Goal: Task Accomplishment & Management: Use online tool/utility

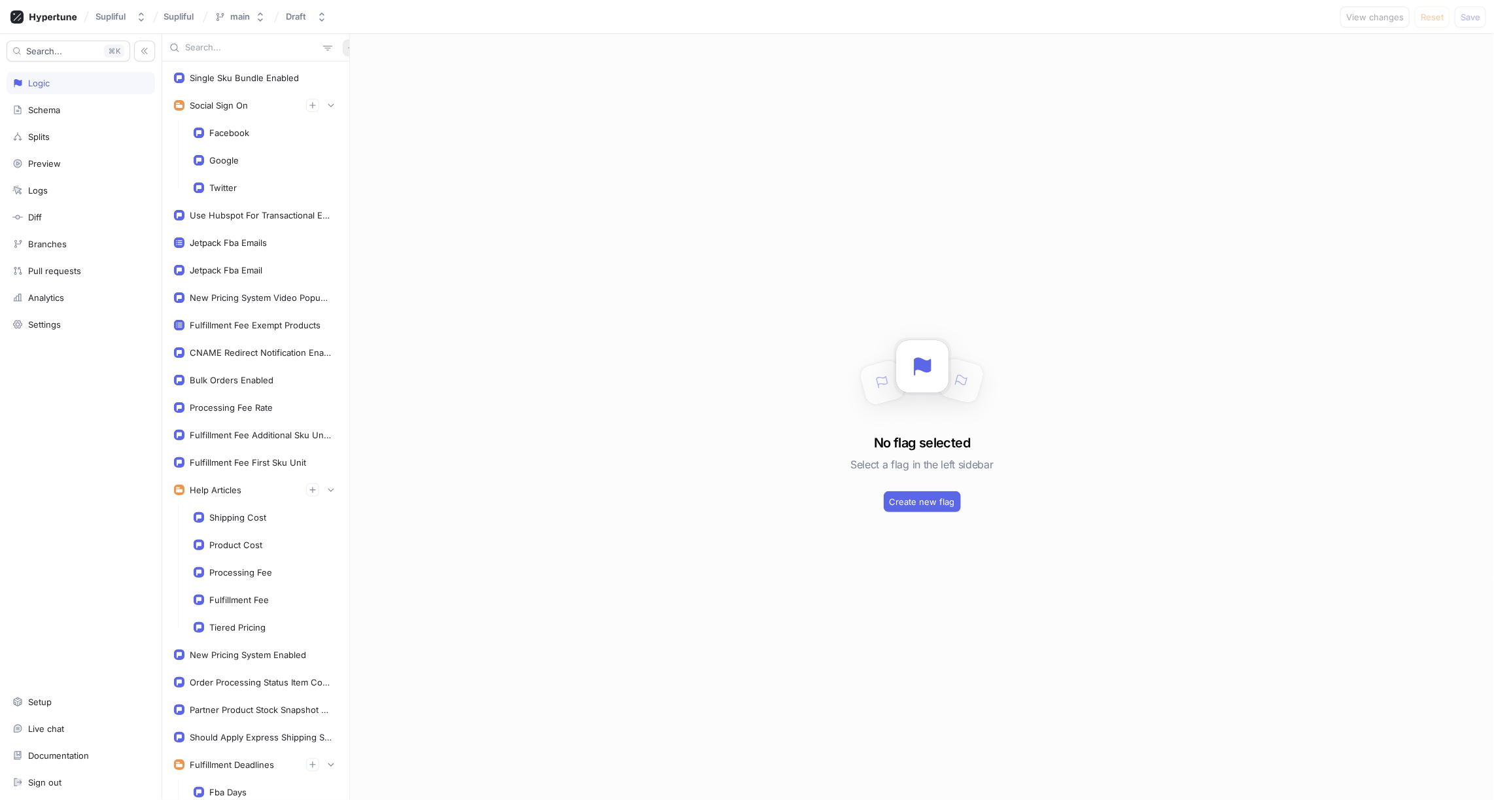
click at [347, 50] on icon "button" at bounding box center [351, 48] width 8 height 8
click at [355, 78] on p "Flag" at bounding box center [353, 73] width 17 height 13
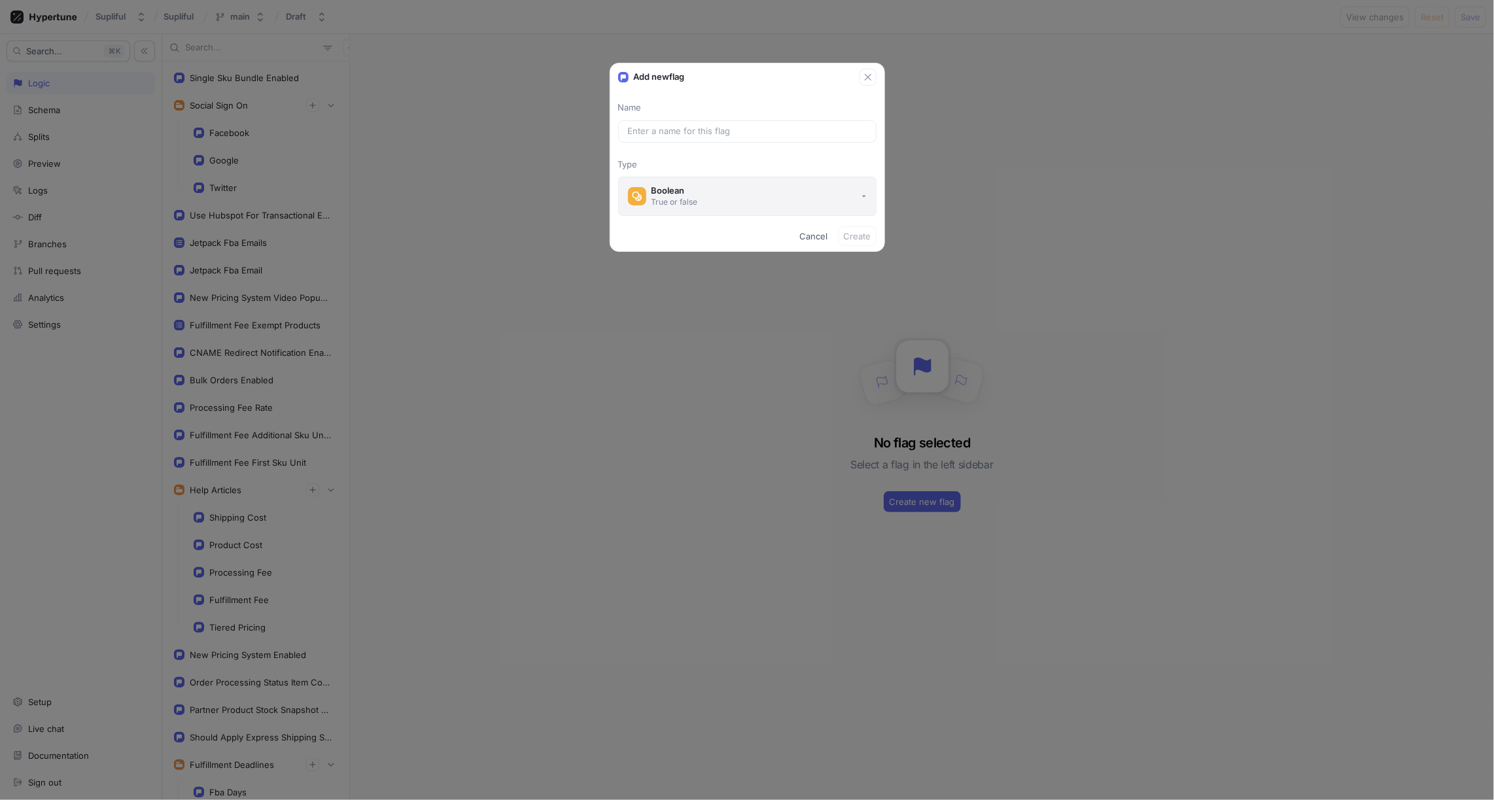
click at [672, 190] on div "Boolean" at bounding box center [674, 190] width 46 height 11
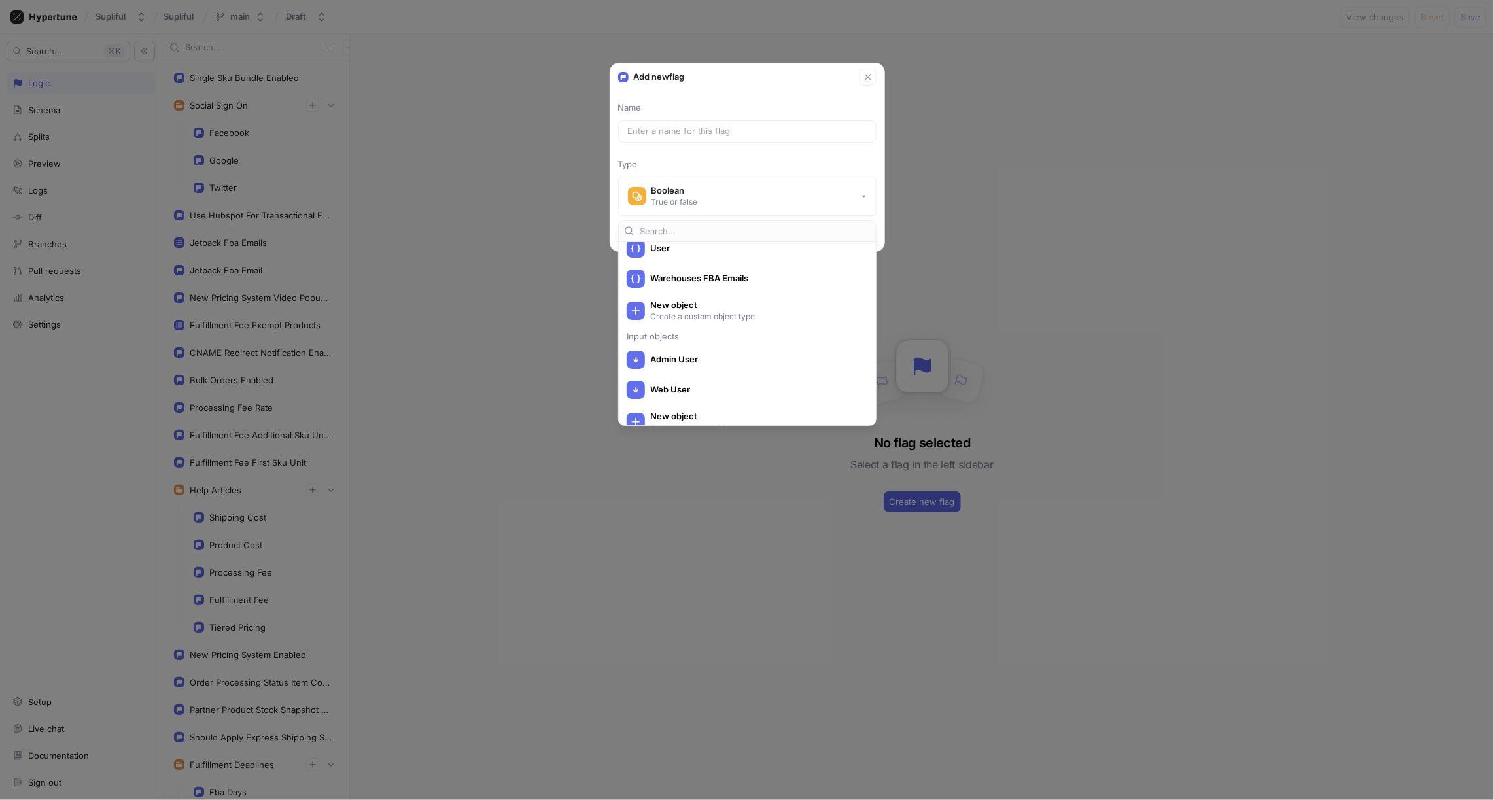
scroll to position [556, 0]
click at [485, 383] on div "Add new flag Name Type Boolean True or false Cancel Create" at bounding box center [747, 400] width 1494 height 800
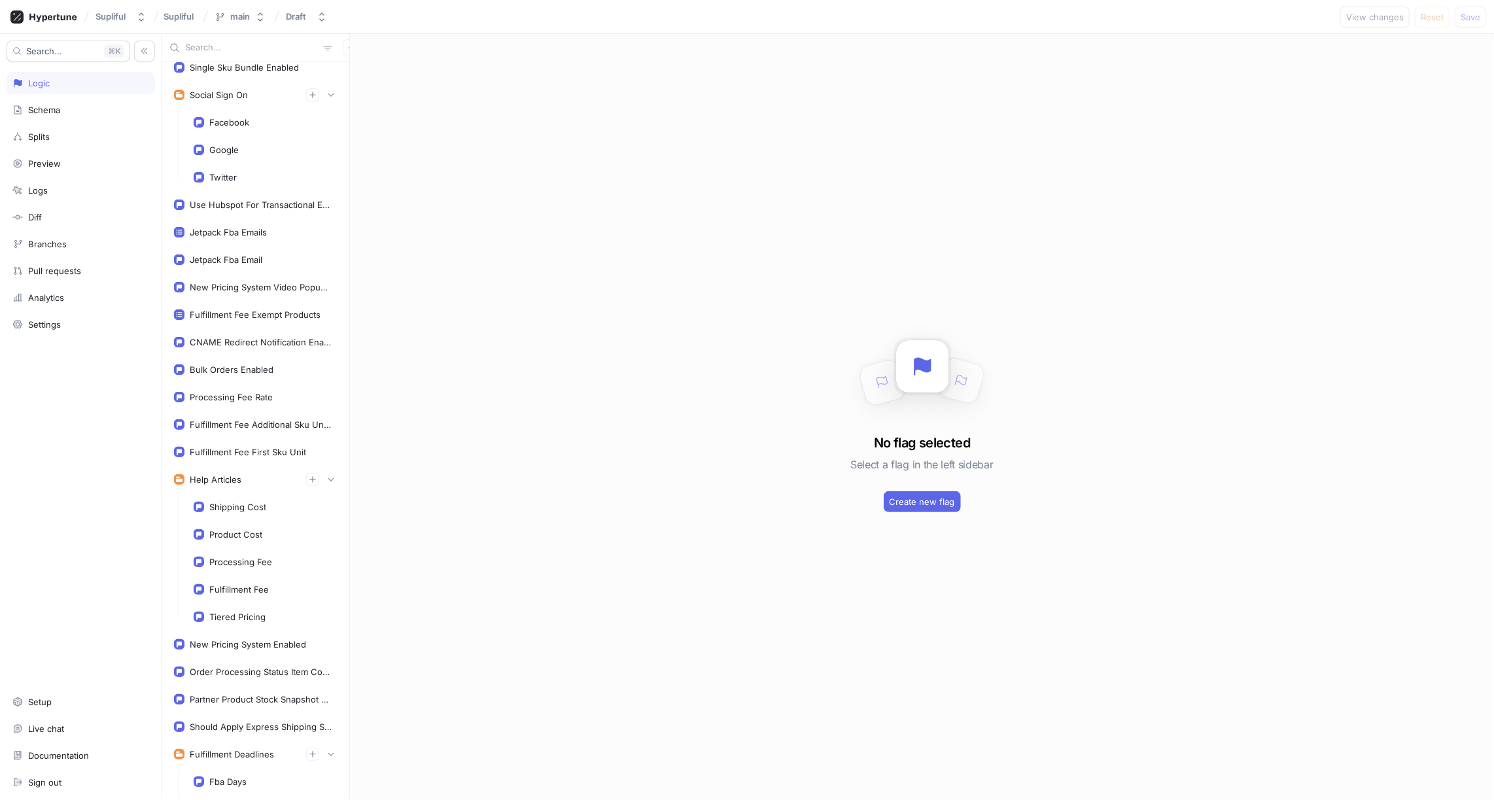
scroll to position [0, 0]
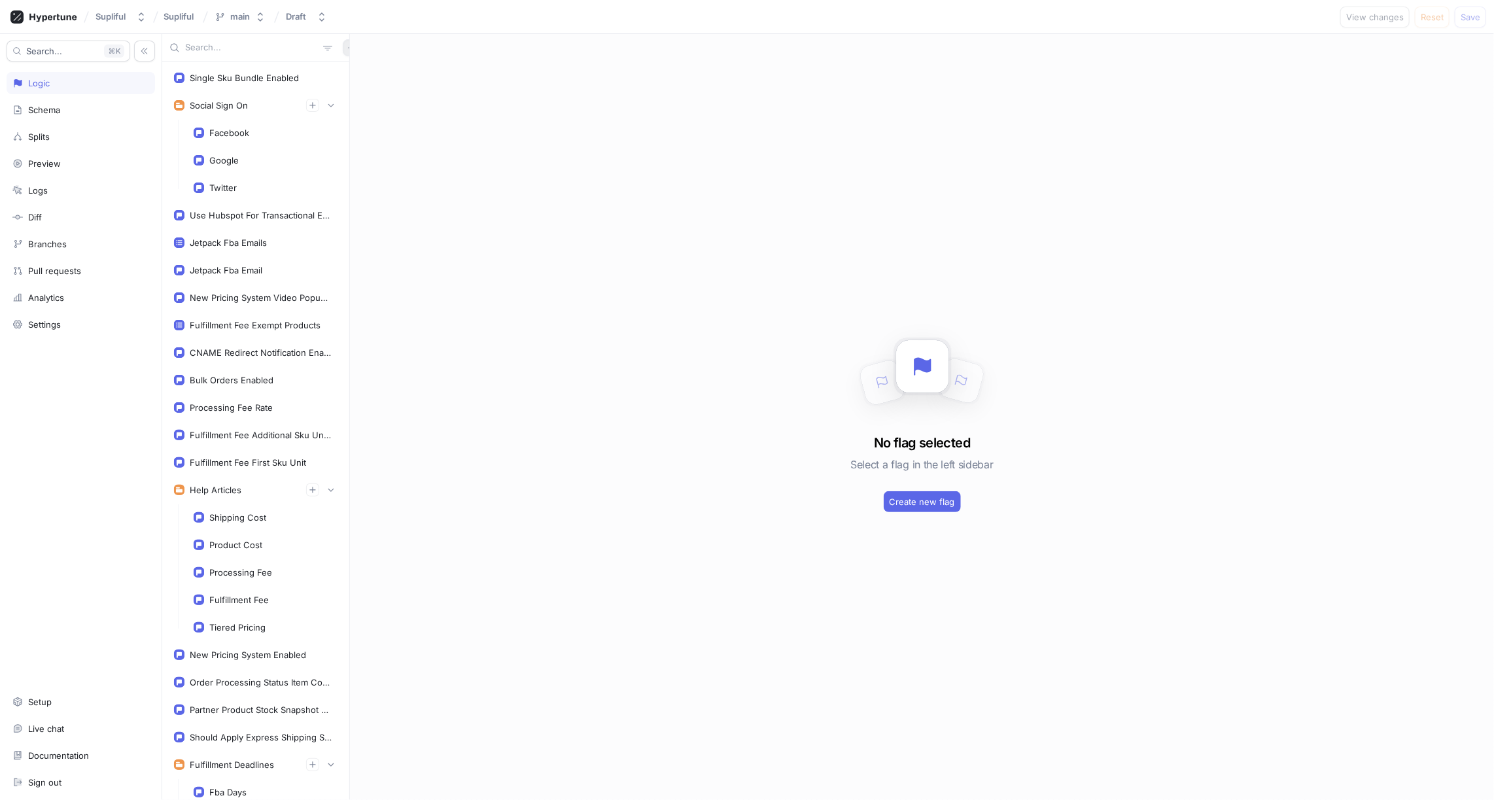
click at [343, 52] on button "button" at bounding box center [351, 47] width 17 height 17
click at [358, 98] on p "Variable" at bounding box center [361, 94] width 32 height 13
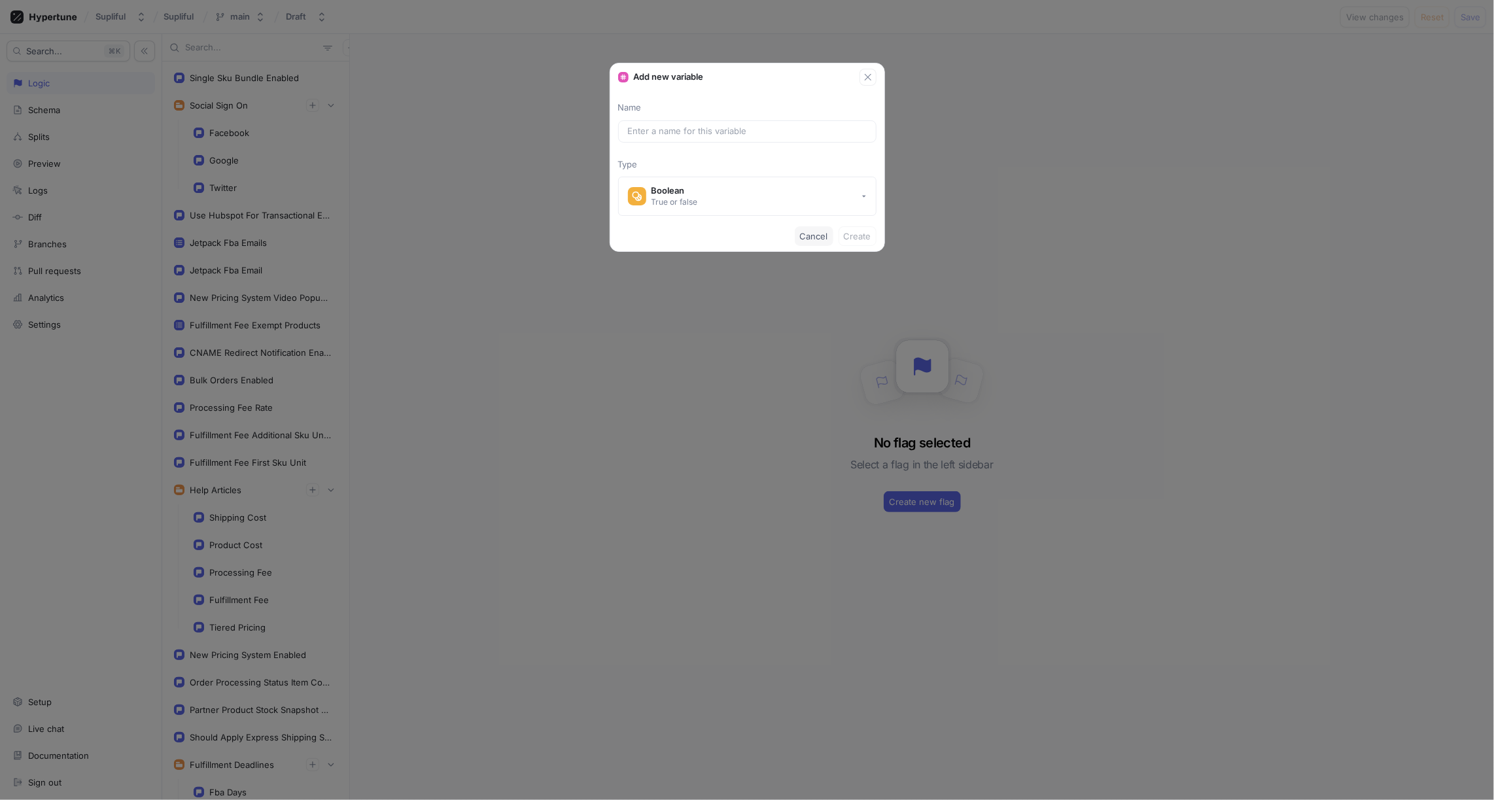
click at [811, 234] on span "Cancel" at bounding box center [814, 236] width 28 height 8
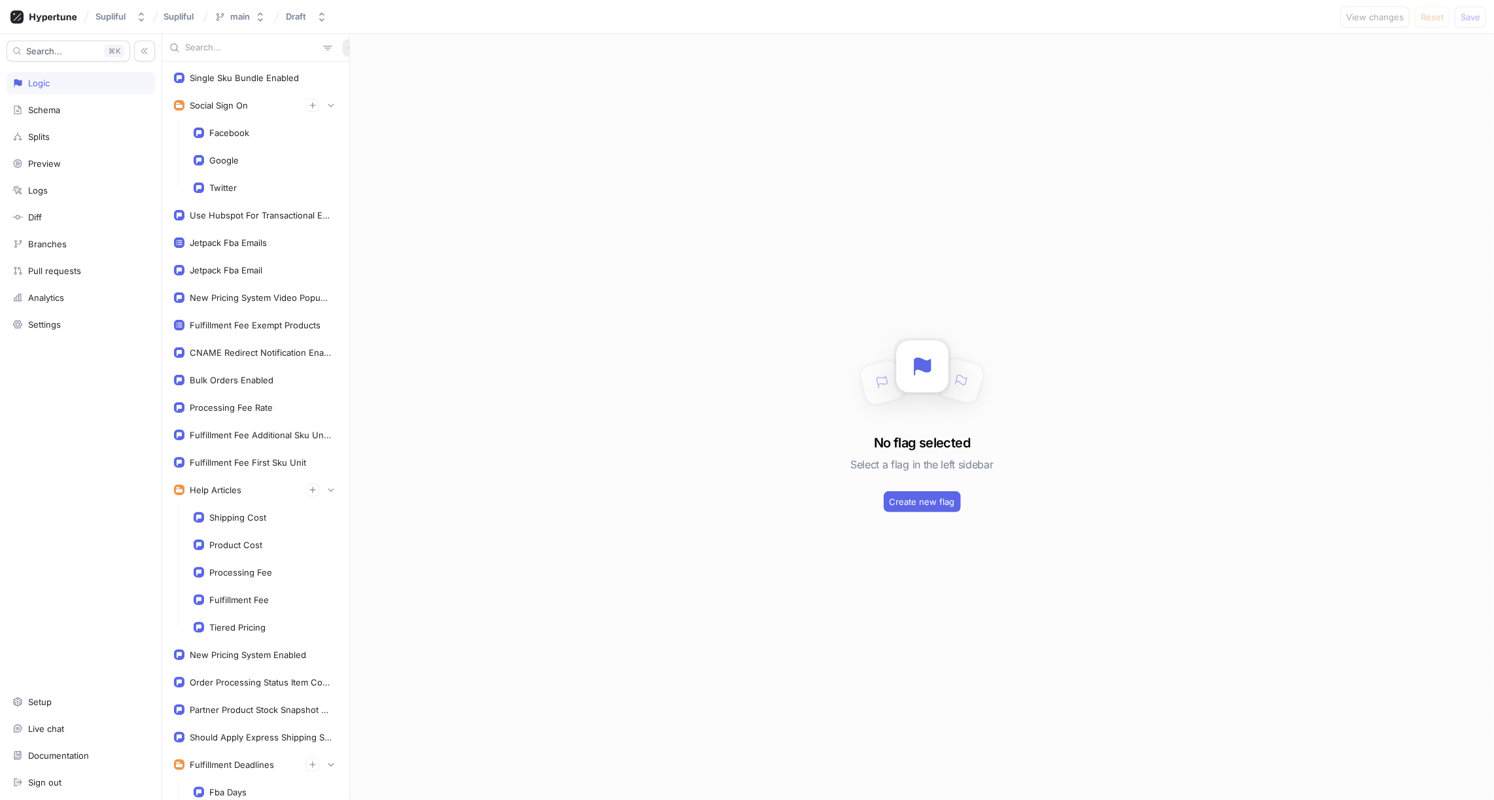
click at [347, 50] on icon "button" at bounding box center [351, 48] width 8 height 8
click at [350, 72] on p "Flag" at bounding box center [353, 73] width 17 height 13
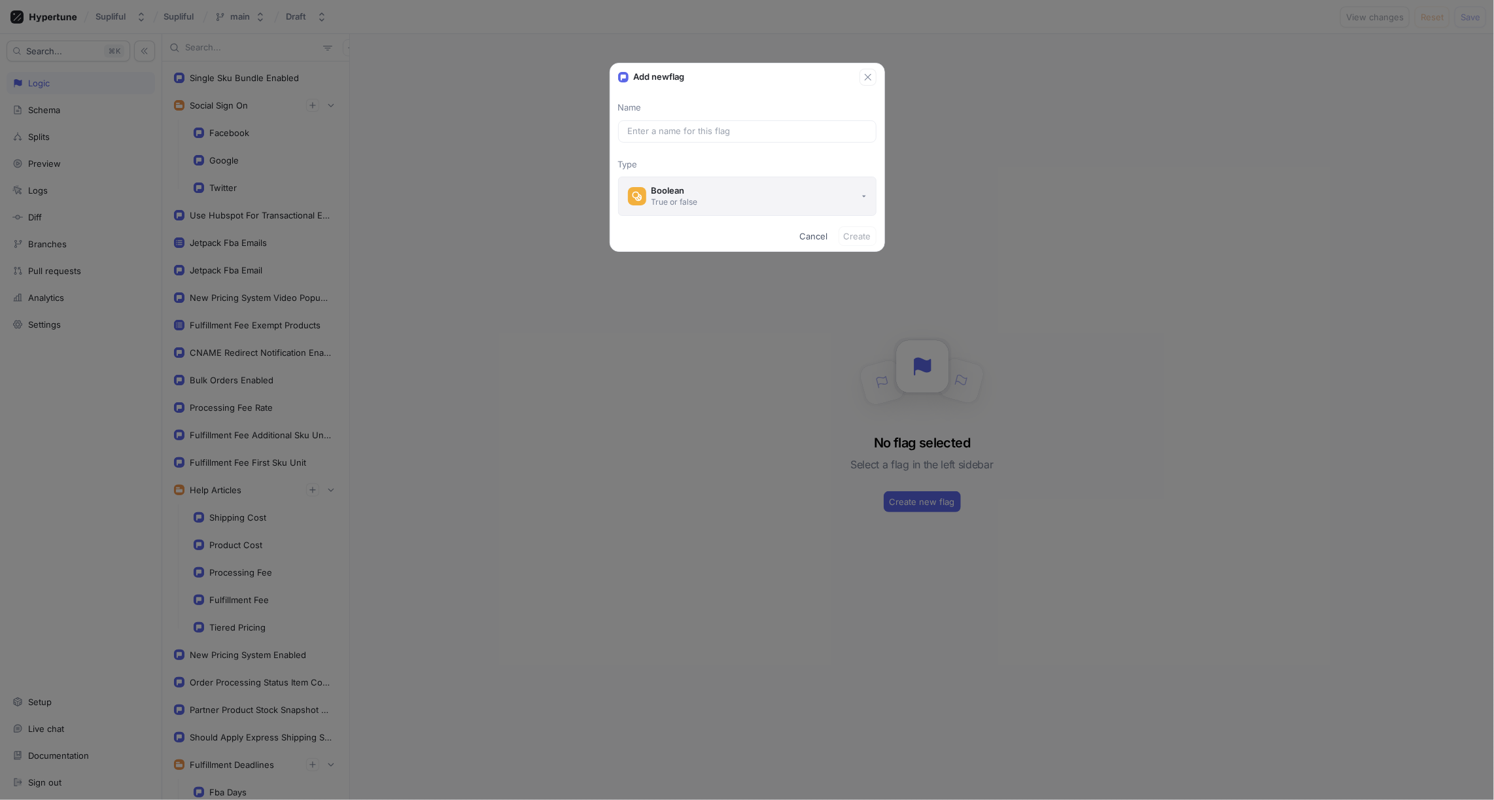
click at [691, 192] on div "Boolean" at bounding box center [674, 190] width 46 height 11
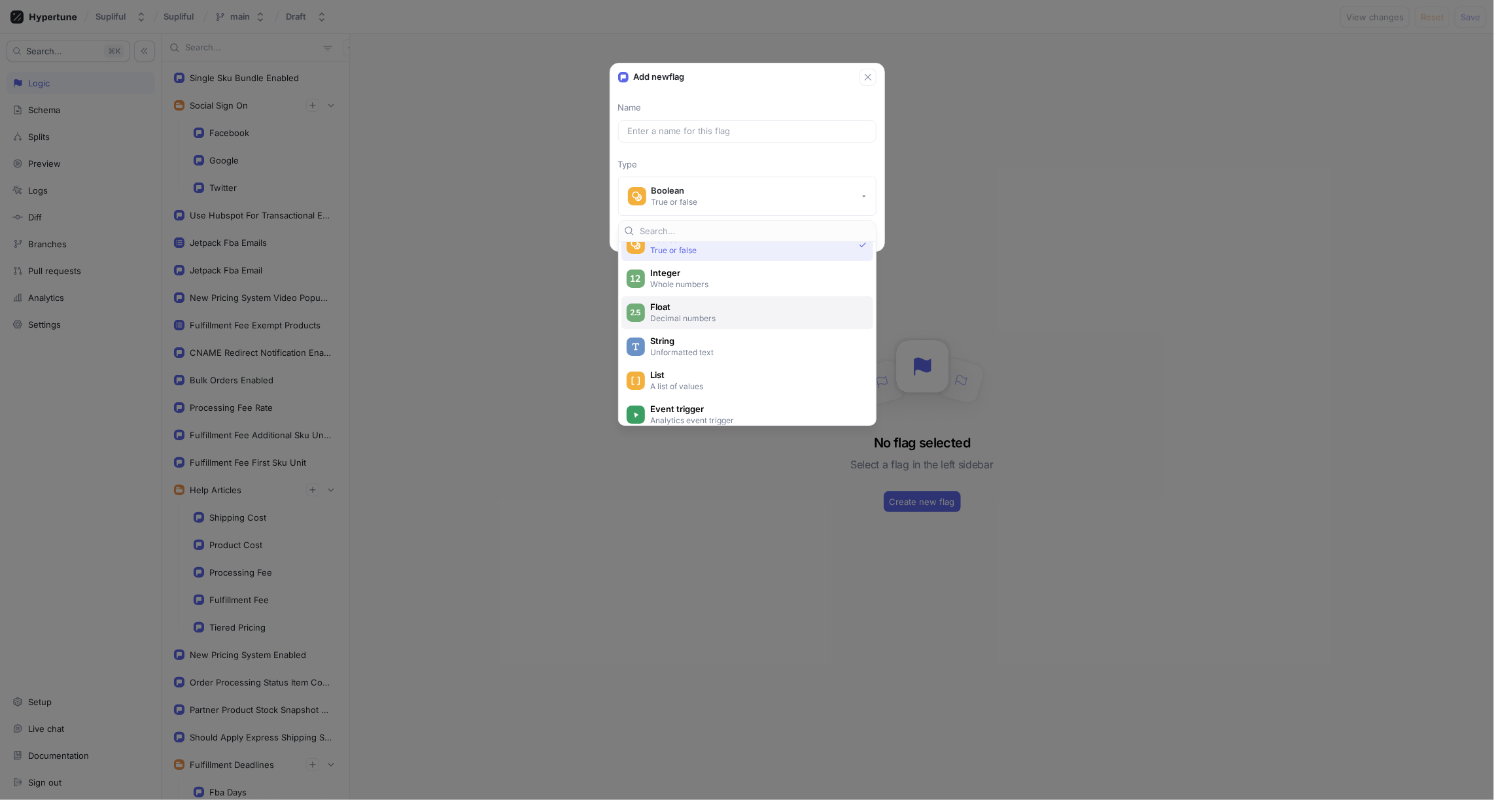
scroll to position [36, 0]
click at [685, 379] on p "A list of values" at bounding box center [754, 384] width 209 height 11
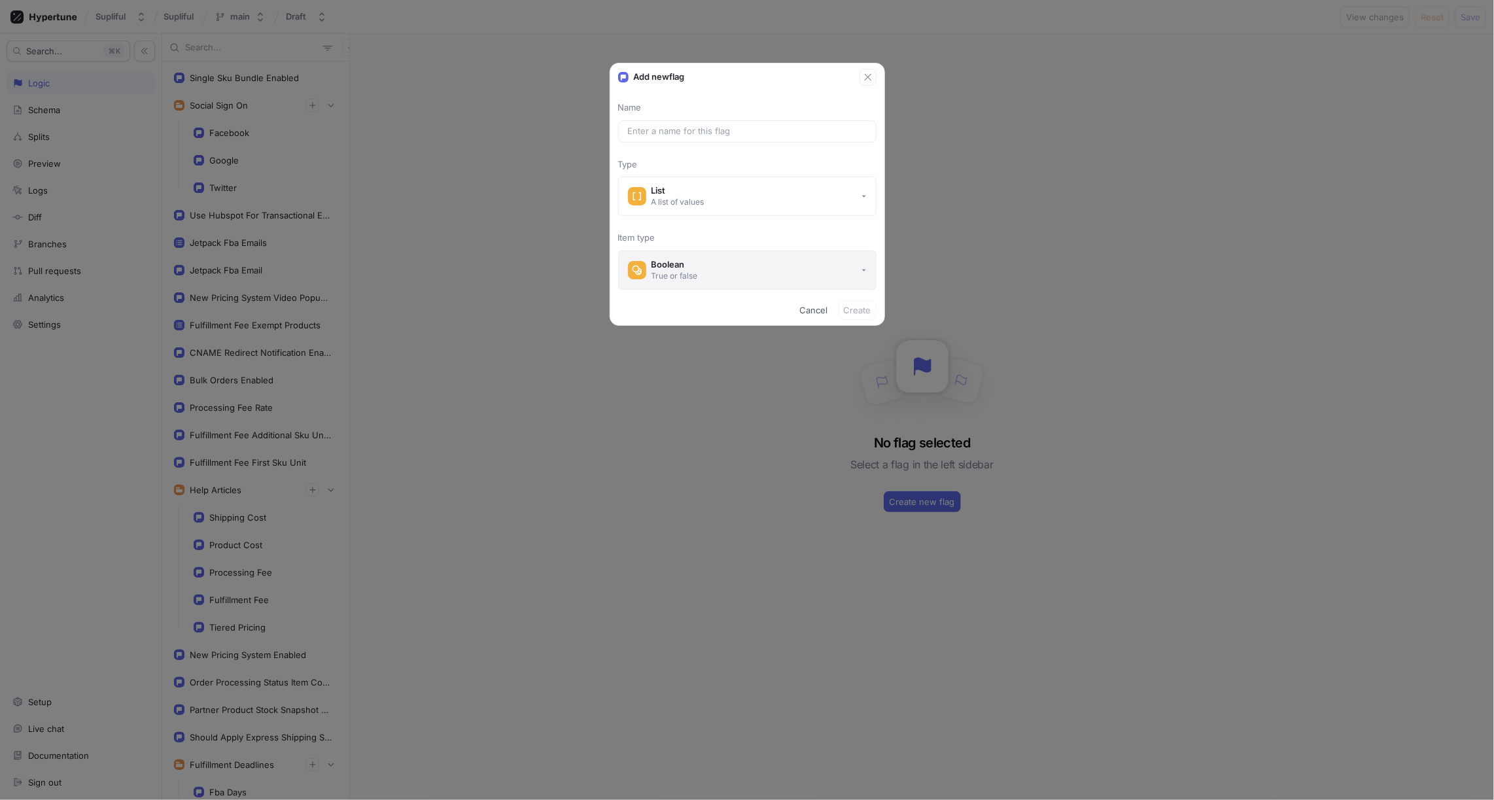
click at [737, 266] on button "Boolean True or false" at bounding box center [747, 269] width 258 height 39
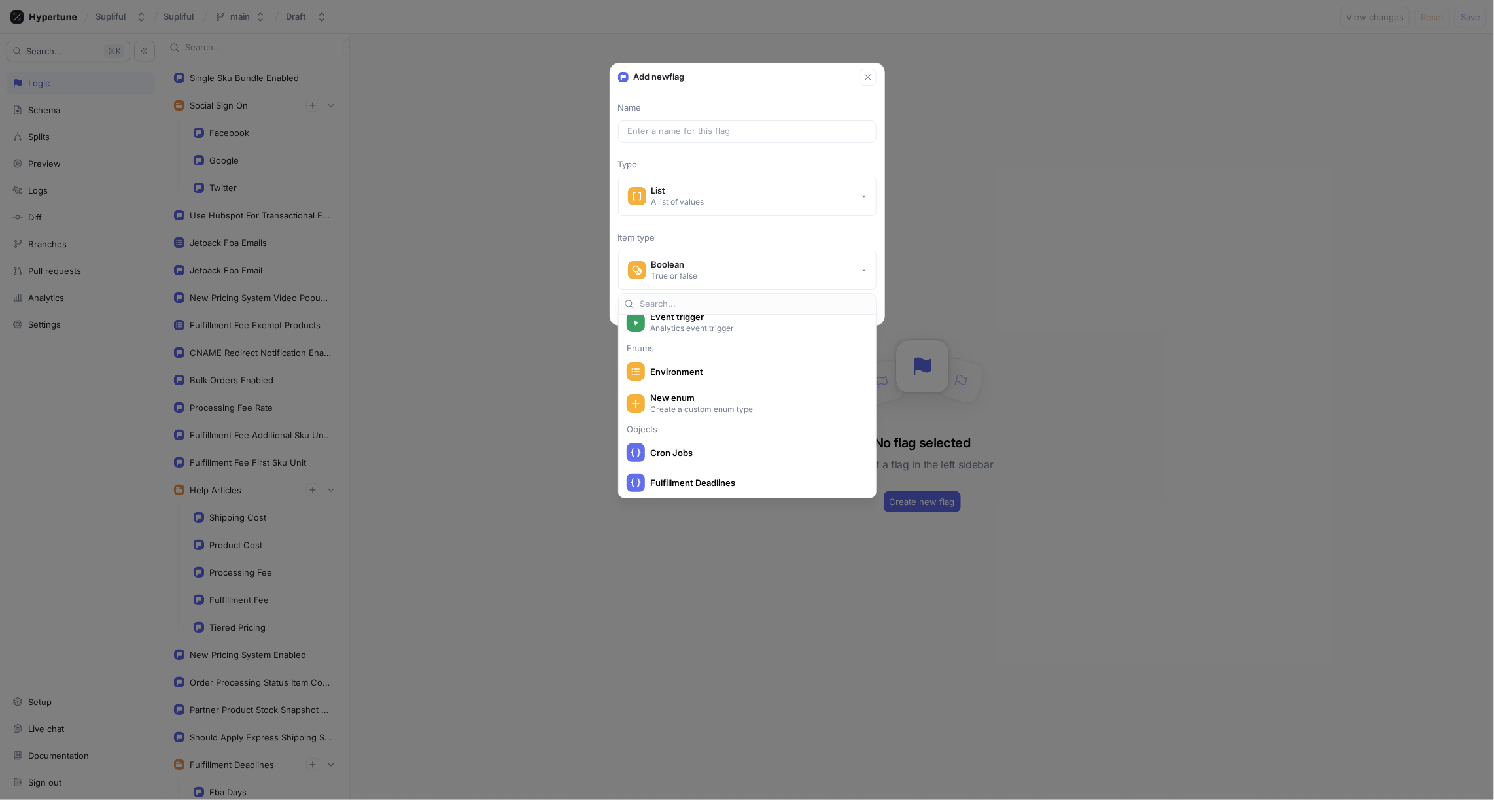
scroll to position [211, 0]
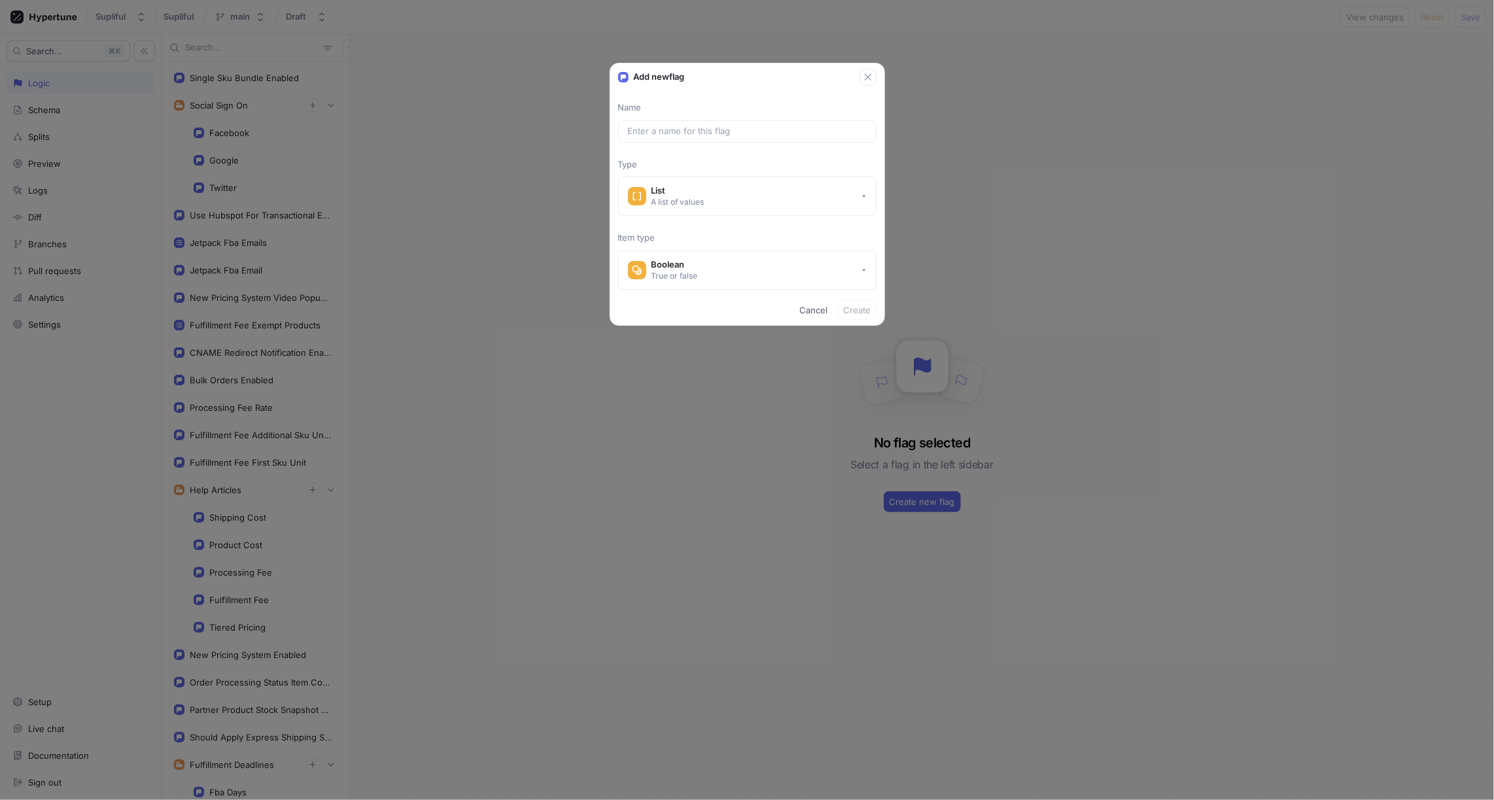
click at [537, 233] on div "Add new flag Name Type List A list of values Item type Boolean True or false Ca…" at bounding box center [747, 400] width 1494 height 800
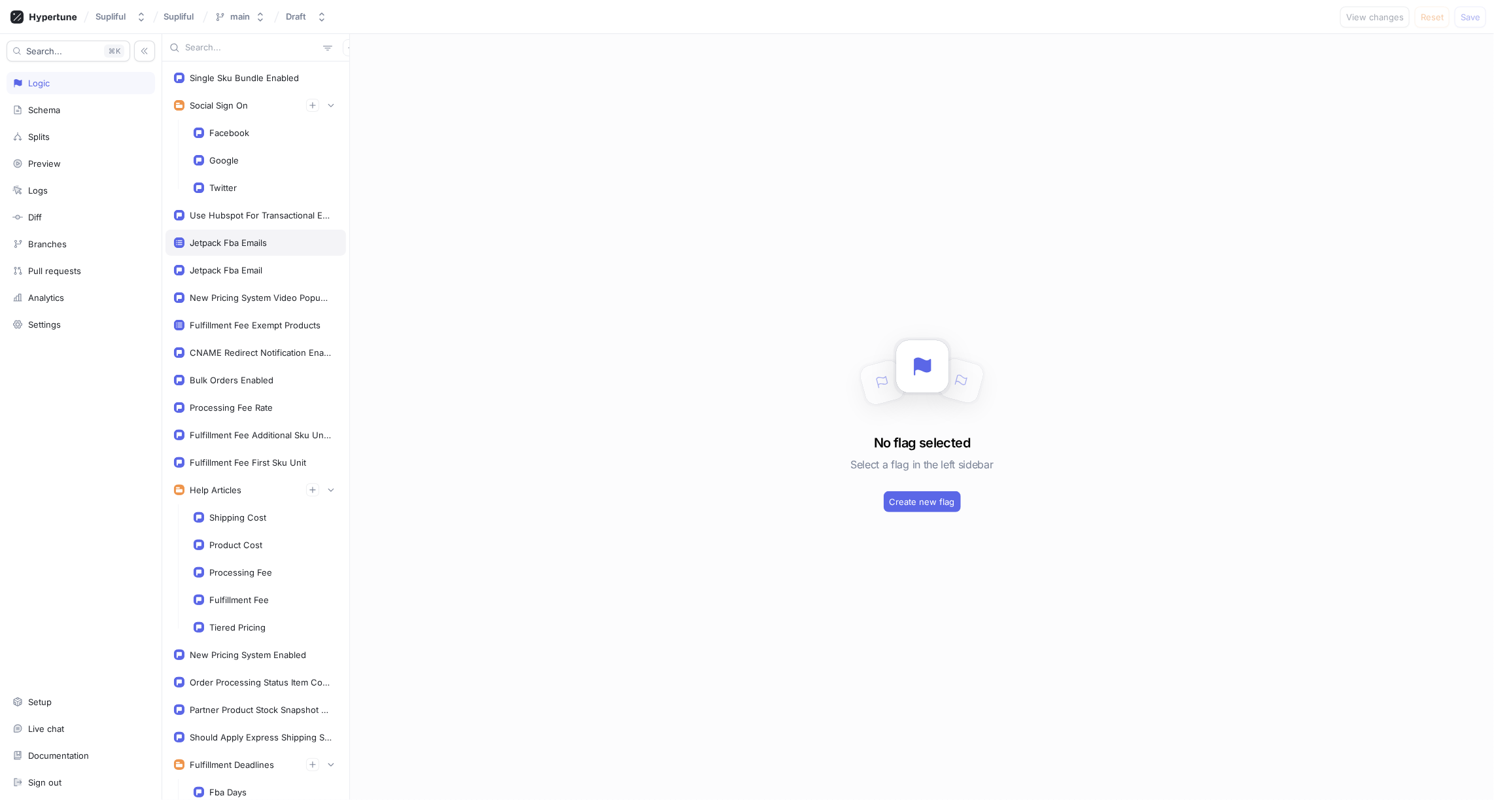
click at [237, 243] on div "Jetpack Fba Emails" at bounding box center [228, 242] width 77 height 10
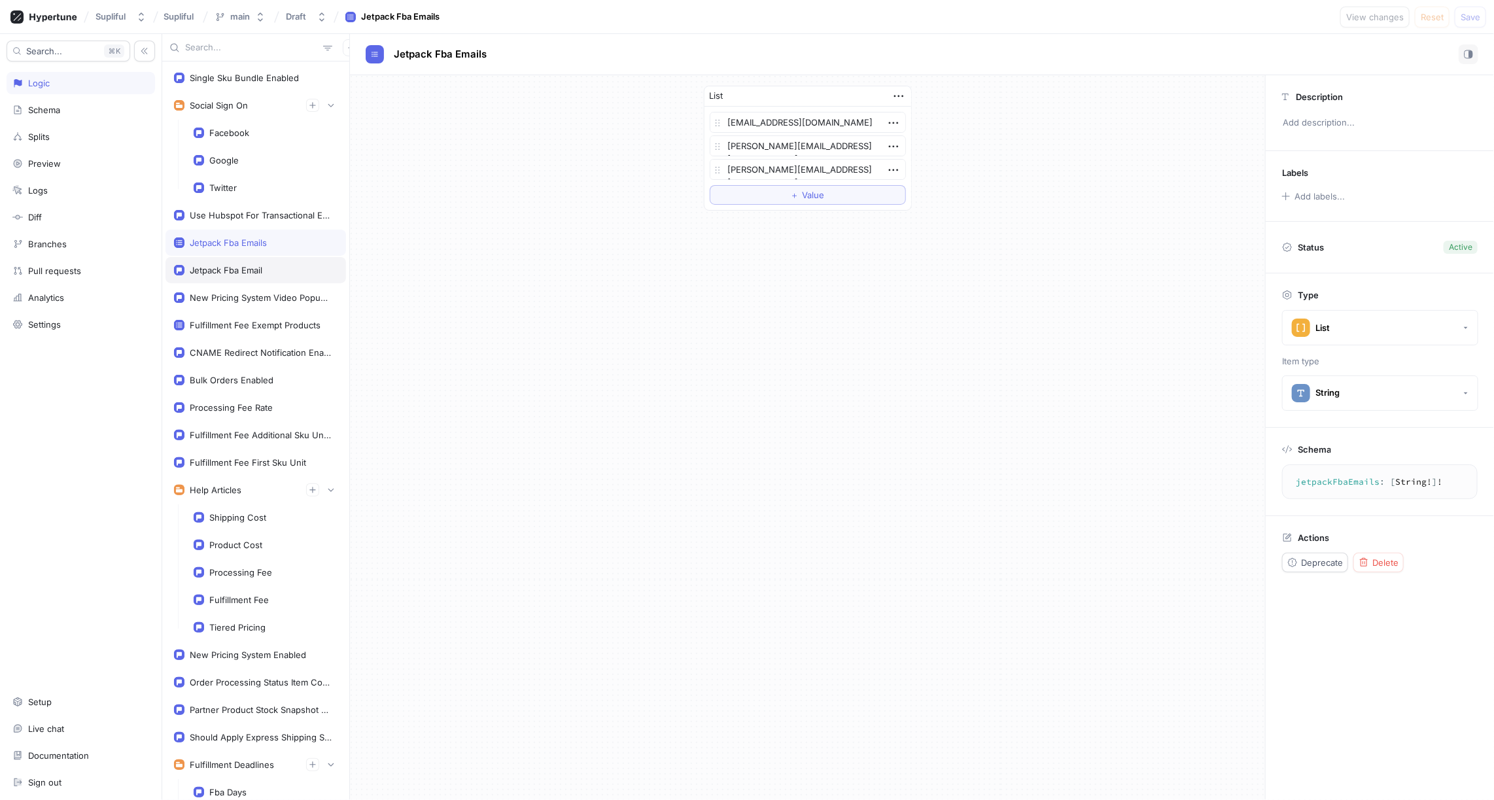
click at [239, 265] on div "Jetpack Fba Email" at bounding box center [226, 270] width 73 height 10
type textarea "x"
type textarea "jetpackFbaEmail: String!"
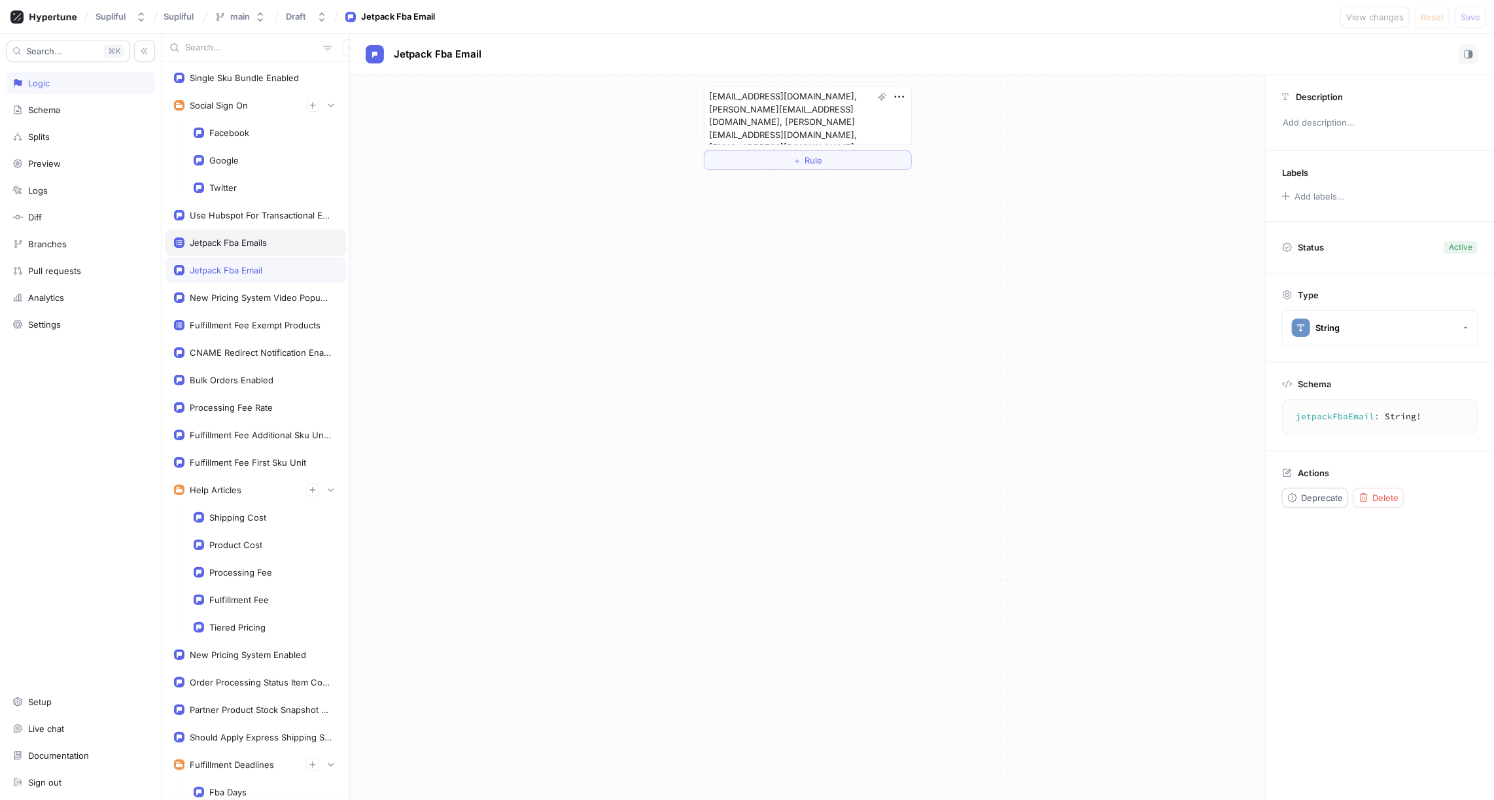
click at [232, 239] on div "Jetpack Fba Emails" at bounding box center [228, 242] width 77 height 10
type textarea "x"
type textarea "jetpackFbaEmails: [String!]!"
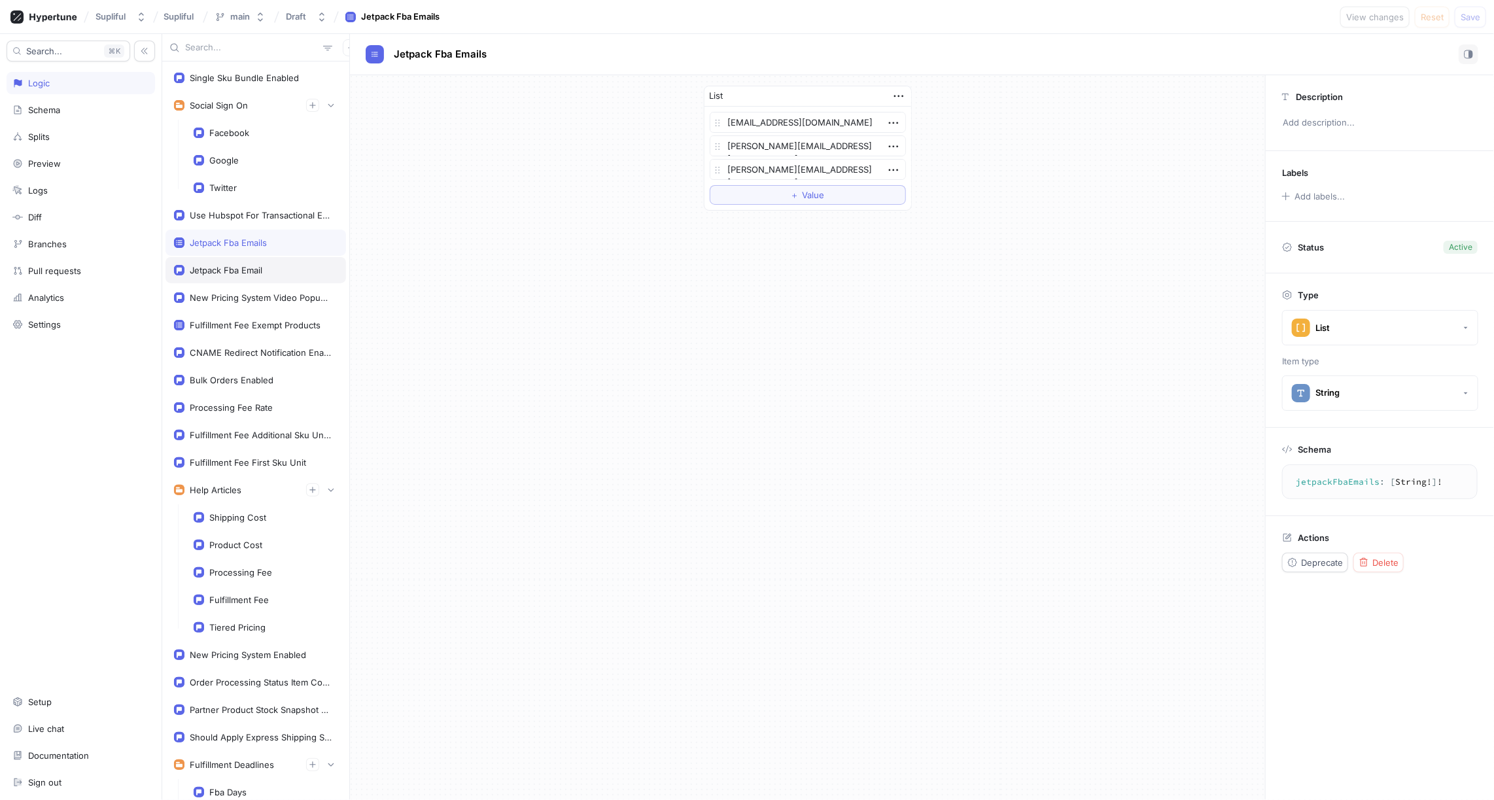
click at [238, 265] on div "Jetpack Fba Email" at bounding box center [226, 270] width 73 height 10
type textarea "x"
type textarea "jetpackFbaEmail: String!"
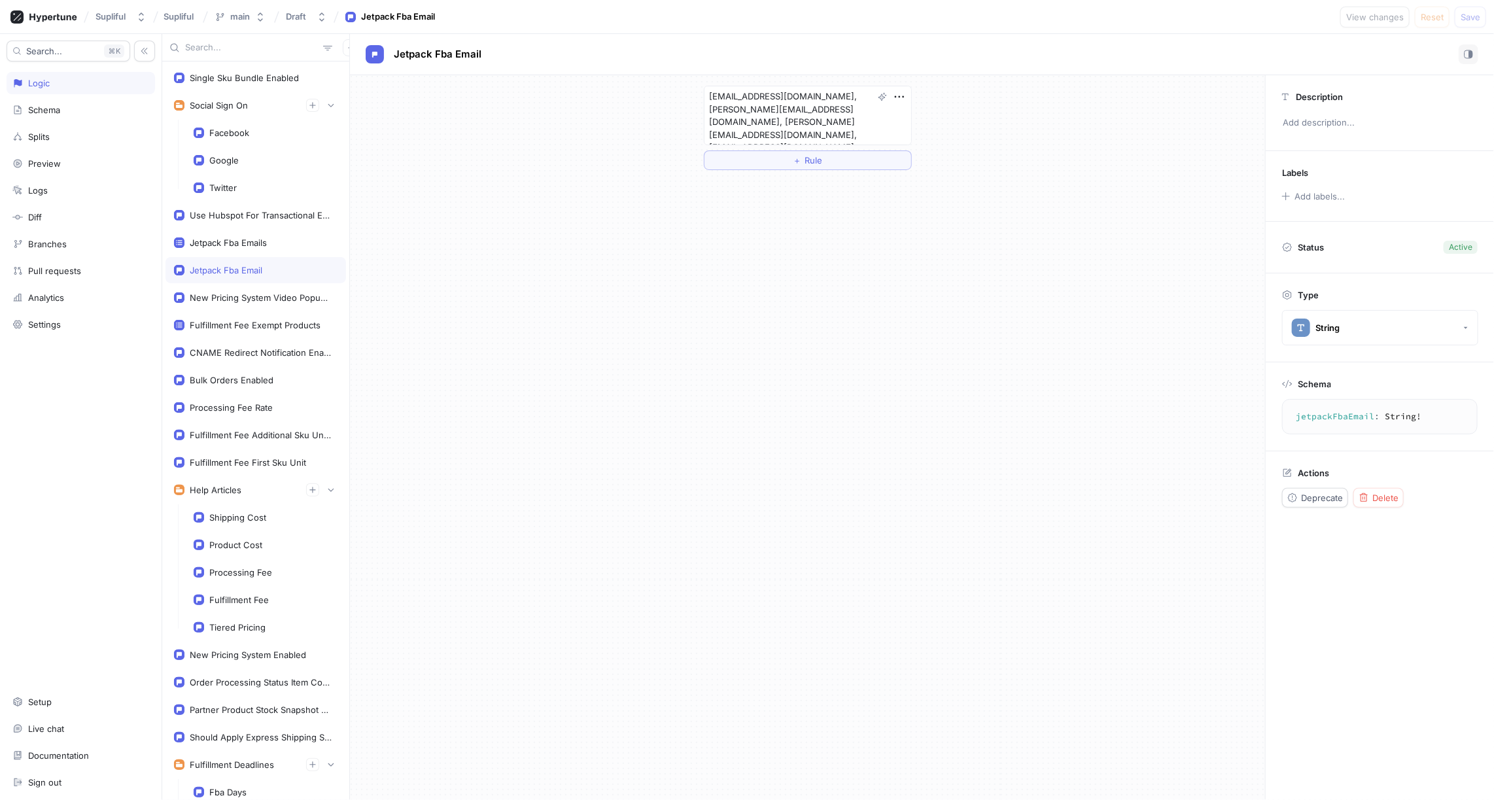
type textarea "x"
click at [243, 294] on div "New Pricing System Video Popup Enabled" at bounding box center [261, 297] width 143 height 10
type textarea "newPricingSystemVideoPopupEnabled: Boolean!"
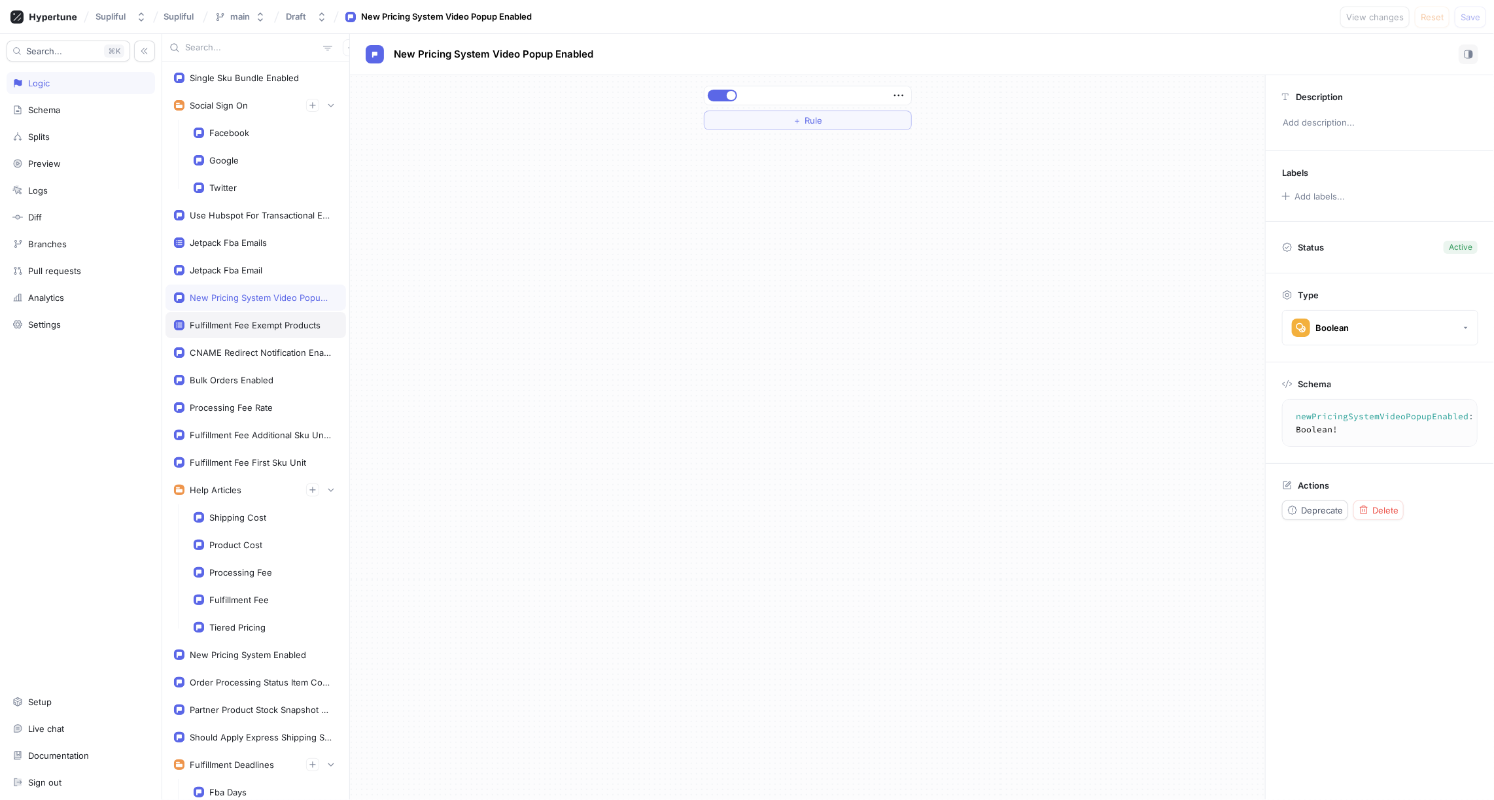
click at [248, 320] on div "Fulfillment Fee Exempt Products" at bounding box center [255, 325] width 131 height 10
type textarea "x"
type textarea "fulfillmentFeeExemptProducts: [String!]!"
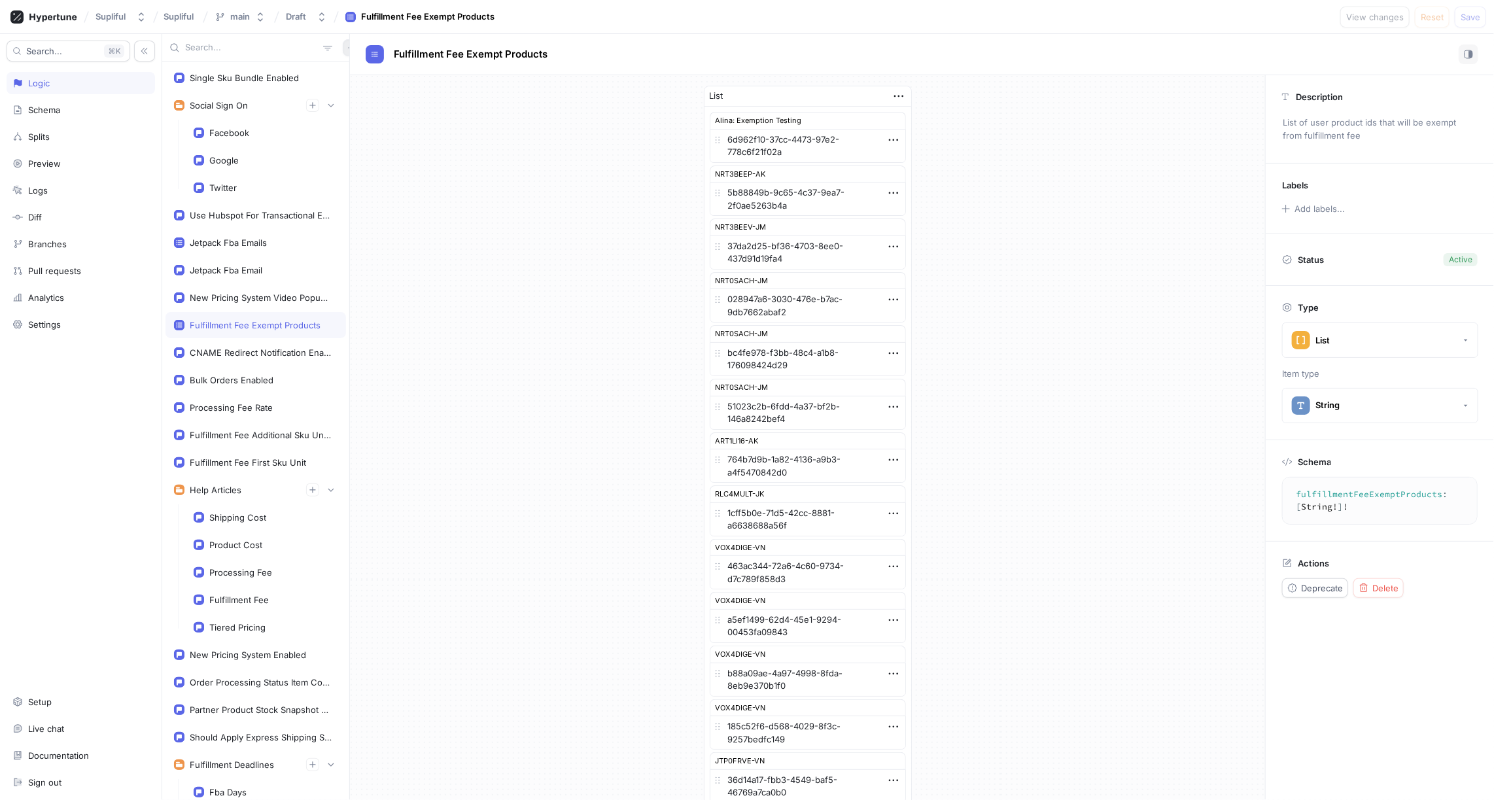
click at [343, 48] on button "button" at bounding box center [351, 47] width 17 height 17
click at [358, 97] on p "Variable" at bounding box center [361, 94] width 32 height 13
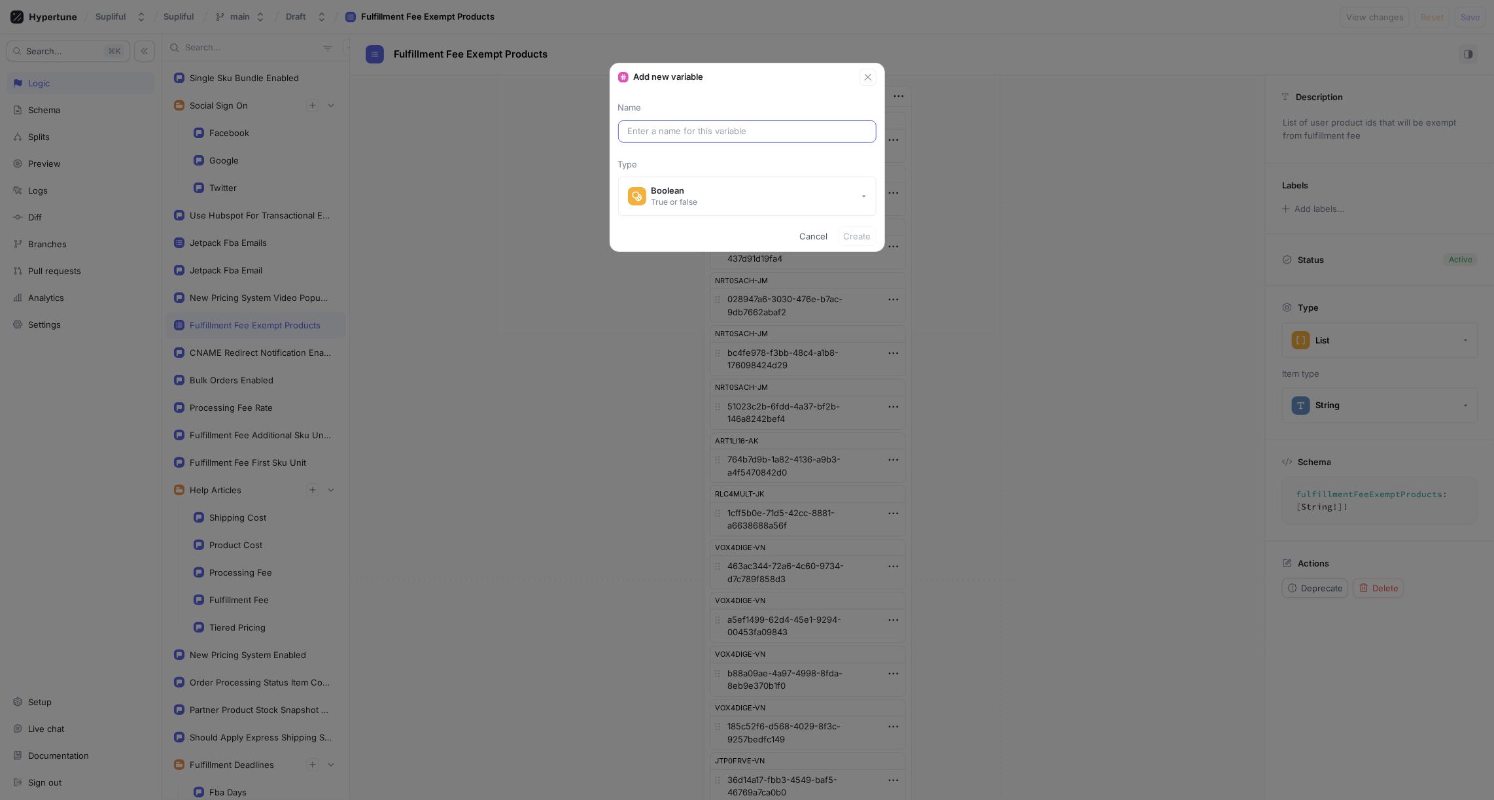
type textarea "x"
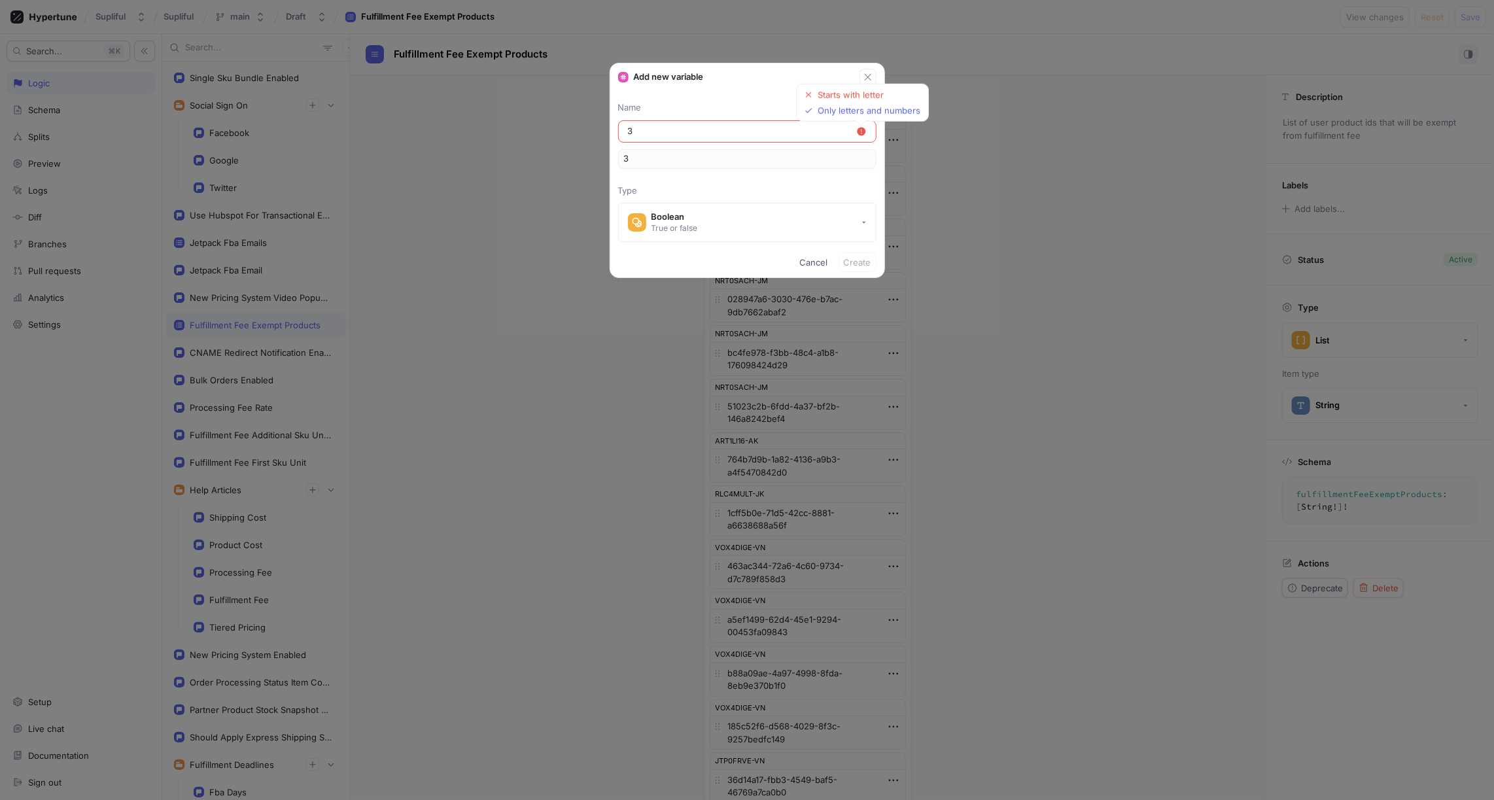
type input "3d"
type input "3dV"
type input "3dVi"
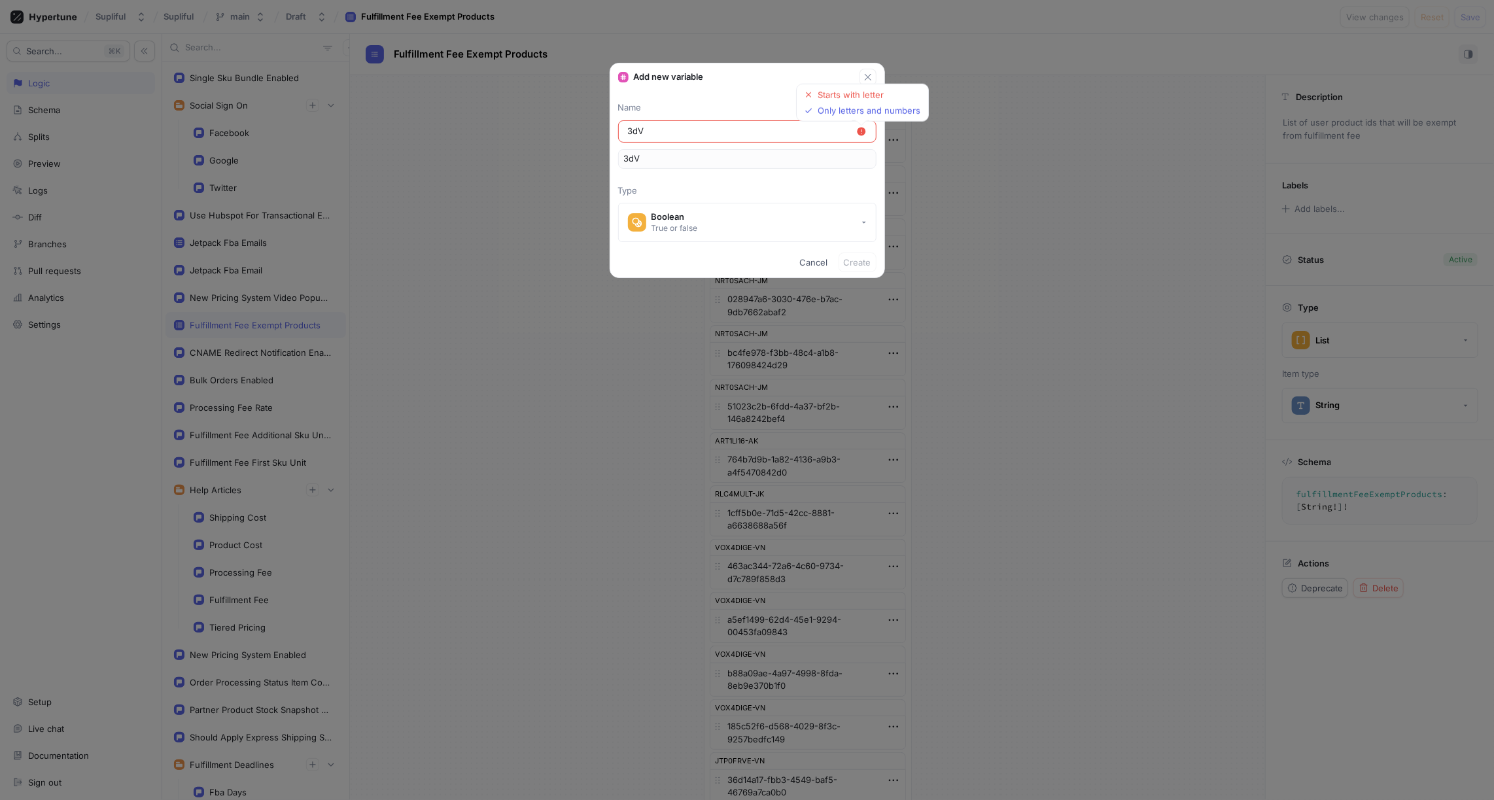
type input "3dVi"
type input "3dVie"
type input "3dView"
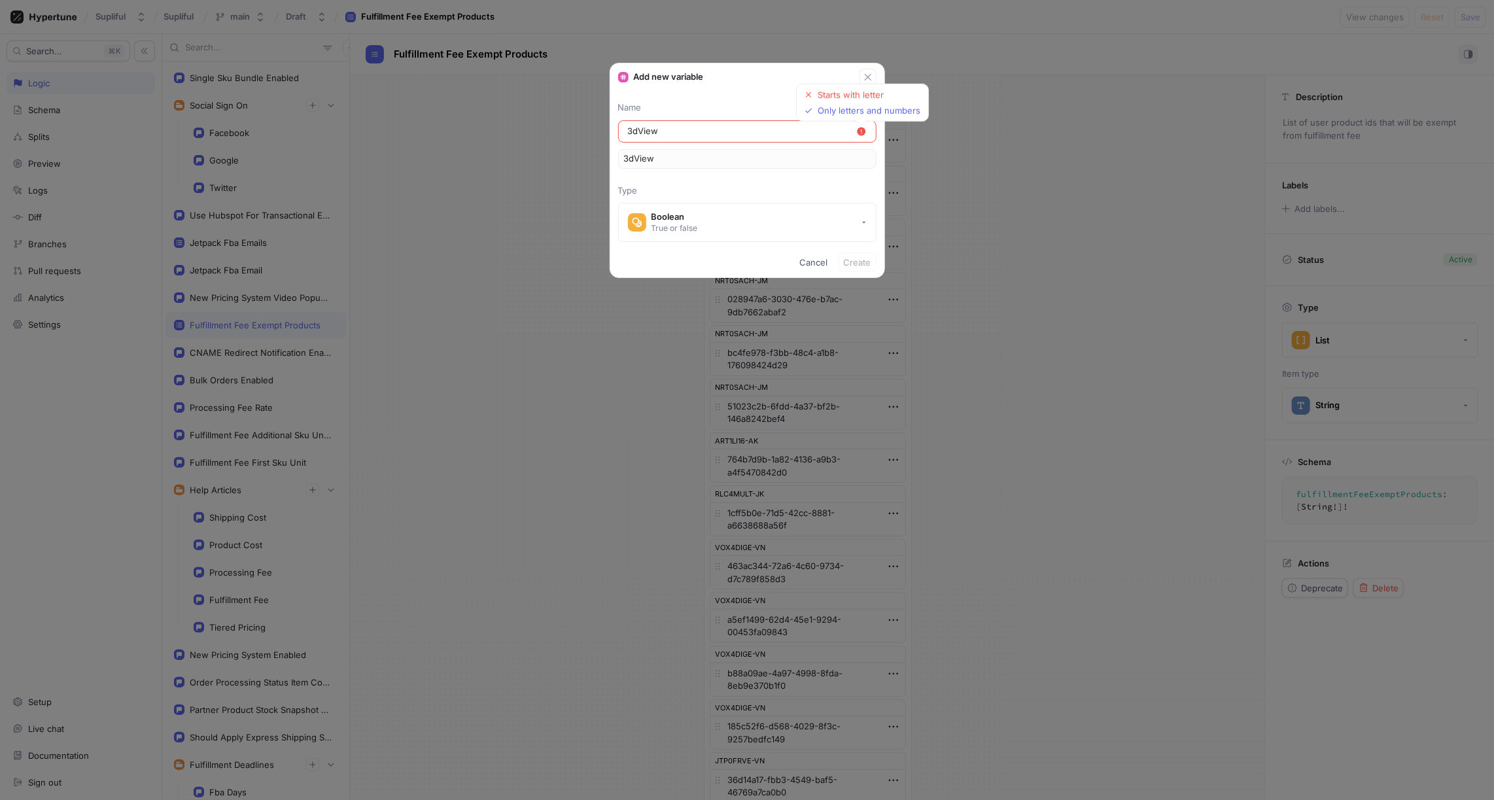
type input "3dVie"
type input "3dVi"
type input "3dV"
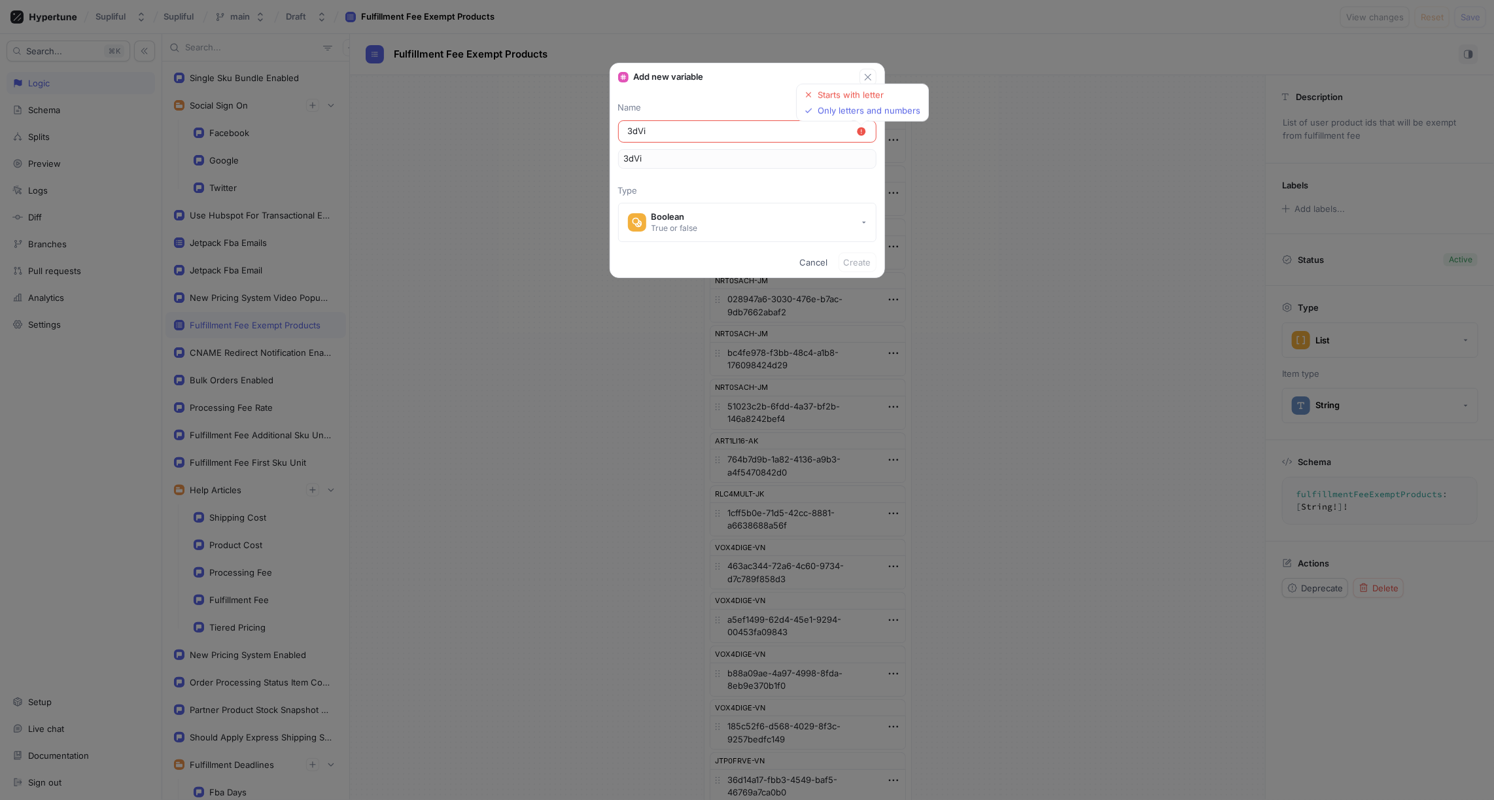
type input "3dV"
type input "3d"
type input "3"
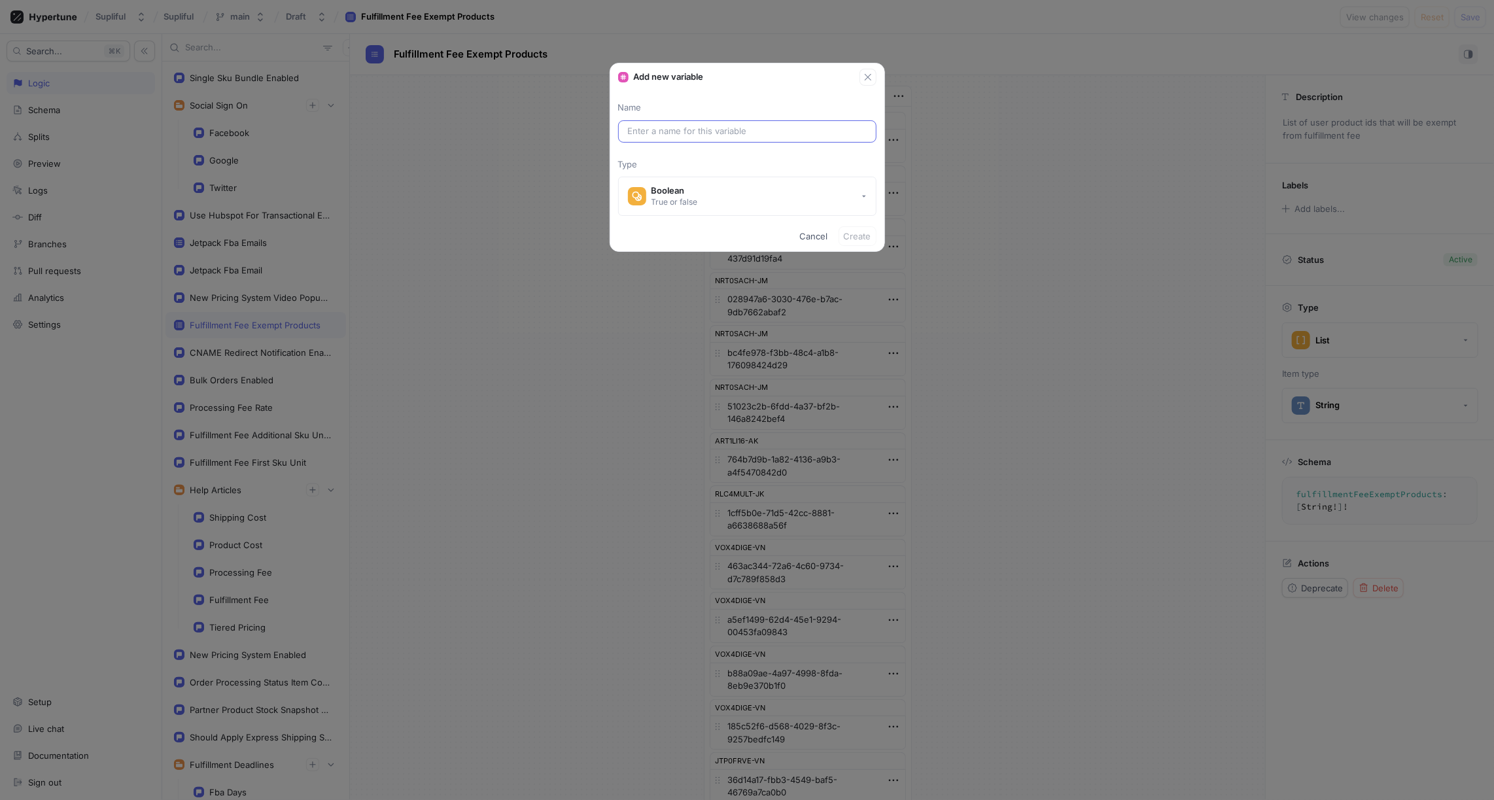
type textarea "x"
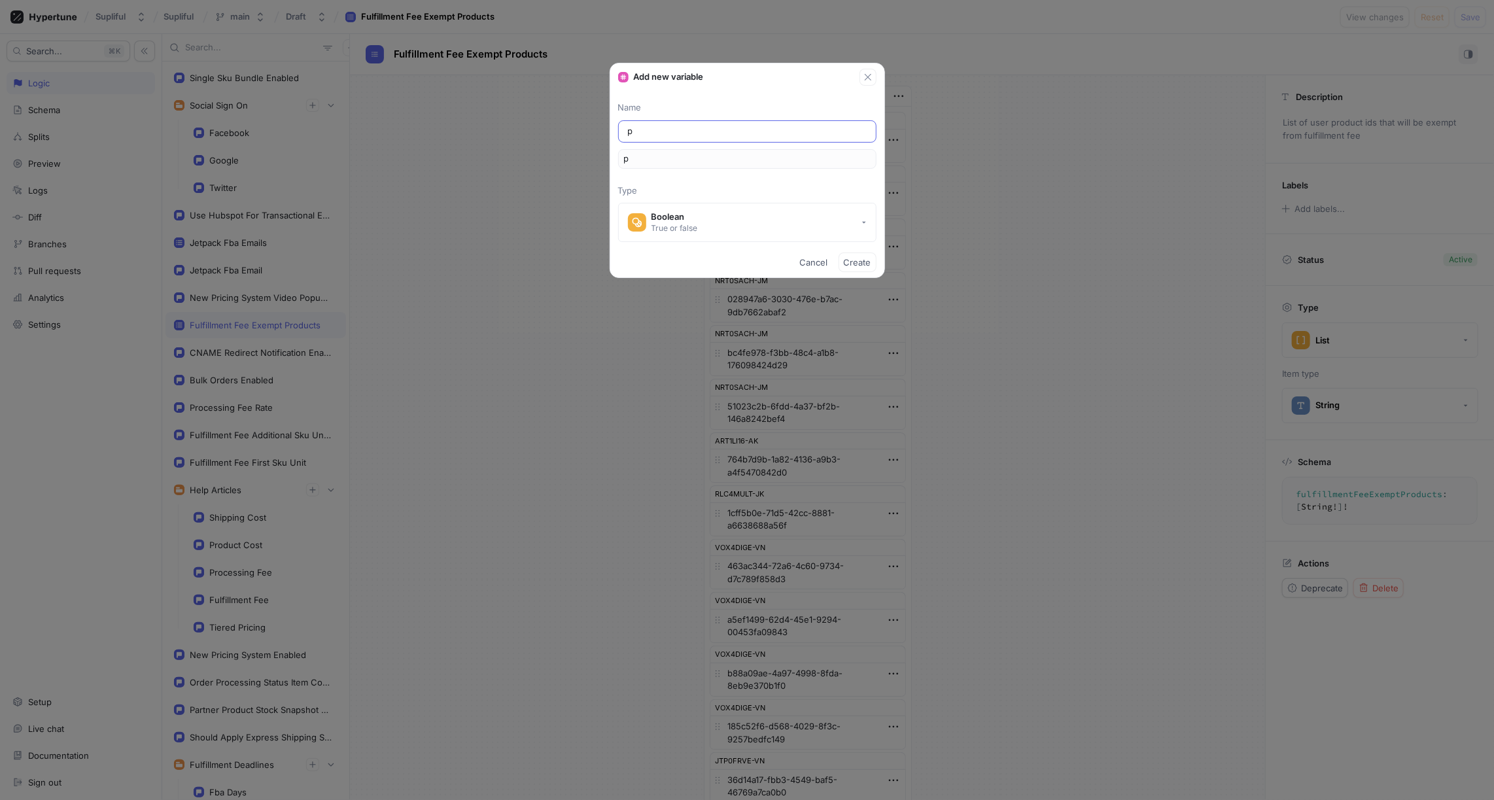
type input "pr"
type input "pro"
type input "prod"
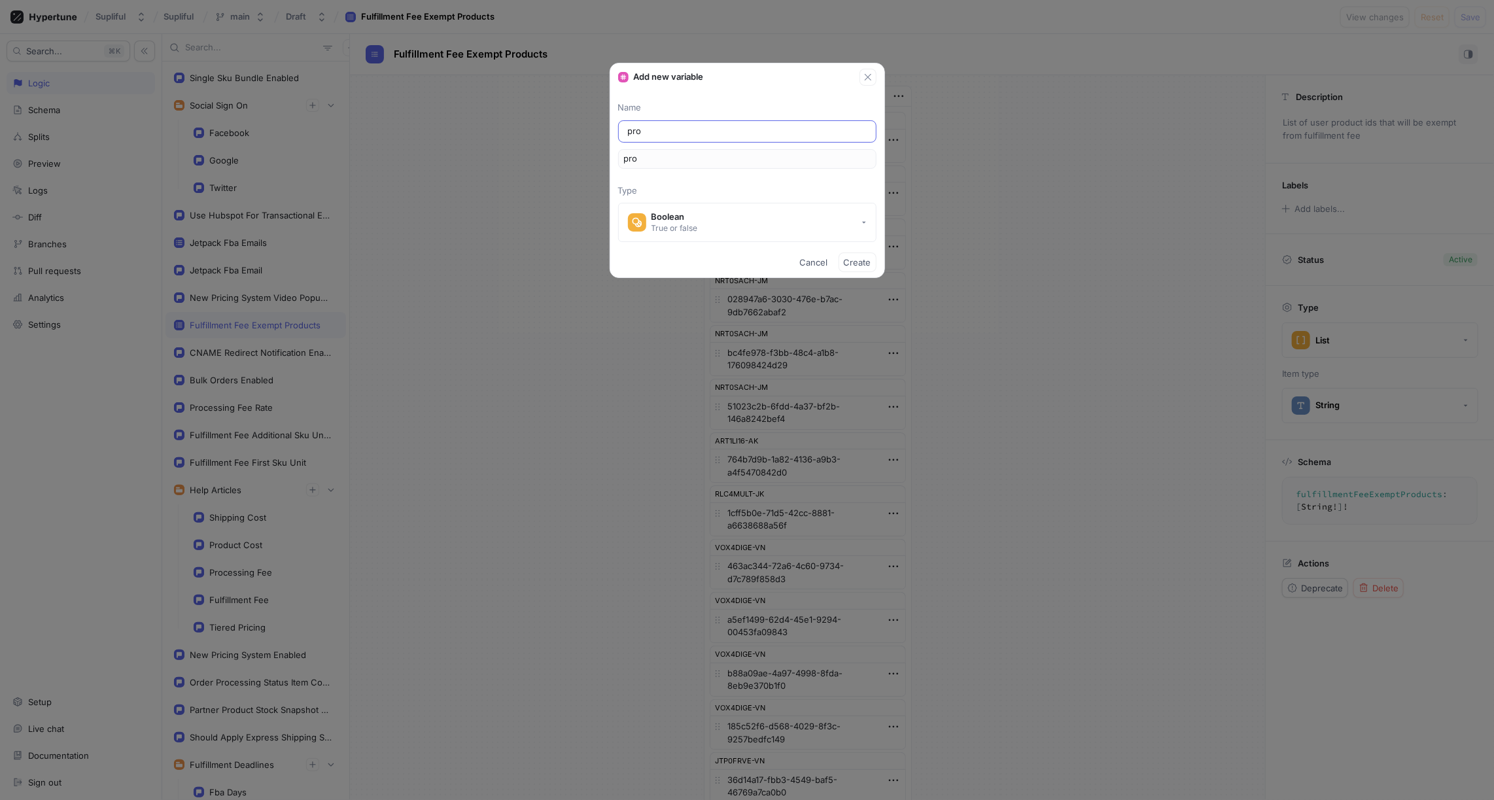
type input "prod"
type input "produ"
type input "produc"
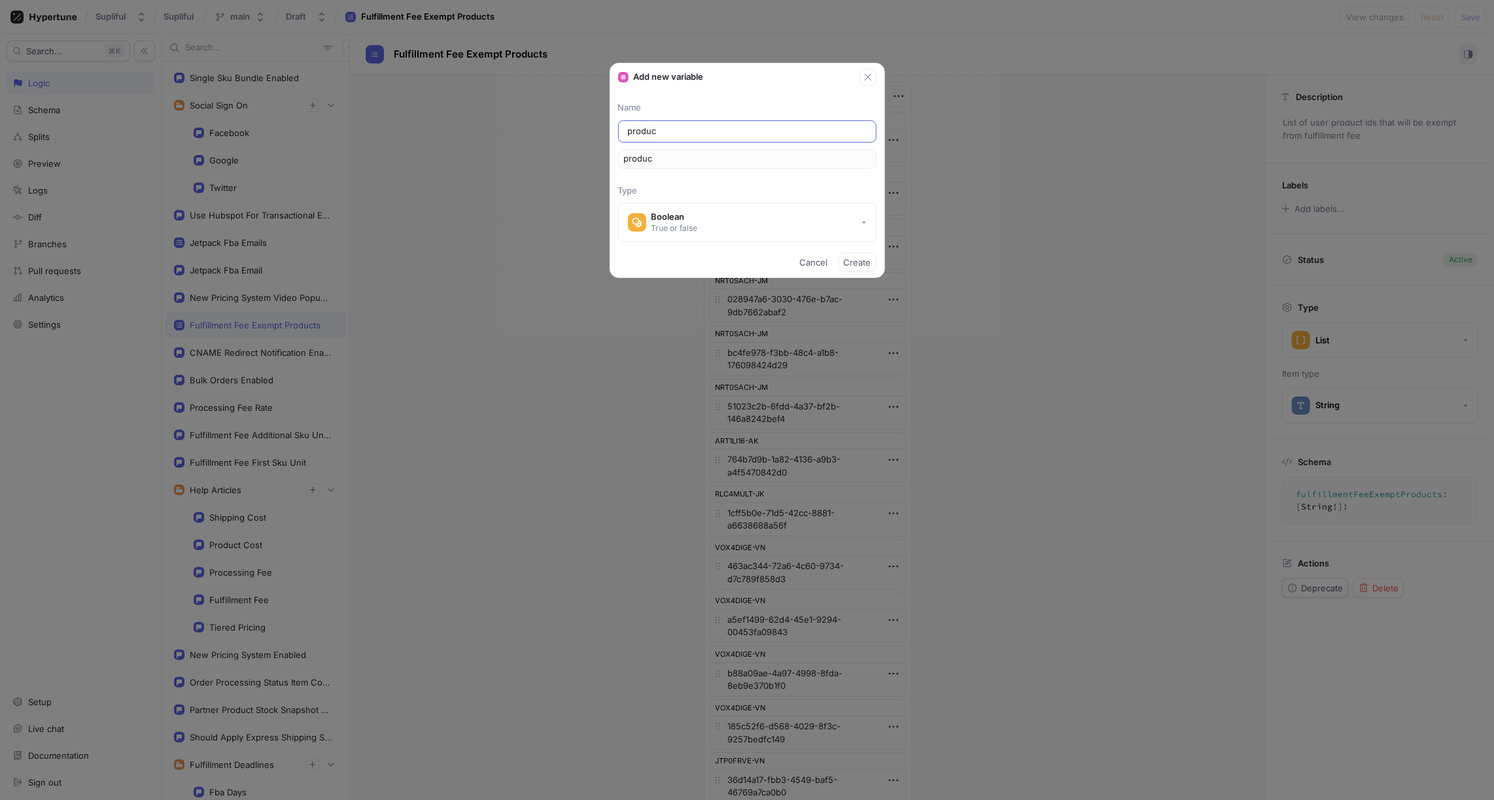
type input "product"
type input "product3"
type textarea "x"
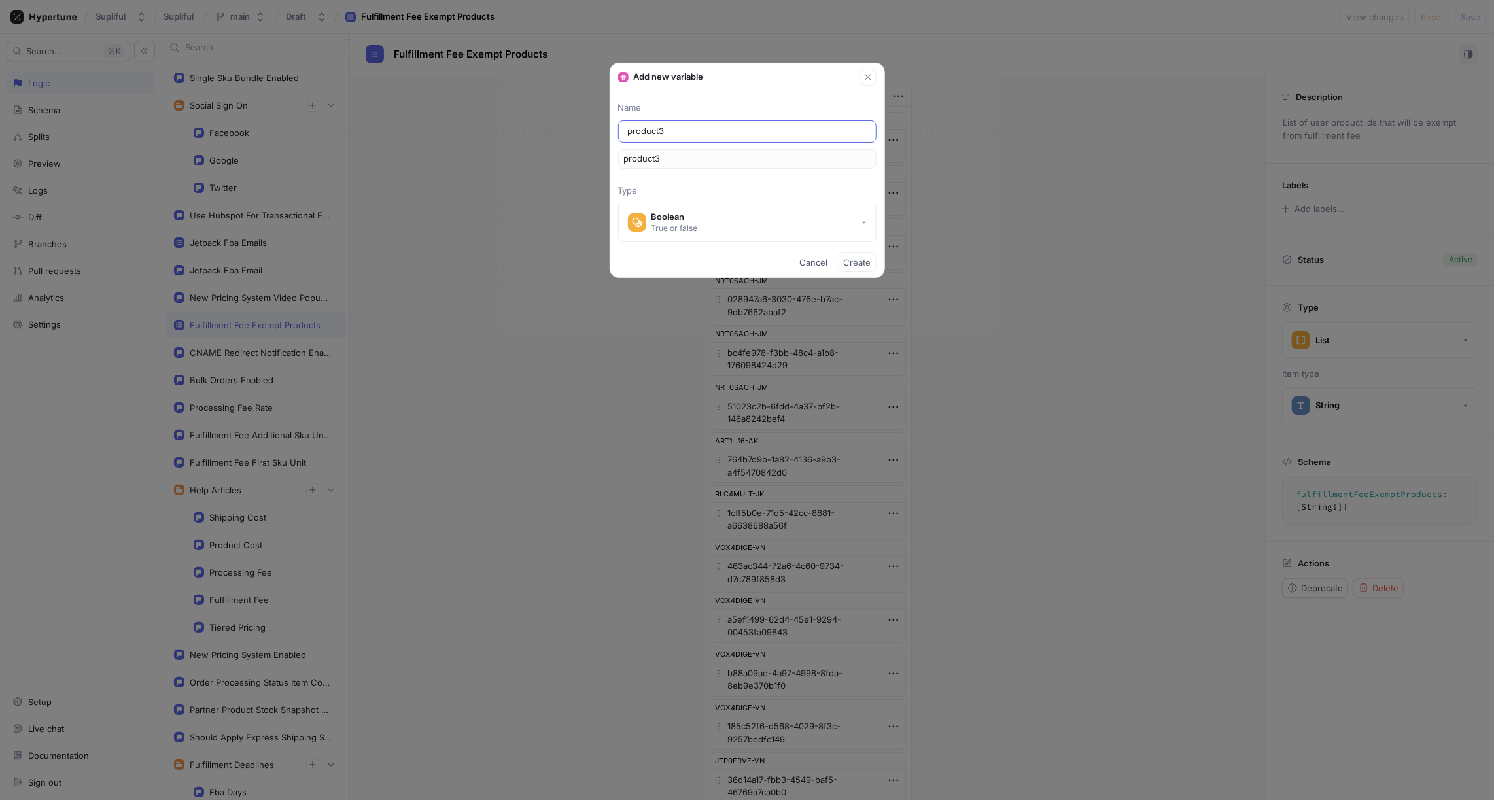
type input "product3d"
type input "product3dV"
type input "product3dVi"
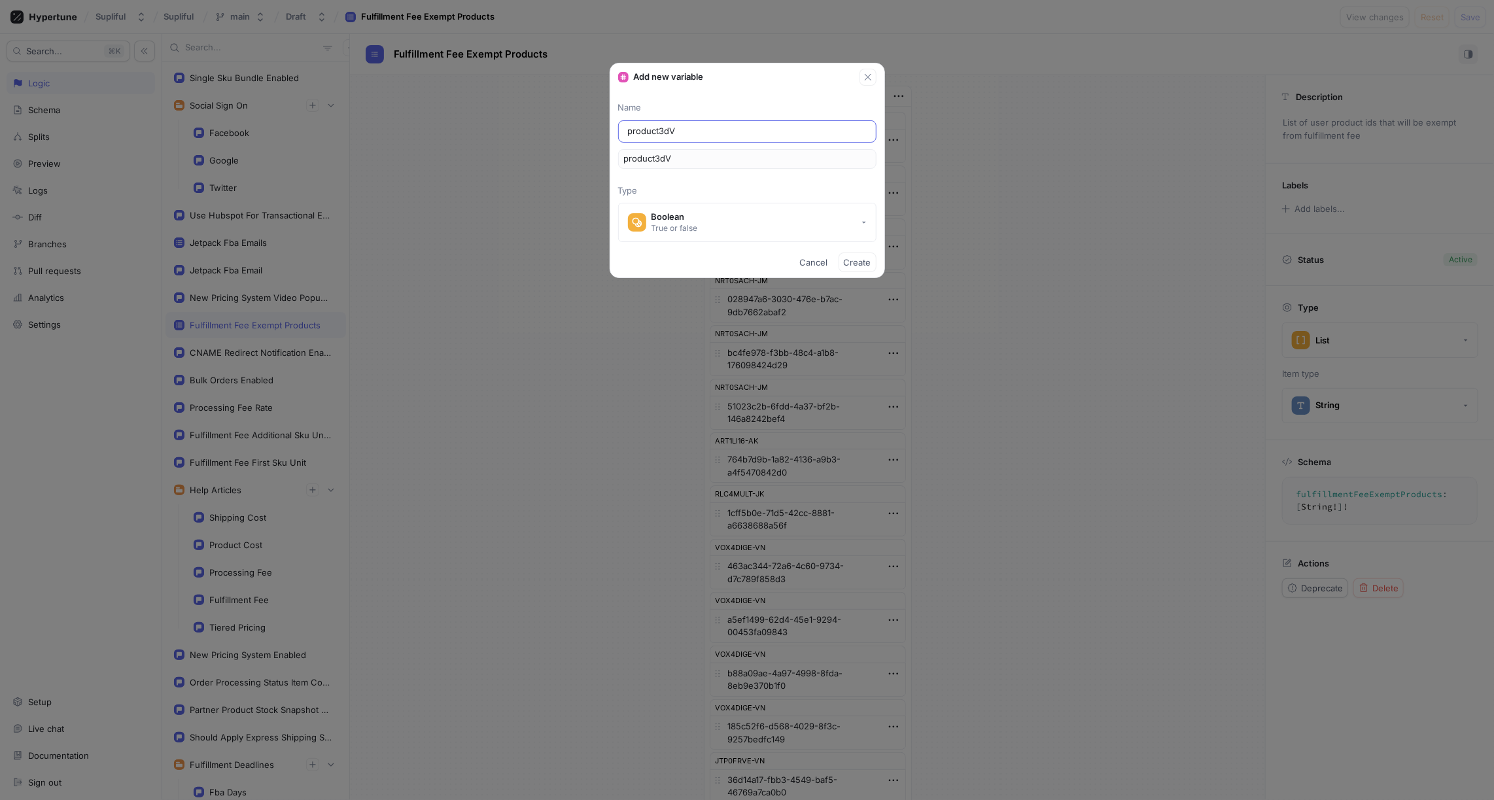
type input "product3dVi"
type input "product3dVie"
type input "product3dView"
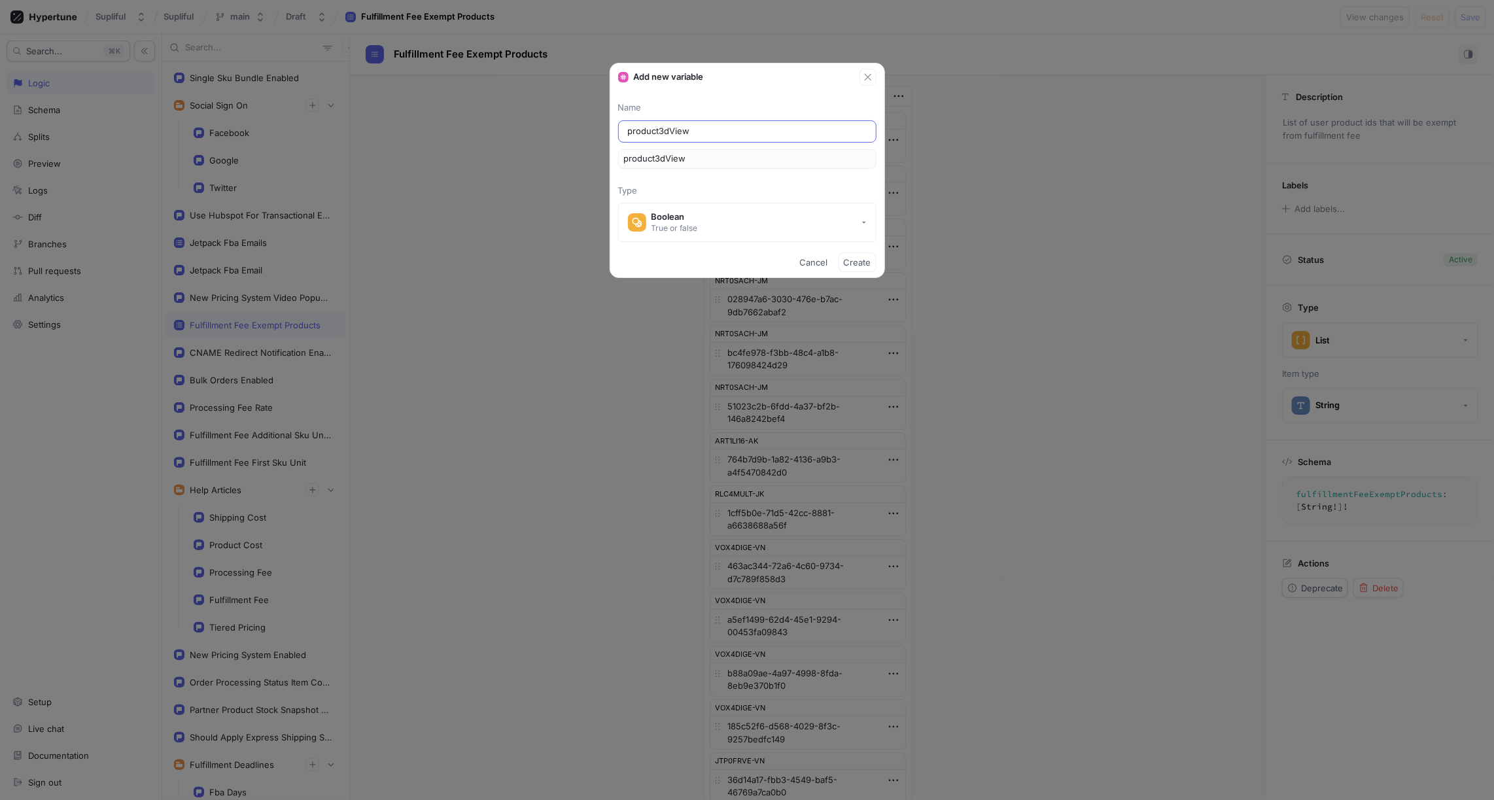
type input "product3dViewe"
type textarea "x"
type input "product3dViewer"
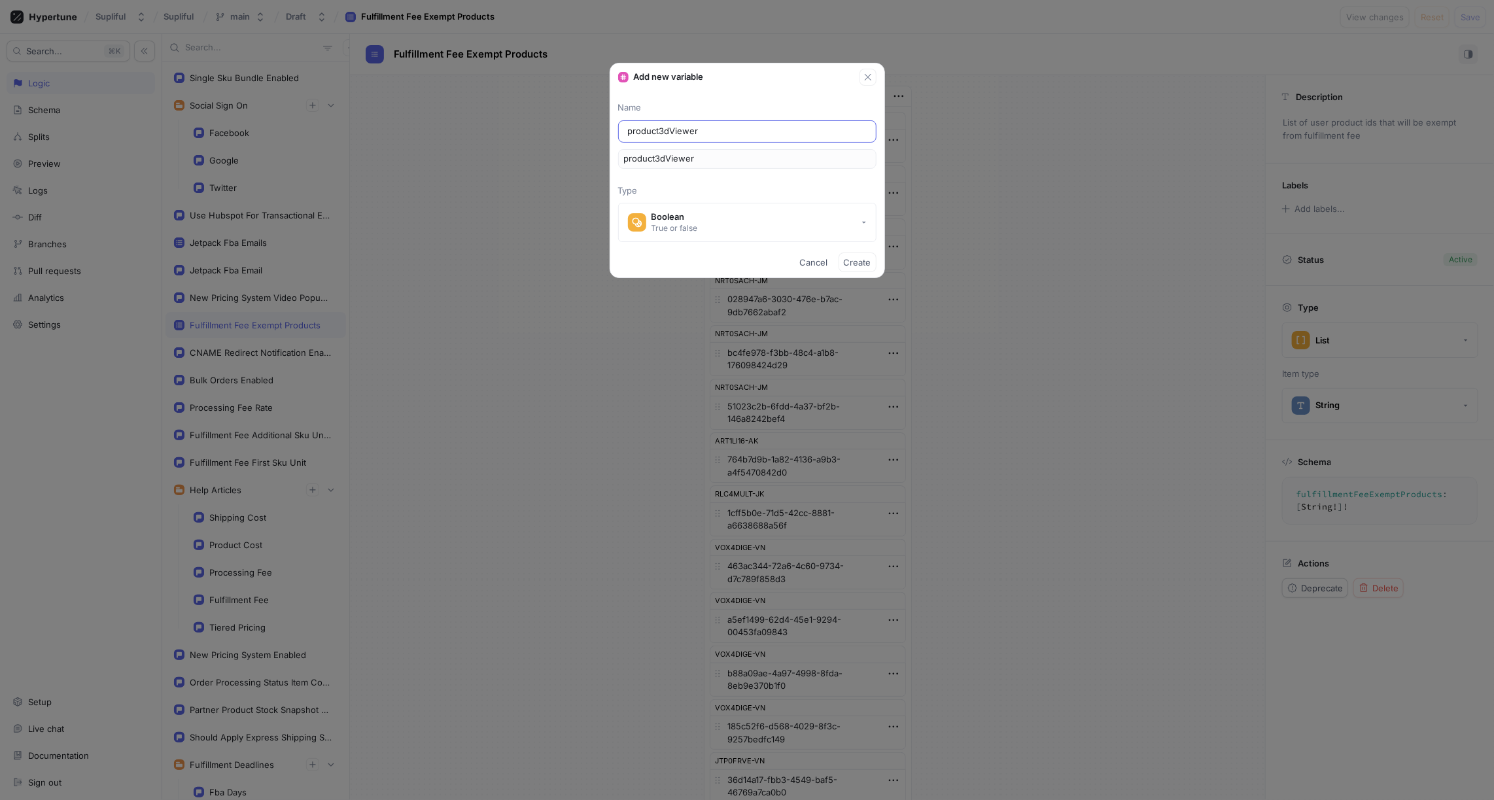
type input "product3dViewe"
type input "product3dView"
type input "product3dVie"
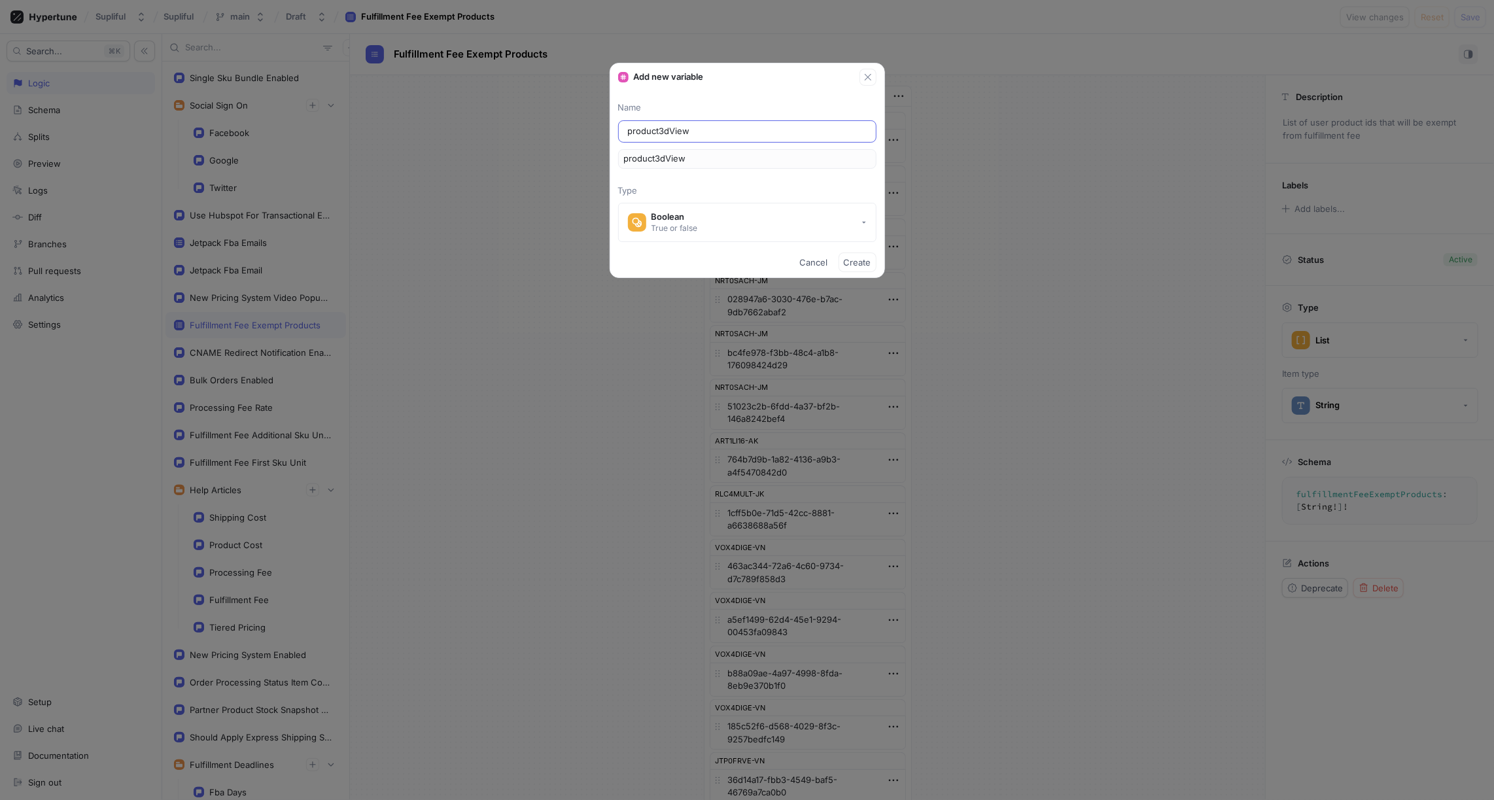
type input "product3dVie"
type input "product3dVi"
type input "product3dV"
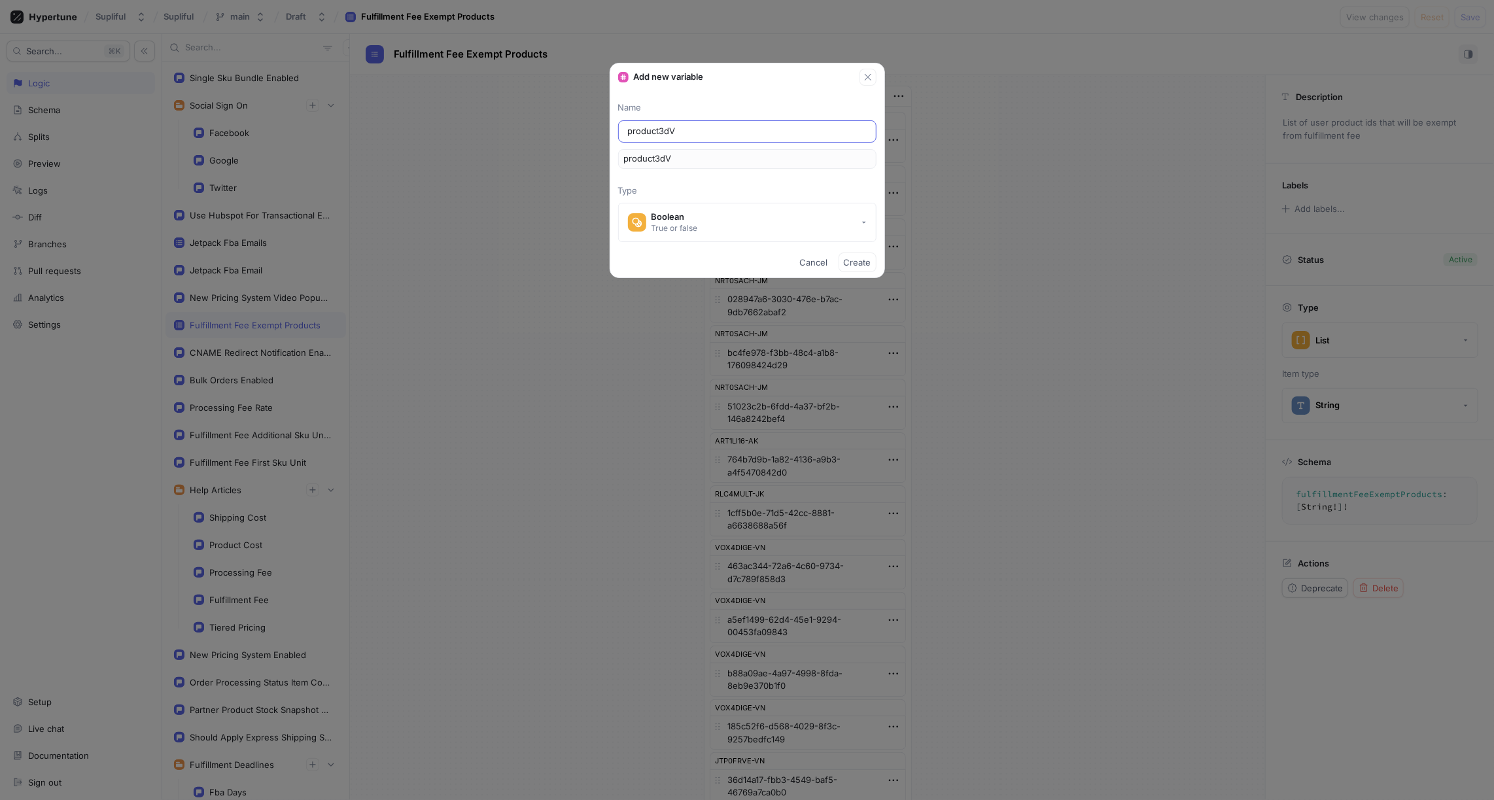
type input "product3d"
type input "product3"
type textarea "x"
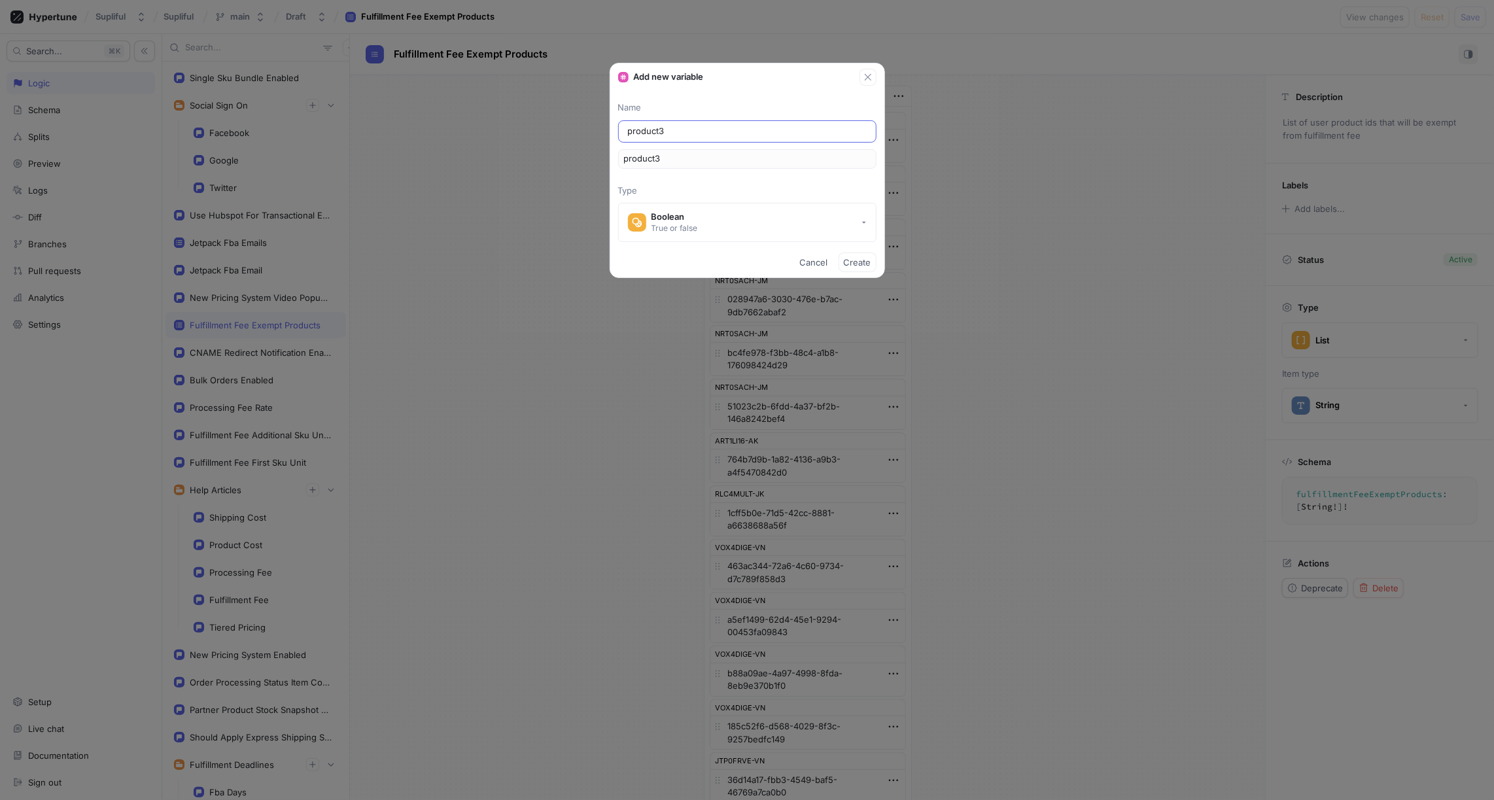
type input "product3D"
type input "product3Dv"
type input "product3Dvi"
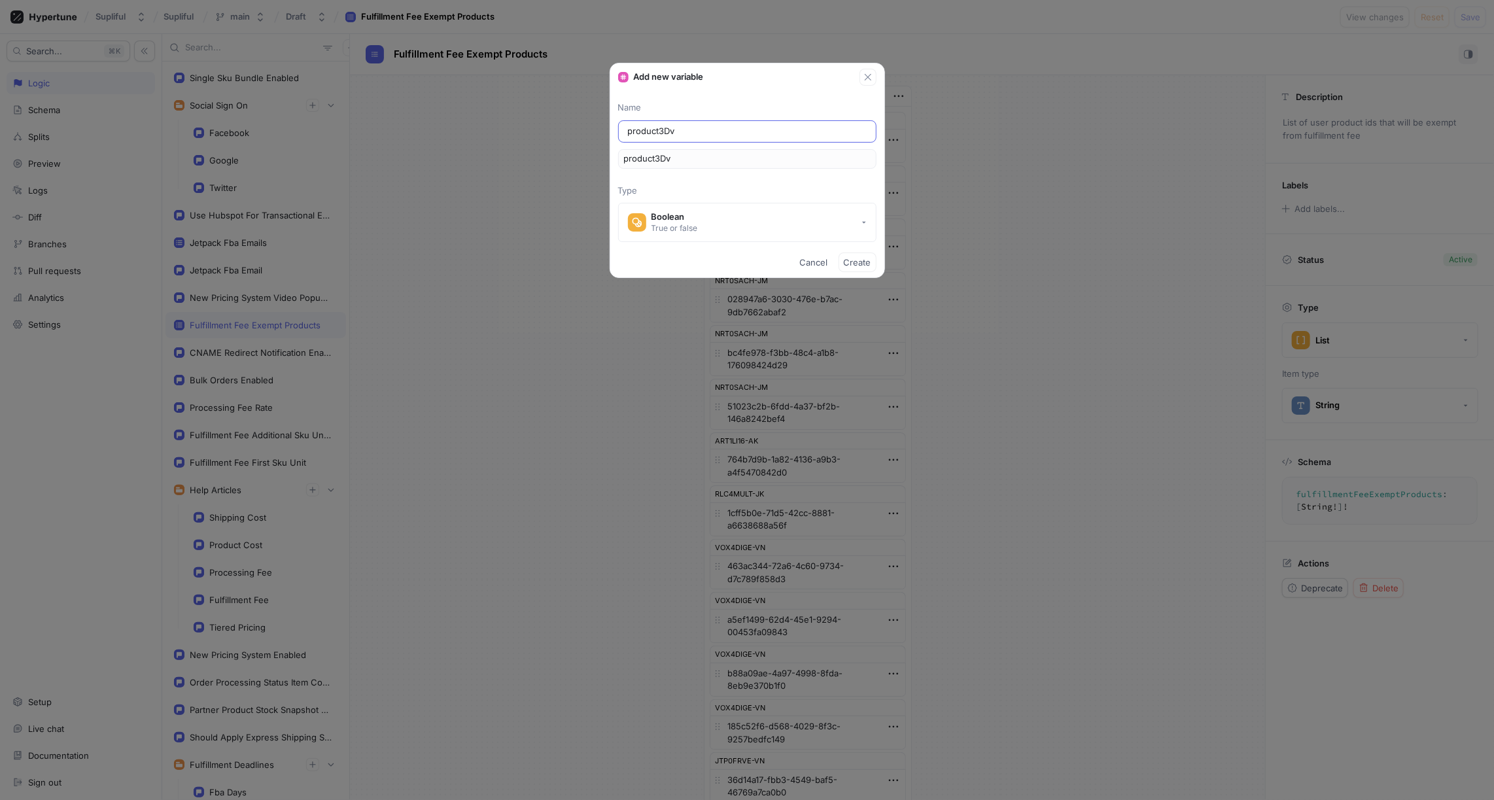
type input "product3Dvi"
type input "product3Dvie"
type input "product3Dview"
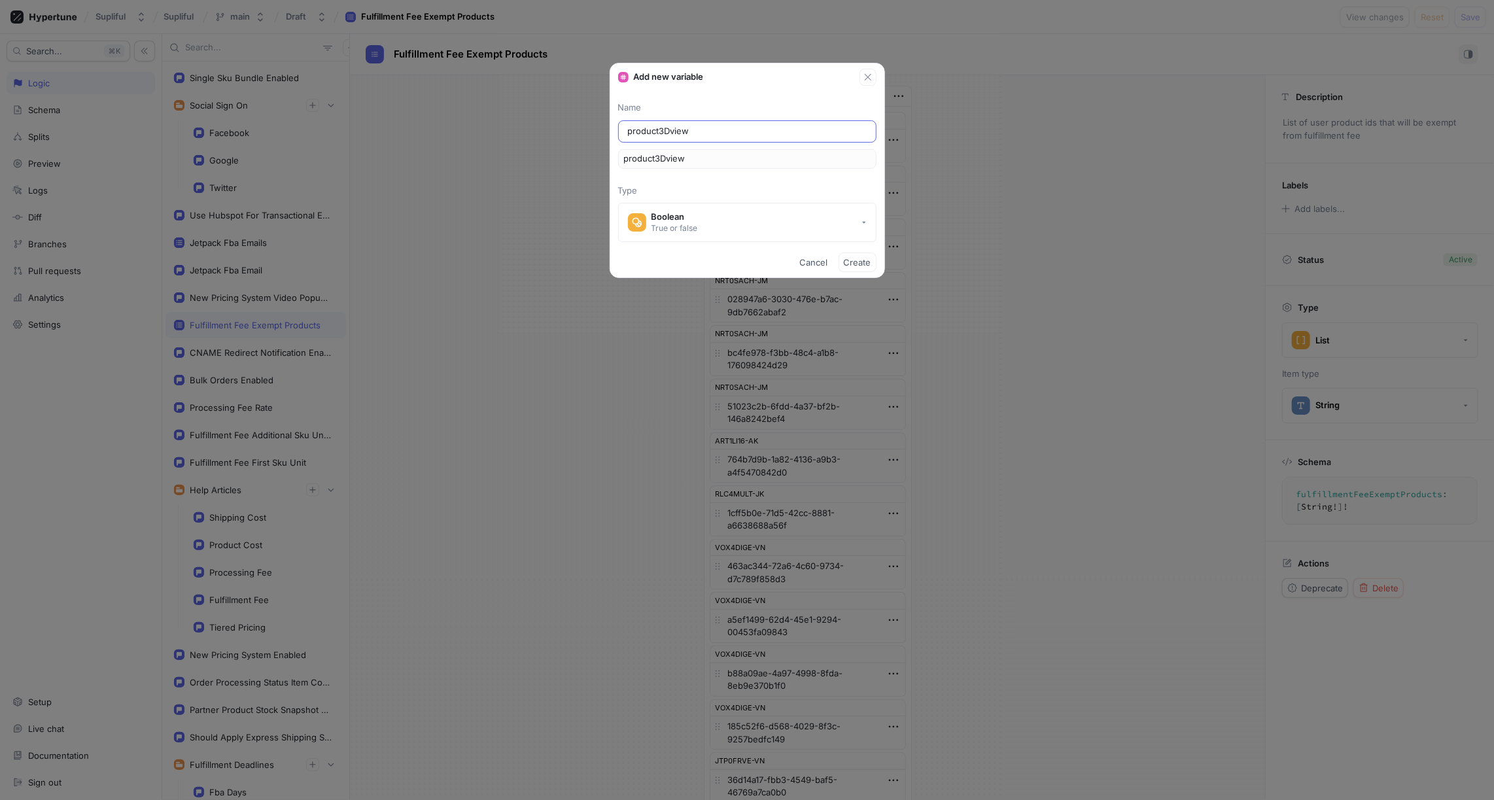
type input "product3Dvie"
type textarea "x"
type input "product3Dvi"
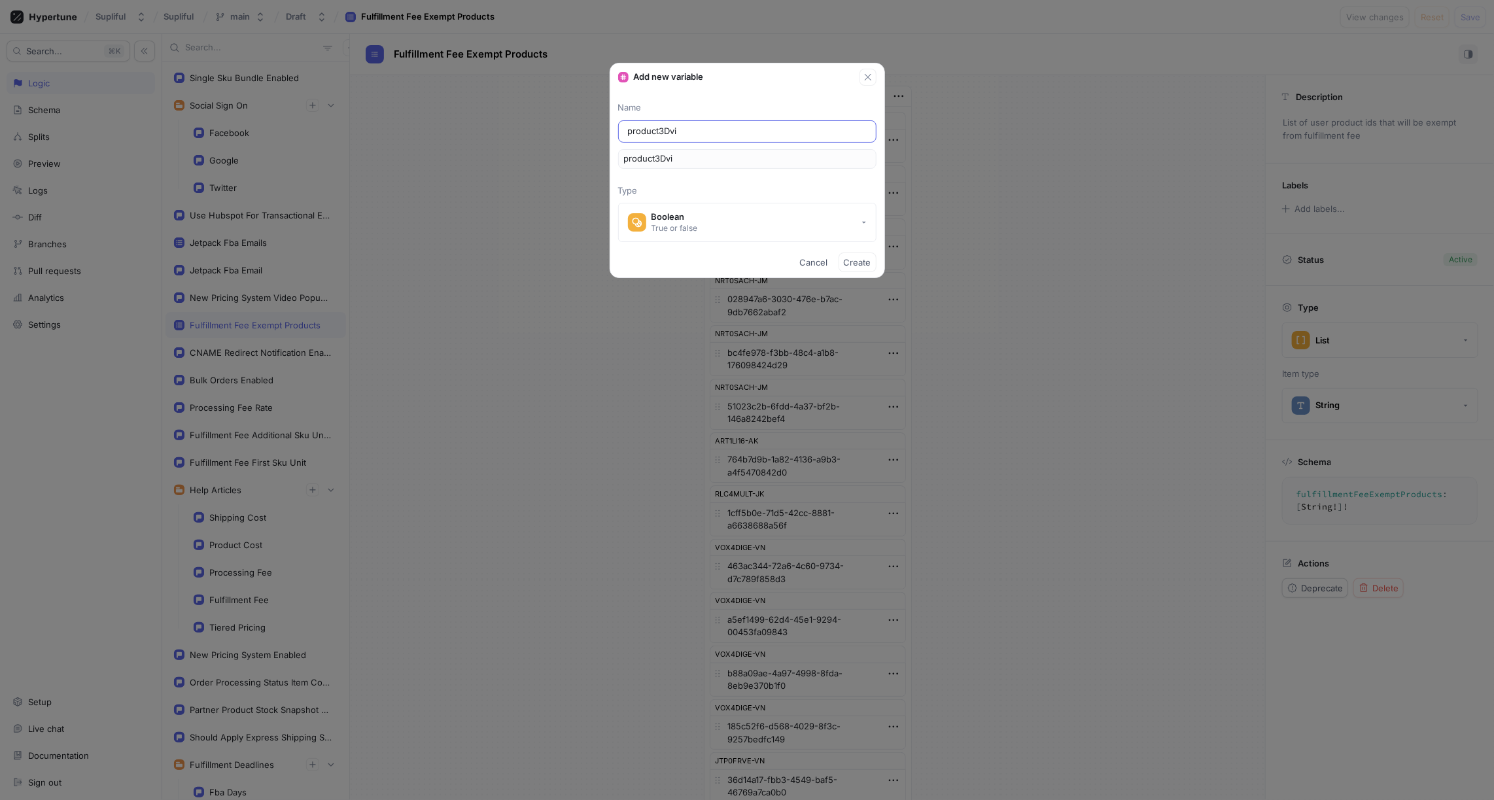
type input "product3Dv"
type input "product3D"
type input "product3"
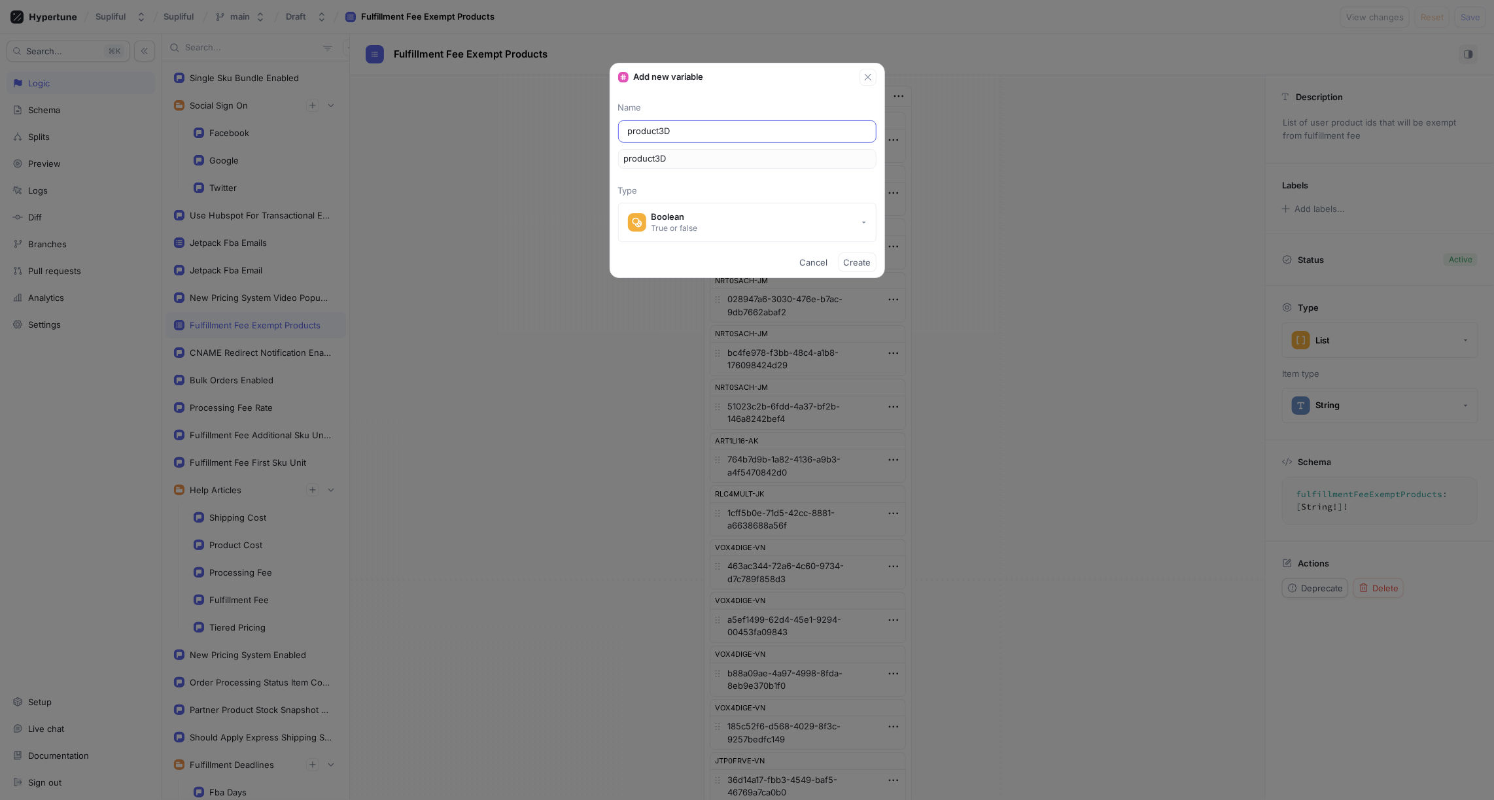
type input "product3"
type input "product"
type input "produc"
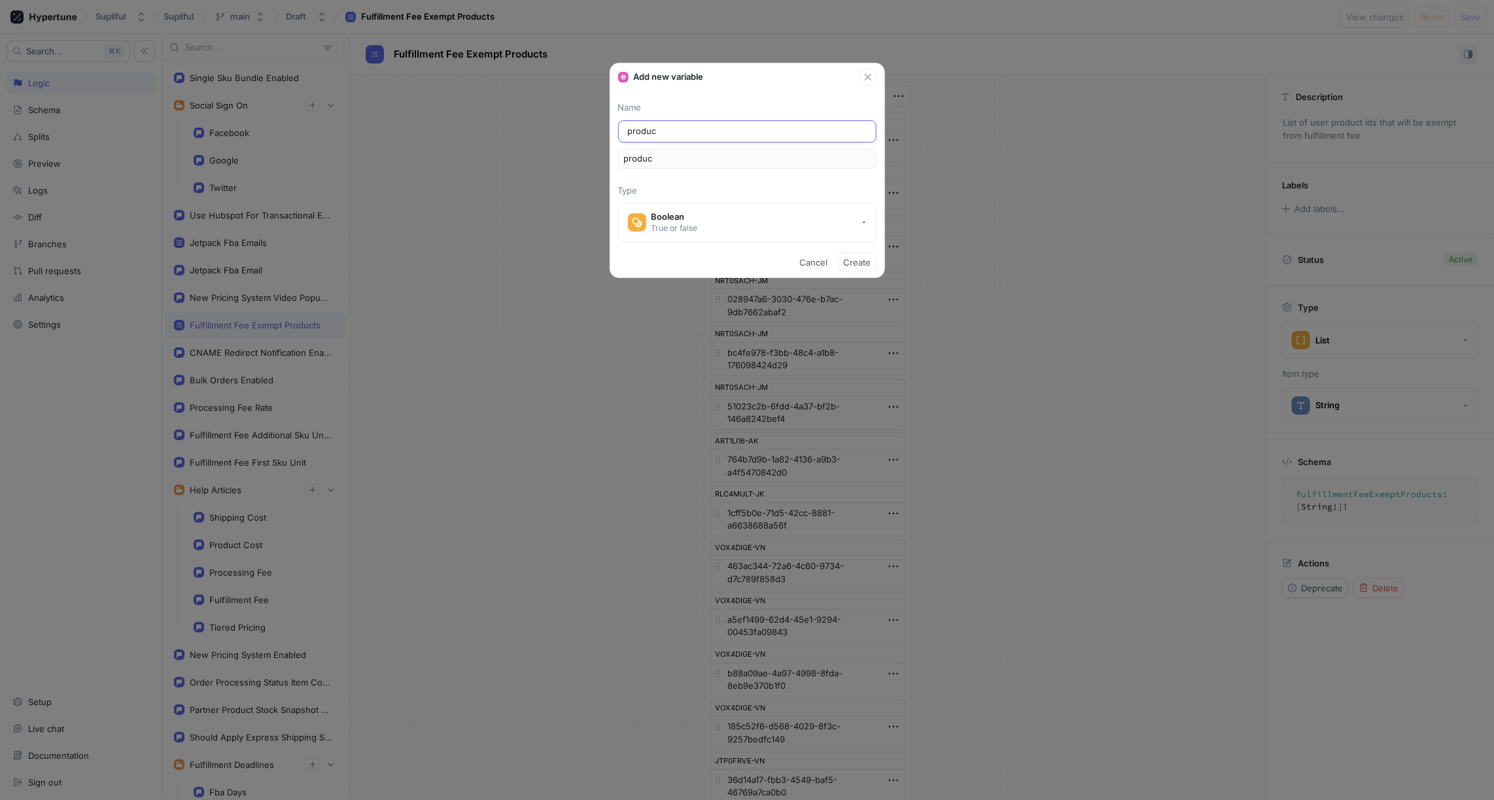
type input "produ"
type input "prod"
type input "pro"
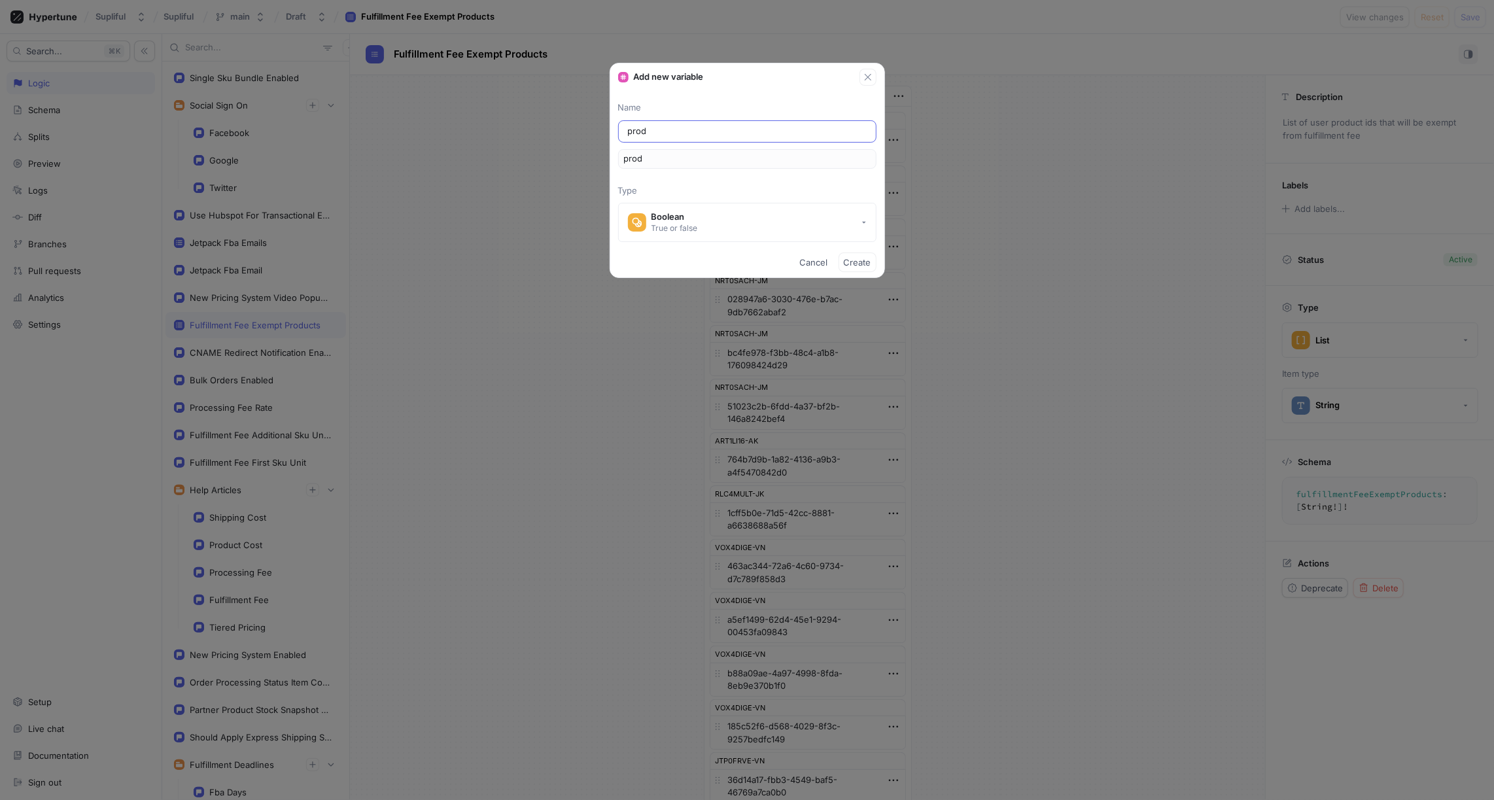
type input "pro"
type input "pr"
type input "p"
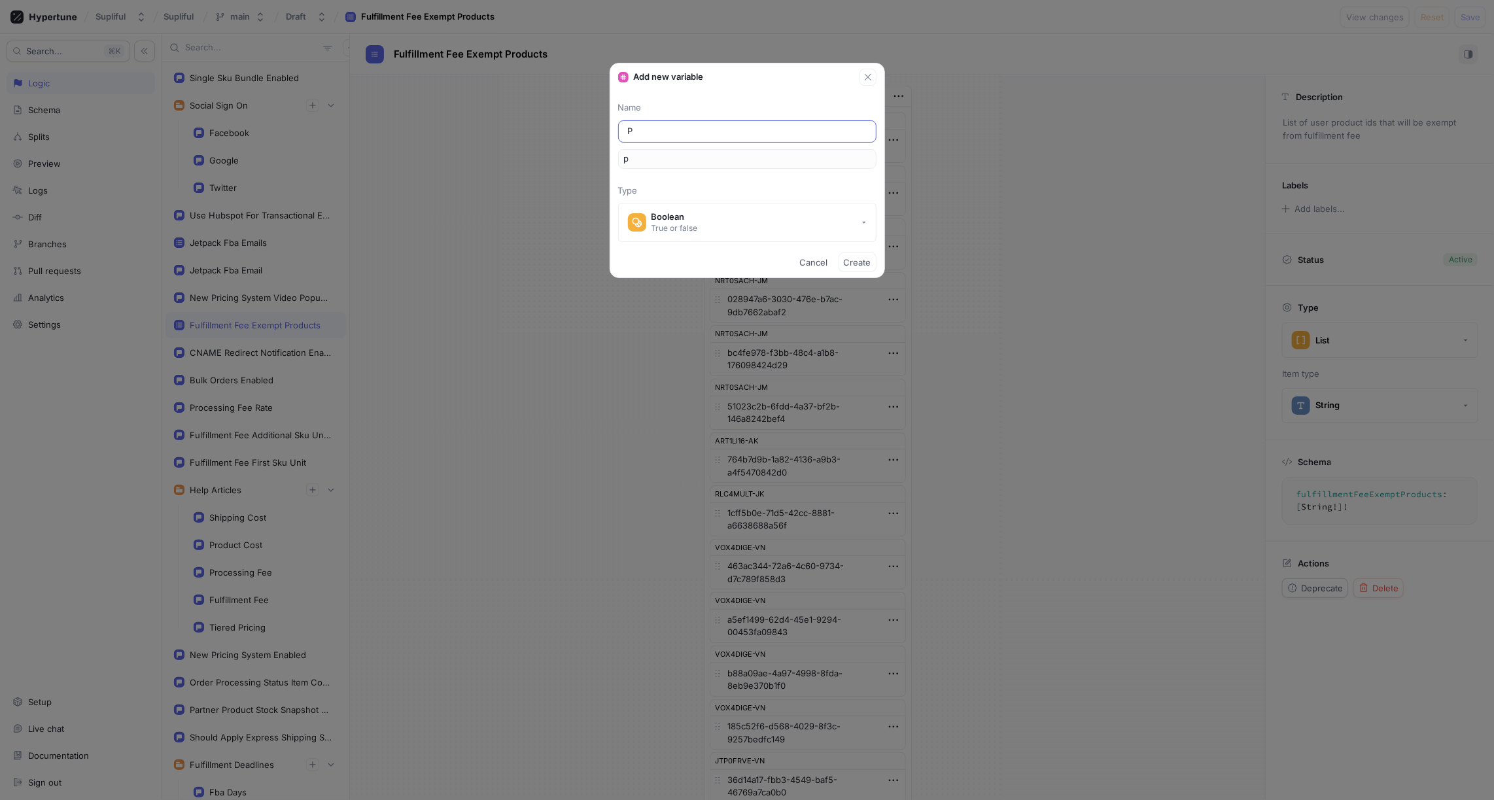
type input "Pr"
type input "pr"
type input "Pro"
type textarea "x"
type input "pro"
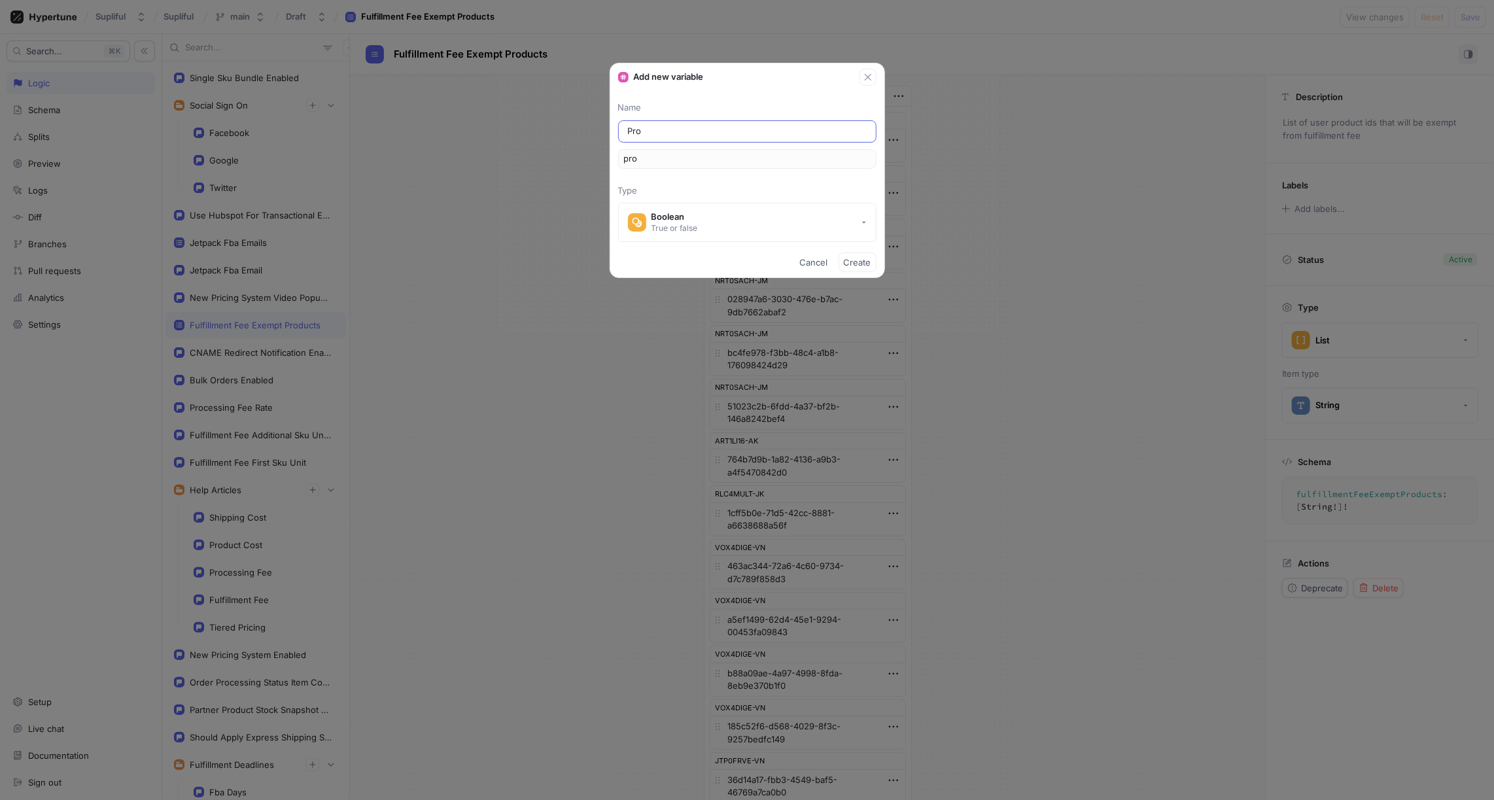
type input "Prod"
type input "prod"
type input "Produ"
type input "produ"
type input "Produc"
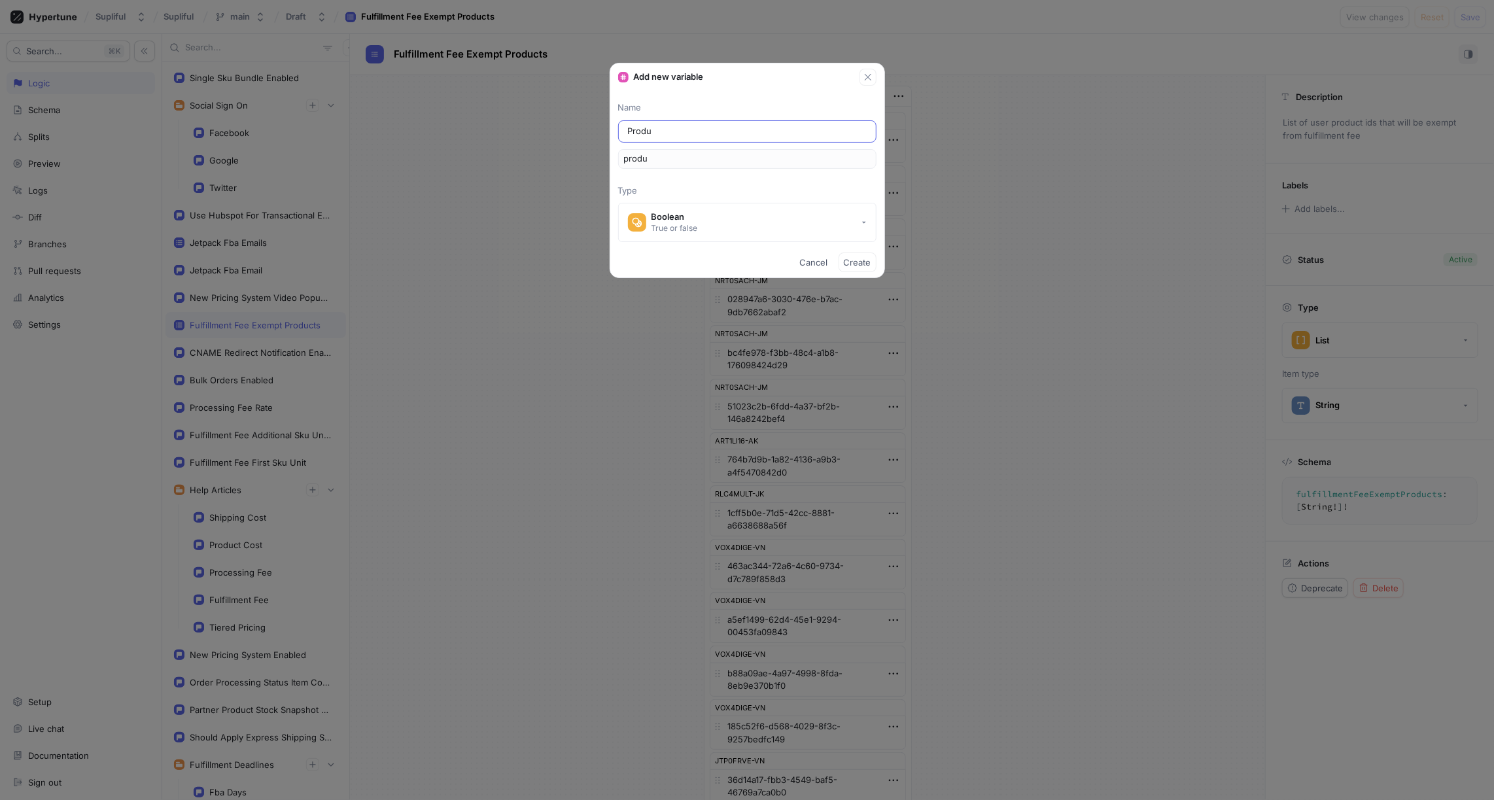
type input "produc"
type input "Product"
type input "product"
type input "Product"
type textarea "x"
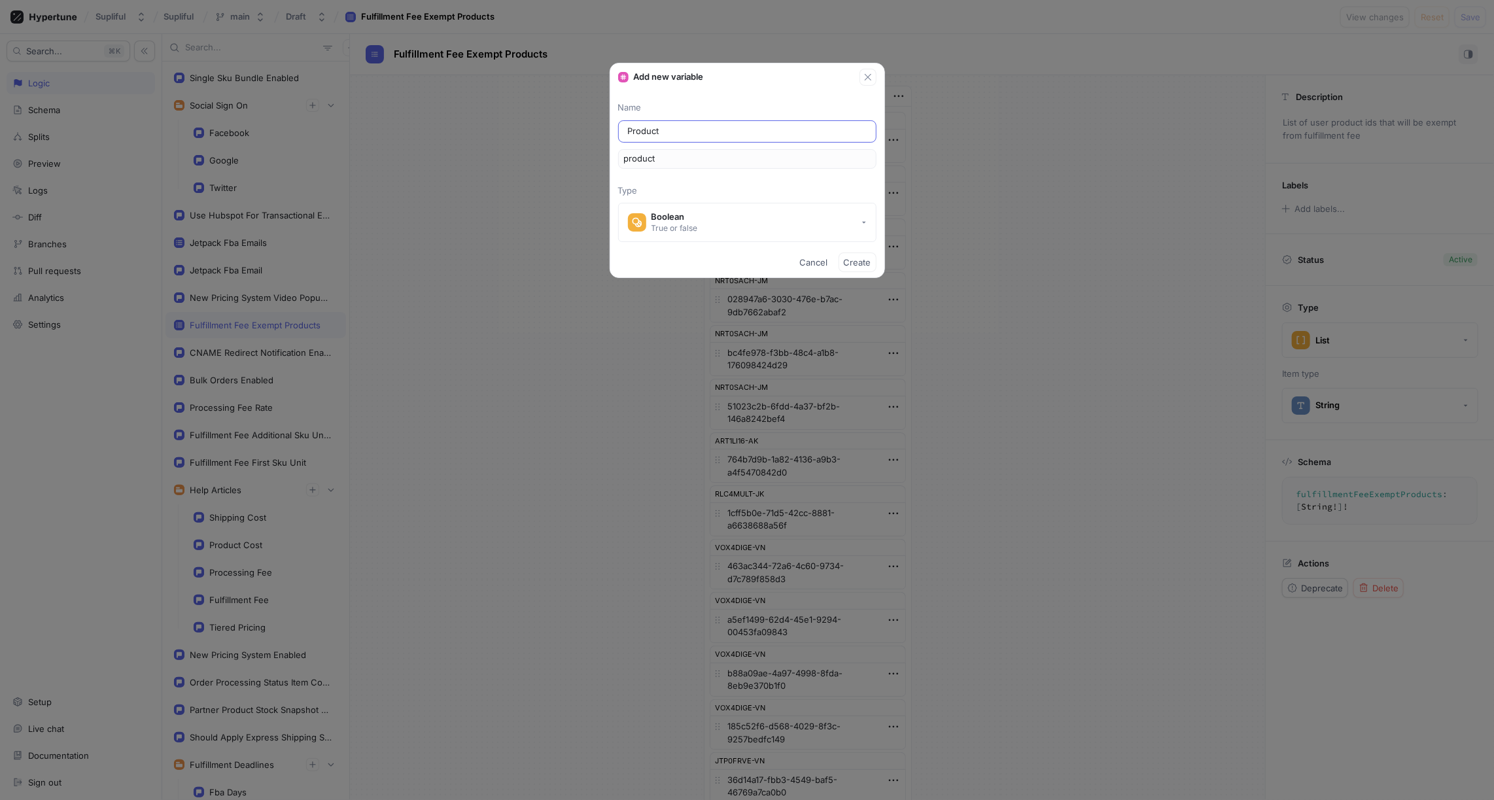
type input "Product 3"
type input "product3"
type input "Product 3D"
type input "product3D"
type input "Product 3D"
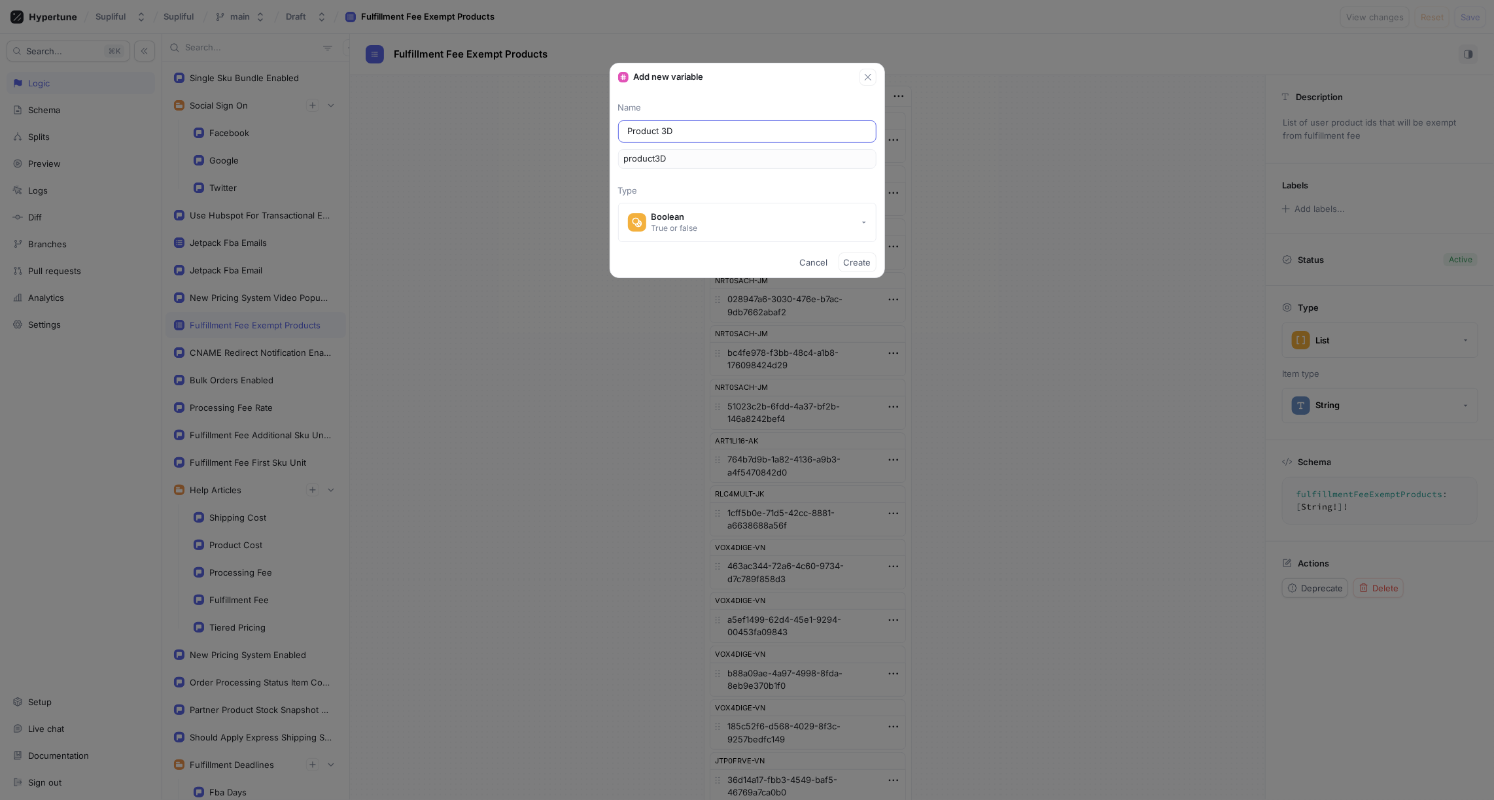
type textarea "x"
type input "Product 3D V"
type input "product3DV"
type input "Product 3D Vi"
type input "product3DVi"
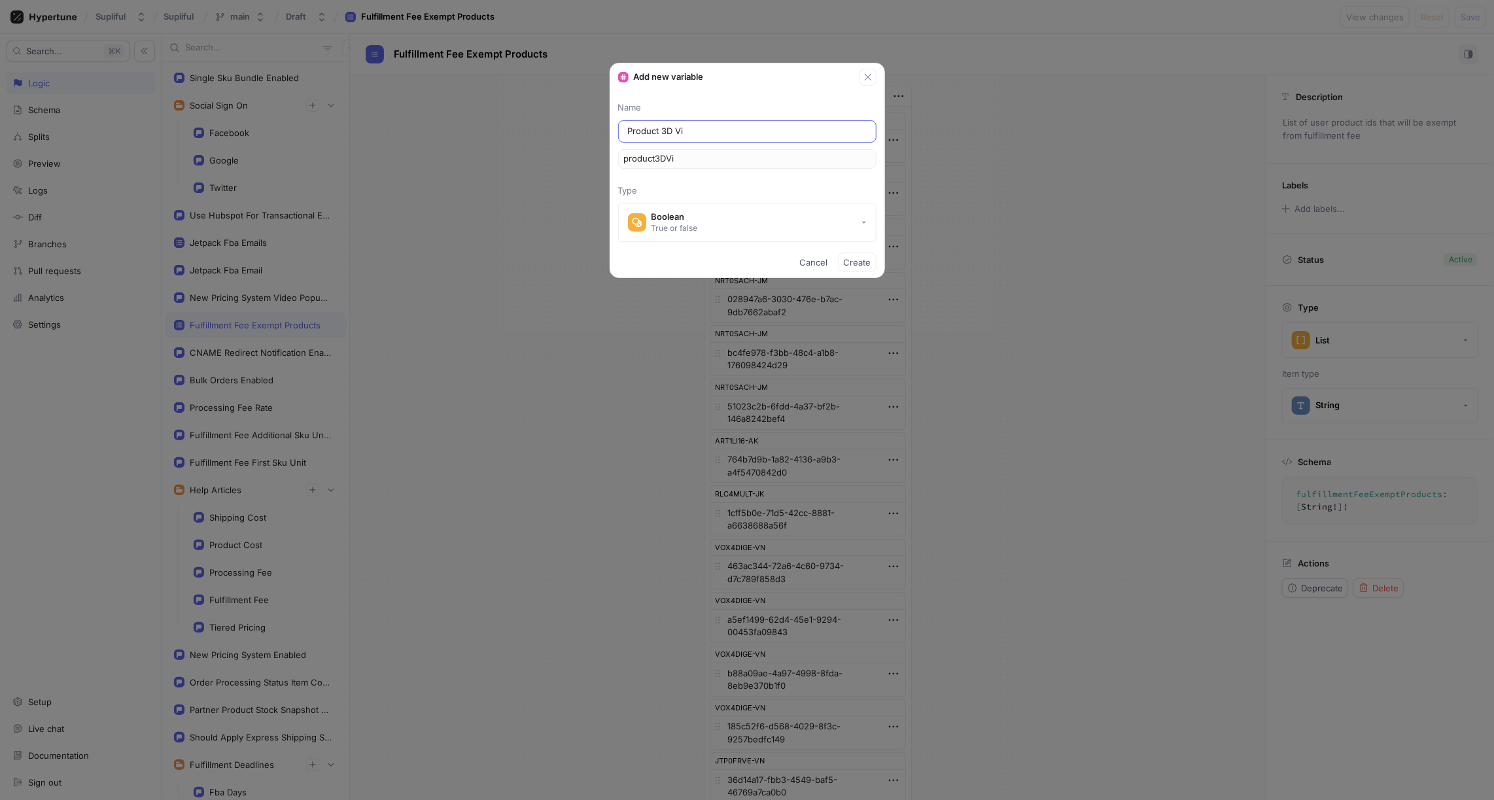
type input "Product 3D Vie"
type input "product3DVie"
type input "Product 3D View"
type input "product3DView"
type input "Product 3D Viewe"
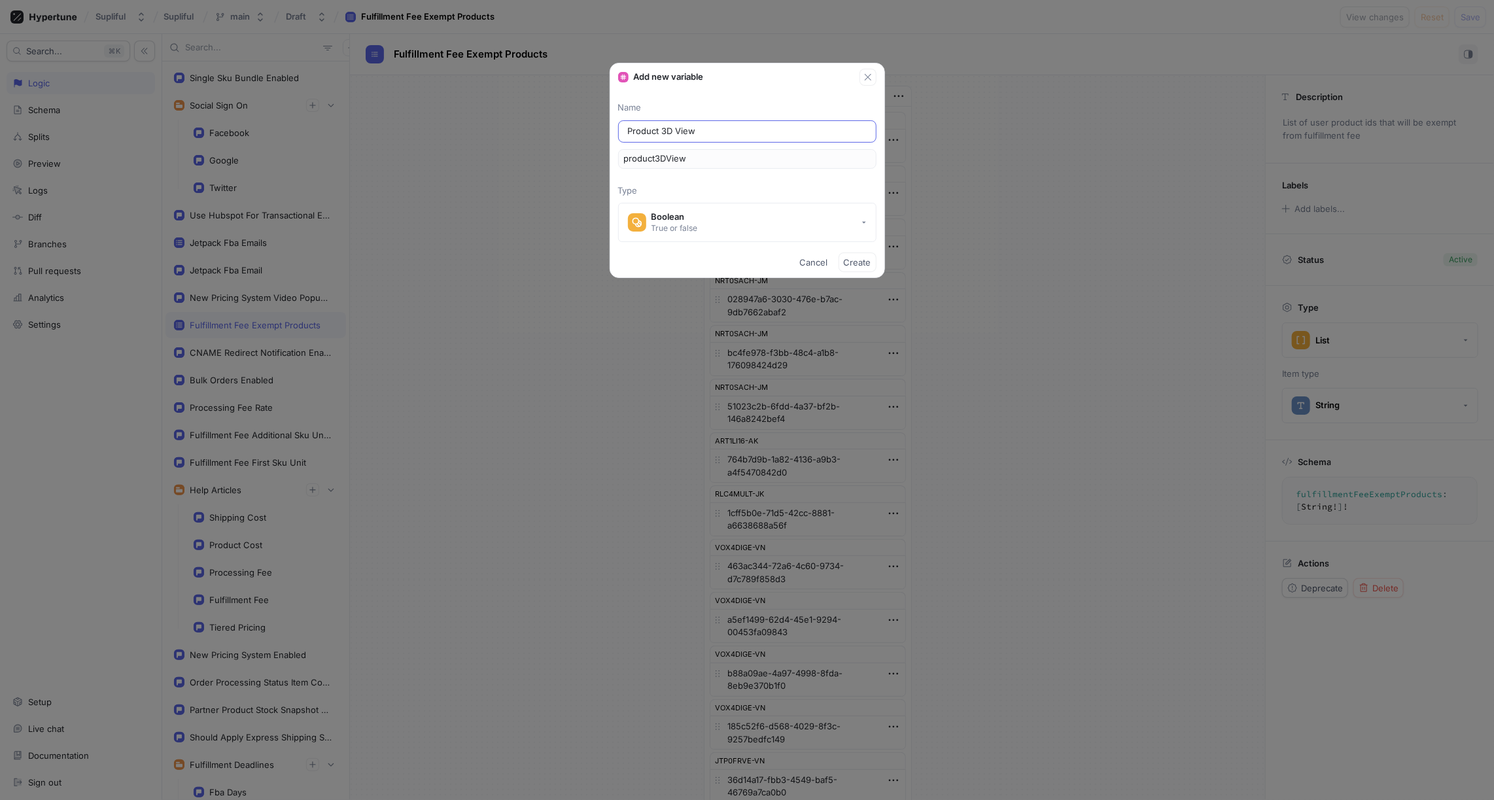
type input "product3DViewe"
type input "Product 3D Viewer"
type input "product3DViewer"
type input "Product 3D Viewer"
type textarea "x"
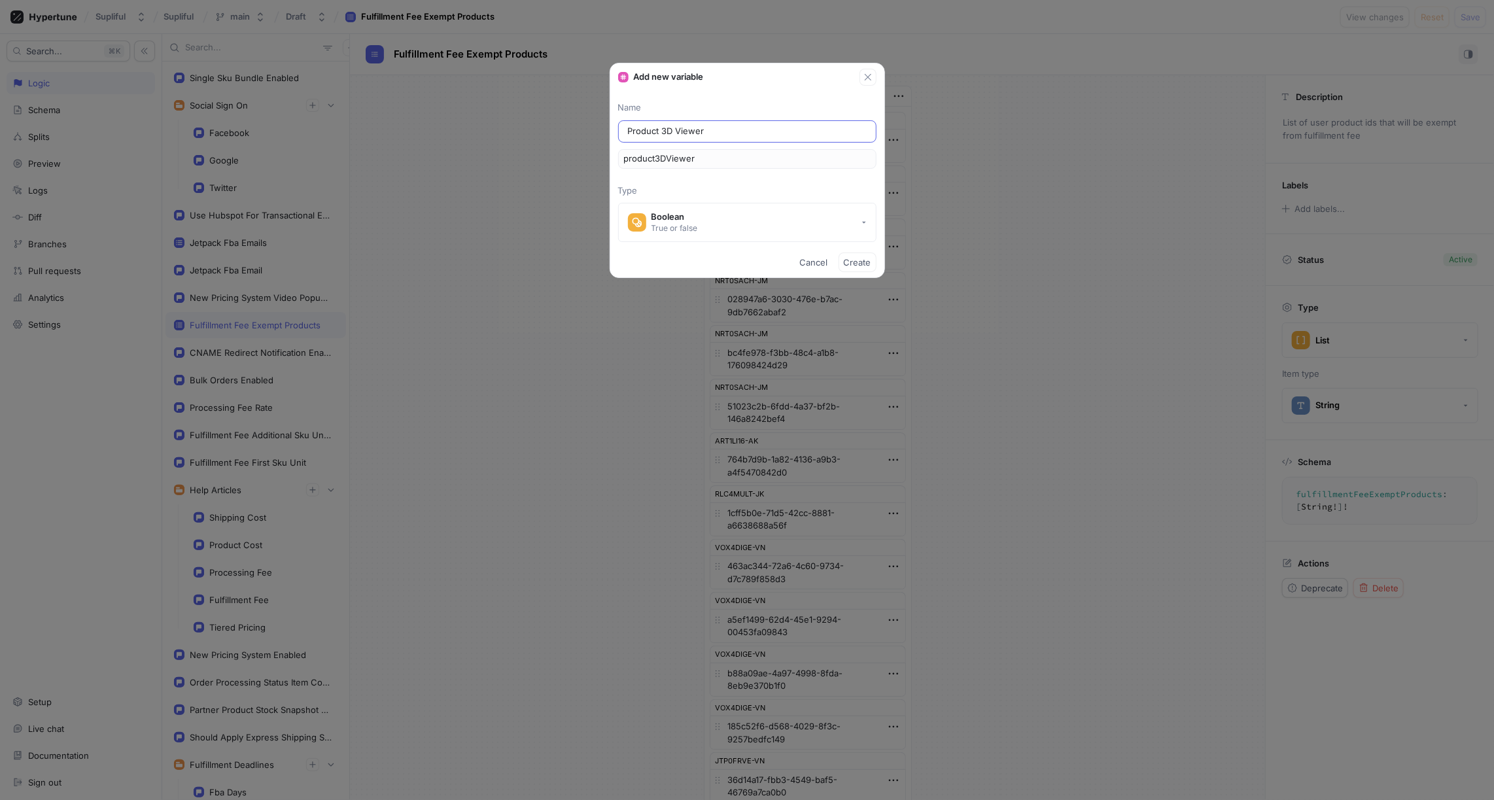
type input "Product 3D Viewer T"
type input "product3DViewerT"
type textarea "x"
type input "Product 3D Viewer [PERSON_NAME]"
type input "product3DViewerTy"
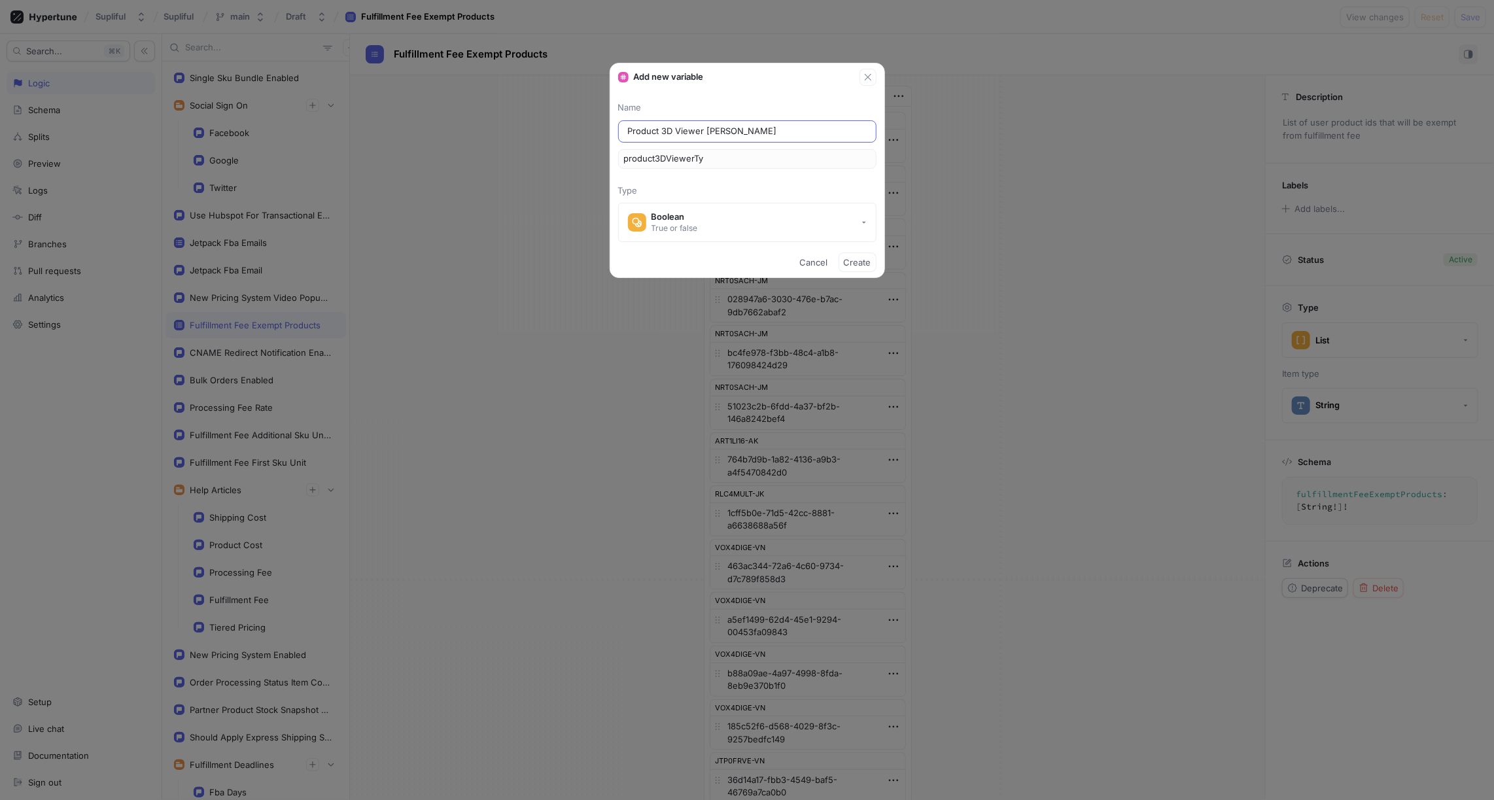
type input "Product 3D Viewer Typ"
type input "product3DViewerTyp"
type input "Product 3D Viewer Type"
type input "product3DViewerType"
type textarea "x"
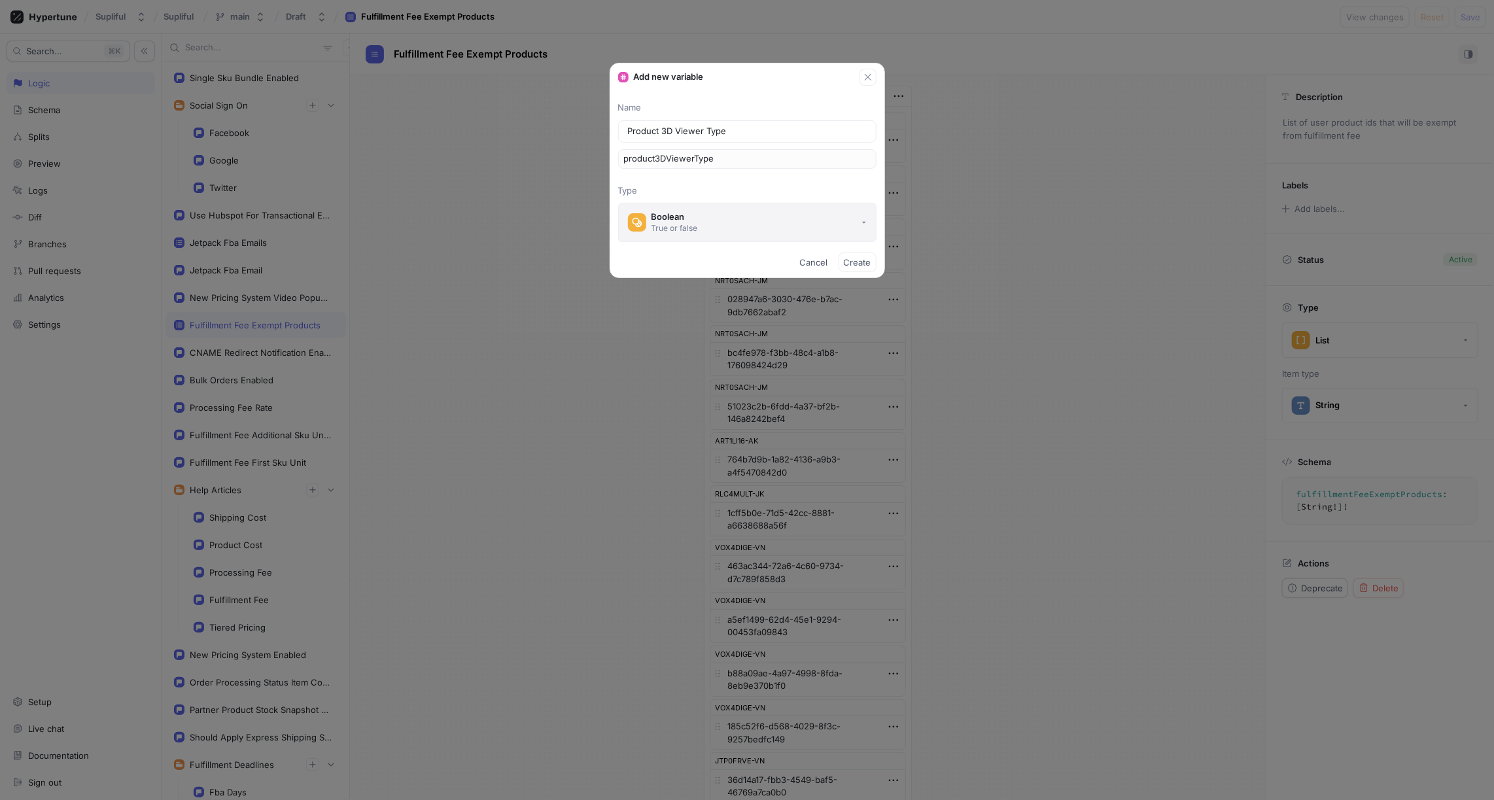
click at [701, 218] on button "Boolean True or false" at bounding box center [747, 222] width 258 height 39
type input "Product 3D Viewer Type"
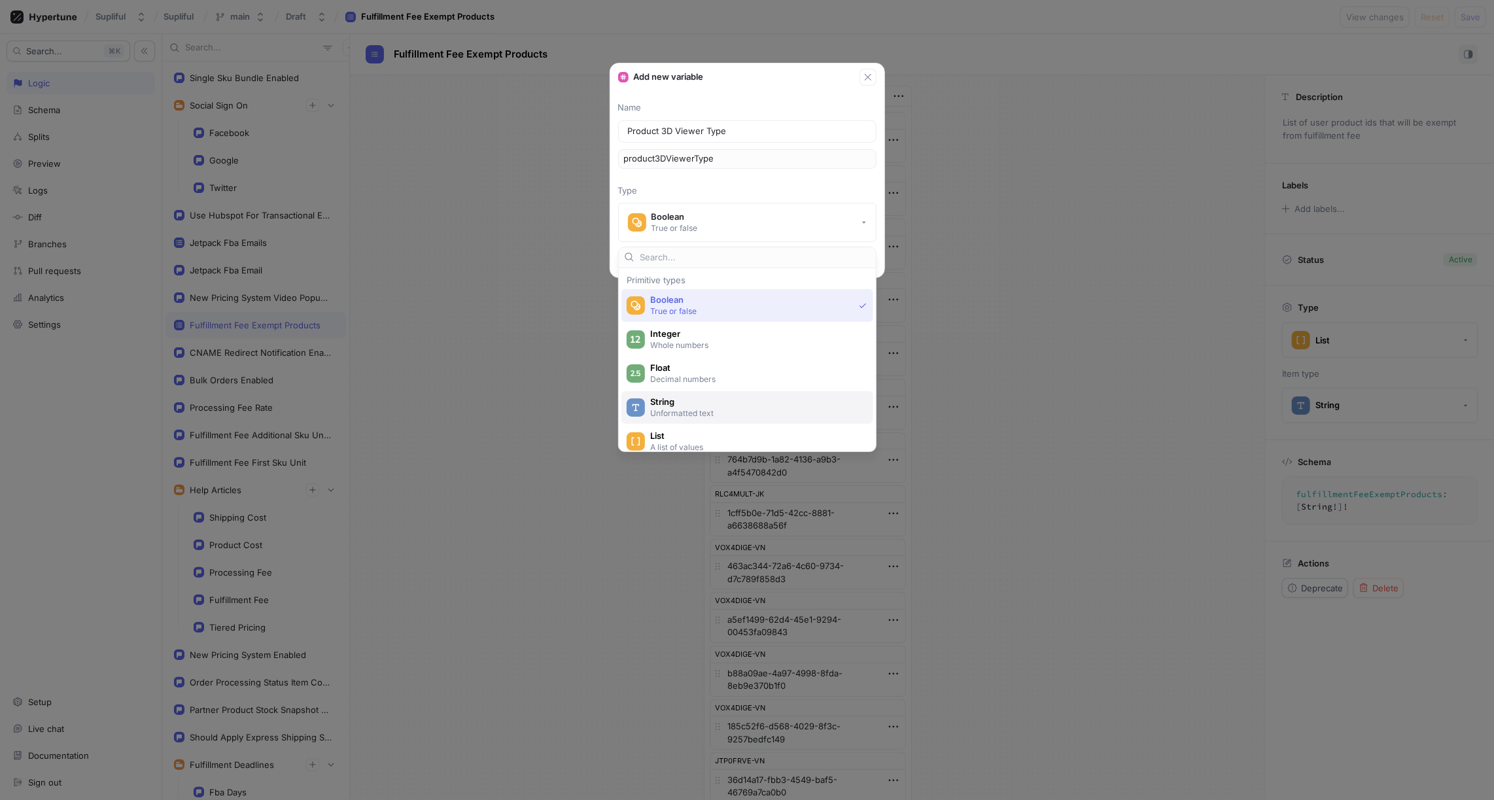
click at [680, 403] on span "String" at bounding box center [755, 401] width 211 height 11
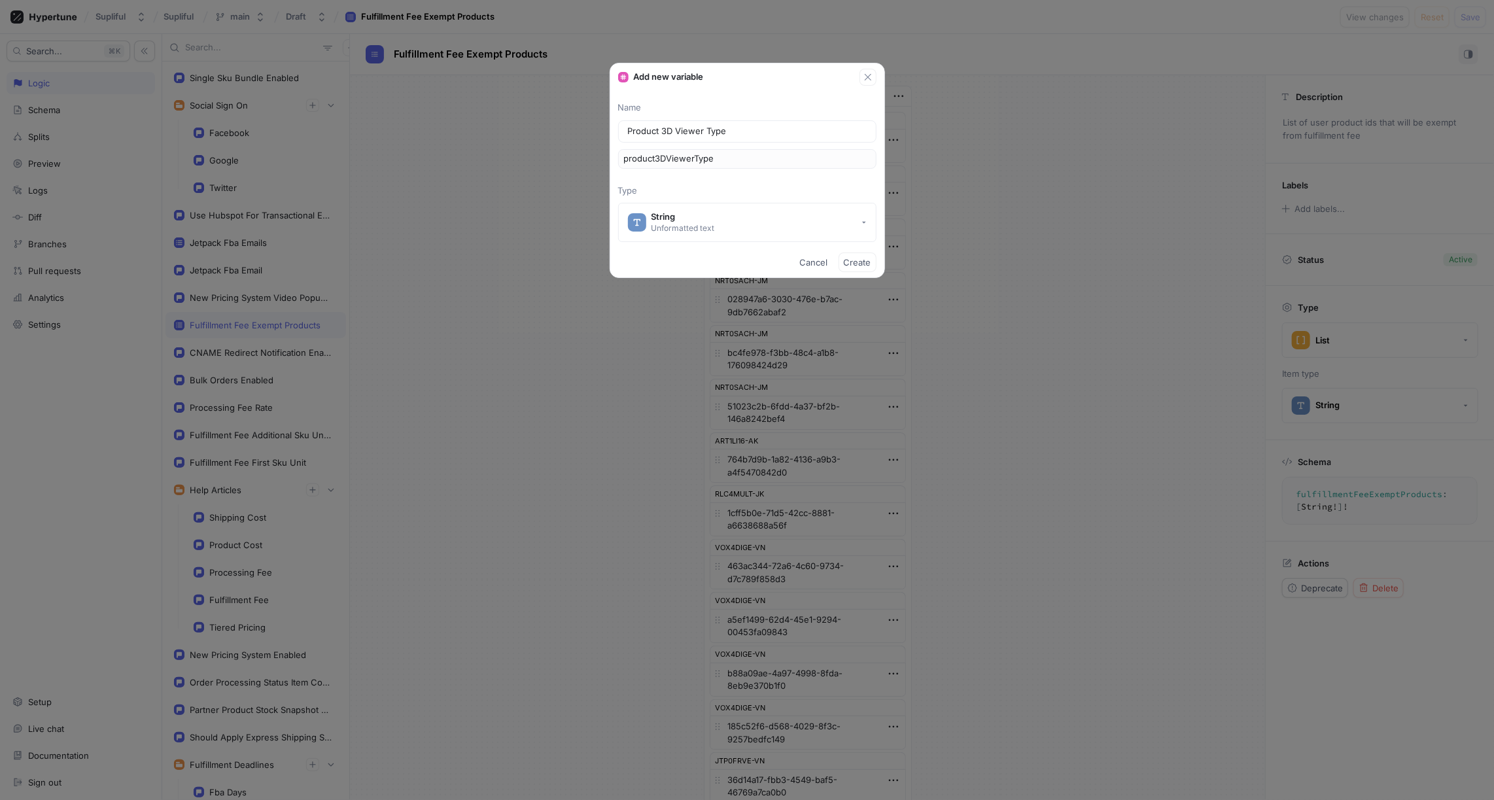
click at [712, 180] on div "Name Product 3D Viewer Type product3DViewerType Type String Unformatted text" at bounding box center [747, 171] width 274 height 141
click at [711, 219] on div "String" at bounding box center [682, 216] width 63 height 11
click at [701, 131] on input "Product 3D Viewer Type" at bounding box center [747, 131] width 239 height 13
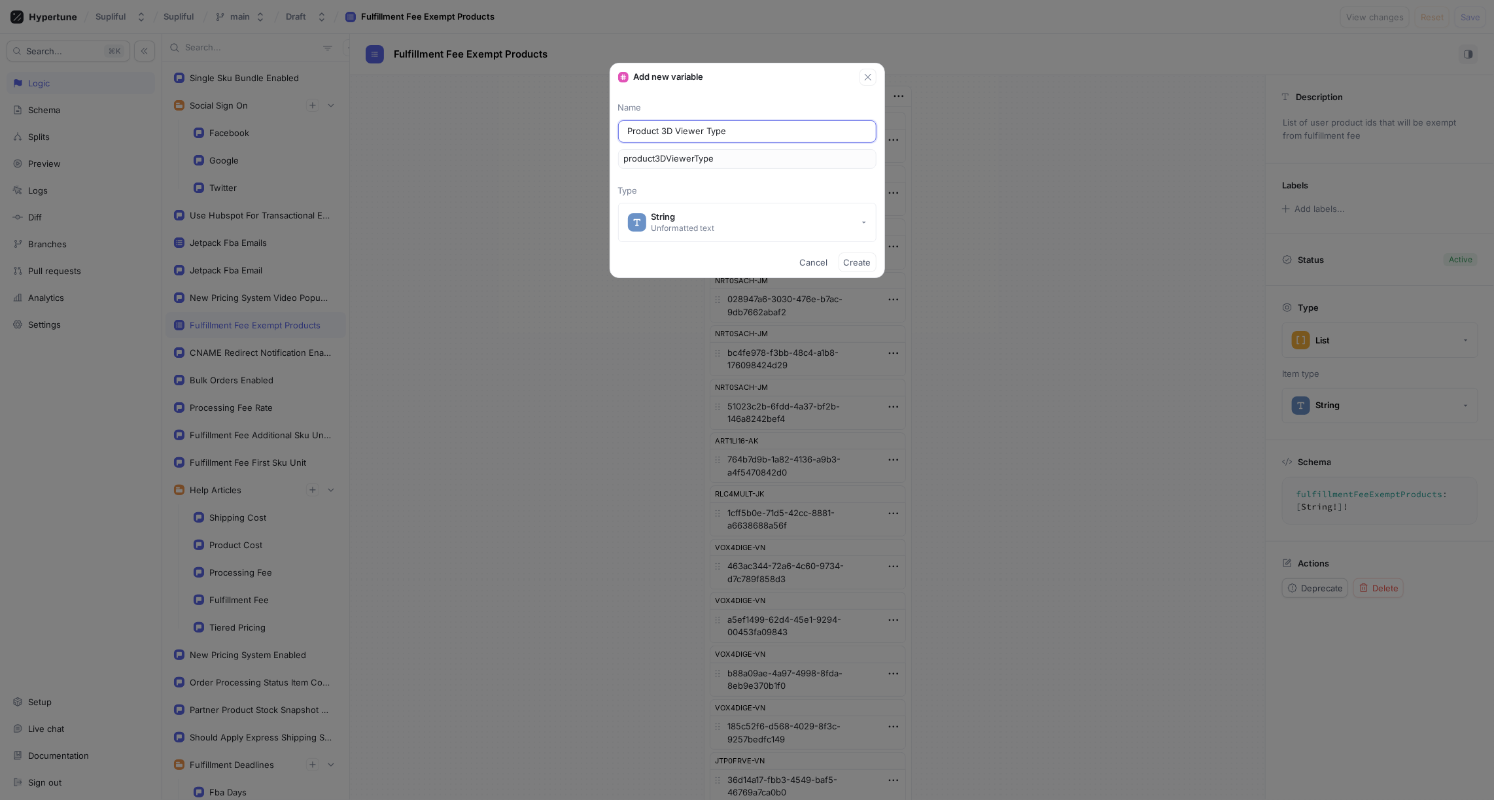
type textarea "x"
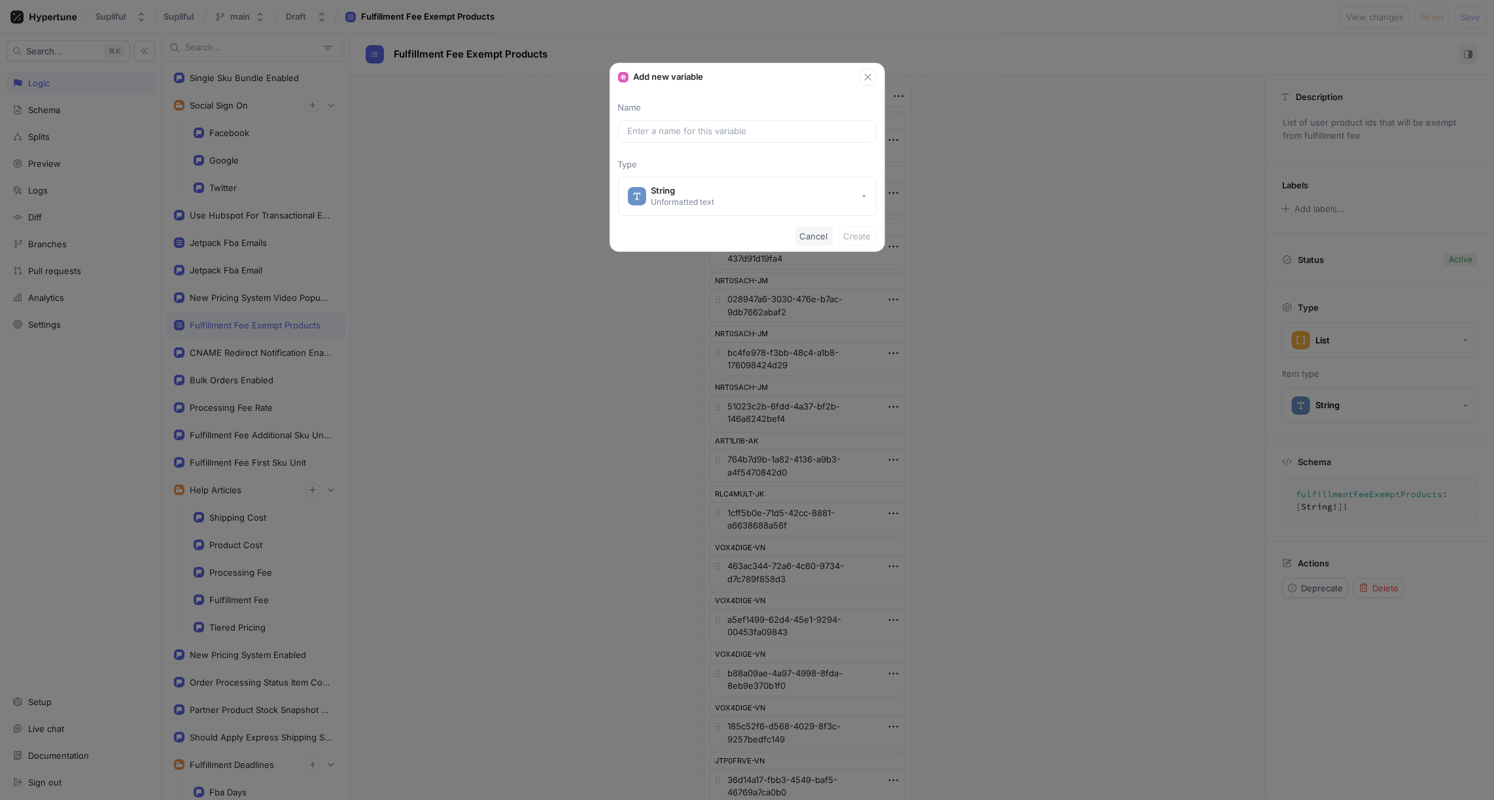
click at [810, 237] on span "Cancel" at bounding box center [814, 236] width 28 height 8
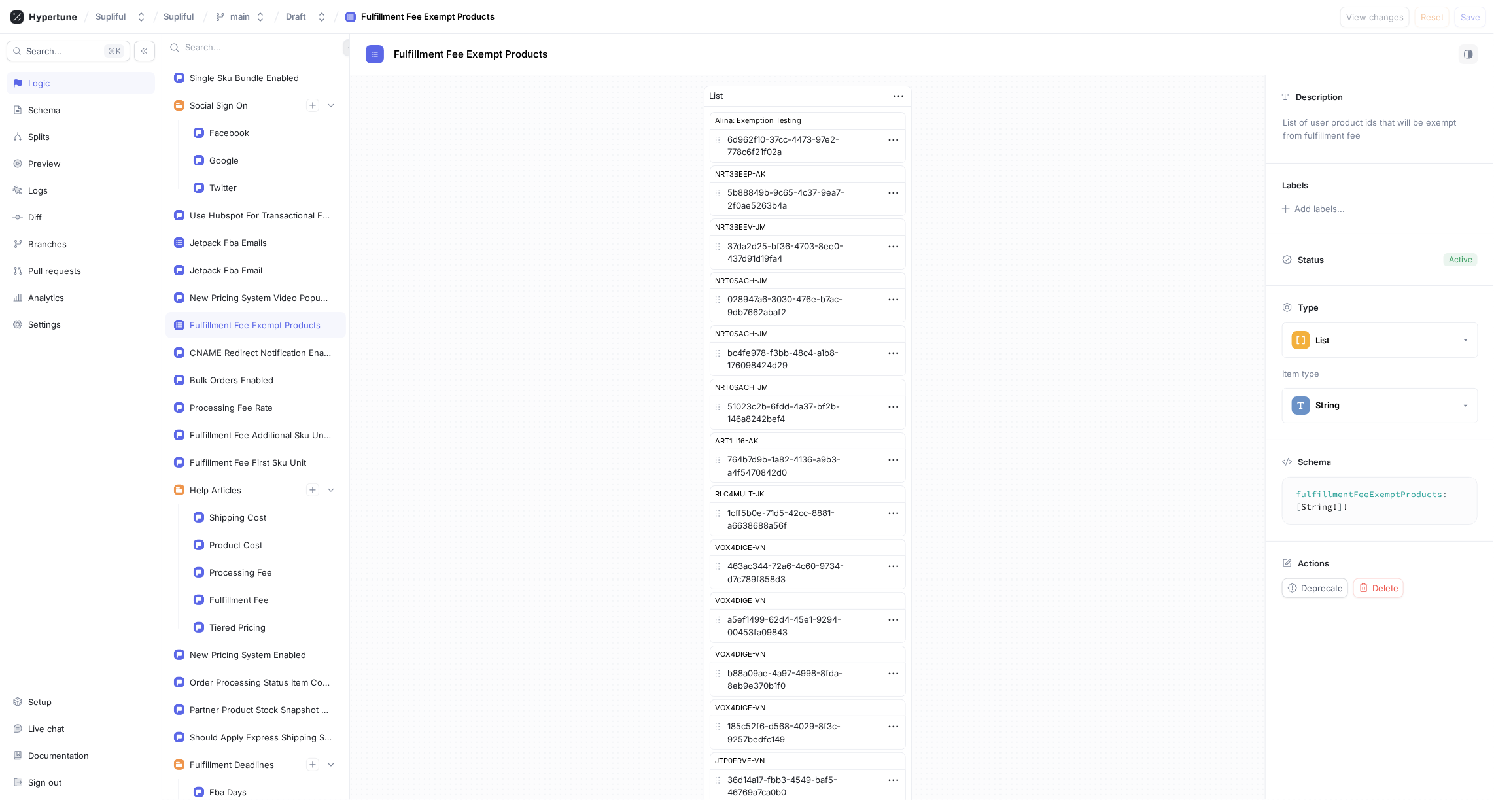
click at [347, 48] on icon "button" at bounding box center [351, 48] width 8 height 8
click at [346, 69] on p "Flag" at bounding box center [353, 73] width 17 height 13
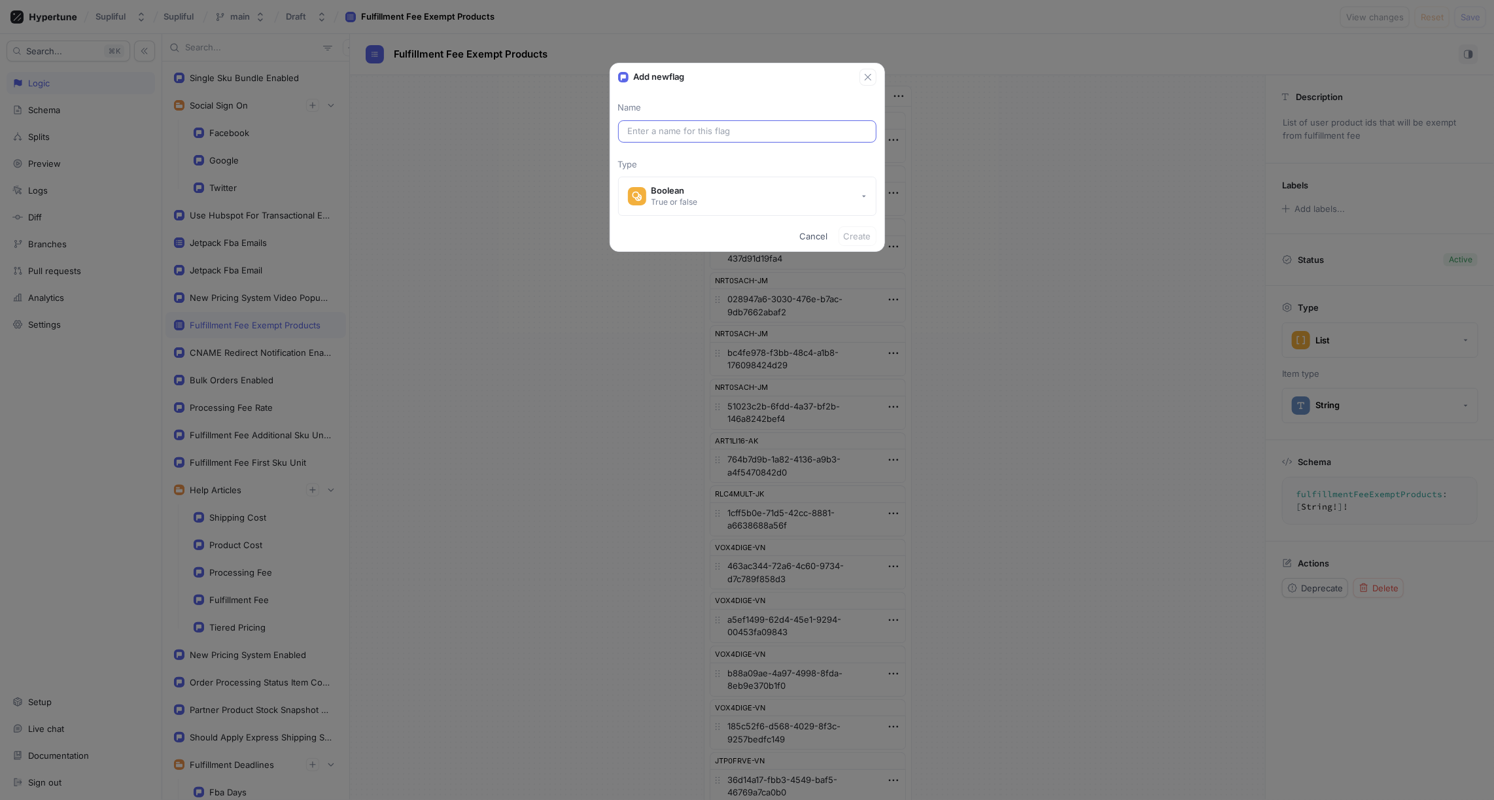
click at [651, 126] on input "text" at bounding box center [747, 131] width 239 height 13
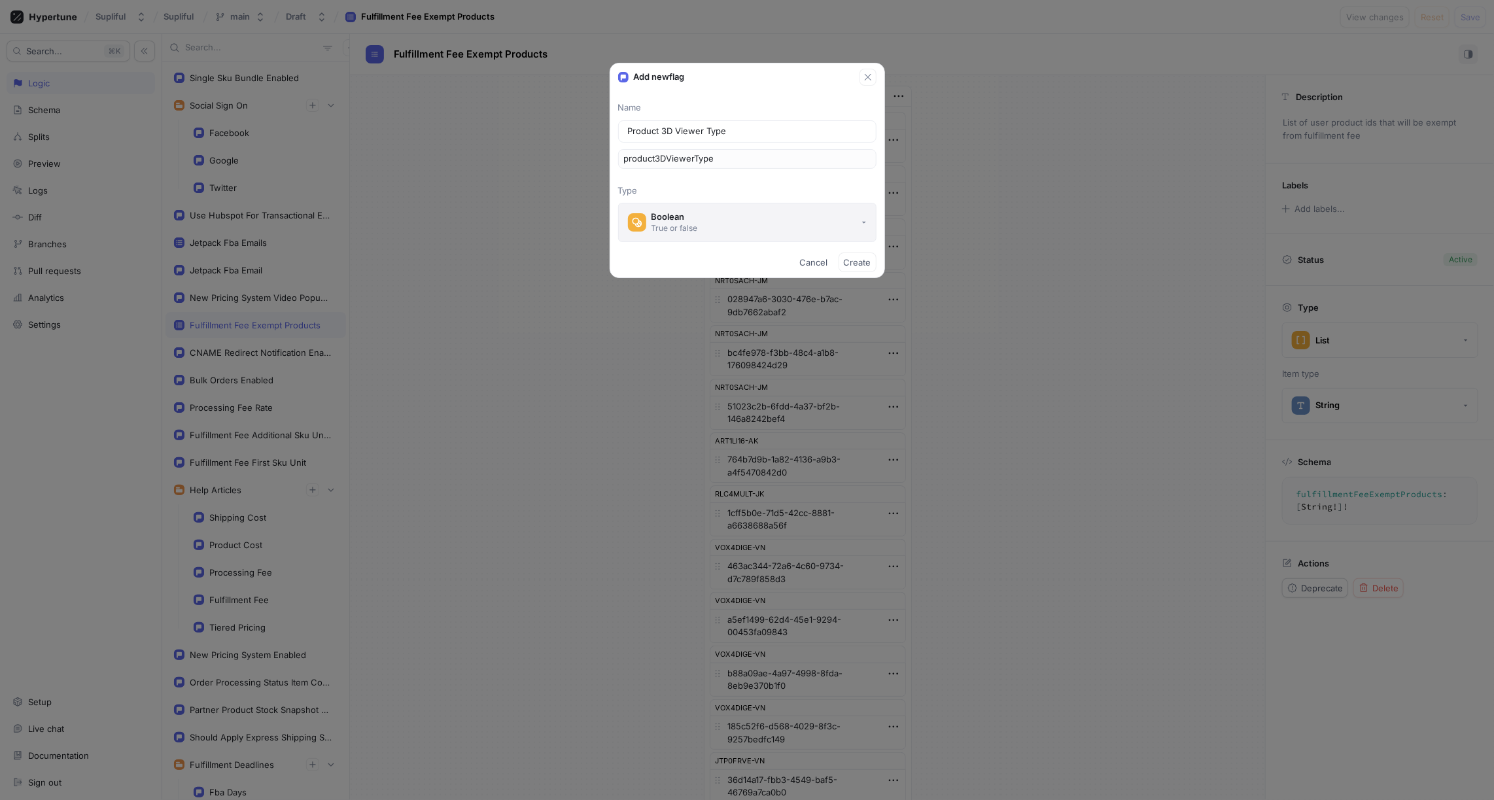
click at [689, 213] on div "Boolean" at bounding box center [674, 216] width 46 height 11
type input "Product 3D Viewer Type"
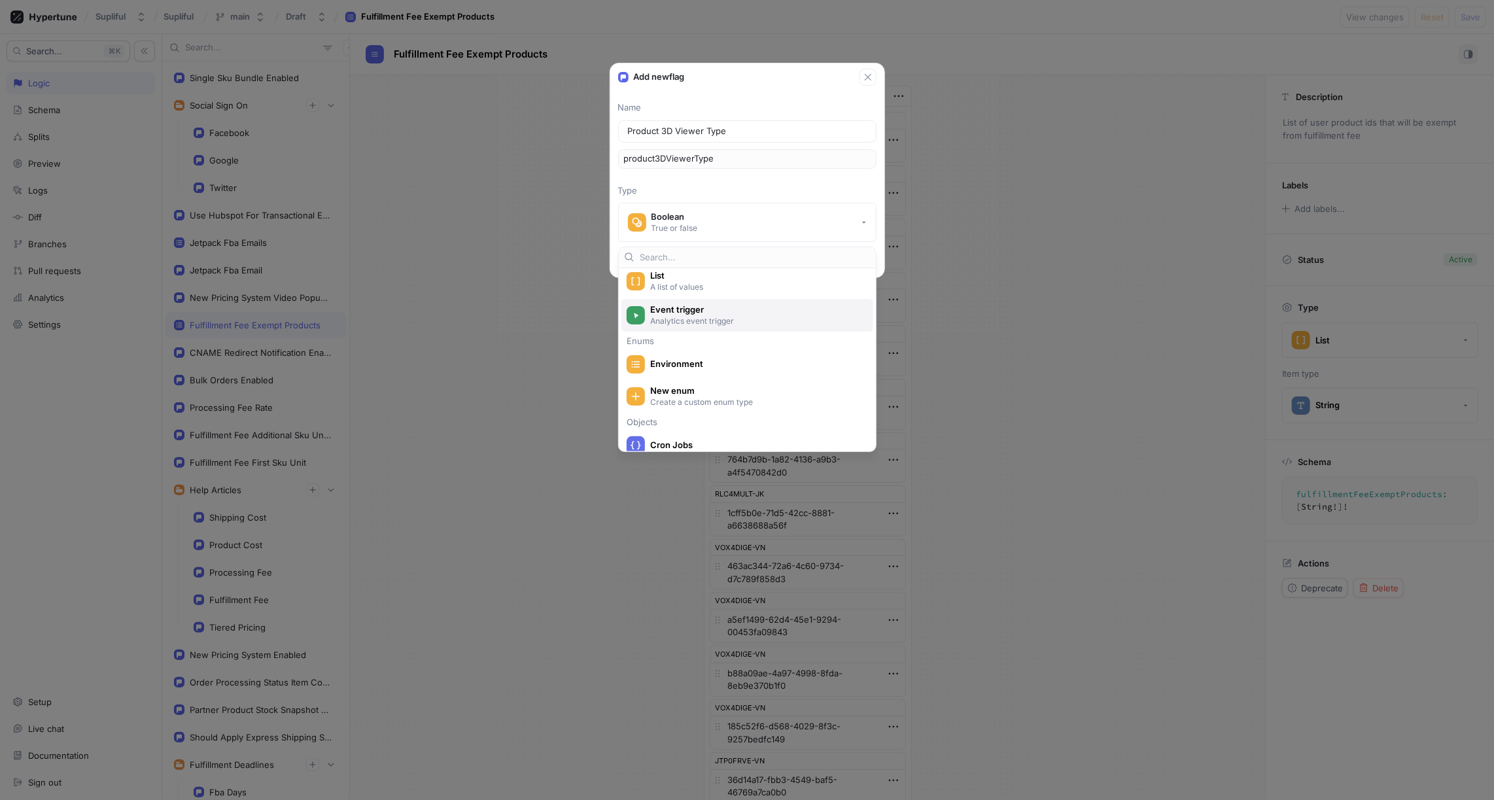
scroll to position [169, 0]
click at [685, 388] on p "Create a custom enum type" at bounding box center [754, 393] width 209 height 11
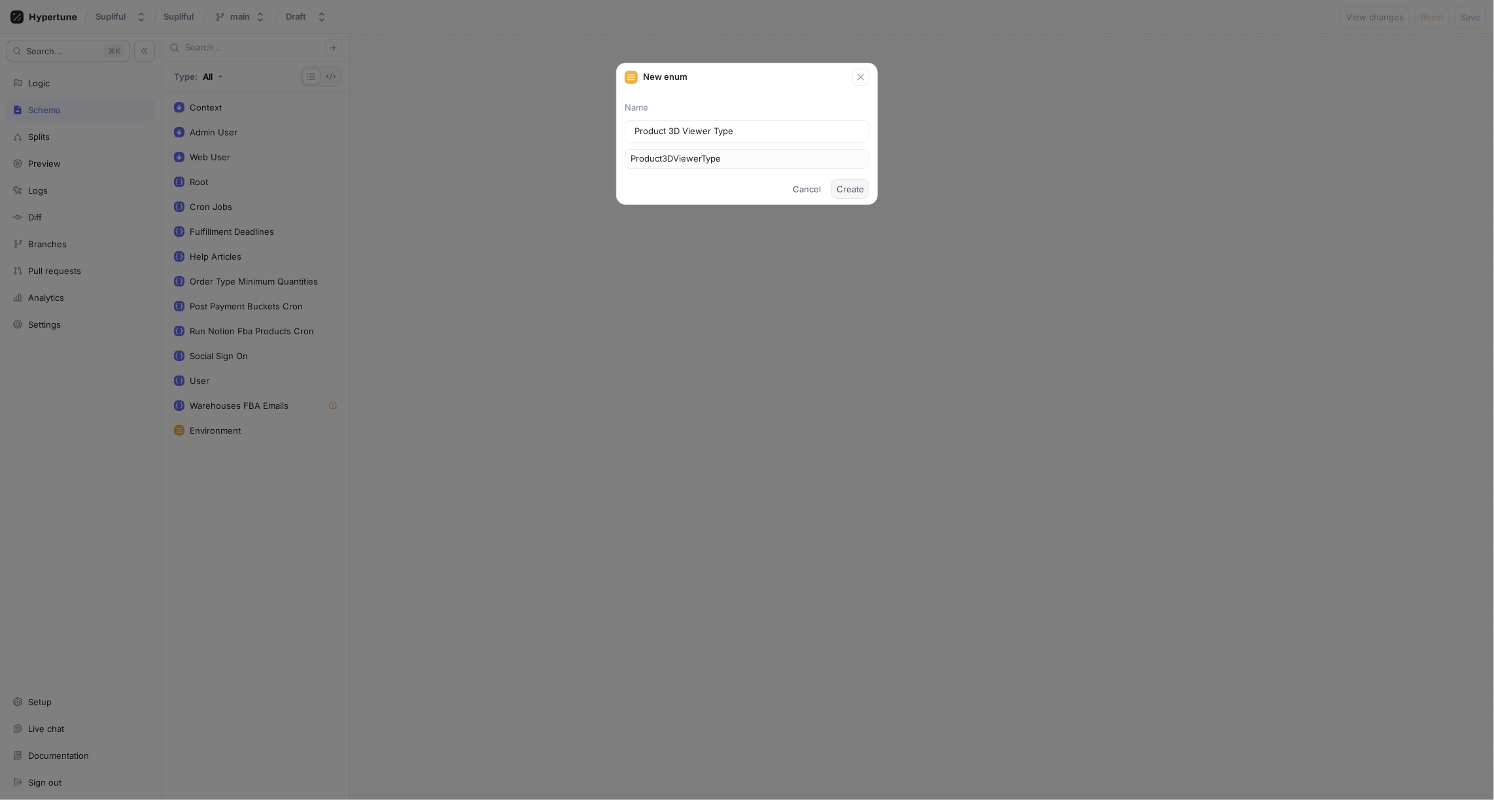
click at [850, 191] on span "Create" at bounding box center [849, 189] width 27 height 8
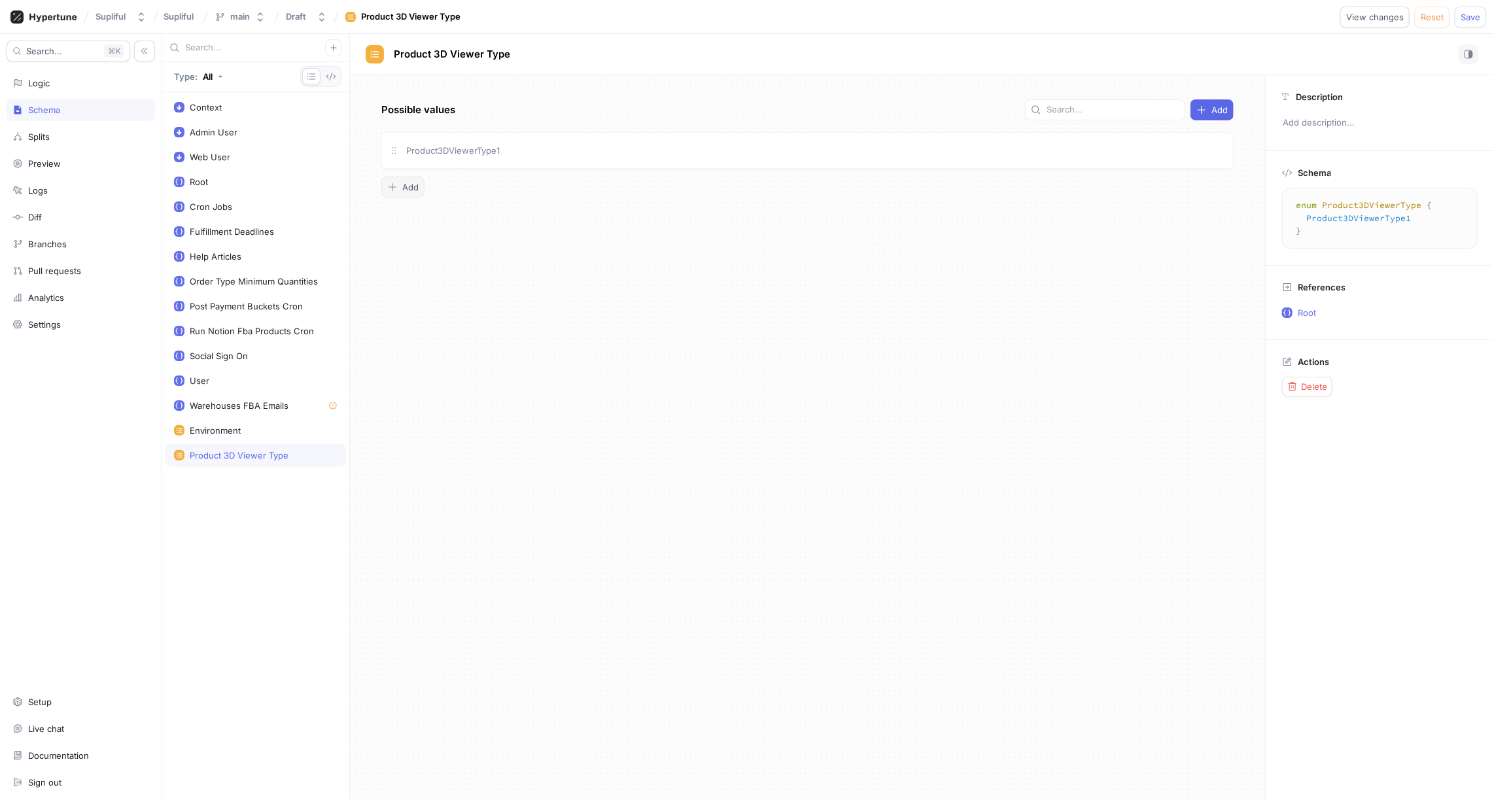
click at [412, 183] on span "Add" at bounding box center [410, 187] width 16 height 8
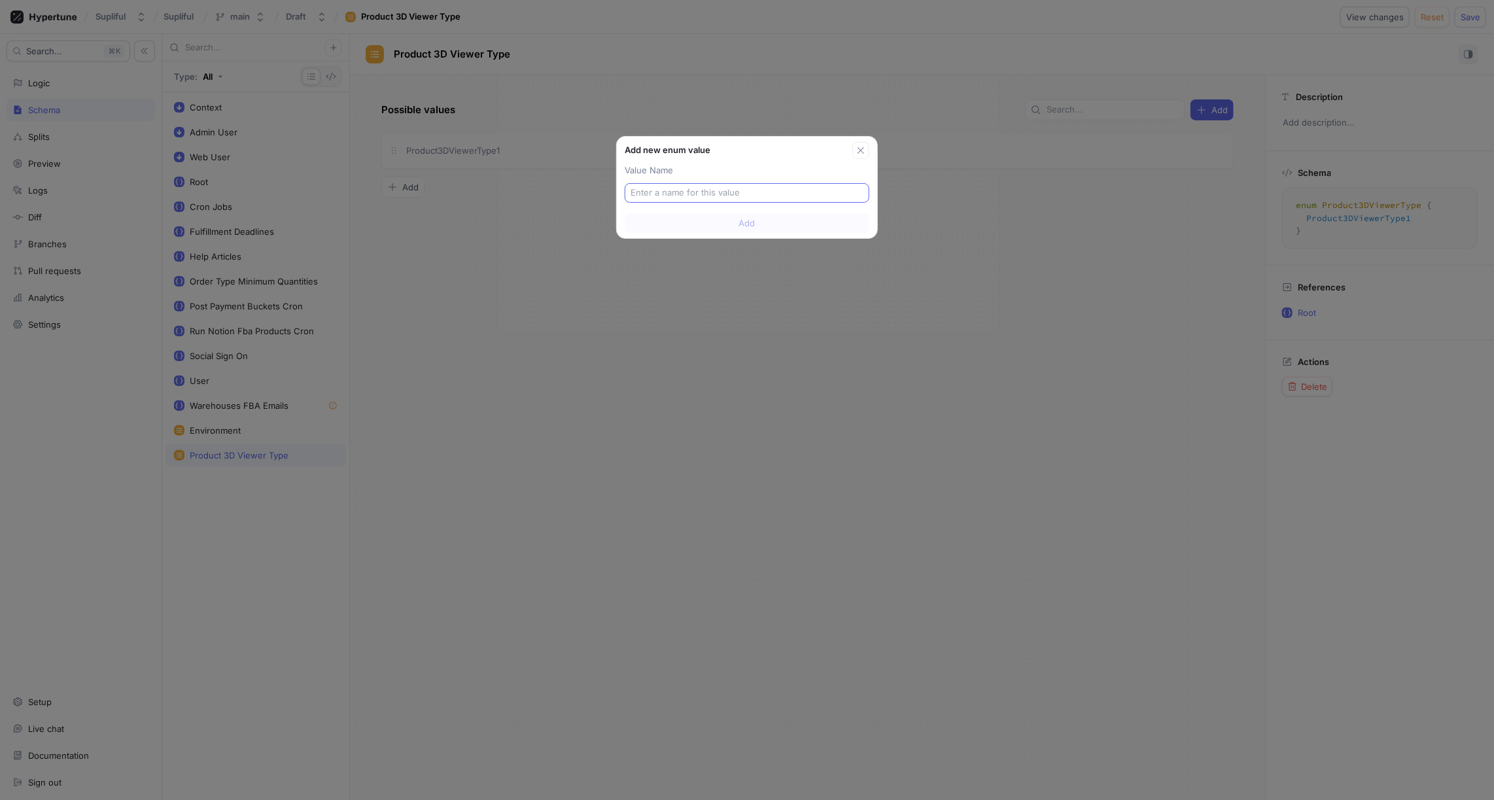
click at [658, 194] on input "text" at bounding box center [746, 192] width 233 height 13
click at [701, 187] on input "text" at bounding box center [746, 192] width 233 height 13
type textarea "x"
click at [672, 193] on input "text" at bounding box center [746, 192] width 233 height 13
paste input "CoffeeBox12oz"
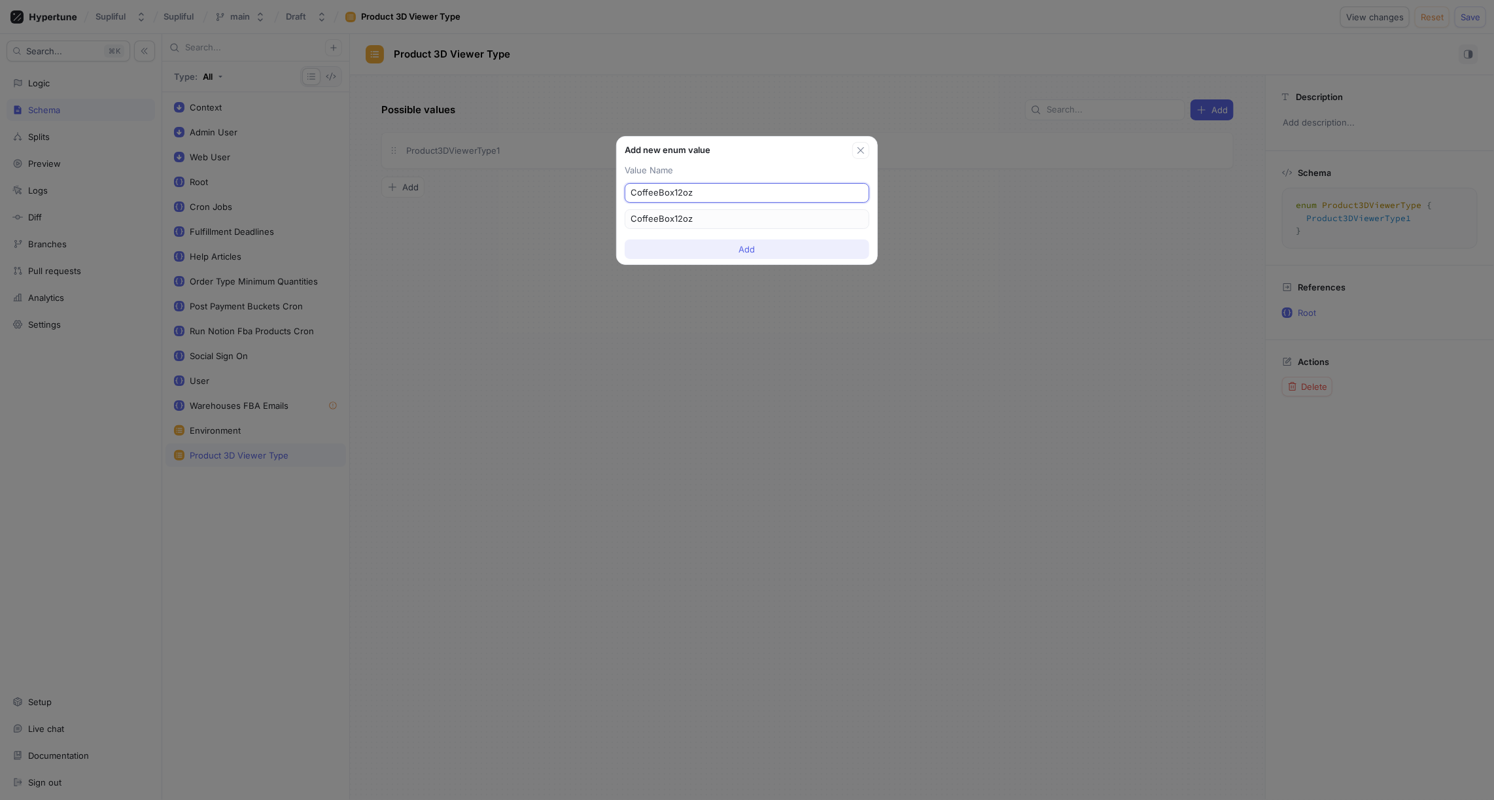
type input "CoffeeBox12oz"
click at [740, 245] on span "Add" at bounding box center [747, 249] width 16 height 8
type textarea "x"
type textarea "enum Product3DViewerType { Product3DViewerType1, CoffeeBox12oz }"
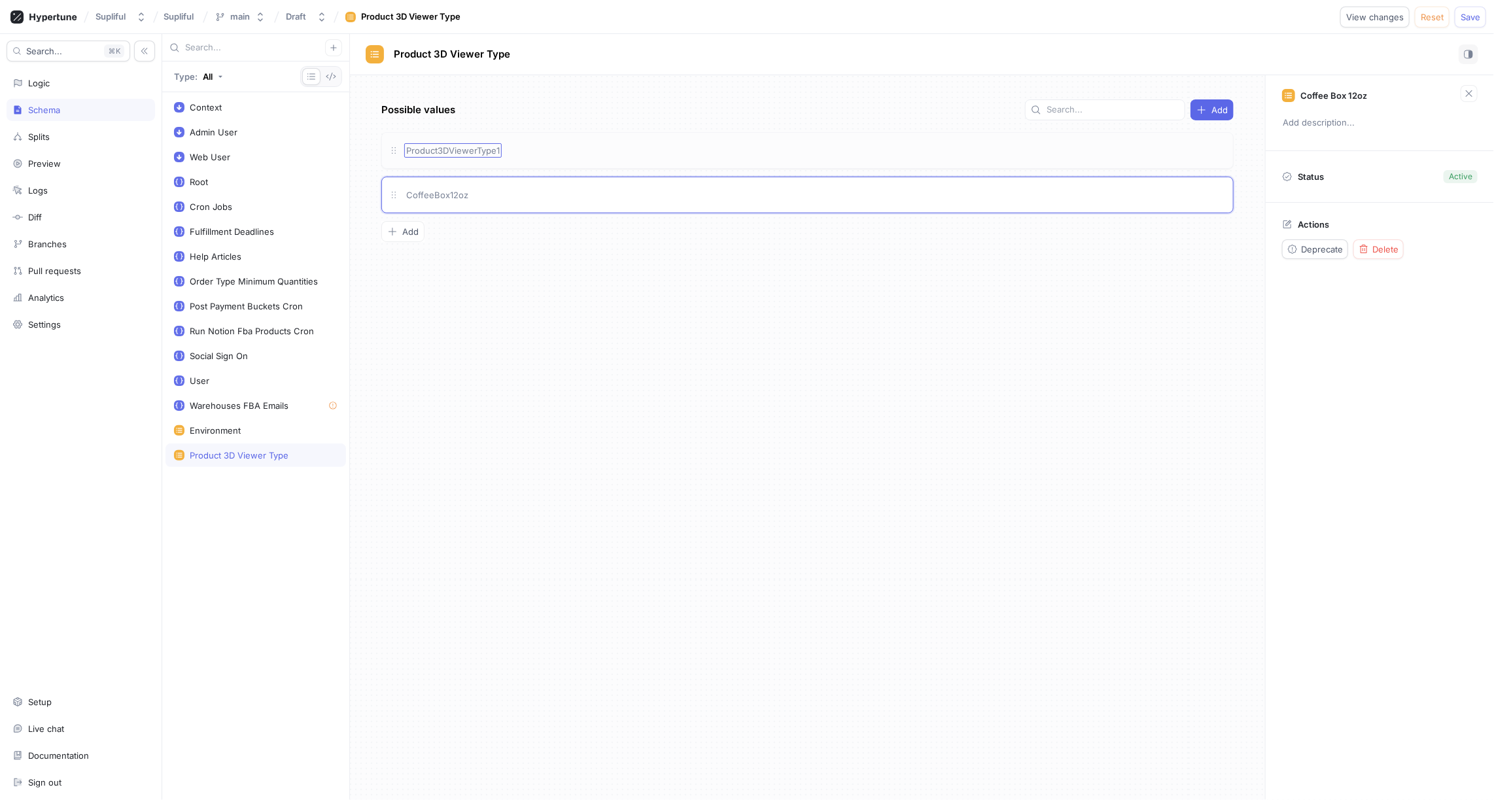
click at [497, 148] on span "Product3DViewerType1" at bounding box center [453, 150] width 94 height 10
type textarea "x"
click at [438, 154] on span "Product3DViewerType1" at bounding box center [453, 150] width 94 height 10
type input "Pods"
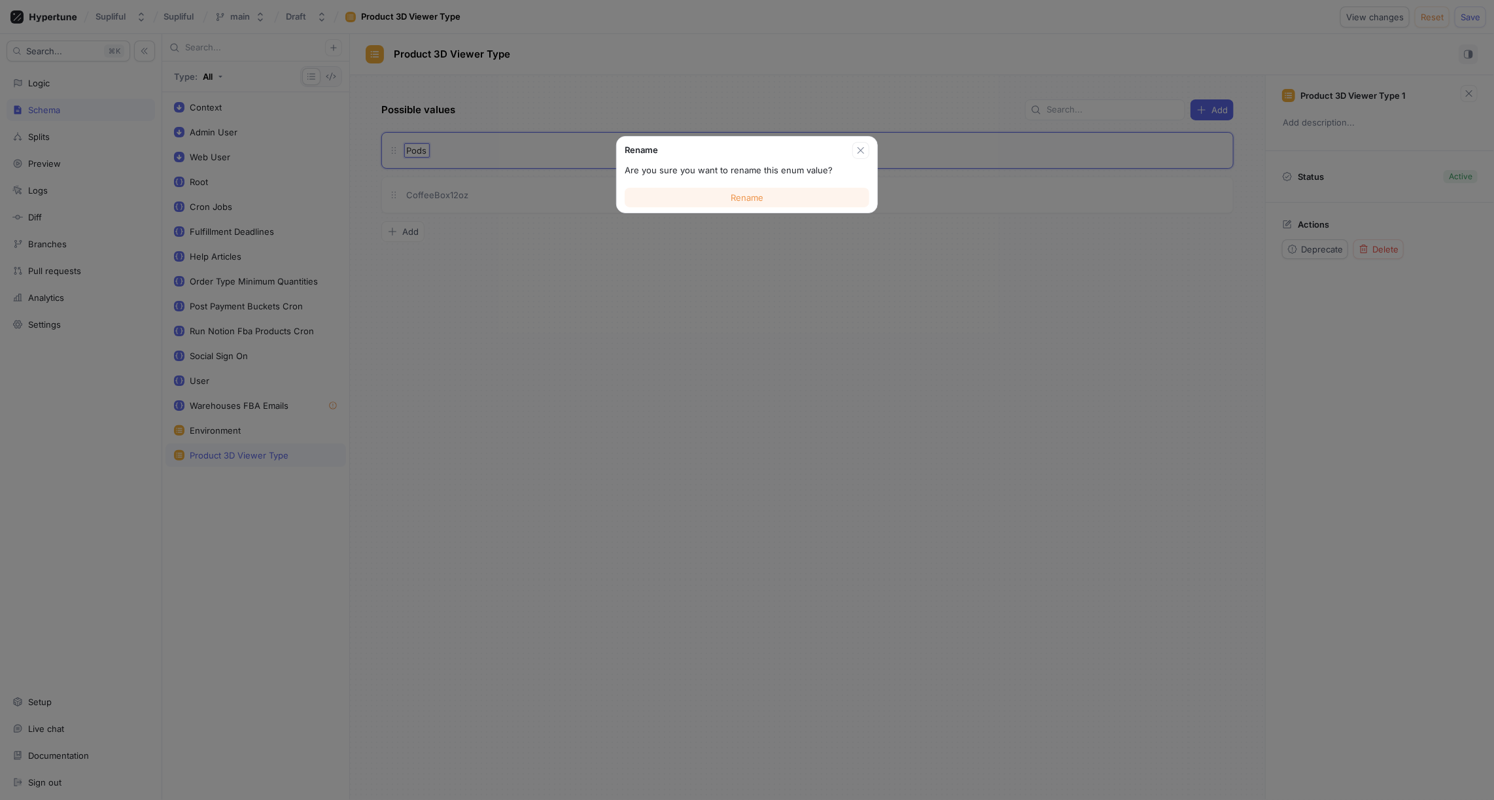
click at [759, 201] on span "Rename" at bounding box center [746, 198] width 33 height 8
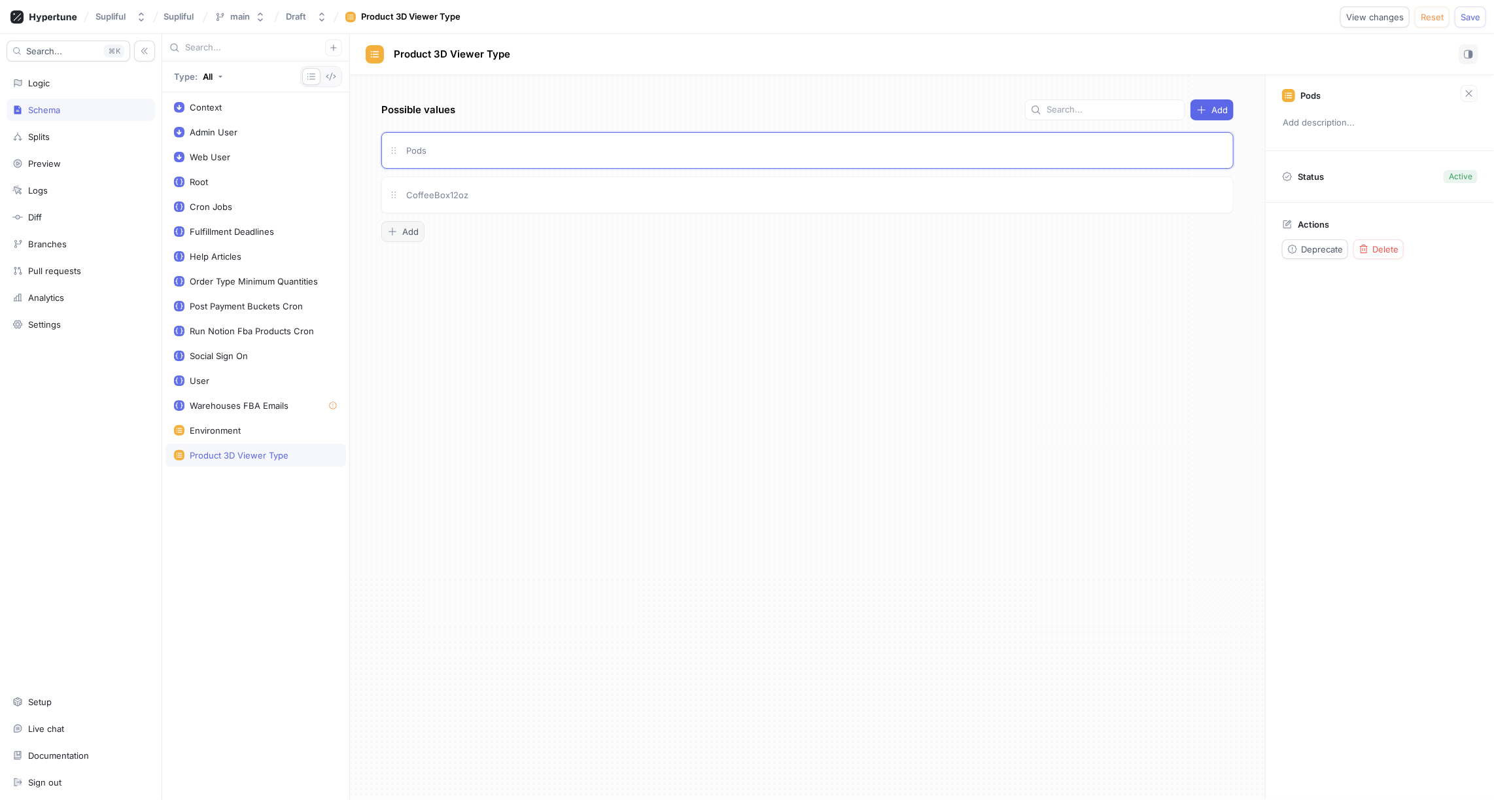
click at [412, 228] on span "Add" at bounding box center [410, 232] width 16 height 8
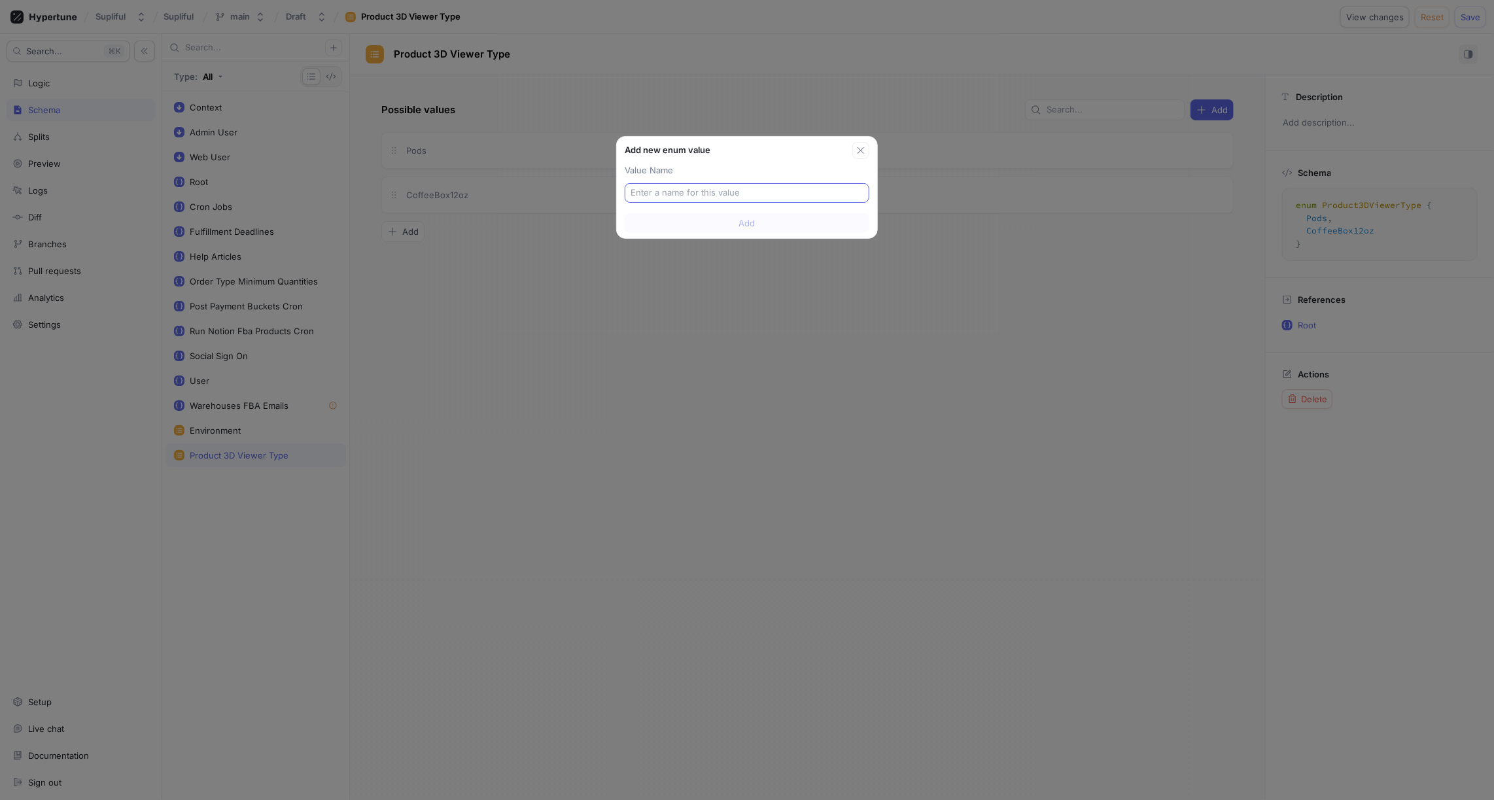
type textarea "x"
click at [660, 188] on input "text" at bounding box center [746, 192] width 233 height 13
type input "InstantCoffee"
click at [747, 248] on span "Add" at bounding box center [747, 249] width 16 height 8
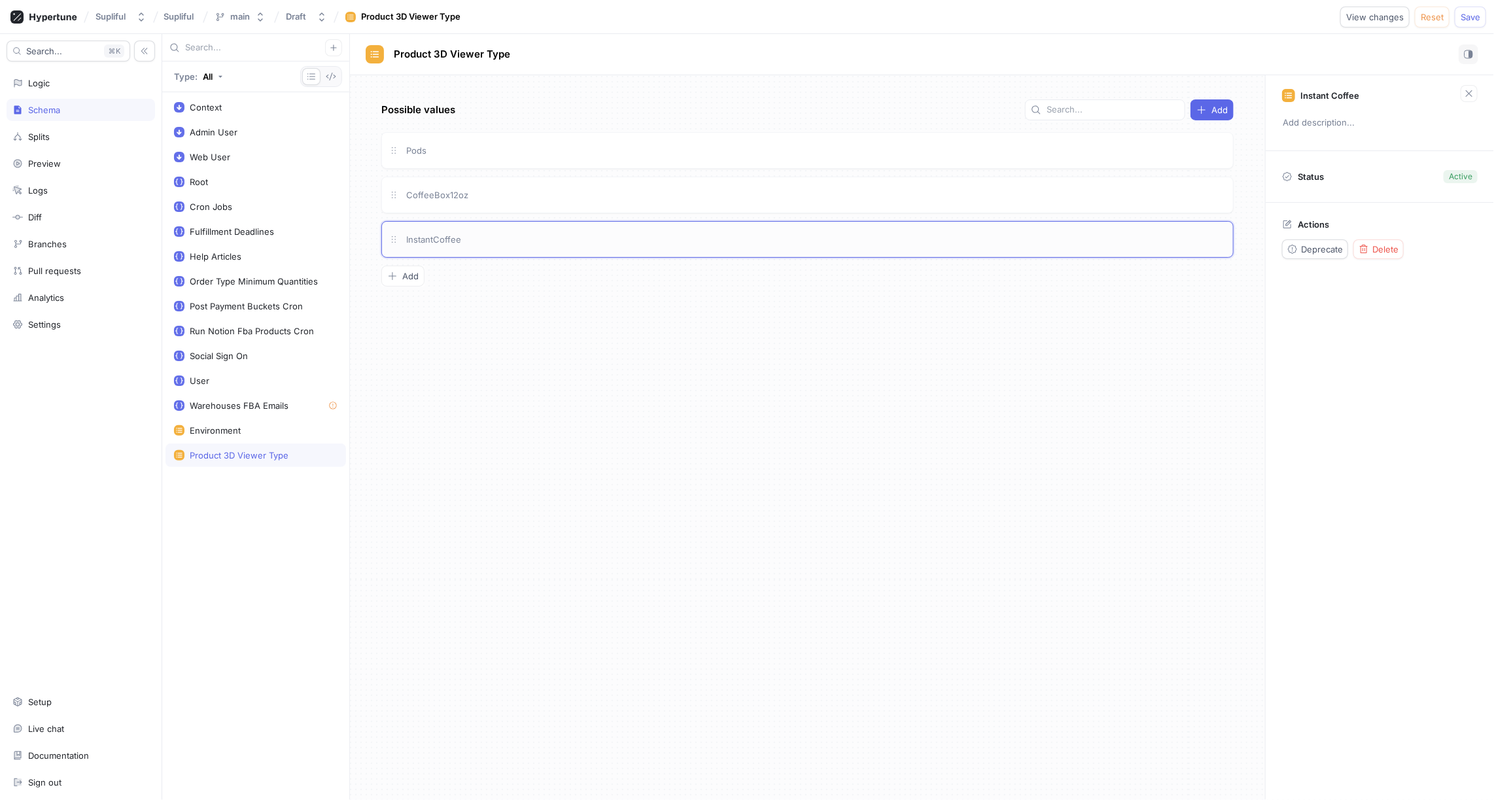
click at [482, 233] on div "InstantCoffee" at bounding box center [815, 239] width 822 height 14
click at [479, 196] on div "CoffeeBox12oz" at bounding box center [815, 195] width 822 height 14
click at [473, 154] on div "Pods" at bounding box center [815, 150] width 822 height 14
click at [232, 426] on div "Environment" at bounding box center [215, 430] width 51 height 10
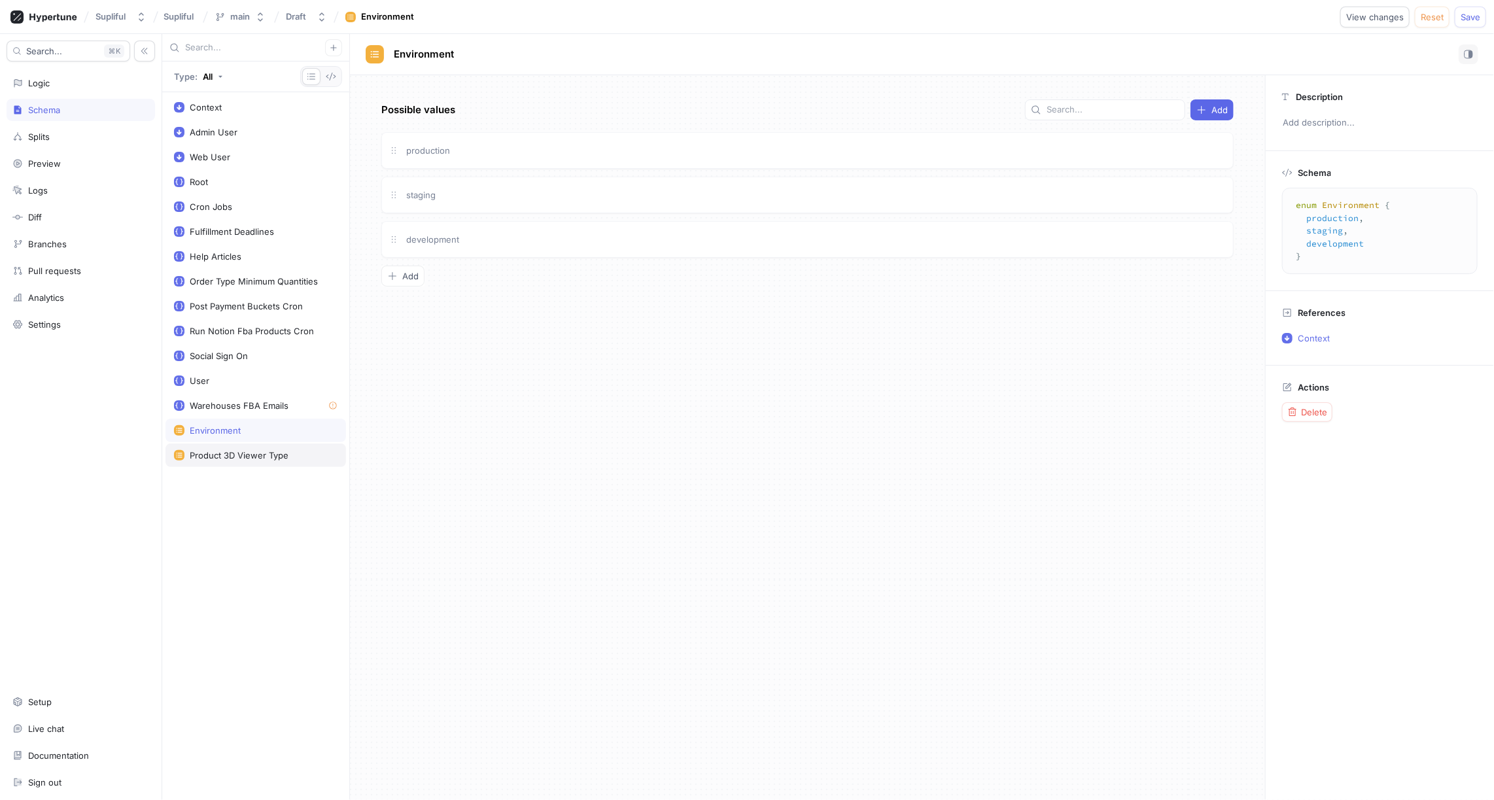
click at [236, 450] on div "Product 3D Viewer Type" at bounding box center [239, 455] width 99 height 10
type textarea "x"
type textarea "enum Product3DViewerType { Pods, CoffeeBox12oz, InstantCoffee }"
click at [330, 46] on icon "button" at bounding box center [334, 48] width 8 height 8
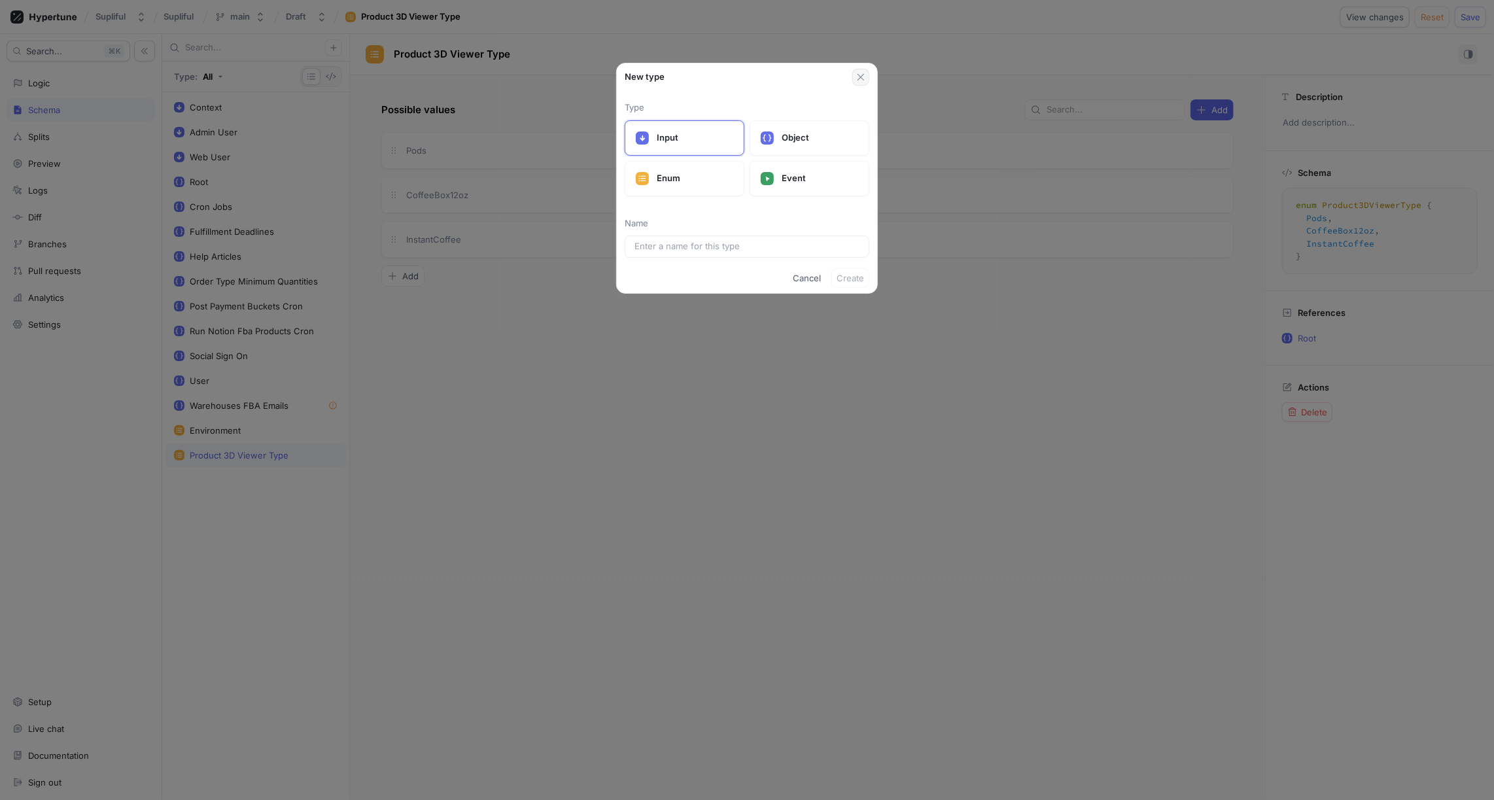
click at [859, 80] on icon "button" at bounding box center [860, 77] width 10 height 10
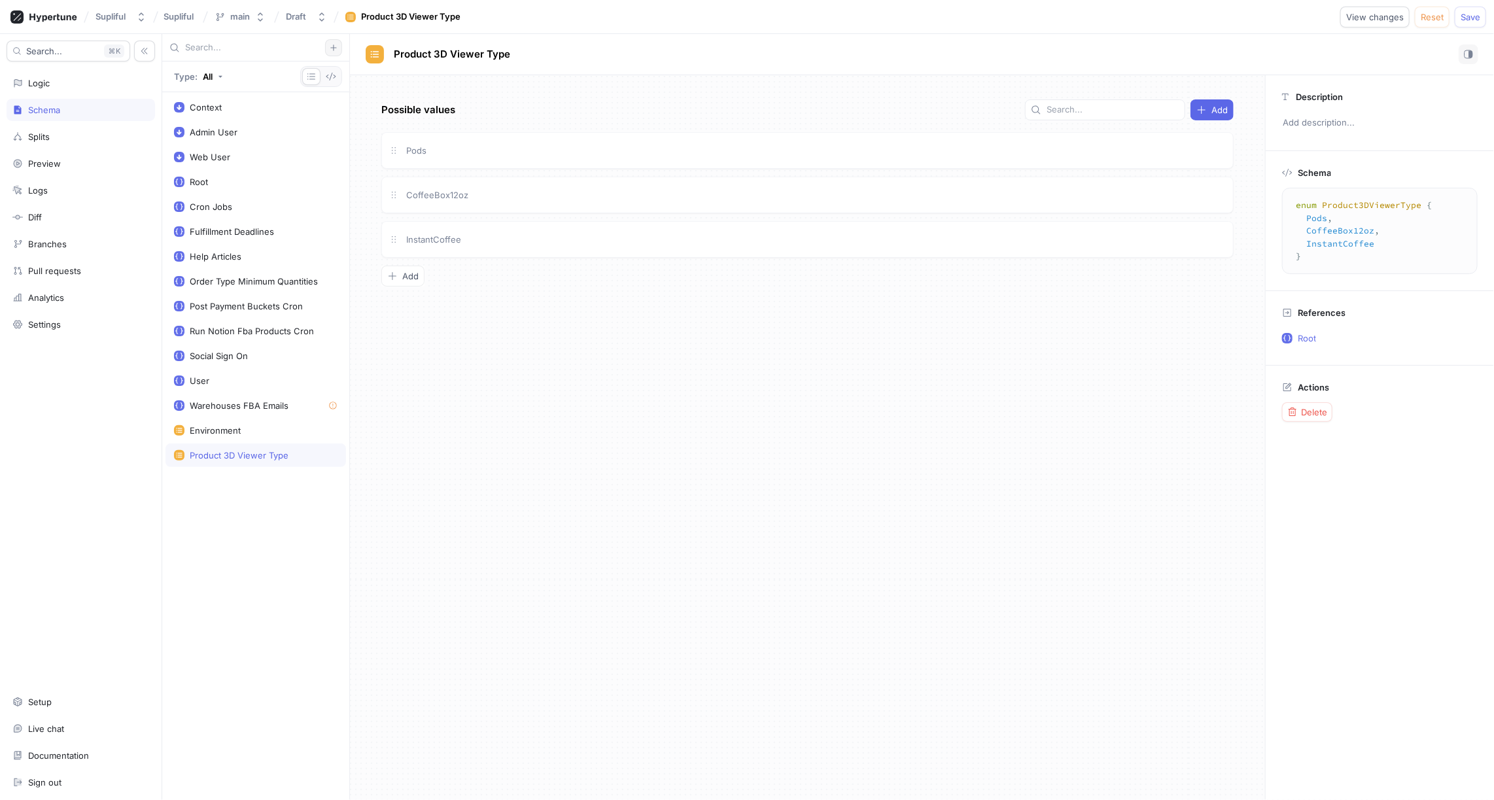
click at [332, 48] on icon "button" at bounding box center [334, 48] width 8 height 8
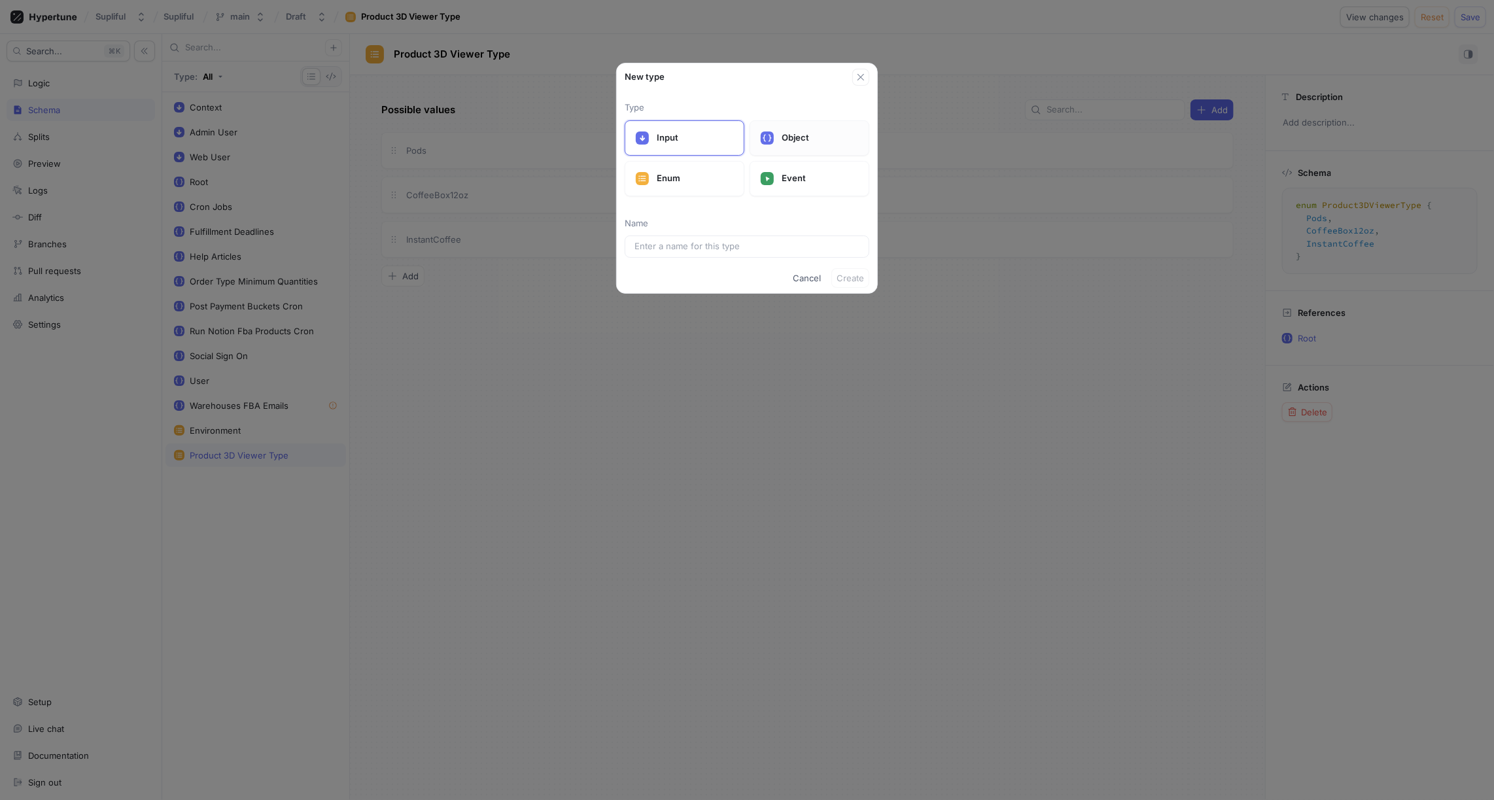
click at [772, 135] on div at bounding box center [766, 137] width 13 height 13
click at [705, 243] on input "text" at bounding box center [746, 246] width 225 height 13
type input "Pr"
type input "Pro"
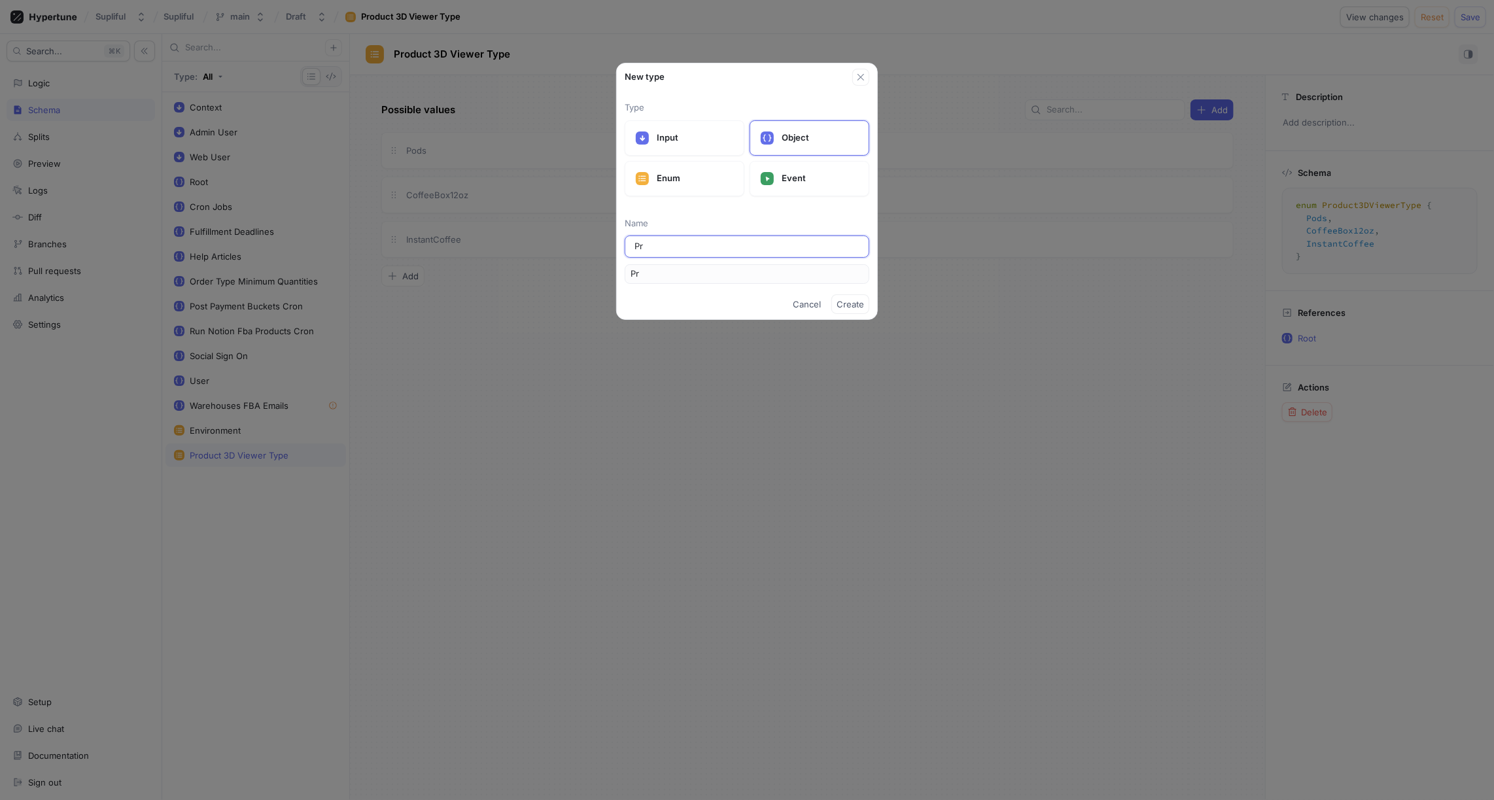
type input "Pro"
type input "Prod"
type input "Produ"
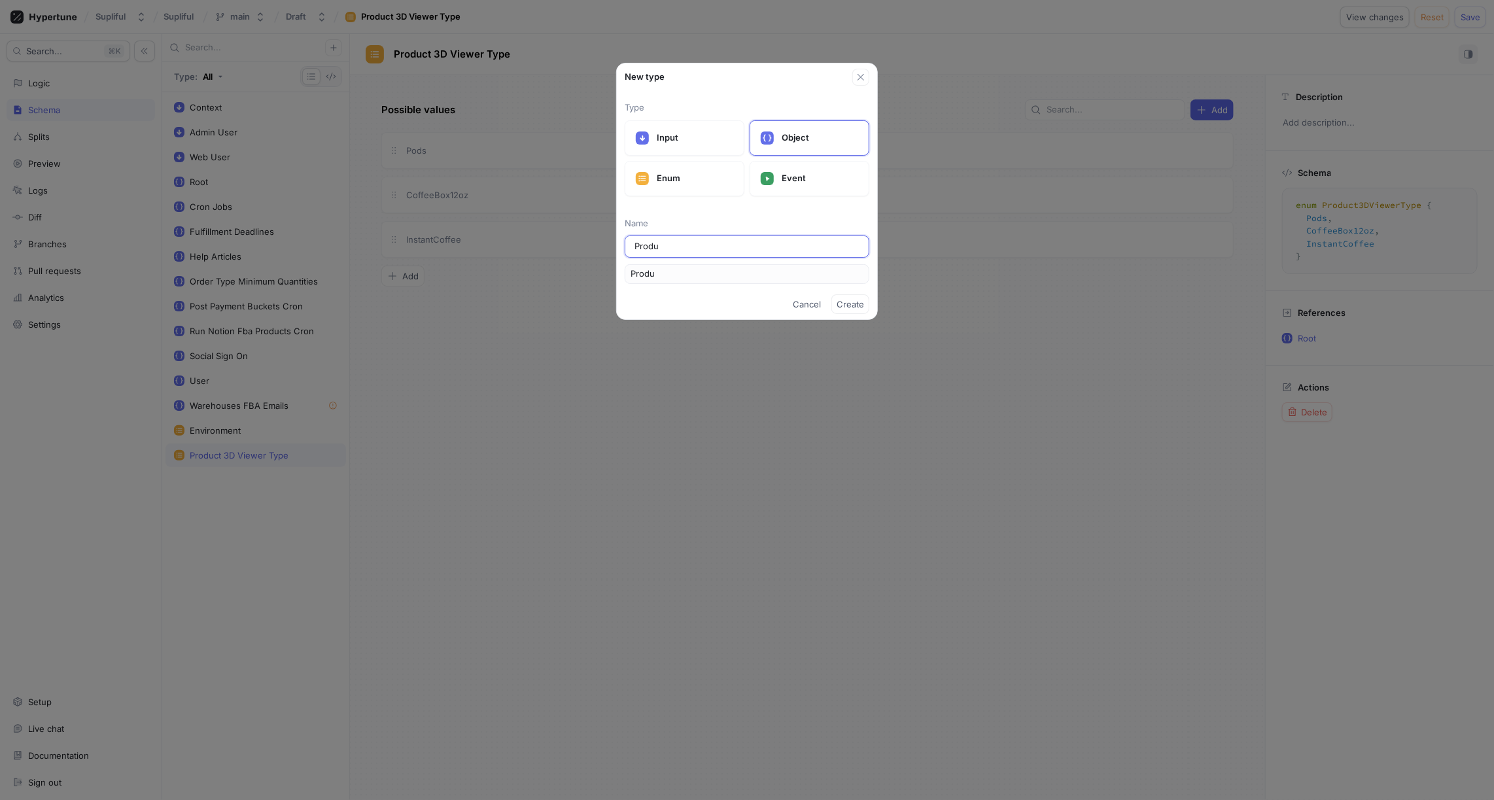
type input "Produc"
type input "Product"
type input "Product 3"
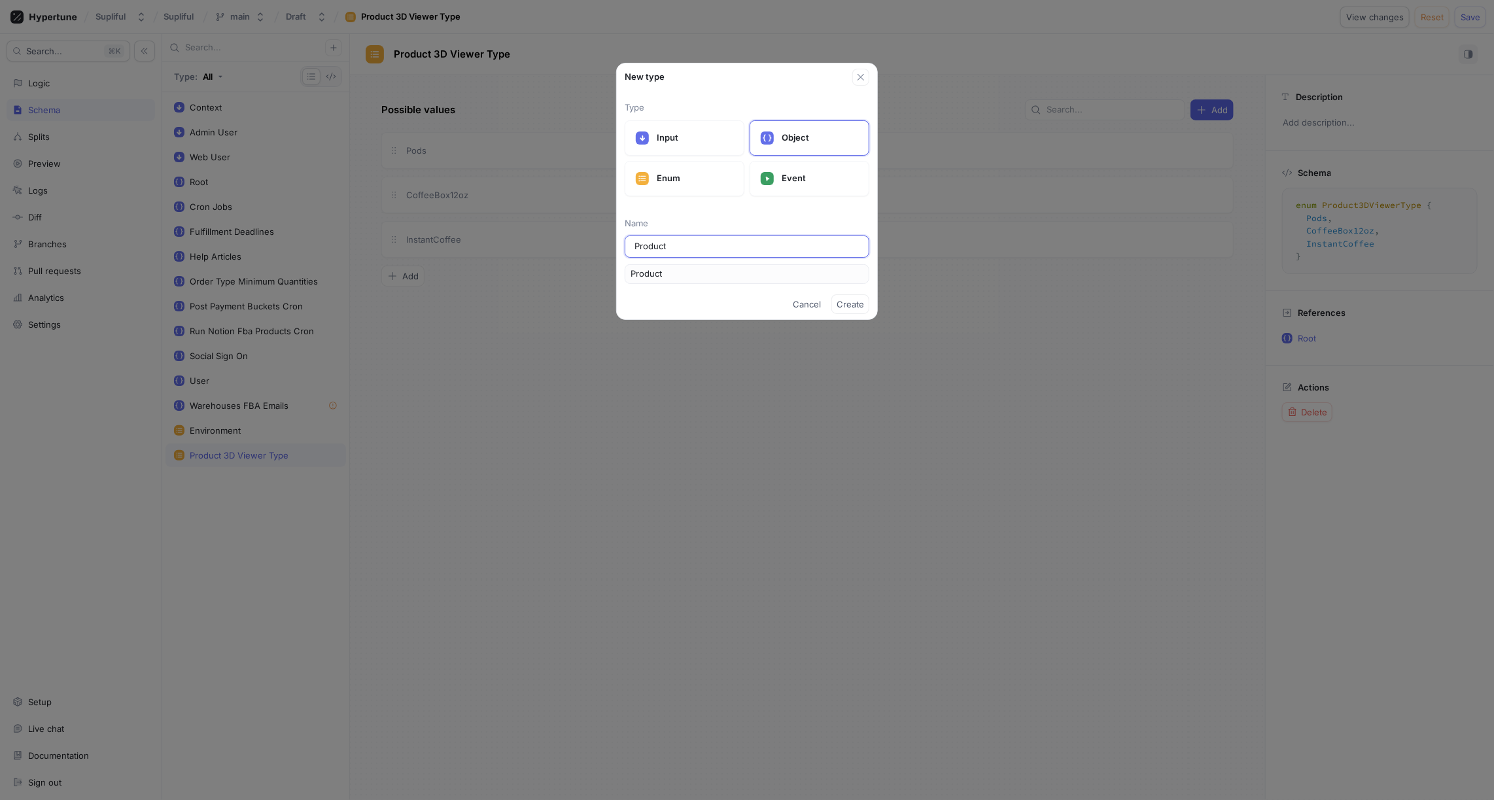
type input "Product3"
type input "Product 3D"
type input "Product3D"
type input "Product 3D V"
type input "Product3DV"
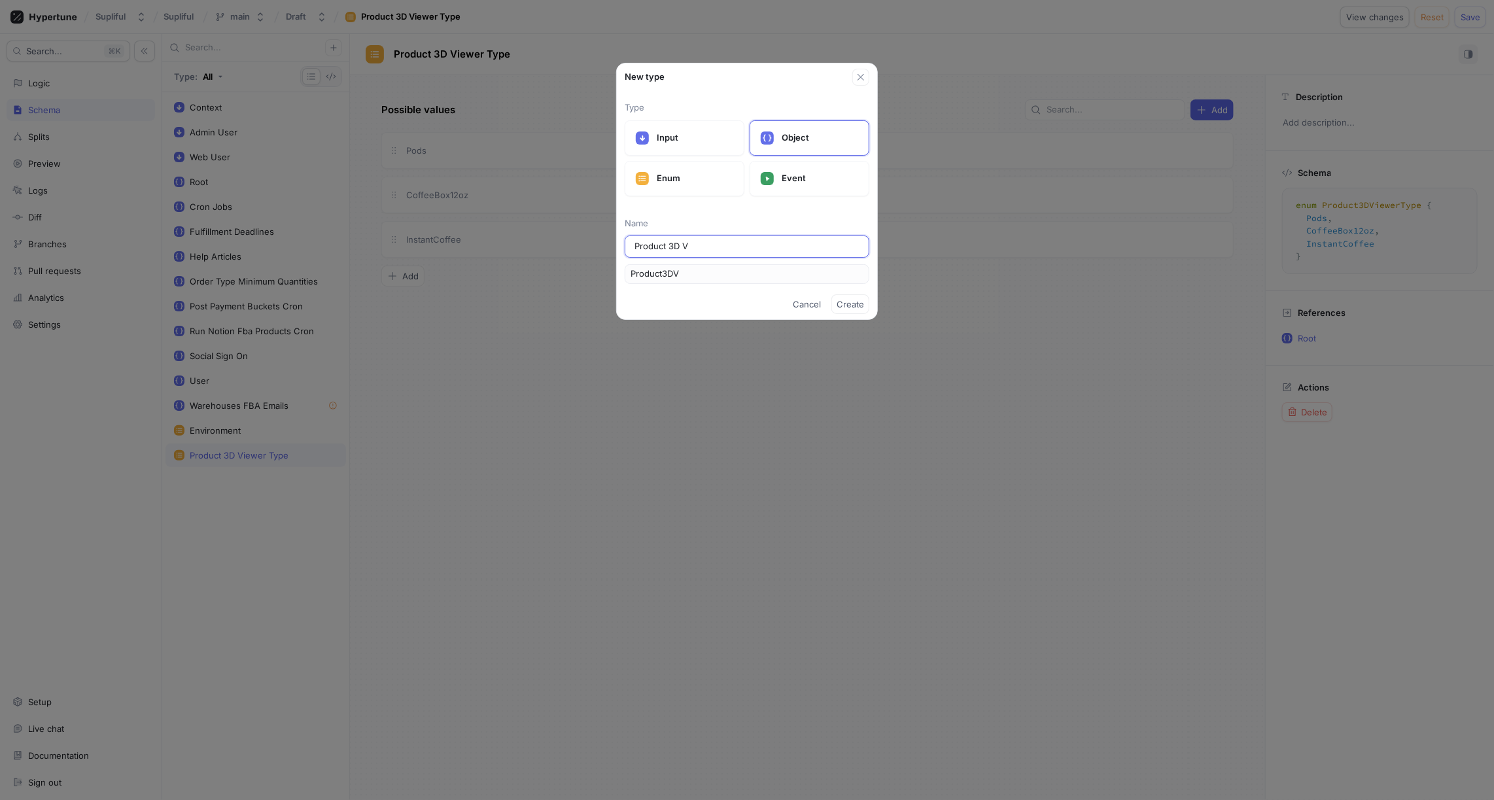
type input "Product 3D Vi"
type input "Product3DVi"
type input "Product 3D Vie"
type input "Product3DVie"
type input "Product 3D View"
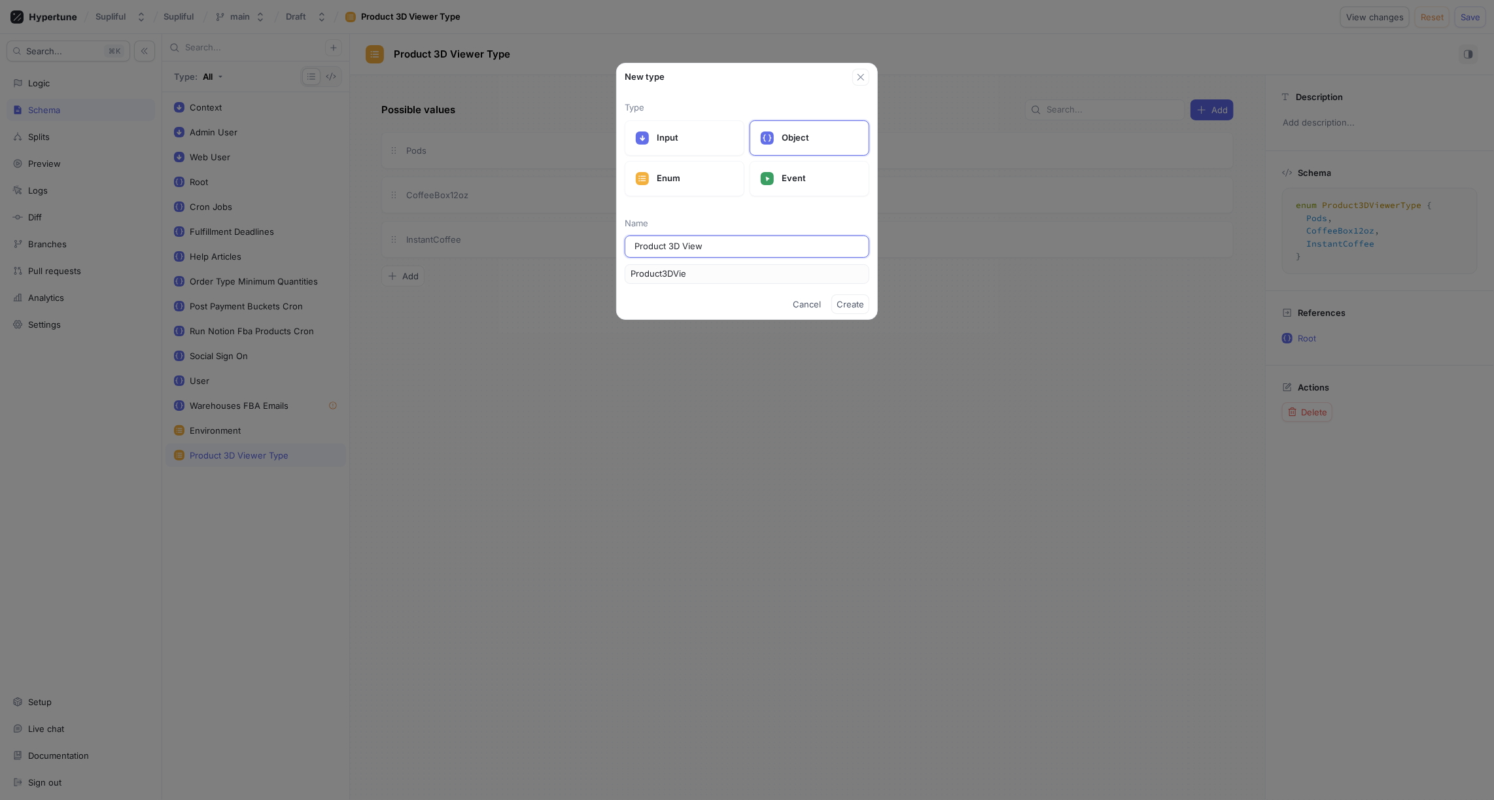
type input "Product3DView"
type input "Product 3D Viewe"
type input "Product3DViewe"
type input "Product 3D Viewer"
type input "Product3DViewer"
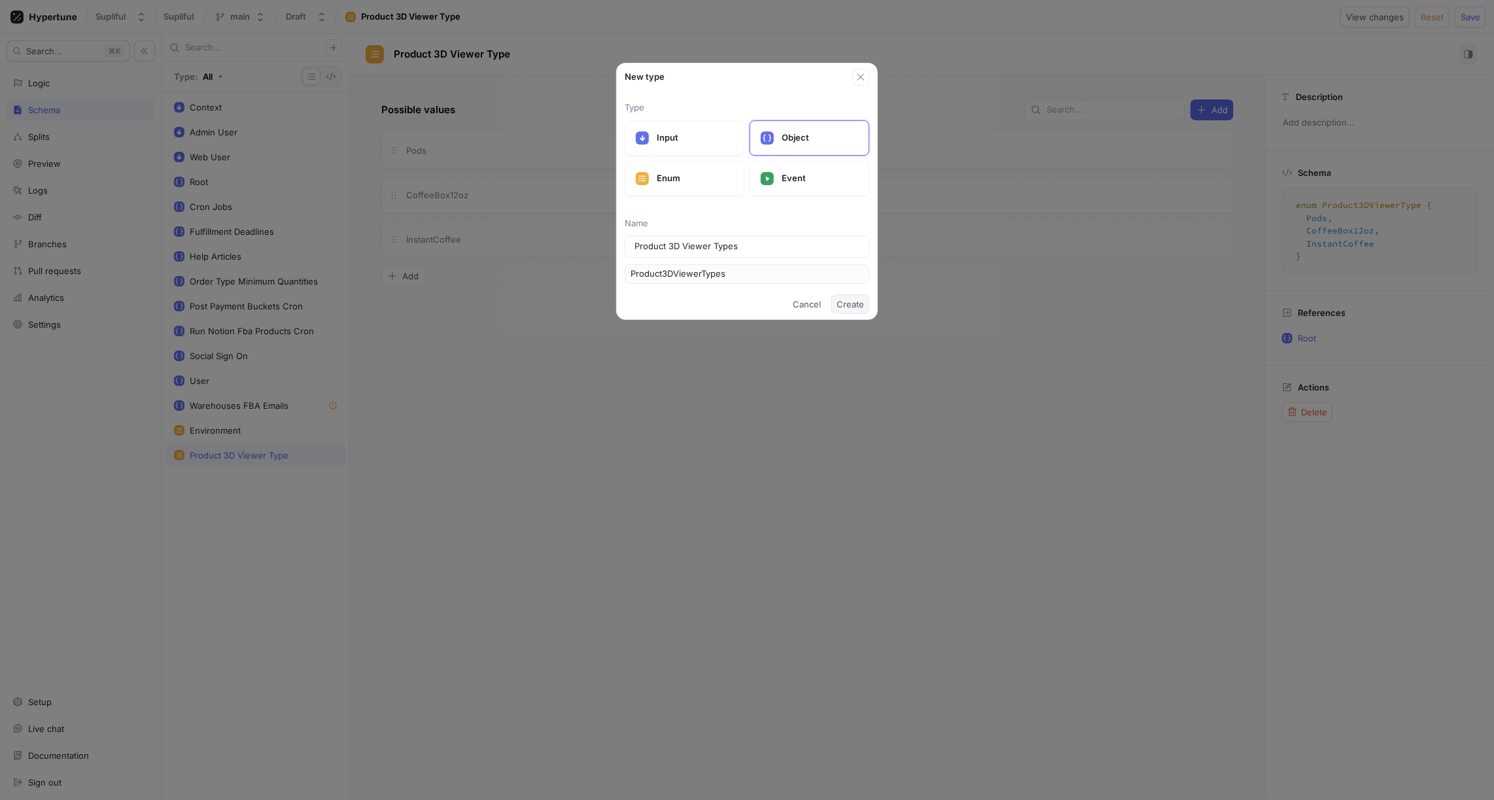
click at [846, 304] on span "Create" at bounding box center [849, 304] width 27 height 8
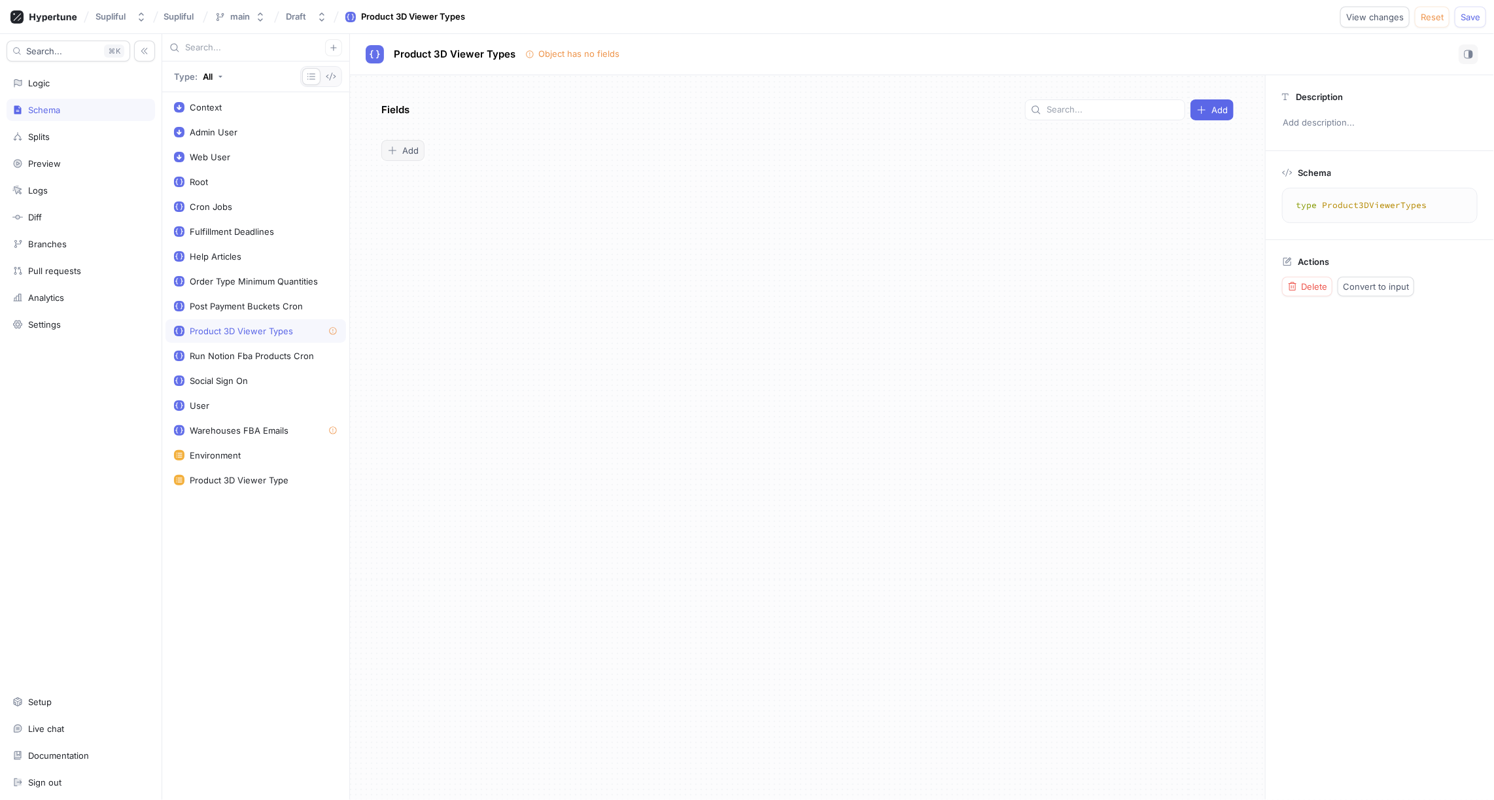
click at [410, 151] on span "Add" at bounding box center [410, 150] width 16 height 8
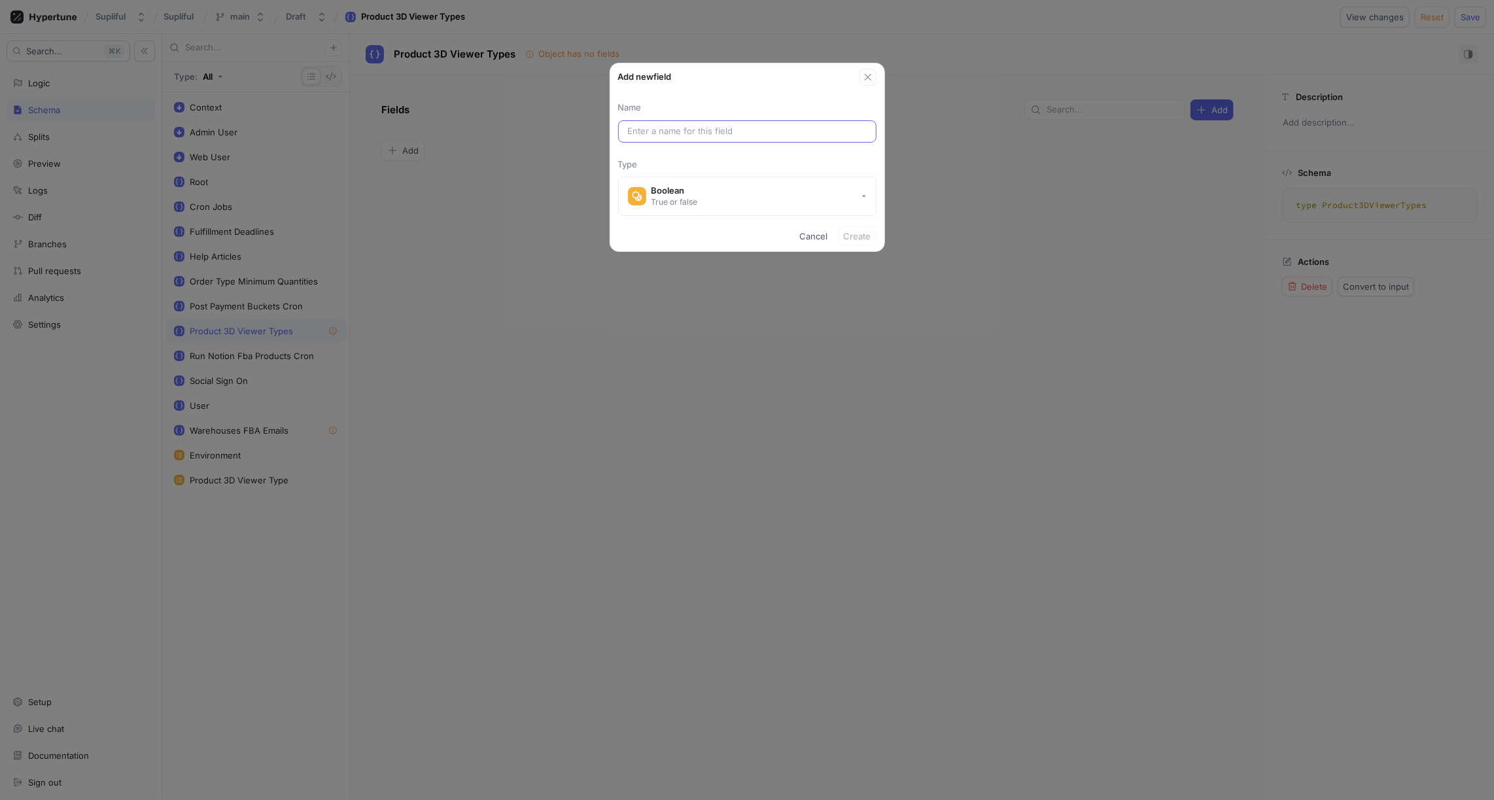
click at [665, 130] on input "text" at bounding box center [747, 131] width 239 height 13
click at [641, 131] on input "text" at bounding box center [747, 131] width 239 height 13
paste input "ROCOGNDGUASO12OBOX"
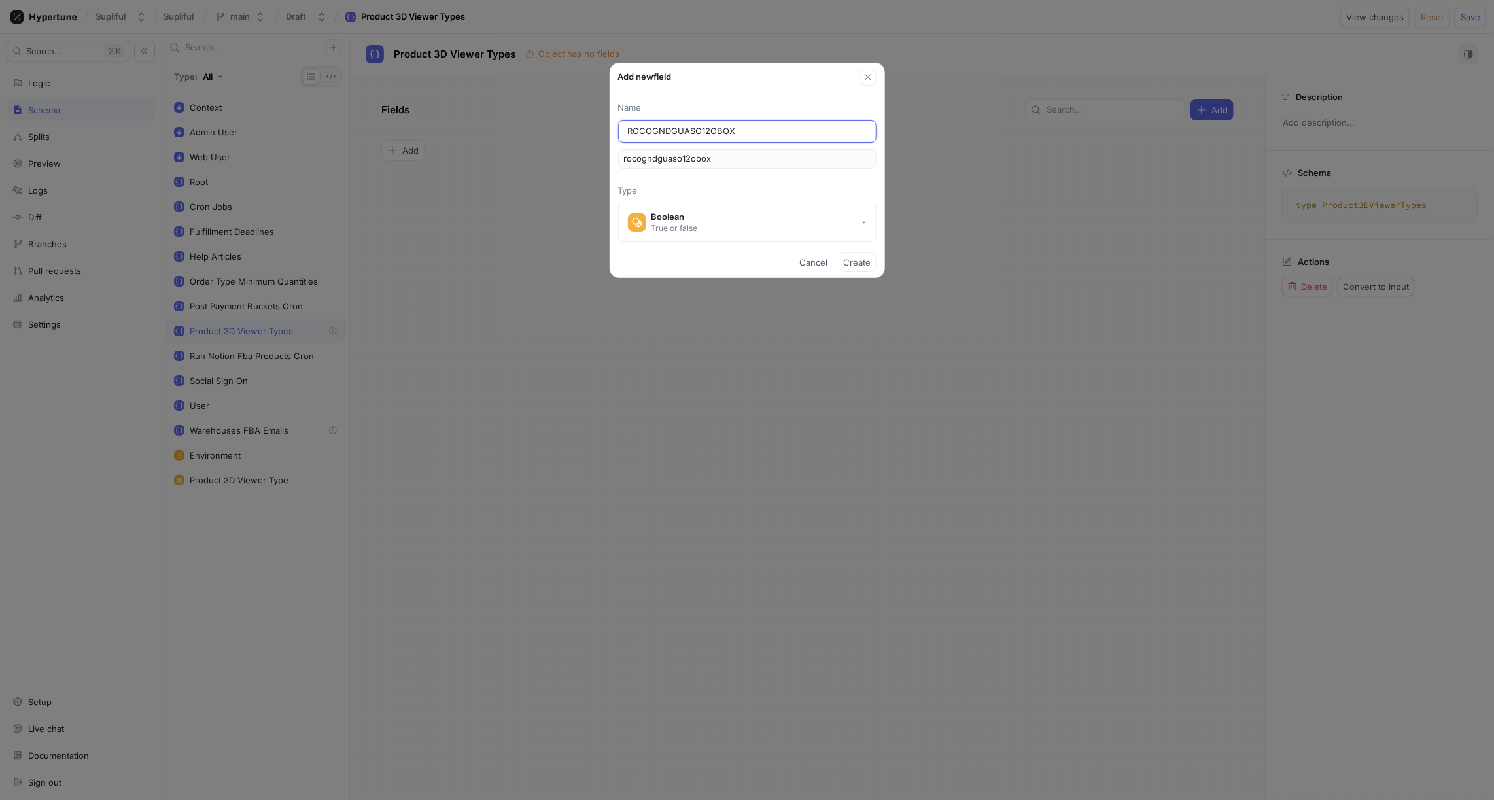
click at [683, 128] on input "ROCOGNDGUASO12OBOX" at bounding box center [747, 131] width 239 height 13
click at [677, 215] on div "Boolean" at bounding box center [674, 216] width 46 height 11
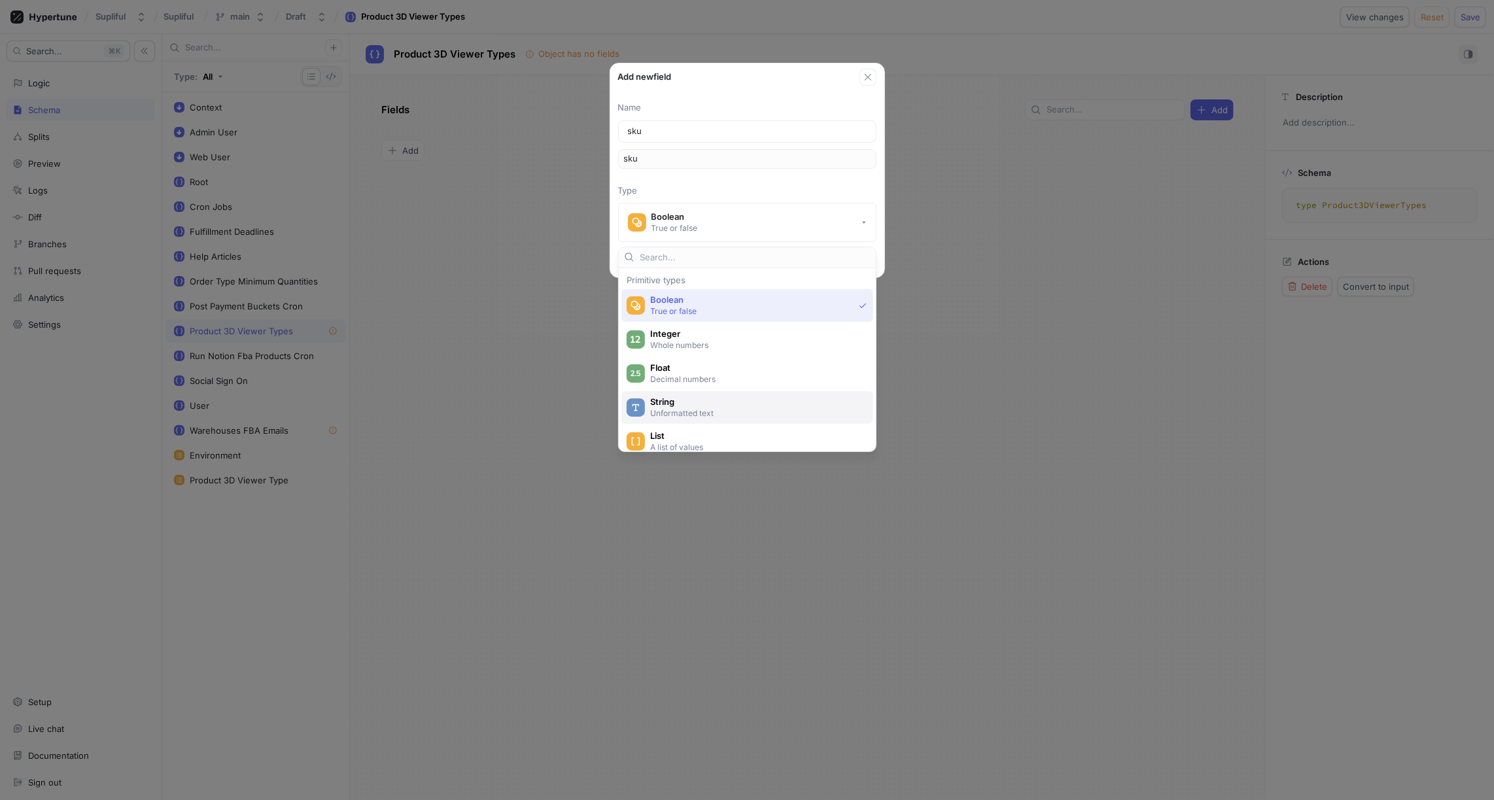
click at [675, 407] on p "Unformatted text" at bounding box center [754, 412] width 209 height 11
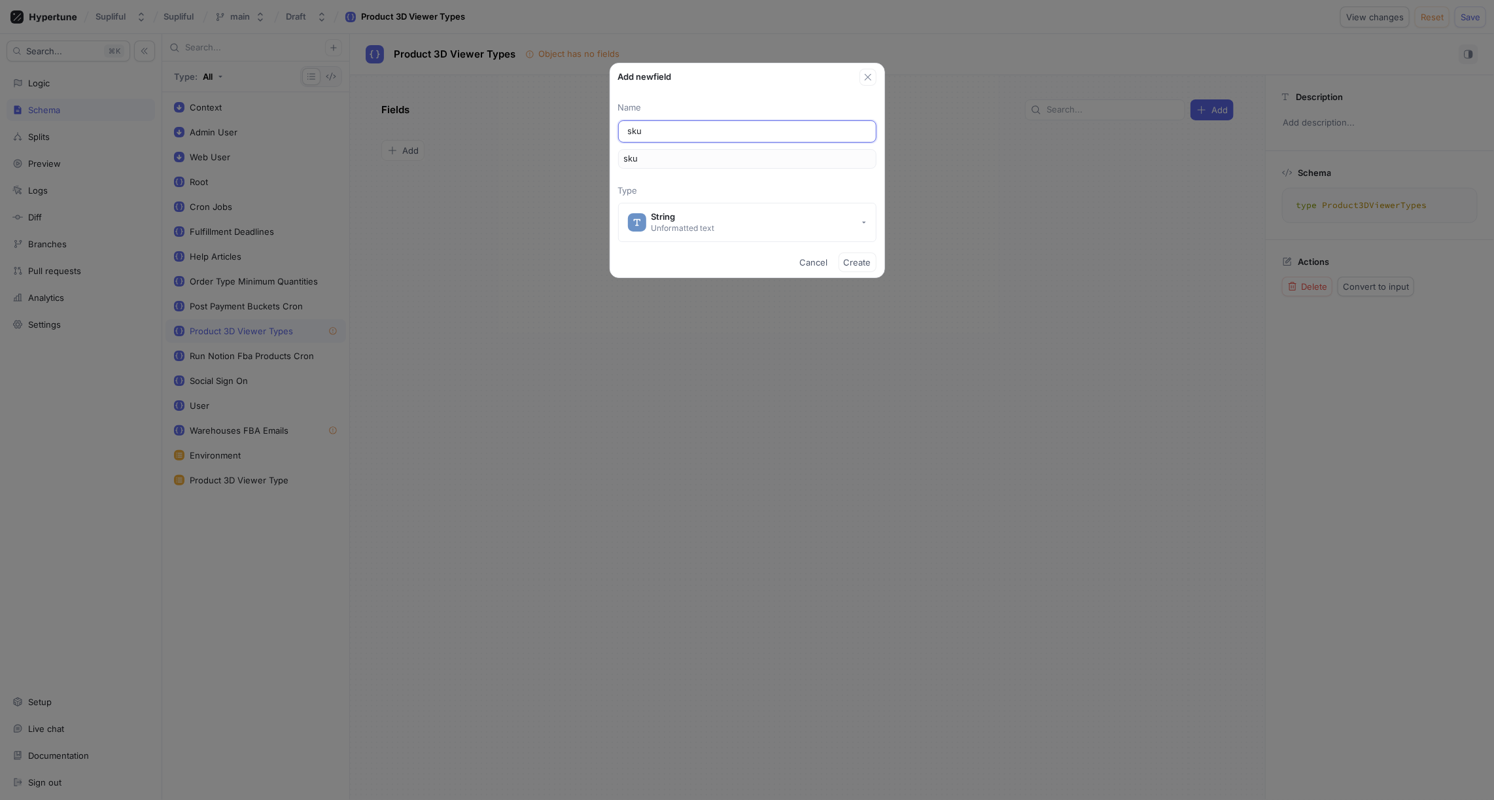
click at [680, 131] on input "sku" at bounding box center [747, 131] width 239 height 13
click at [864, 261] on span "Create" at bounding box center [857, 262] width 27 height 8
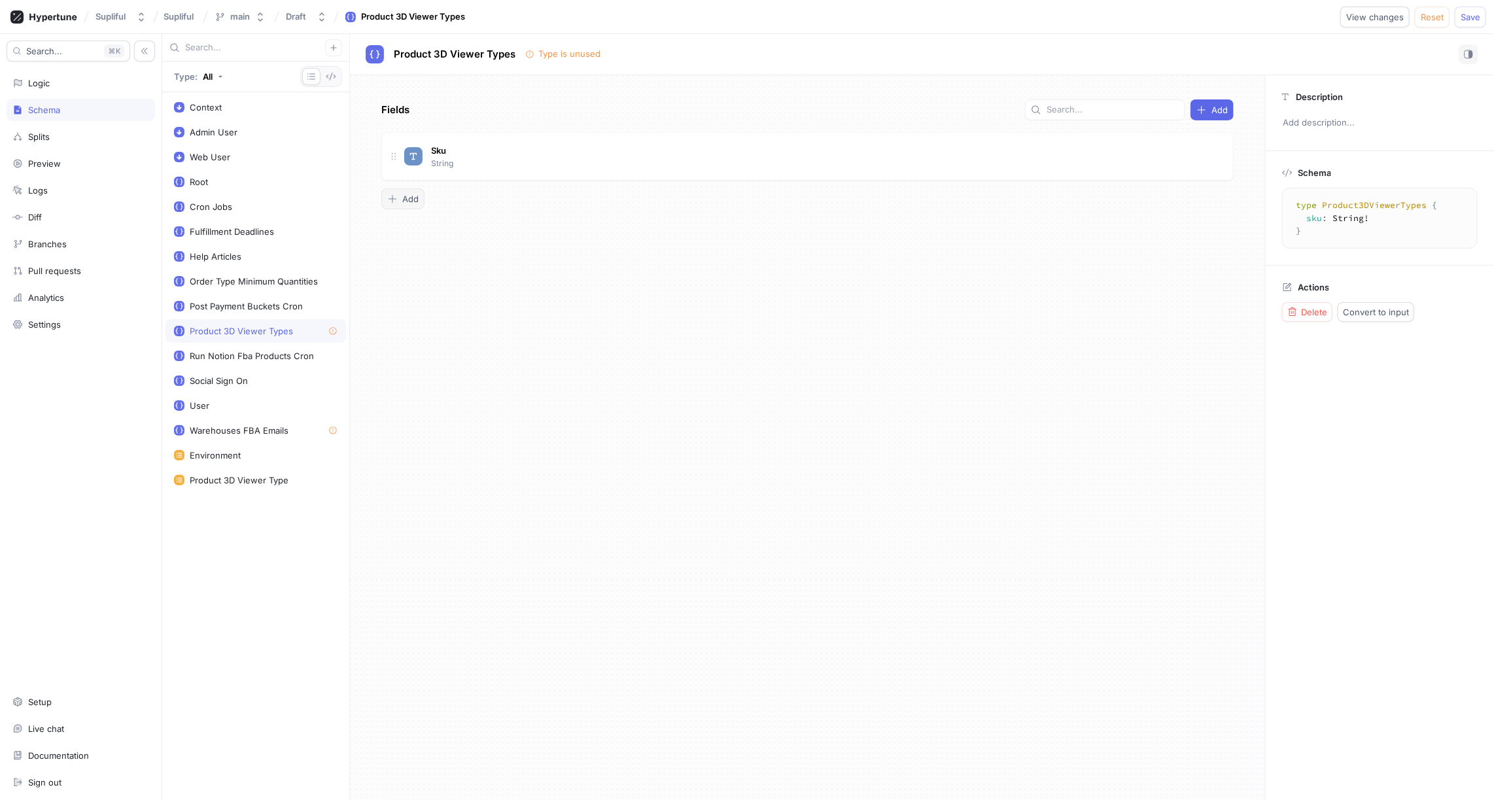
click at [410, 197] on span "Add" at bounding box center [410, 199] width 16 height 8
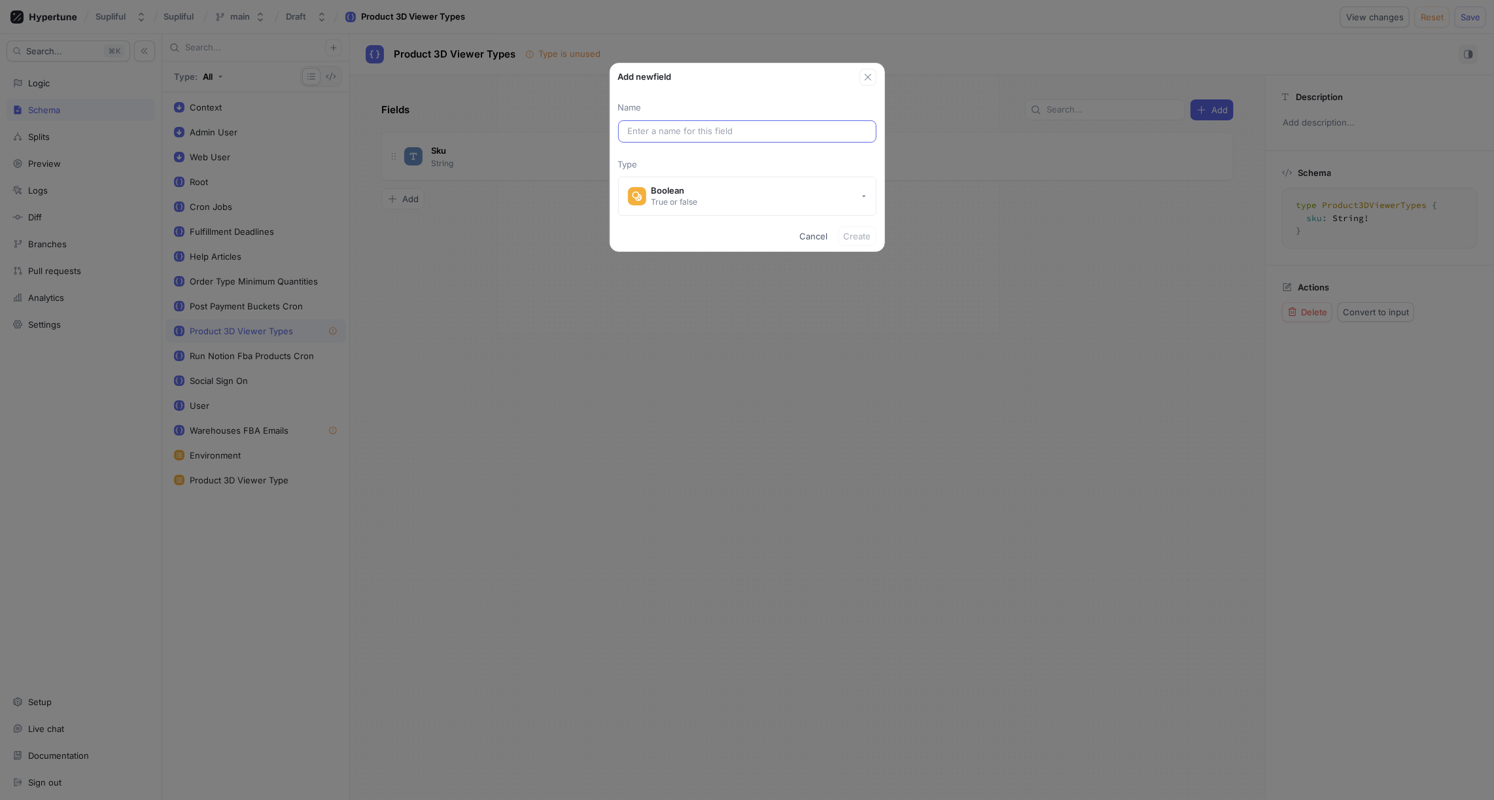
click at [644, 135] on input "text" at bounding box center [747, 131] width 239 height 13
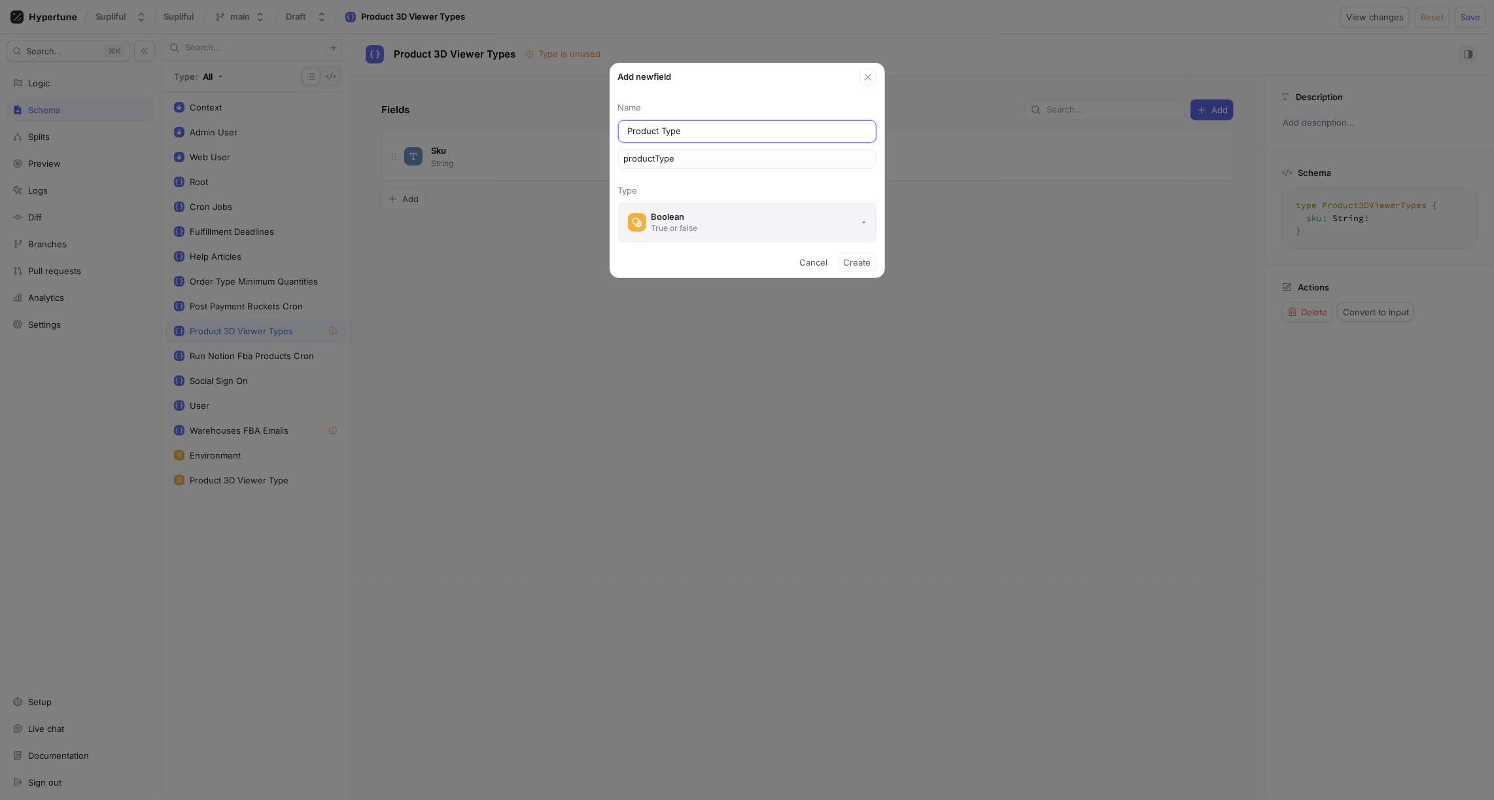
click at [688, 224] on div "True or false" at bounding box center [674, 227] width 46 height 11
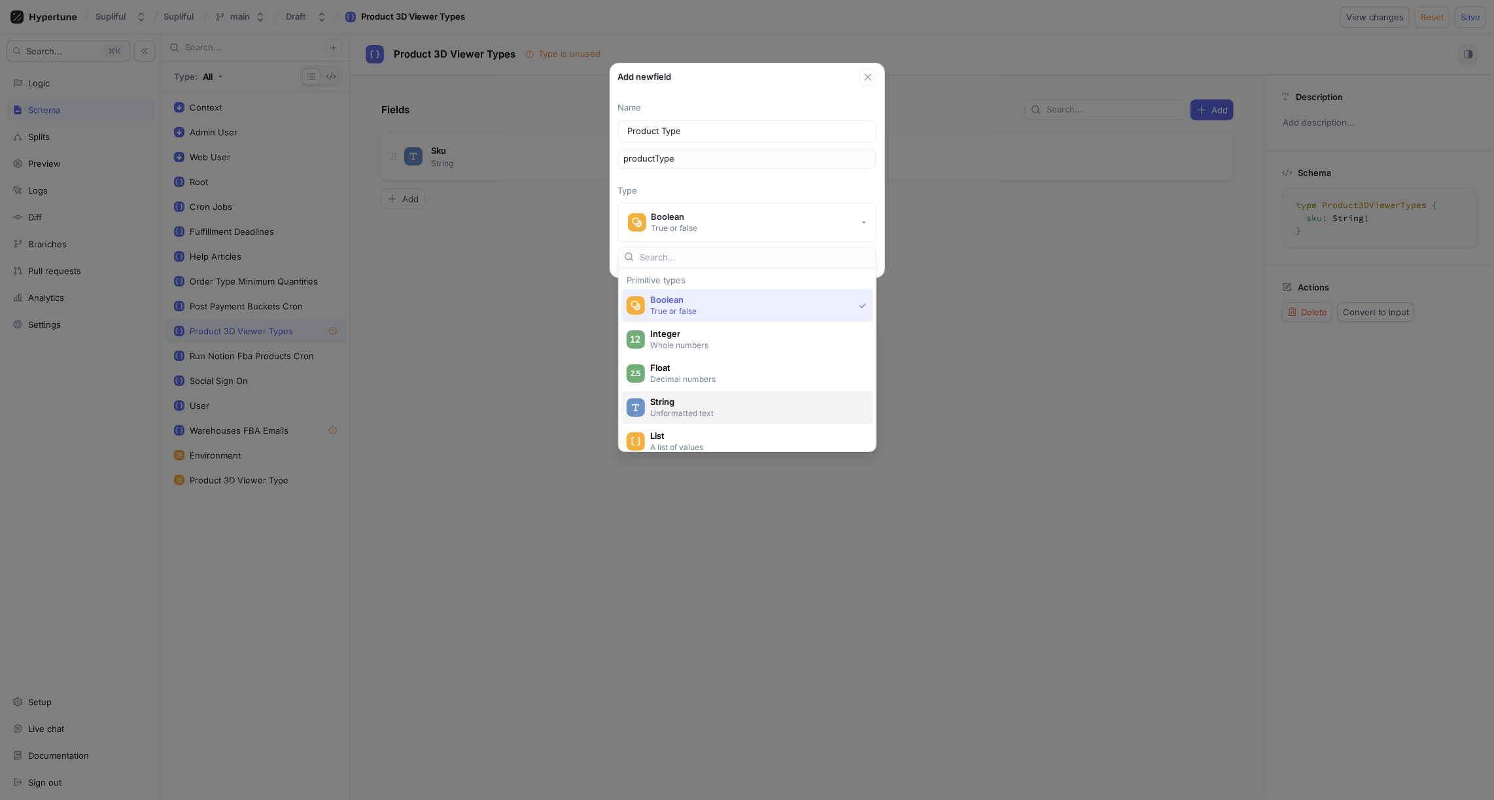
click at [669, 401] on span "String" at bounding box center [755, 401] width 211 height 11
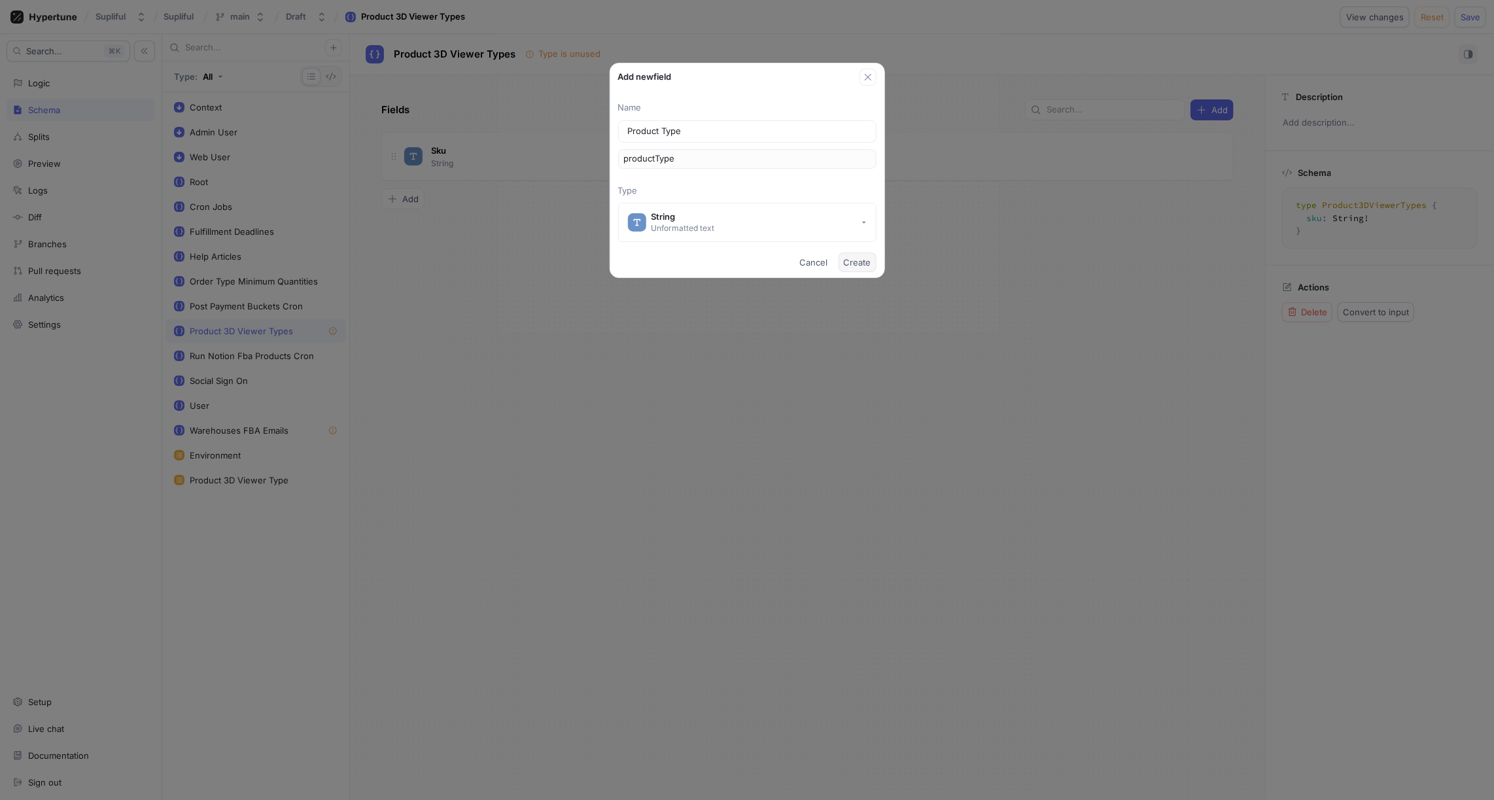
click at [861, 264] on span "Create" at bounding box center [857, 262] width 27 height 8
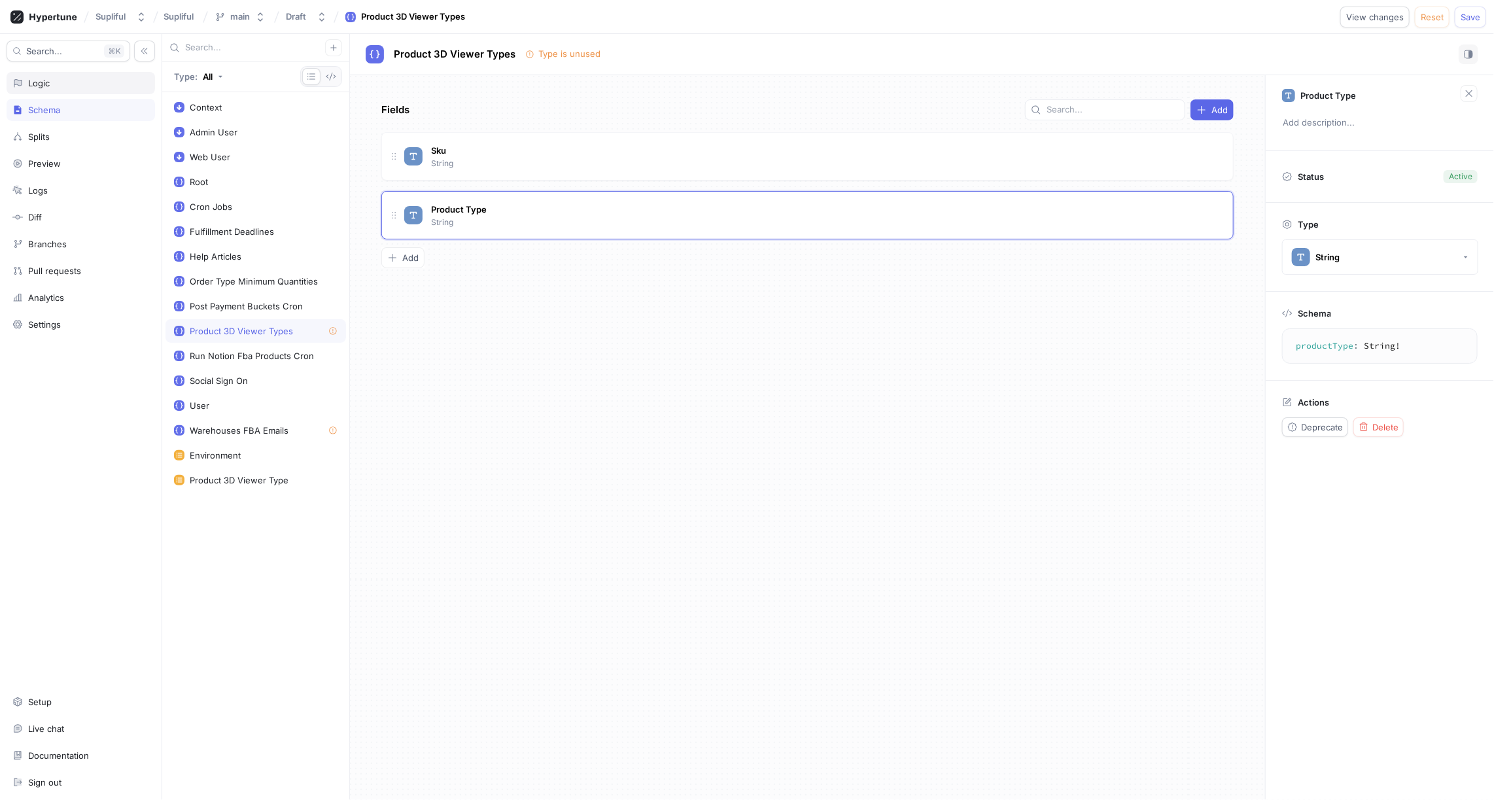
click at [67, 86] on div "Logic" at bounding box center [80, 83] width 137 height 10
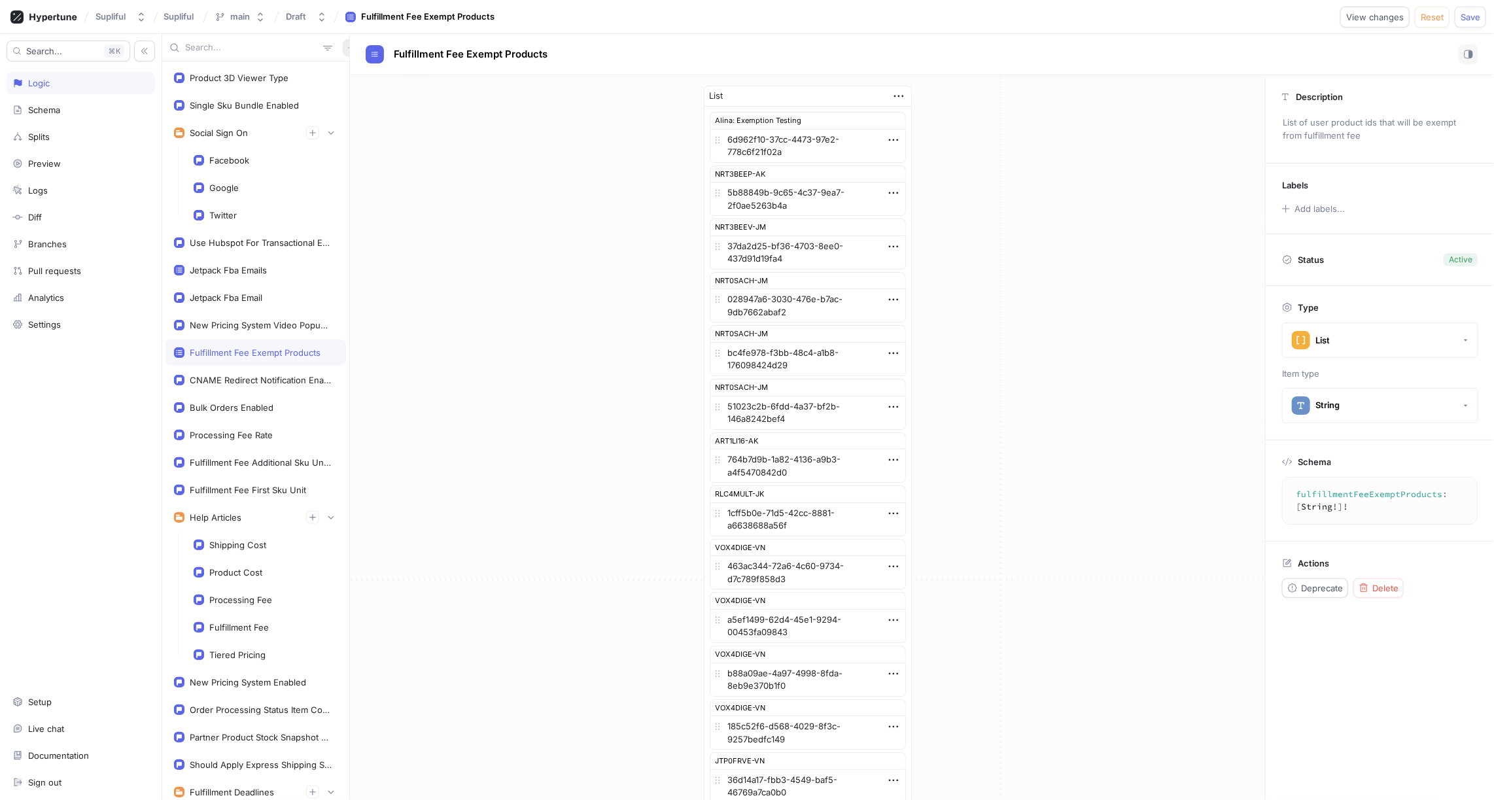
click at [348, 47] on icon "button" at bounding box center [351, 47] width 6 height 6
click at [353, 69] on p "Flag" at bounding box center [353, 73] width 17 height 13
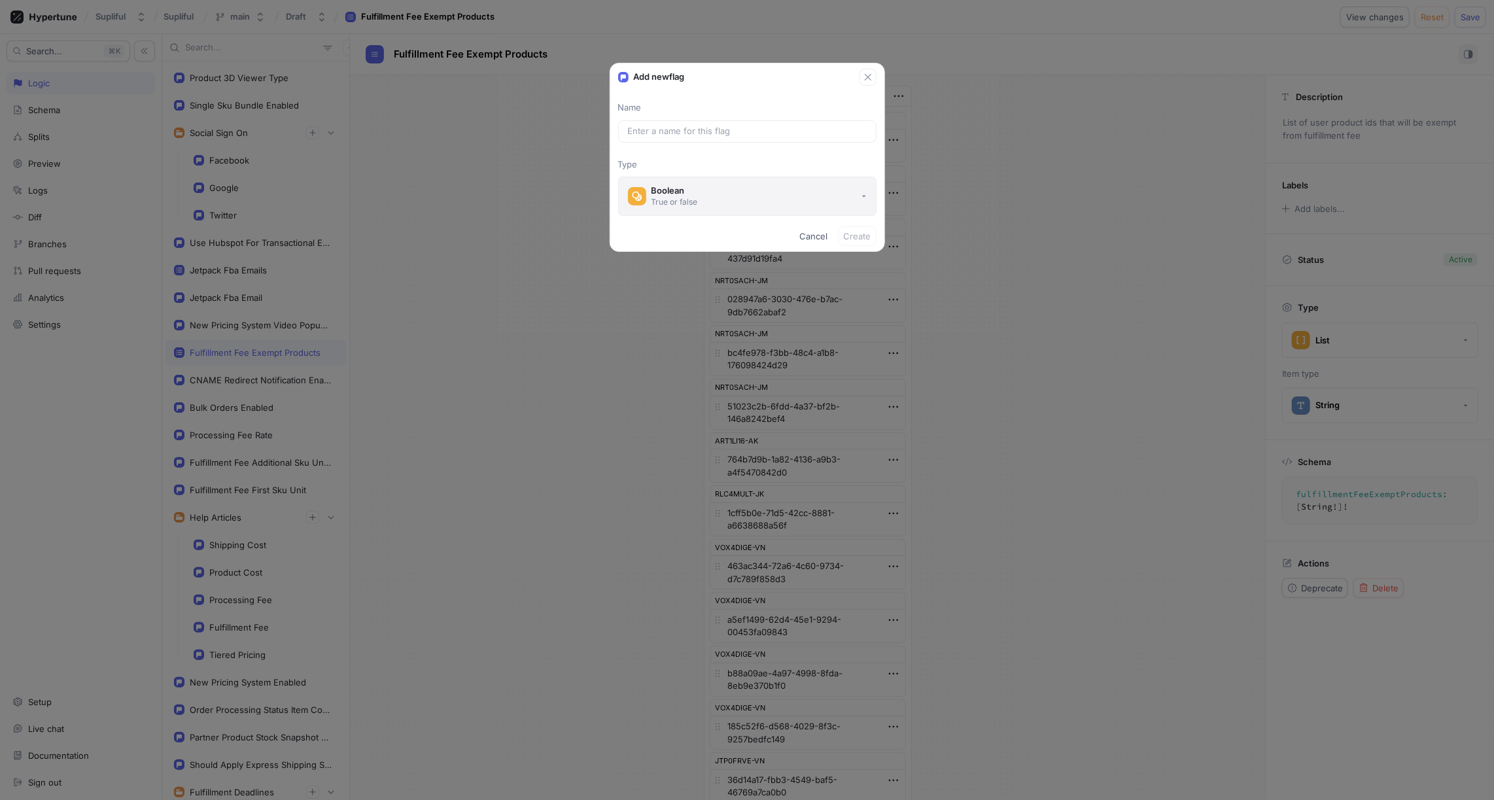
click at [701, 192] on button "Boolean True or false" at bounding box center [747, 196] width 258 height 39
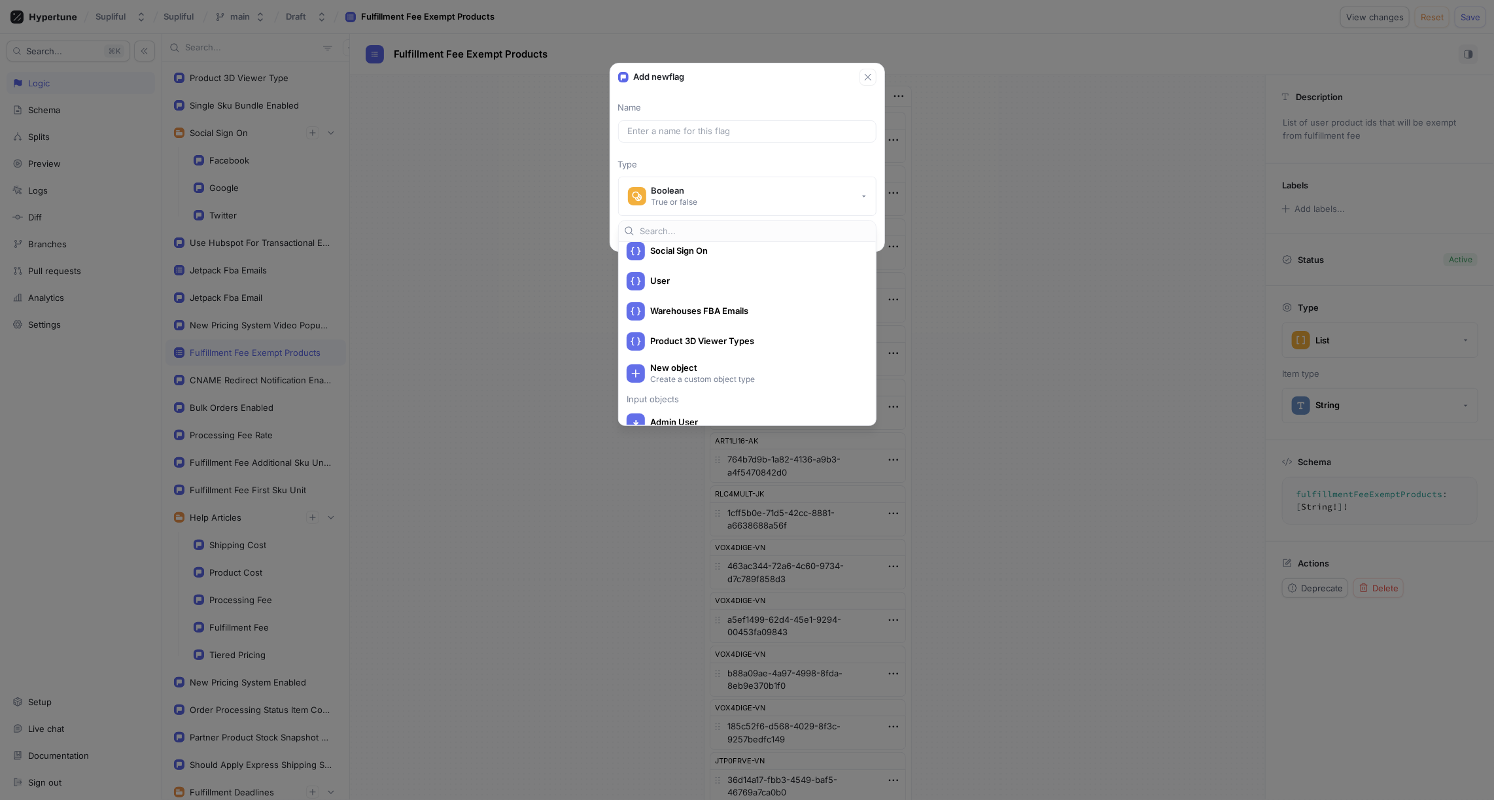
scroll to position [541, 0]
click at [700, 336] on span "Product 3D Viewer Types" at bounding box center [755, 338] width 211 height 11
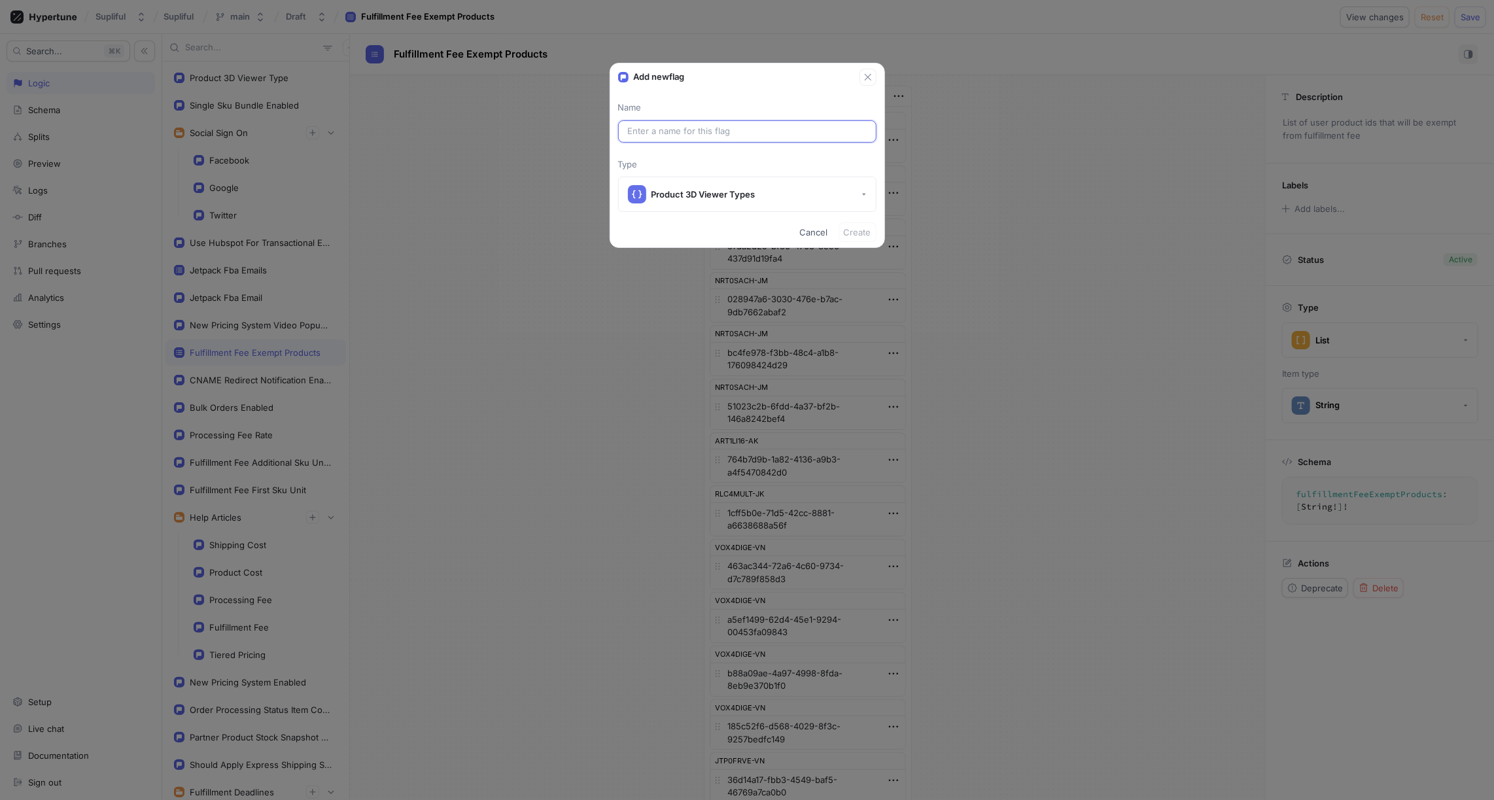
click at [711, 131] on input "text" at bounding box center [747, 131] width 239 height 13
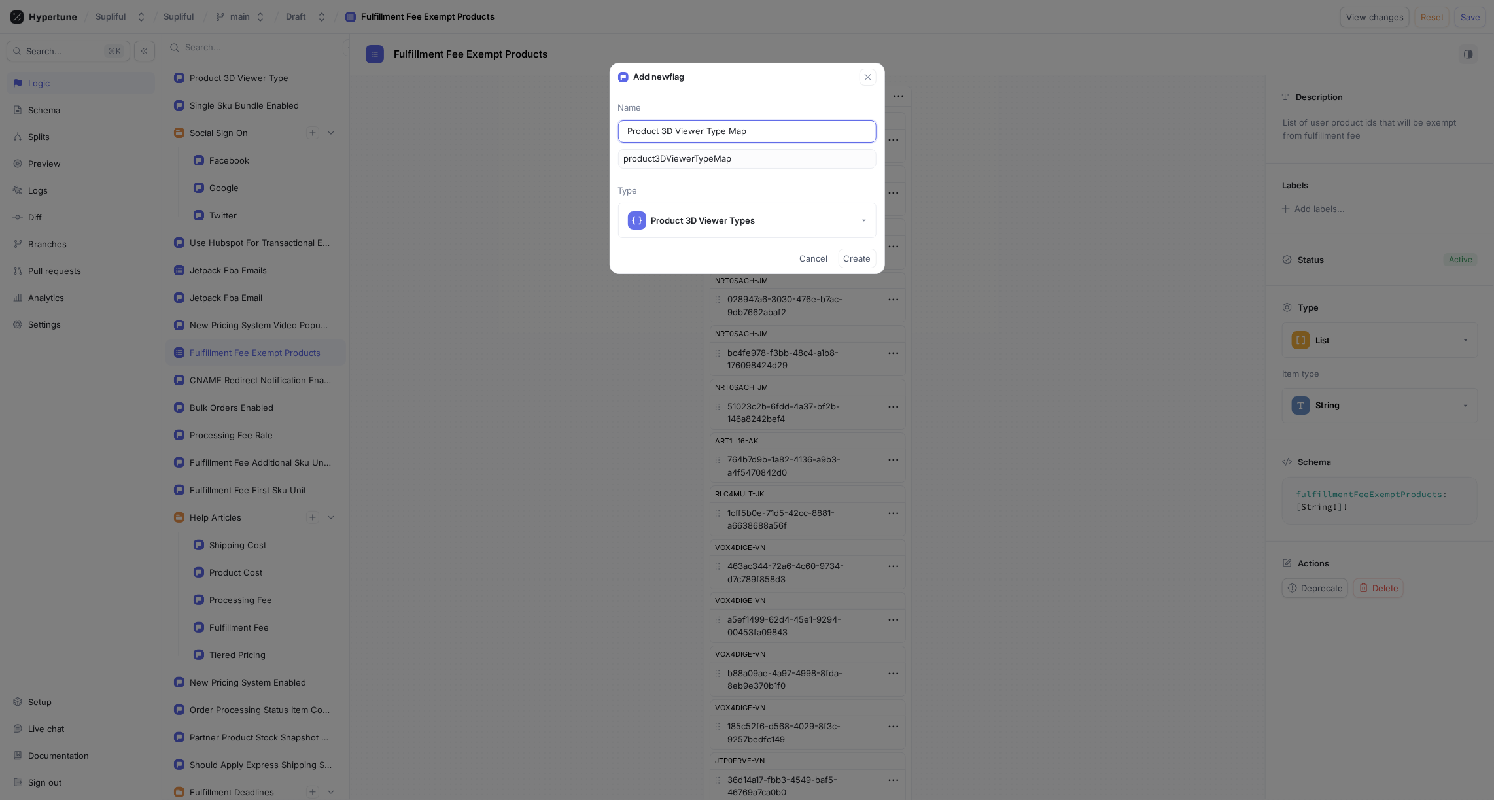
click at [725, 131] on input "Product 3D Viewer Type Map" at bounding box center [747, 131] width 239 height 13
click at [855, 259] on span "Create" at bounding box center [857, 258] width 27 height 8
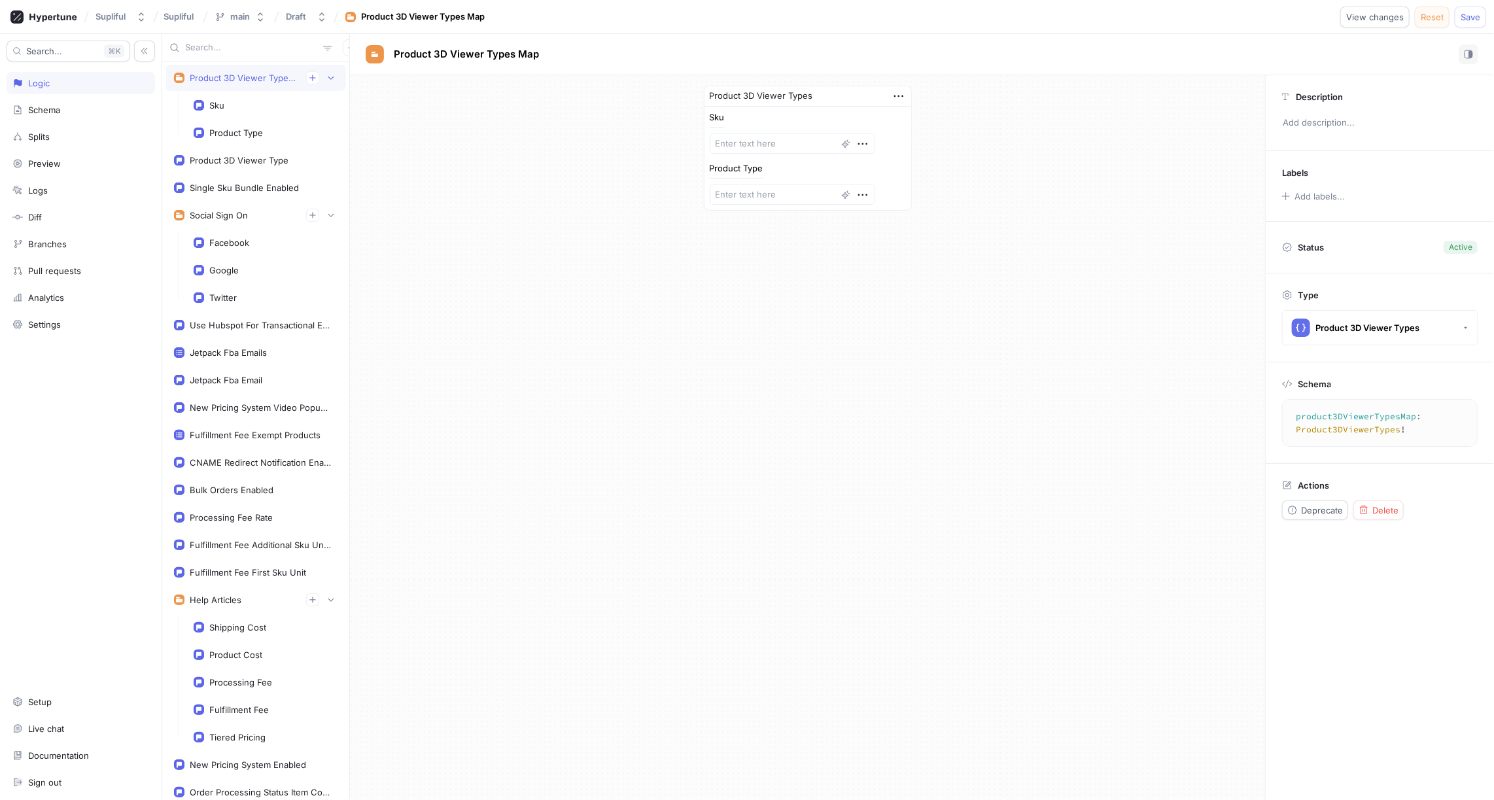
click at [1439, 19] on span "Reset" at bounding box center [1431, 17] width 23 height 8
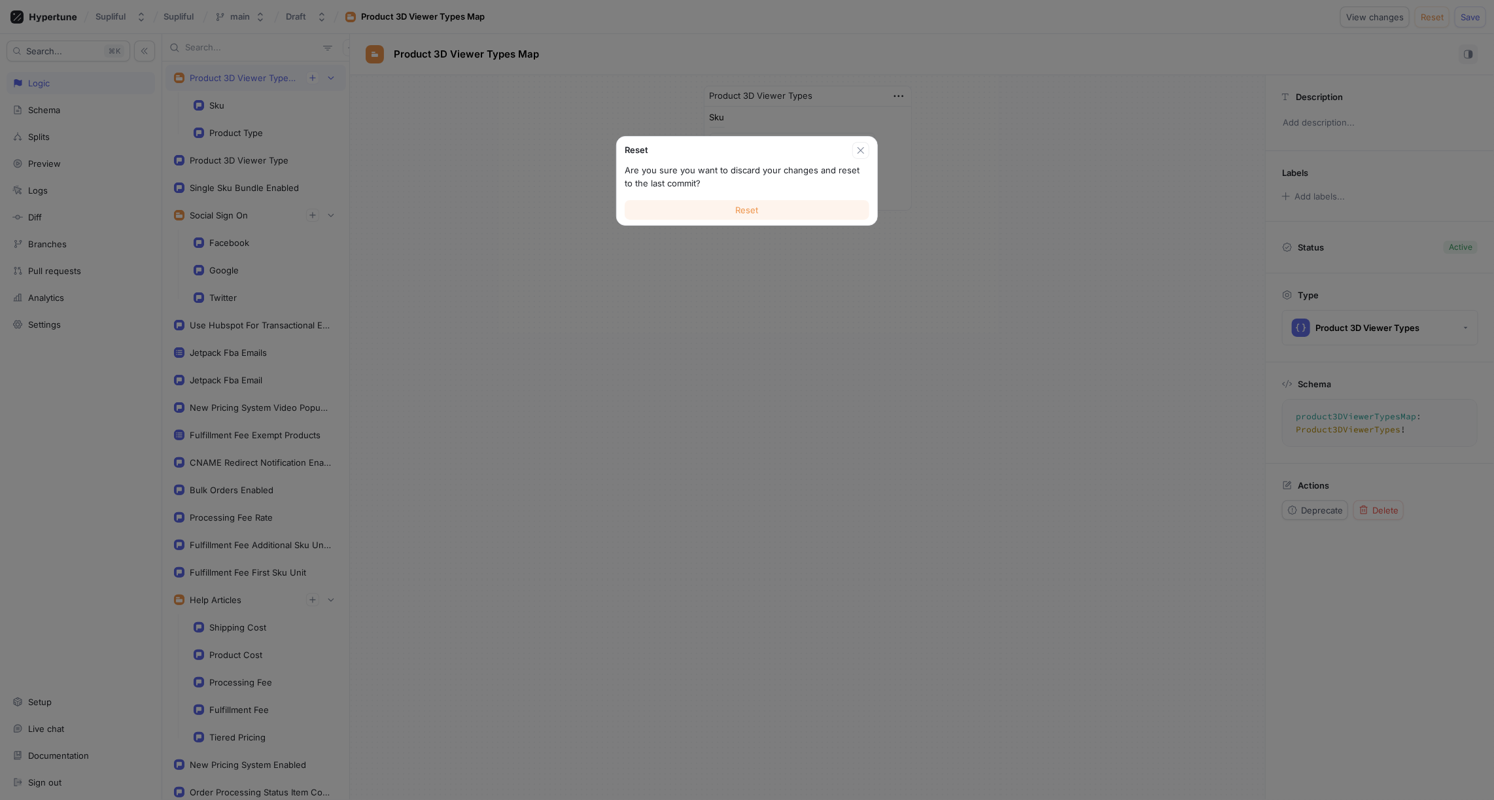
click at [756, 213] on span "Reset" at bounding box center [747, 210] width 23 height 8
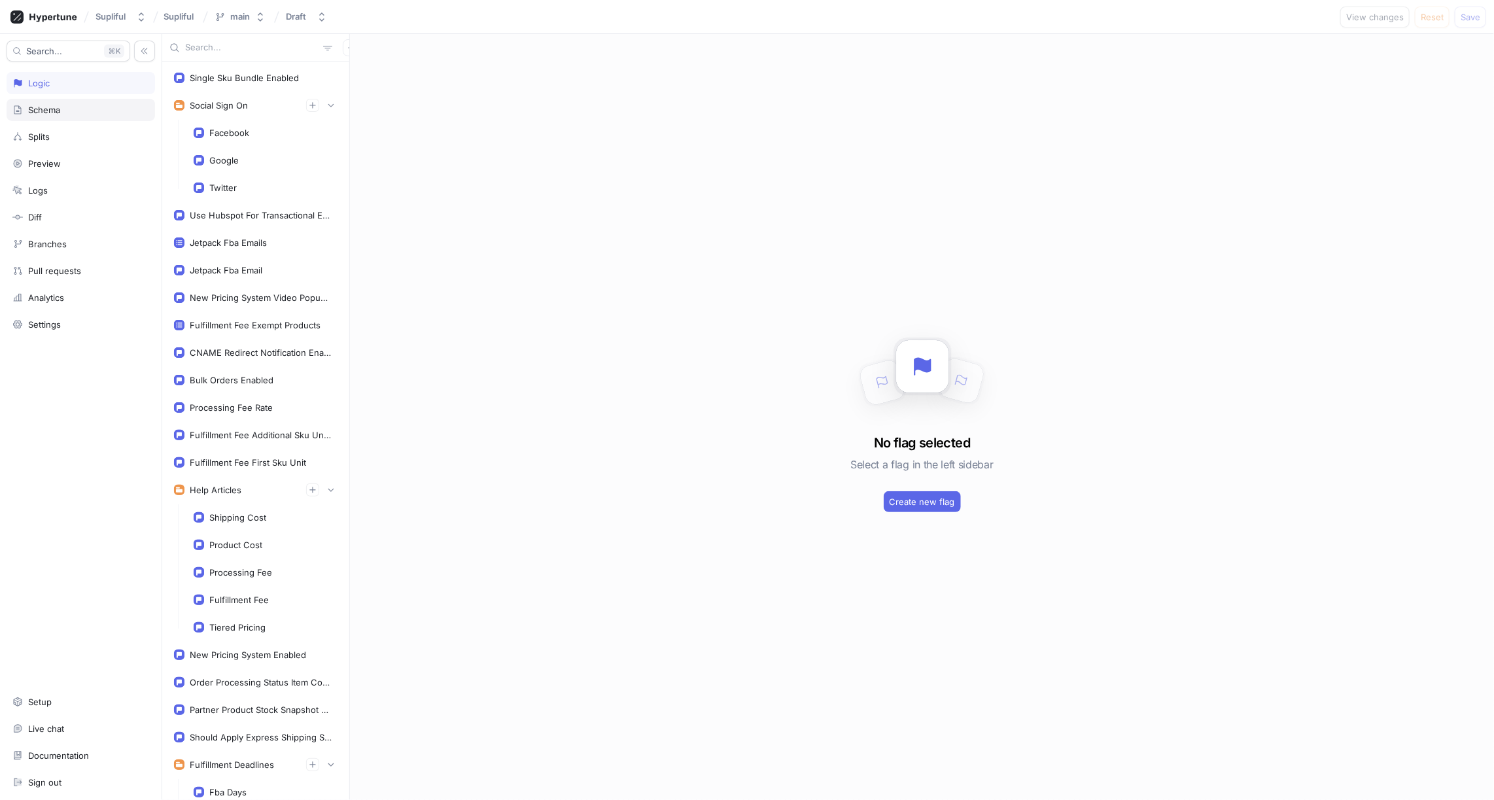
click at [67, 105] on div "Schema" at bounding box center [80, 110] width 137 height 10
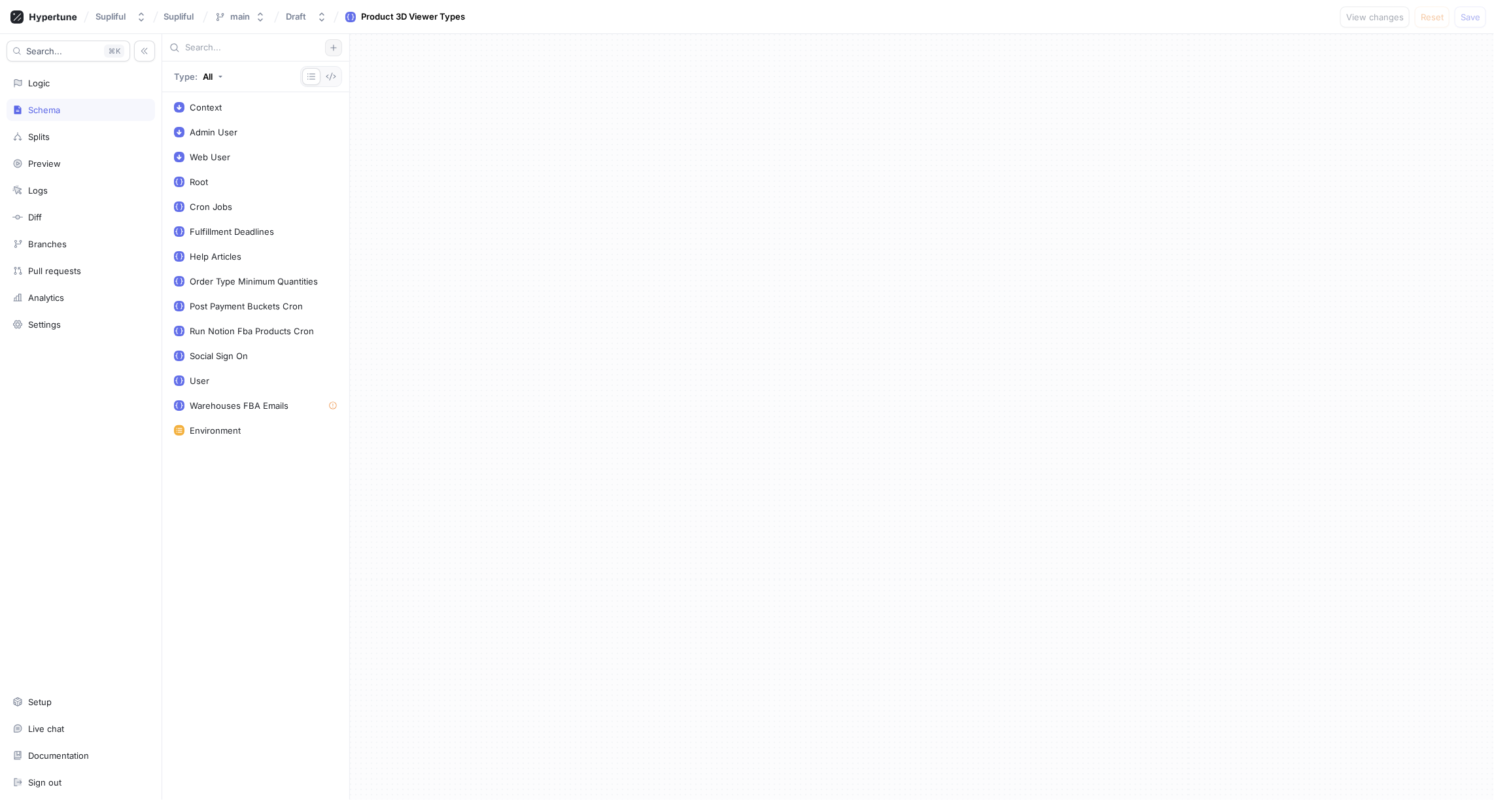
click at [337, 48] on icon "button" at bounding box center [334, 48] width 8 height 8
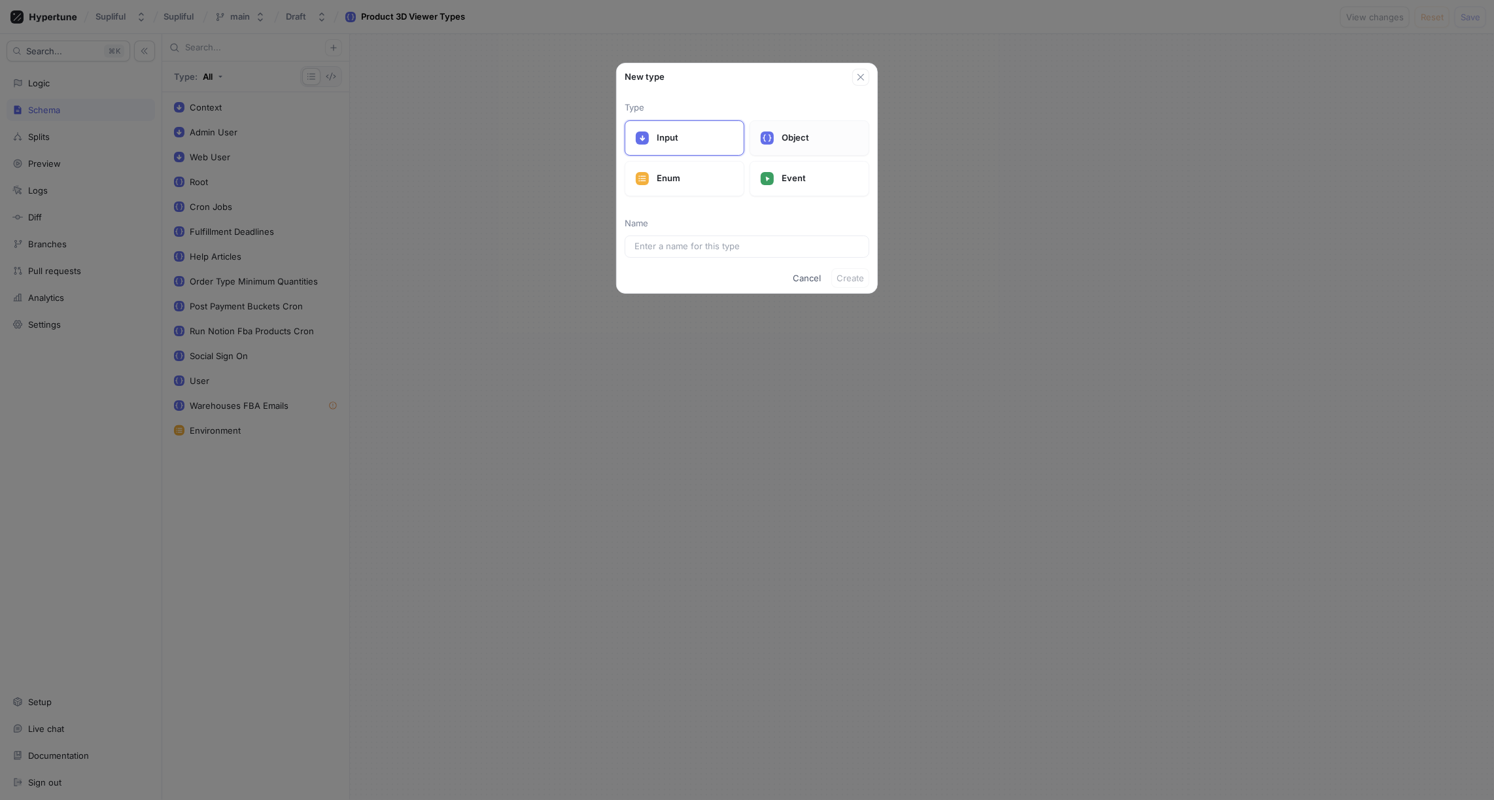
click at [781, 139] on p "Object" at bounding box center [819, 137] width 77 height 13
click at [693, 241] on input "text" at bounding box center [746, 246] width 225 height 13
click at [850, 303] on span "Create" at bounding box center [849, 304] width 27 height 8
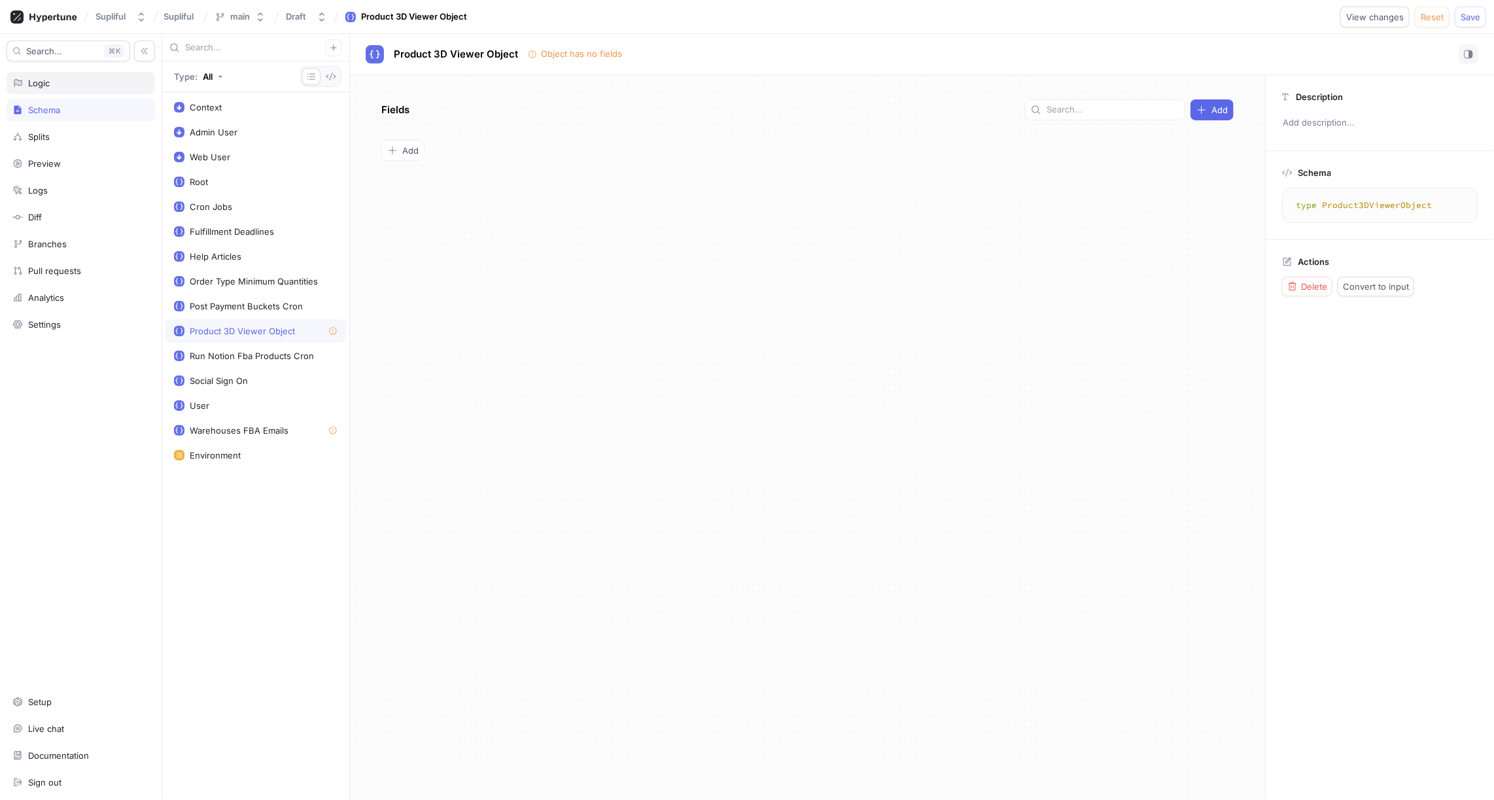
click at [80, 83] on div "Logic" at bounding box center [80, 83] width 137 height 10
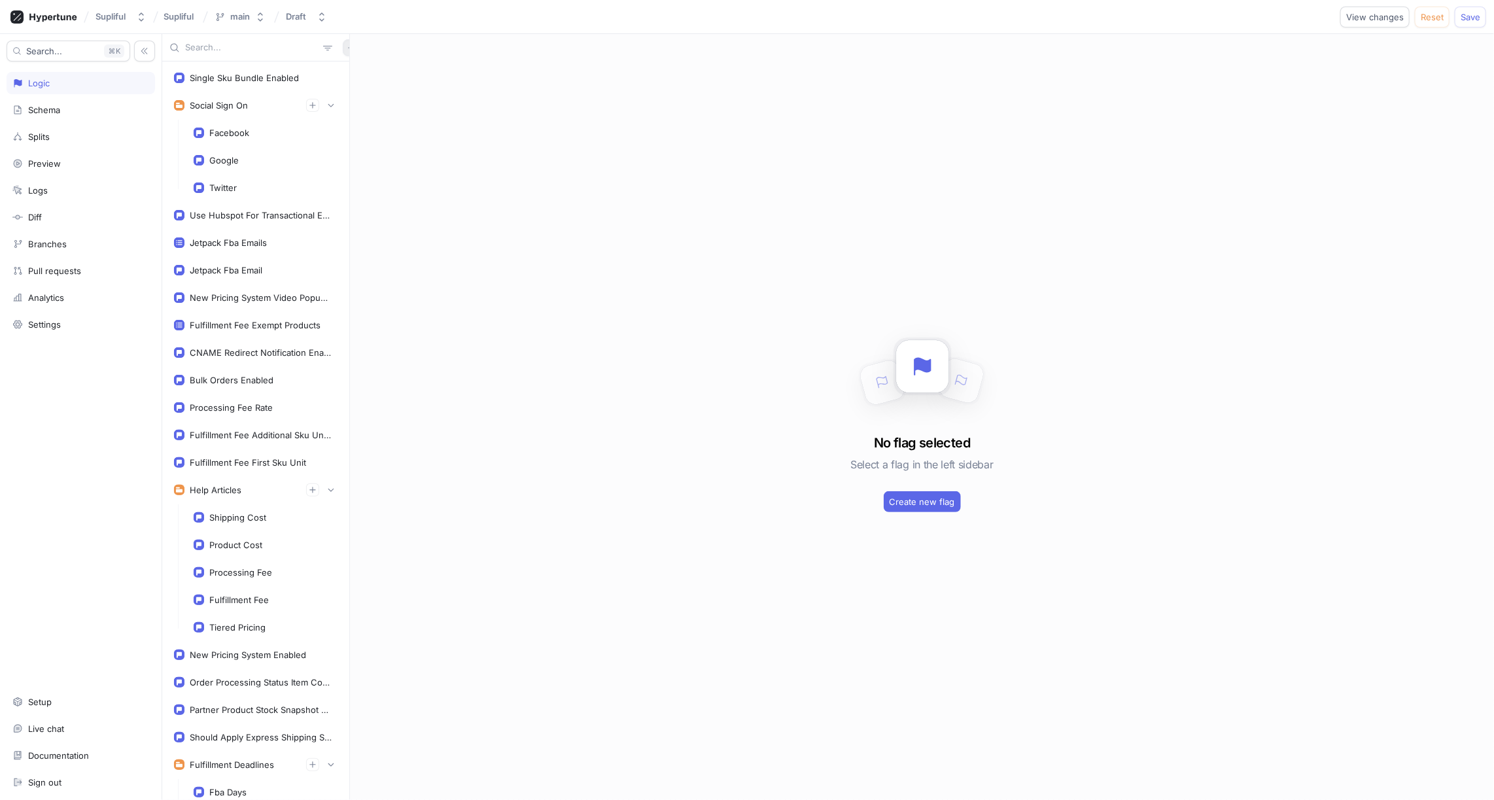
click at [347, 50] on icon "button" at bounding box center [351, 48] width 8 height 8
click at [370, 75] on div "Flag" at bounding box center [366, 73] width 77 height 22
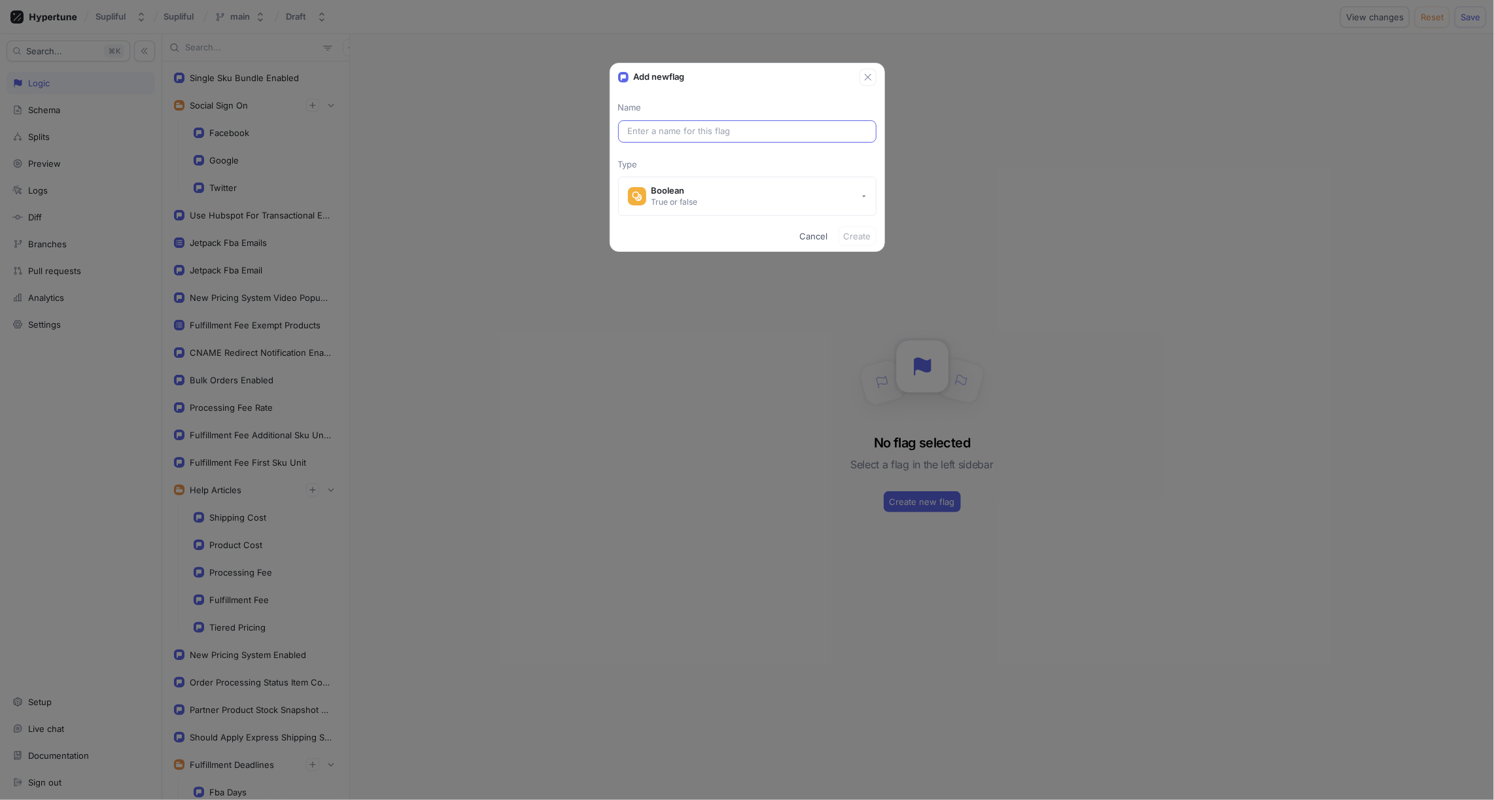
click at [658, 130] on input "text" at bounding box center [747, 131] width 239 height 13
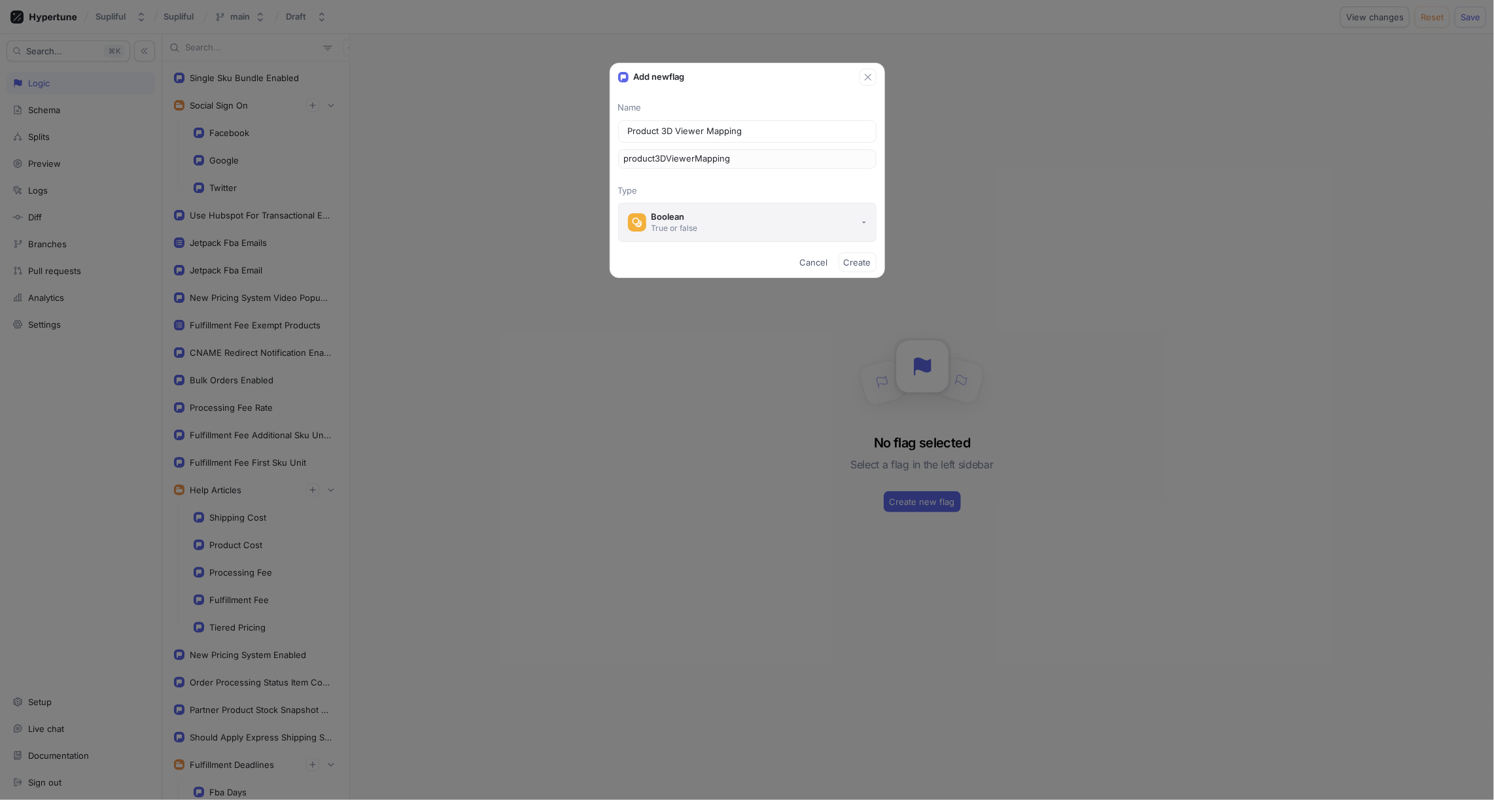
click at [688, 225] on div "True or false" at bounding box center [674, 227] width 46 height 11
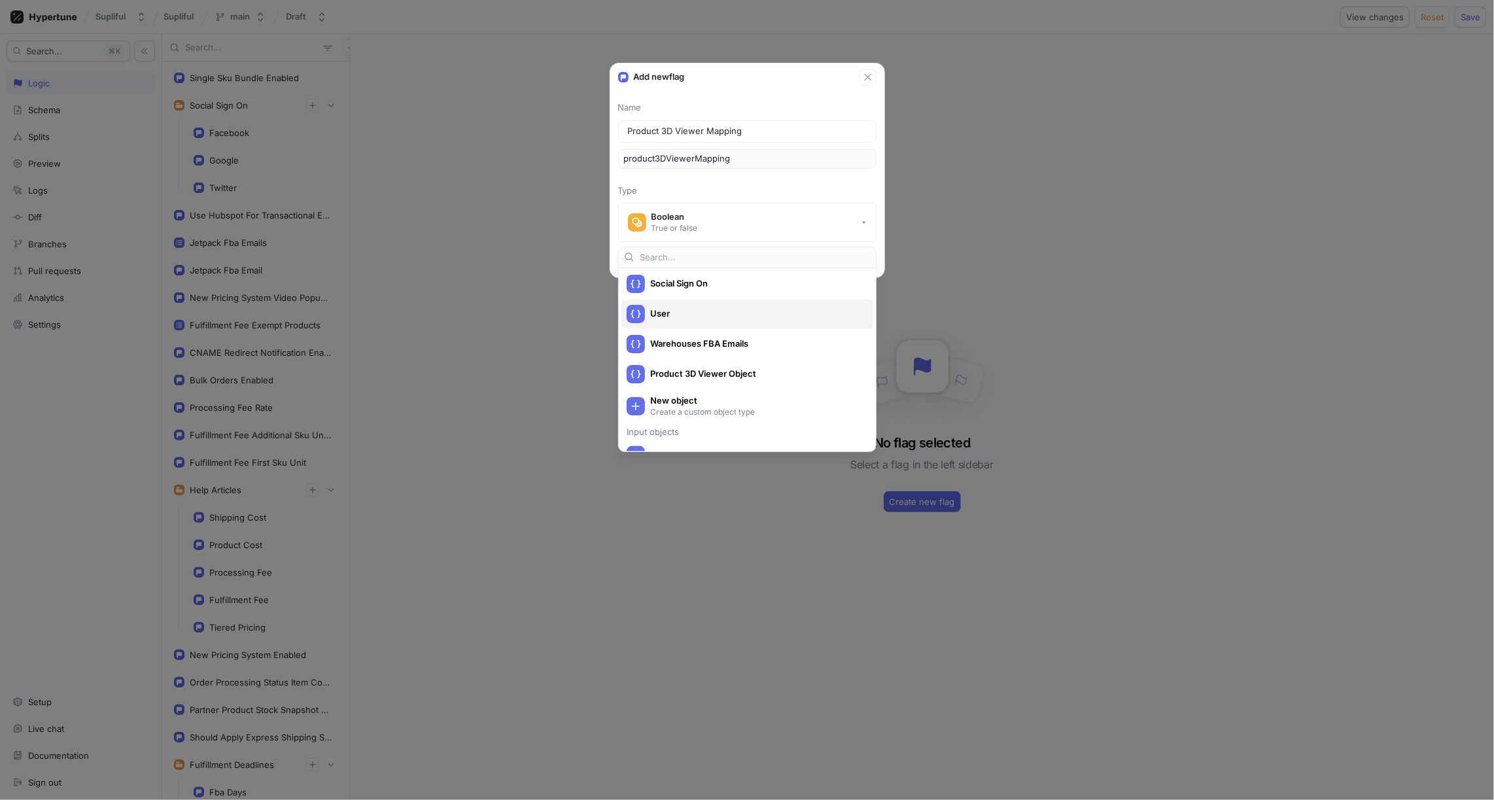
scroll to position [587, 0]
click at [725, 287] on span "Product 3D Viewer Object" at bounding box center [755, 289] width 211 height 11
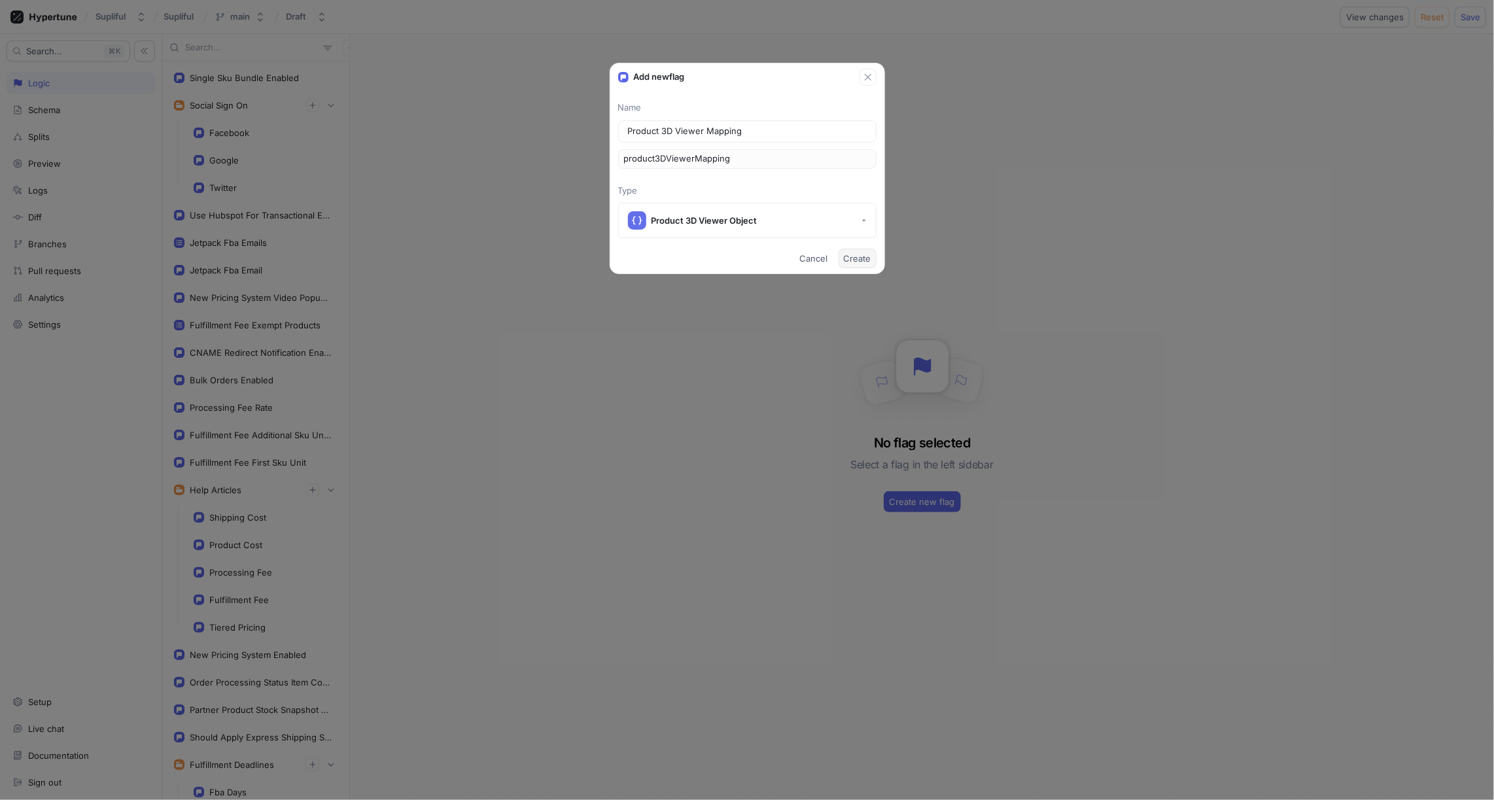
click at [861, 258] on span "Create" at bounding box center [857, 258] width 27 height 8
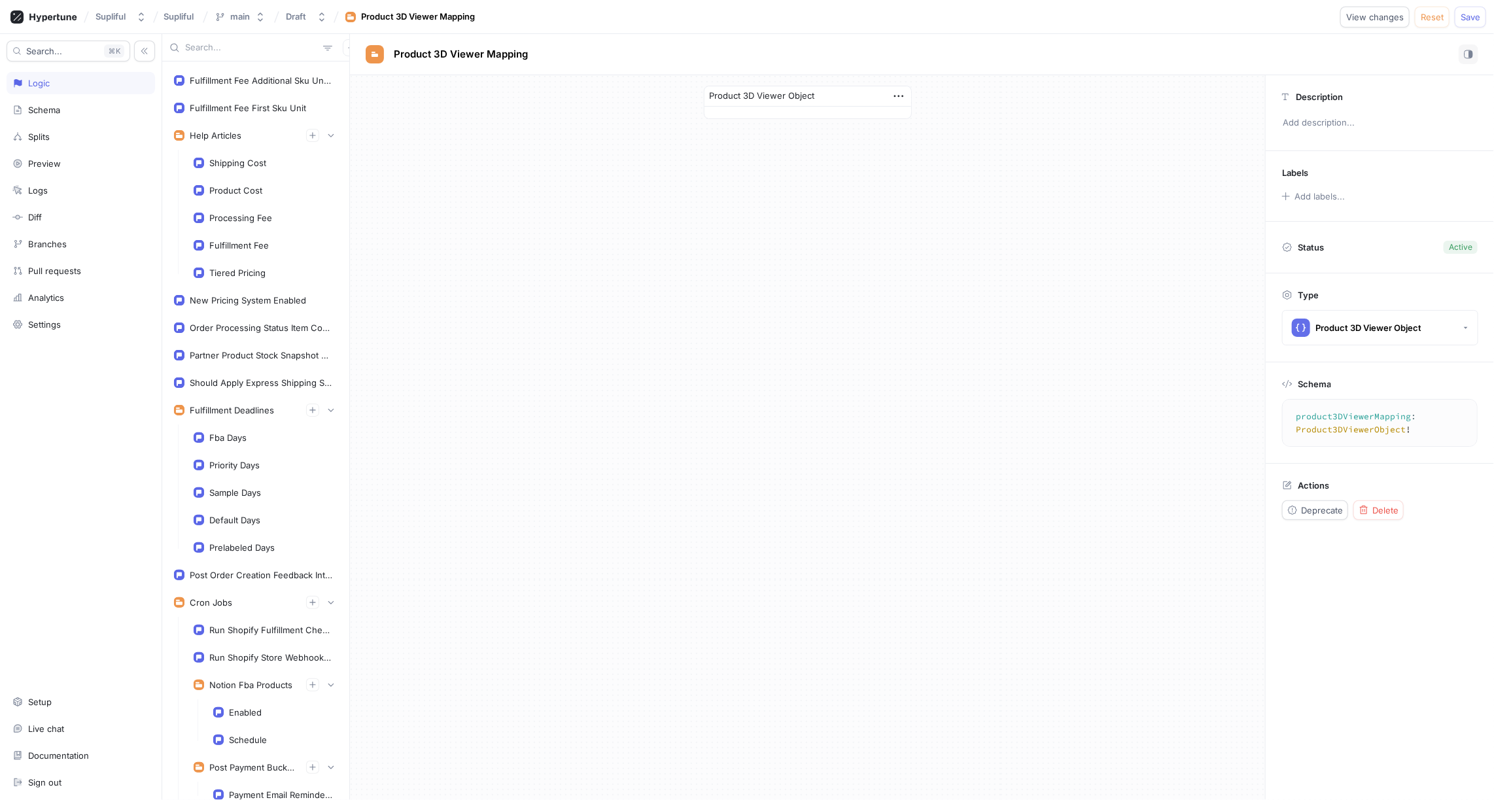
scroll to position [390, 0]
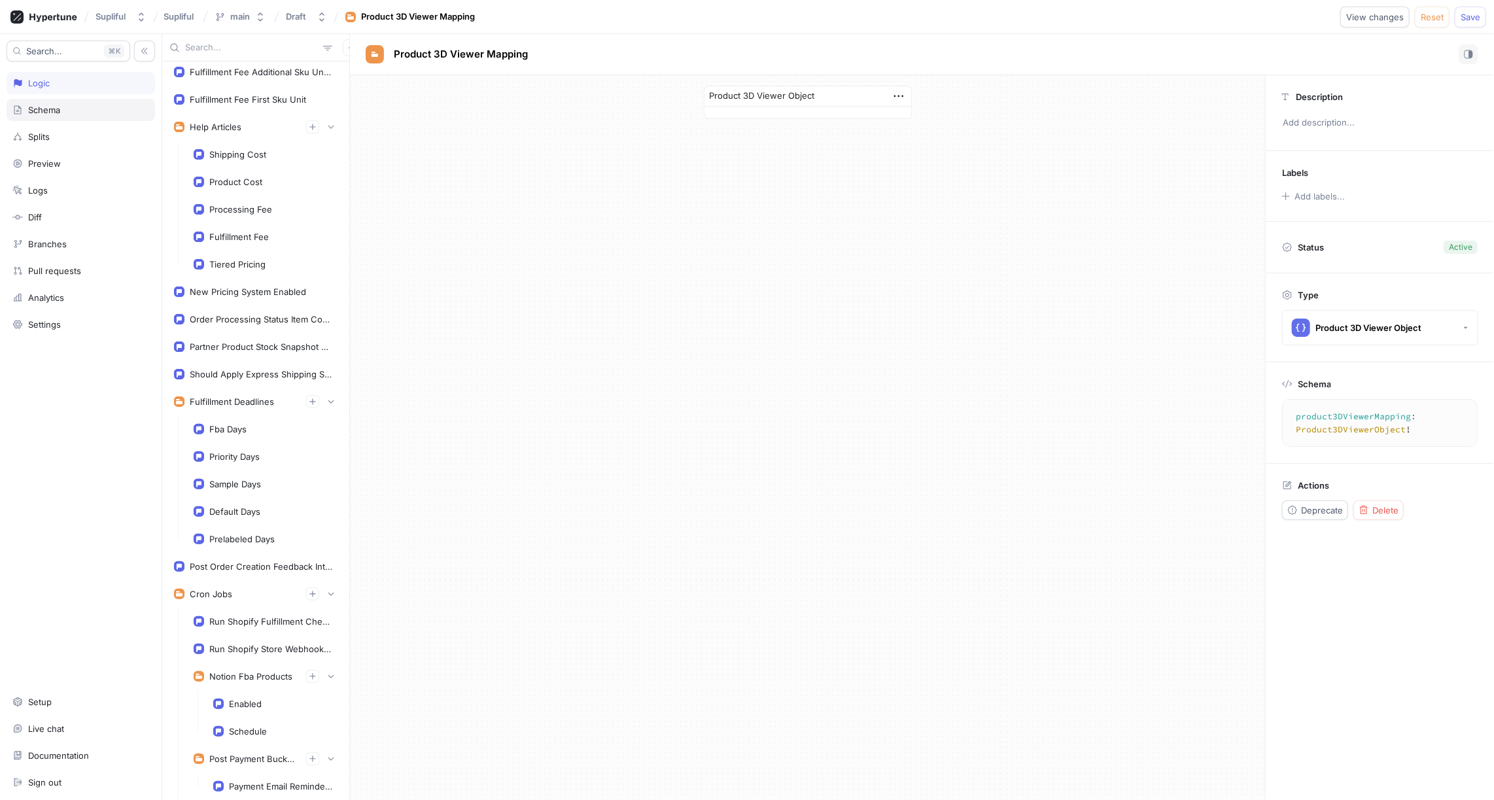
click at [55, 110] on div "Schema" at bounding box center [44, 110] width 32 height 10
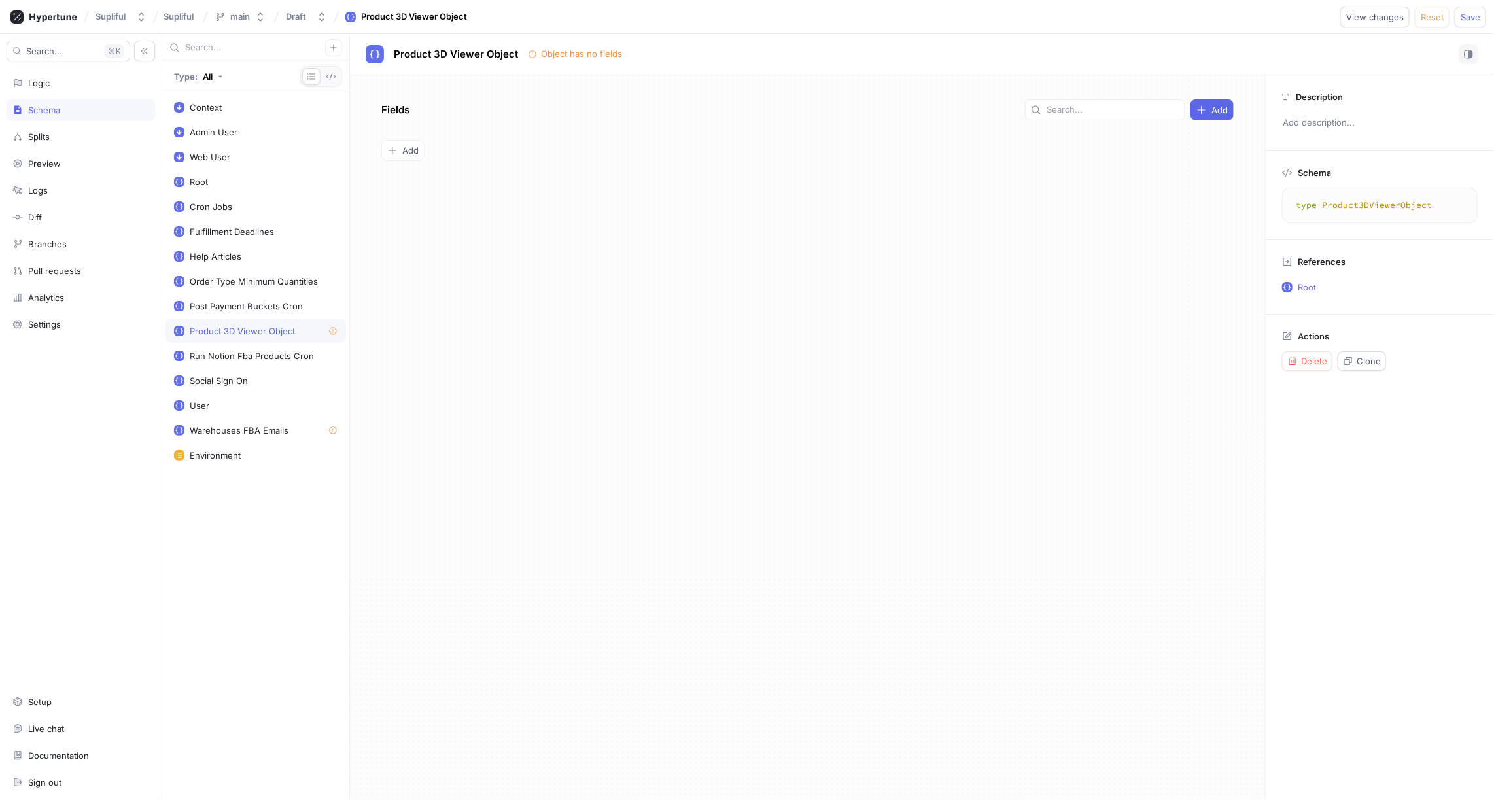
click at [254, 326] on div "Product 3D Viewer Object" at bounding box center [242, 331] width 105 height 10
click at [410, 146] on span "Add" at bounding box center [410, 150] width 16 height 8
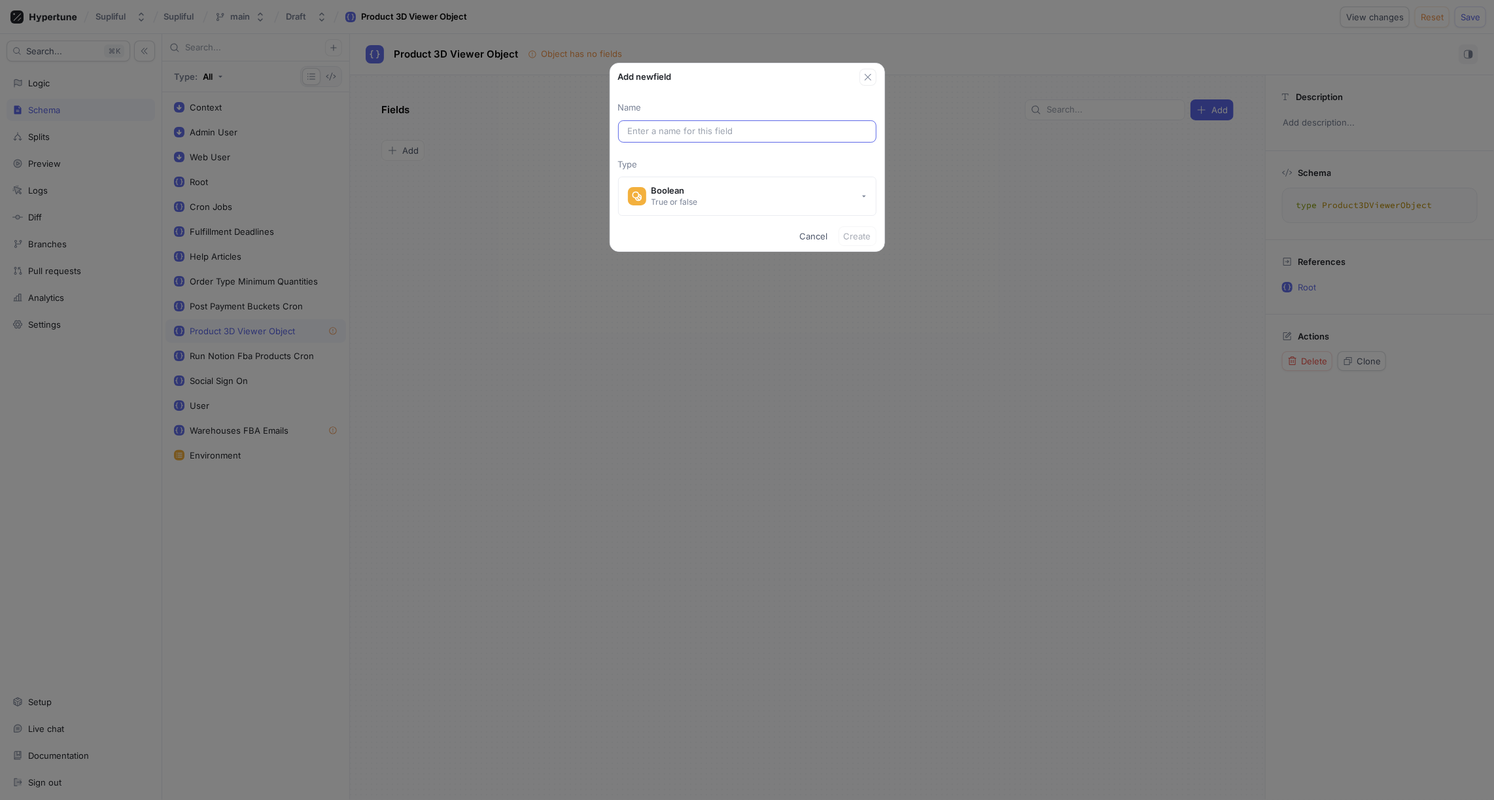
click at [668, 128] on input "text" at bounding box center [747, 131] width 239 height 13
click at [687, 196] on div "True or false" at bounding box center [674, 201] width 46 height 11
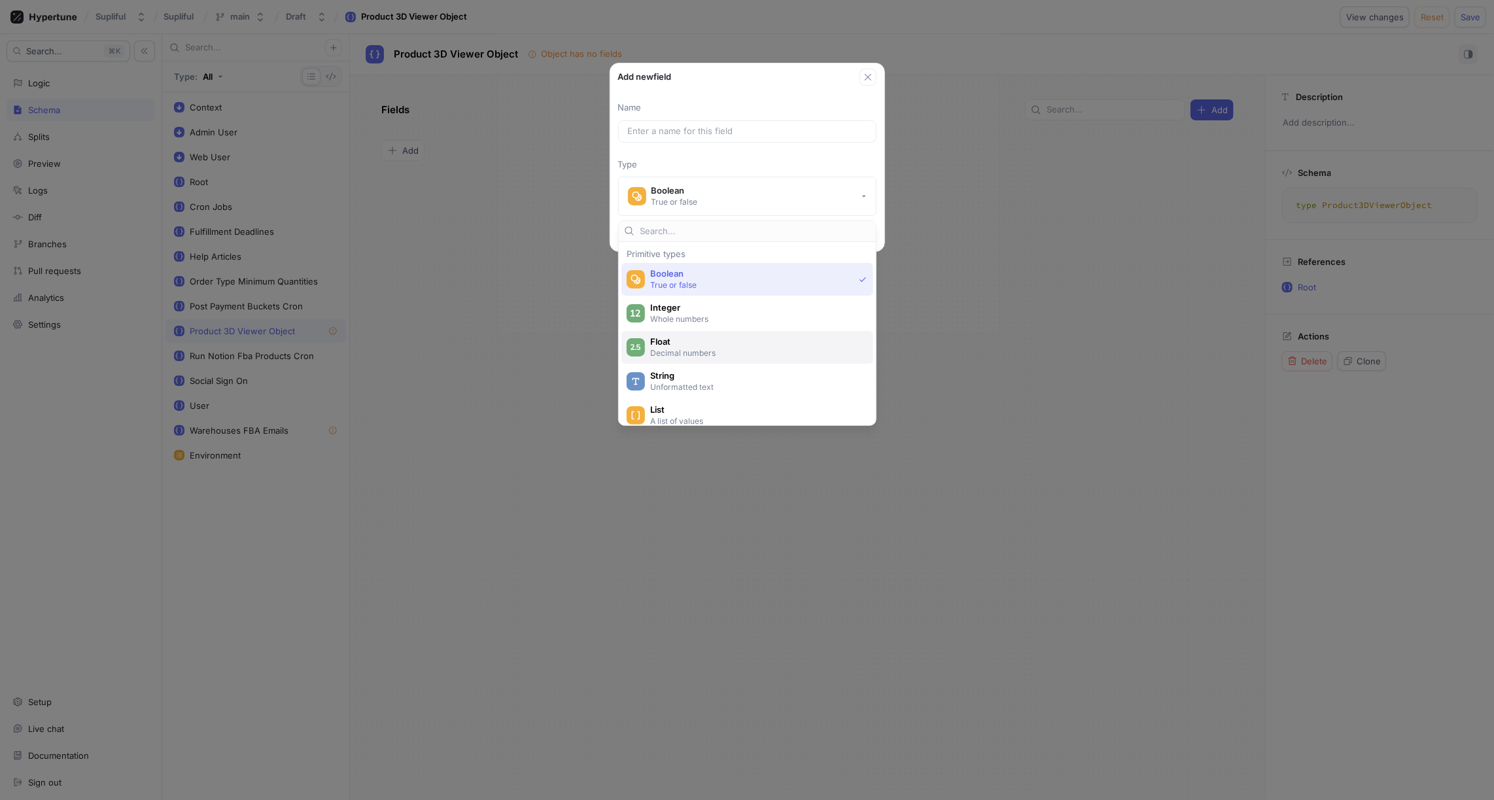
scroll to position [34, 0]
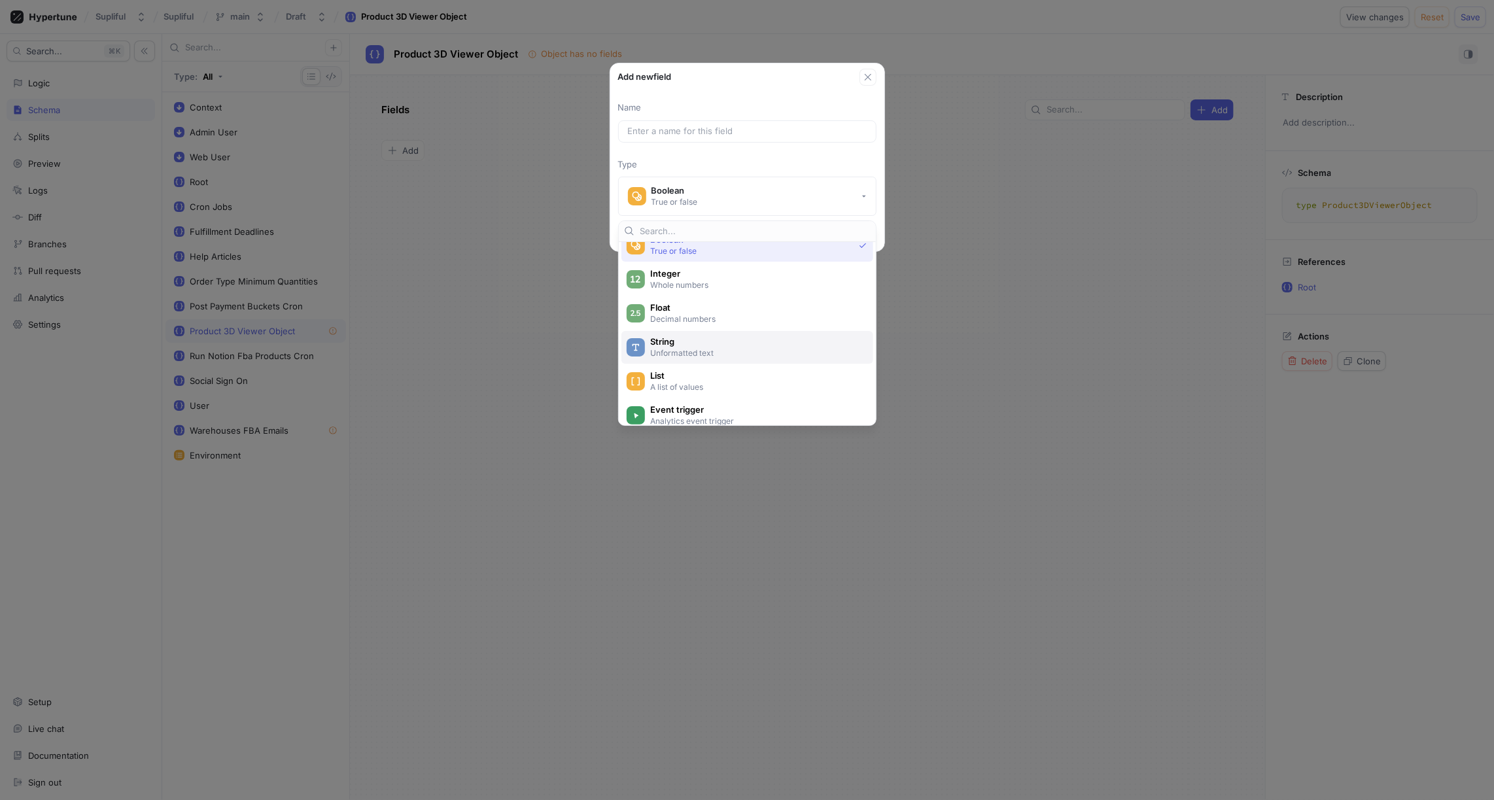
click at [674, 348] on p "Unformatted text" at bounding box center [754, 352] width 209 height 11
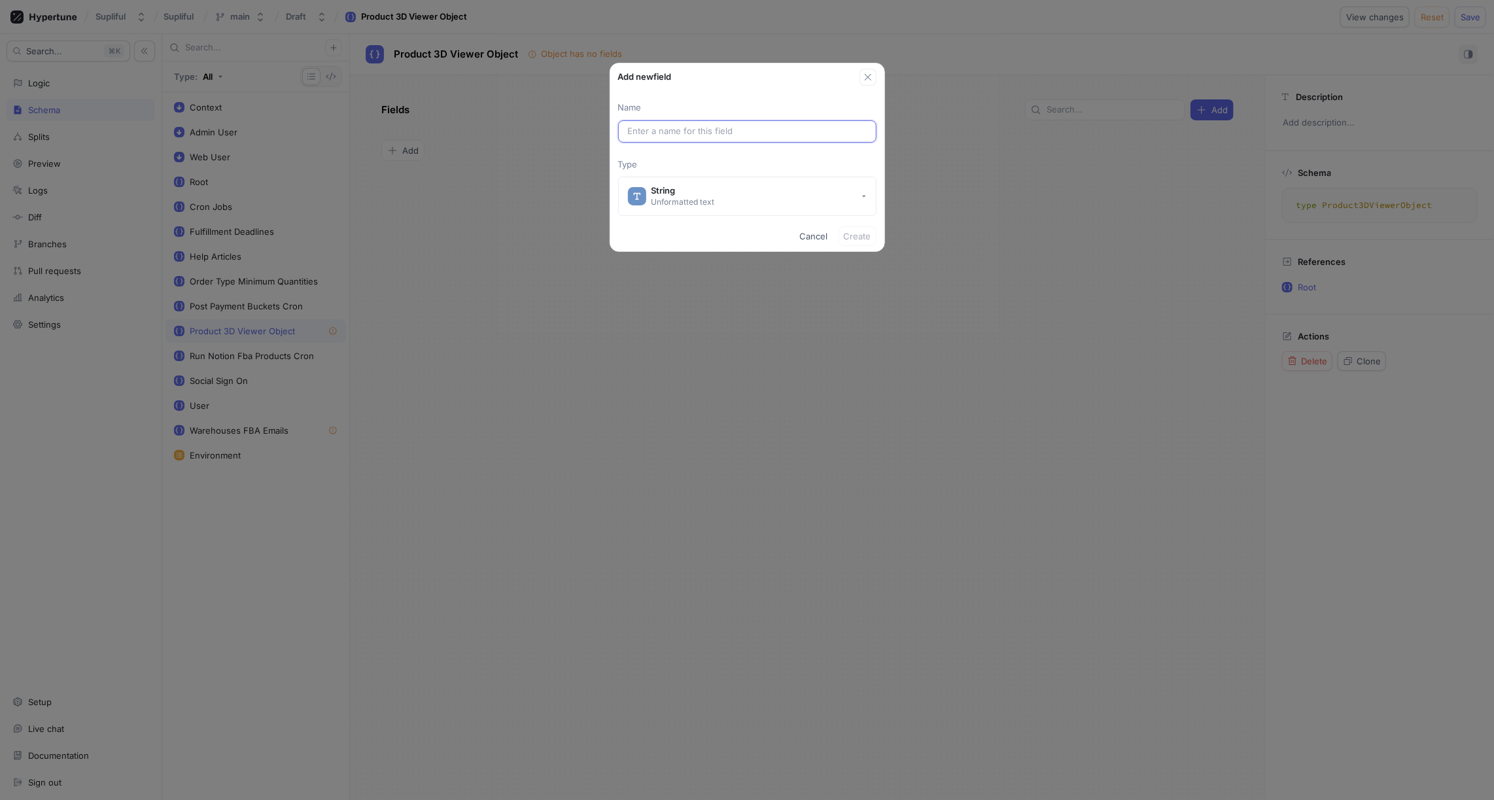
click at [653, 131] on input "text" at bounding box center [747, 131] width 239 height 13
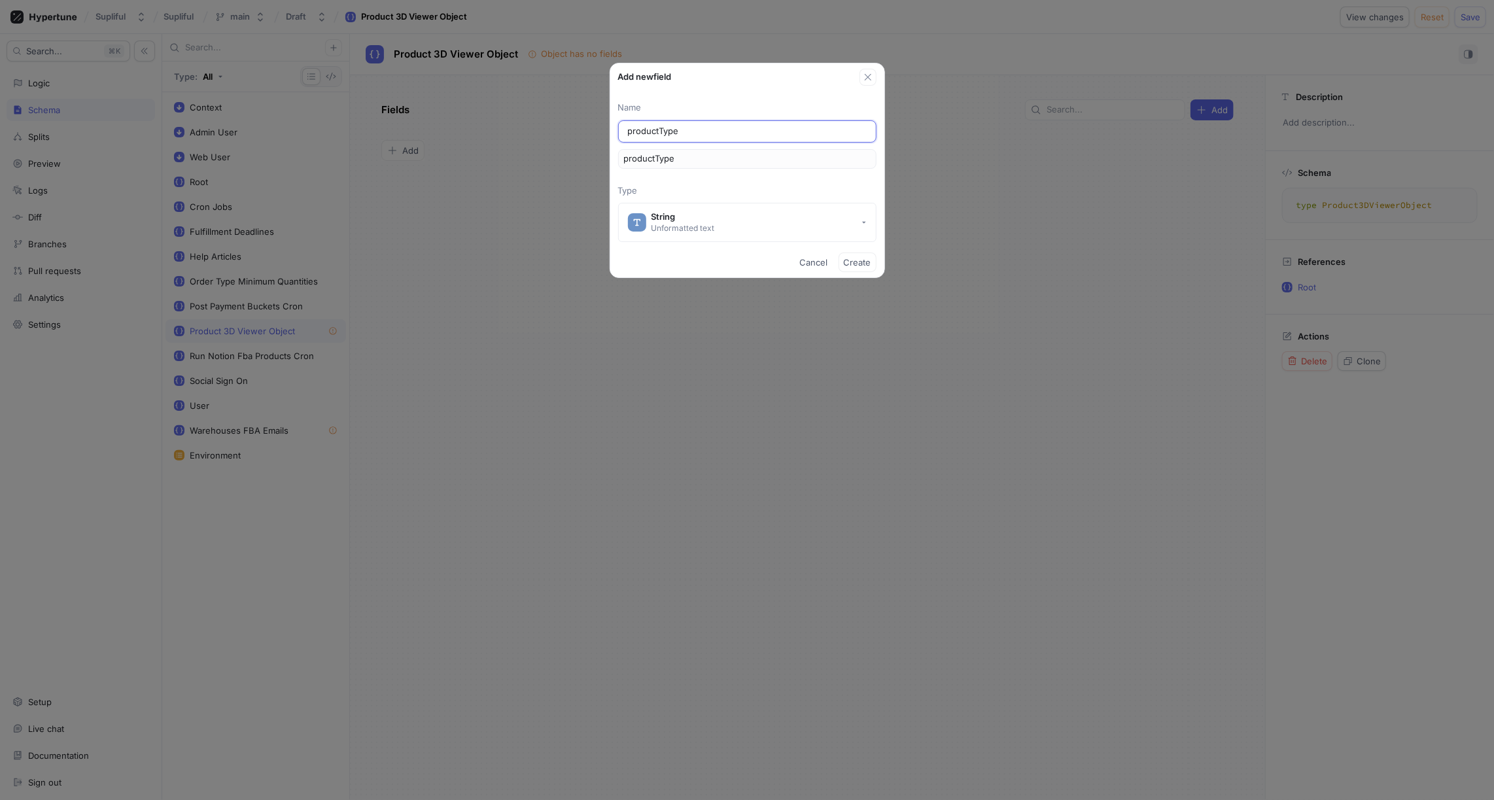
click at [664, 127] on input "productType" at bounding box center [747, 131] width 239 height 13
click at [859, 261] on span "Create" at bounding box center [857, 262] width 27 height 8
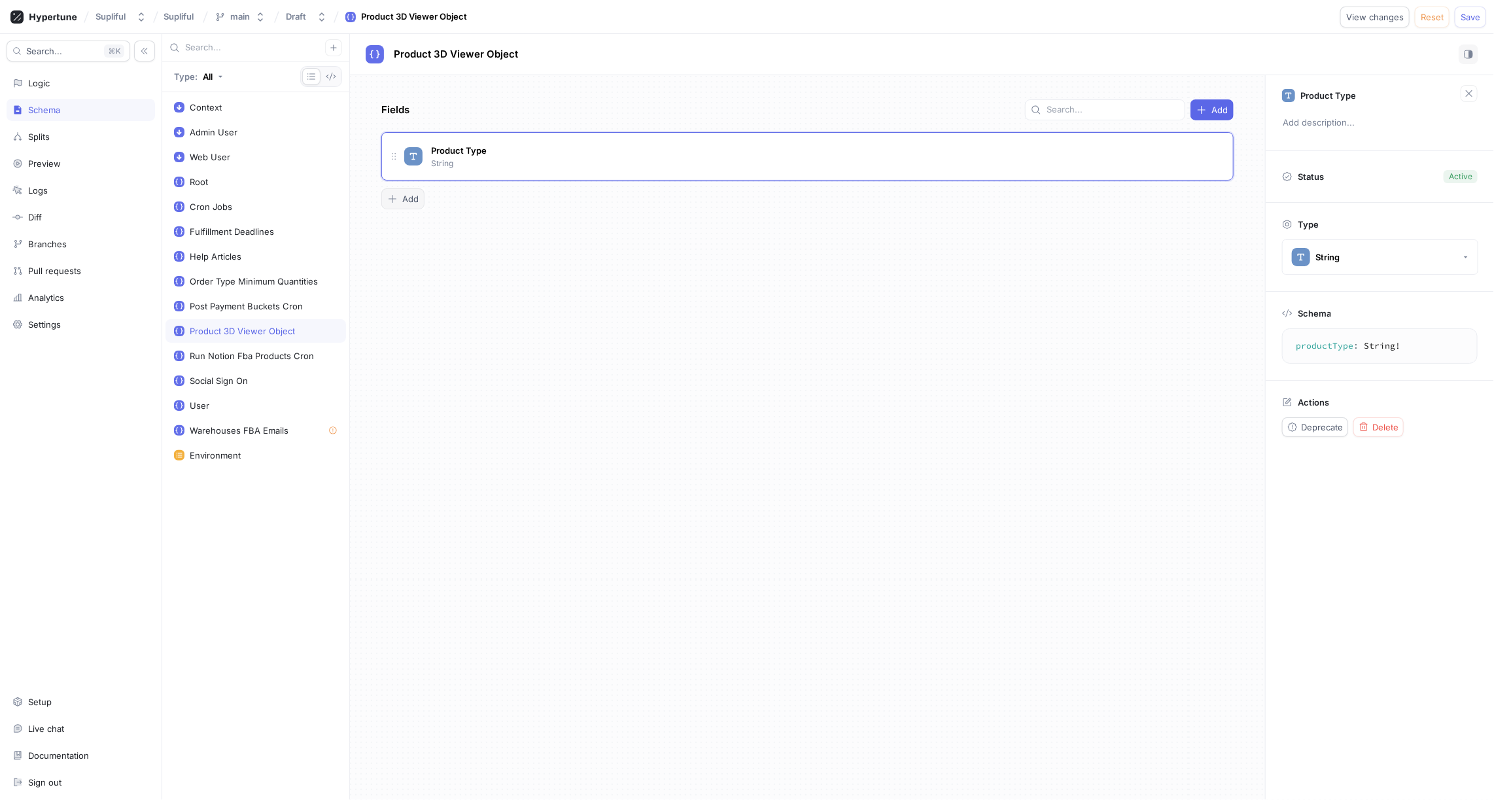
click at [405, 197] on span "Add" at bounding box center [410, 199] width 16 height 8
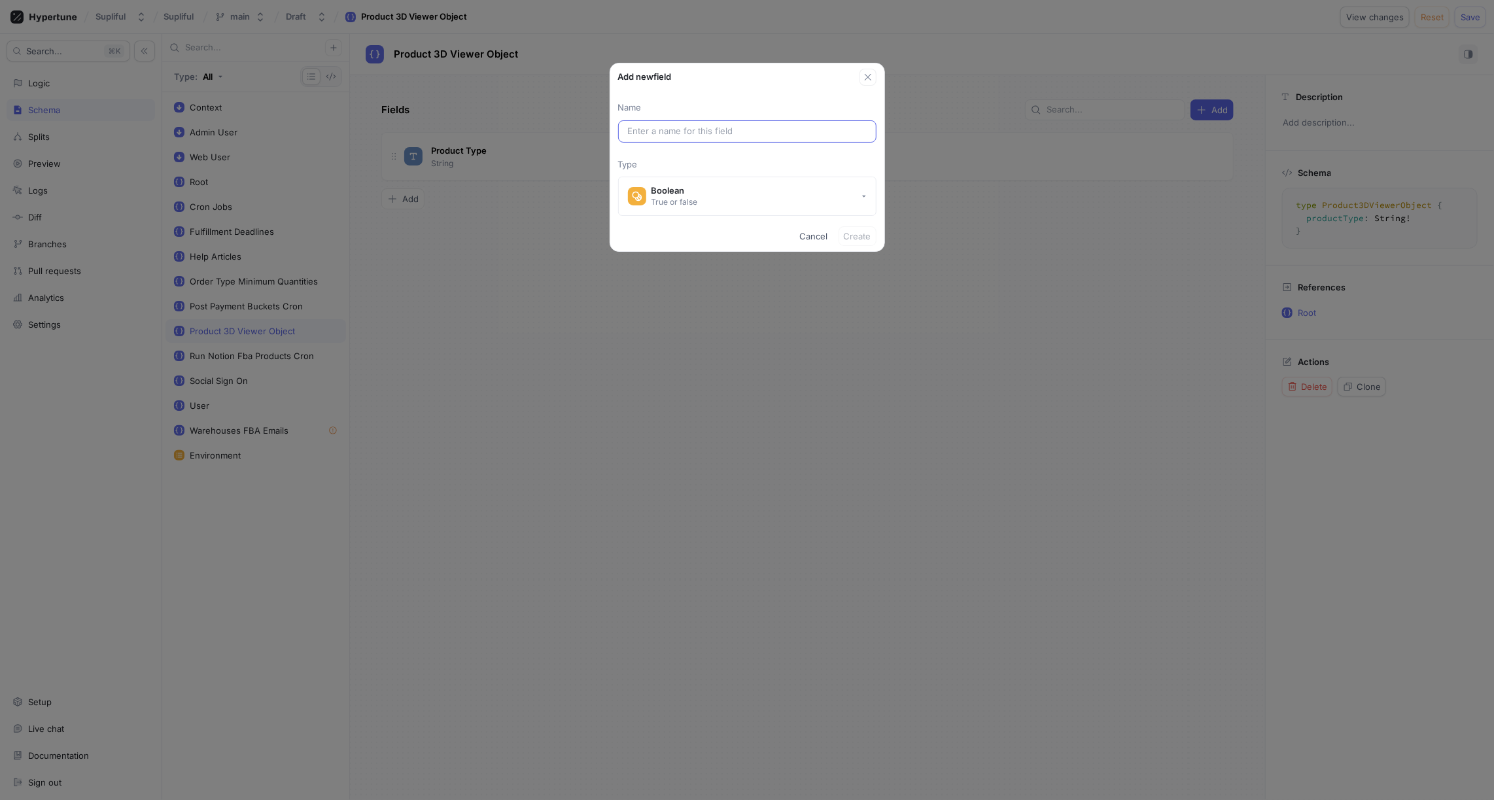
click at [651, 129] on input "text" at bounding box center [747, 131] width 239 height 13
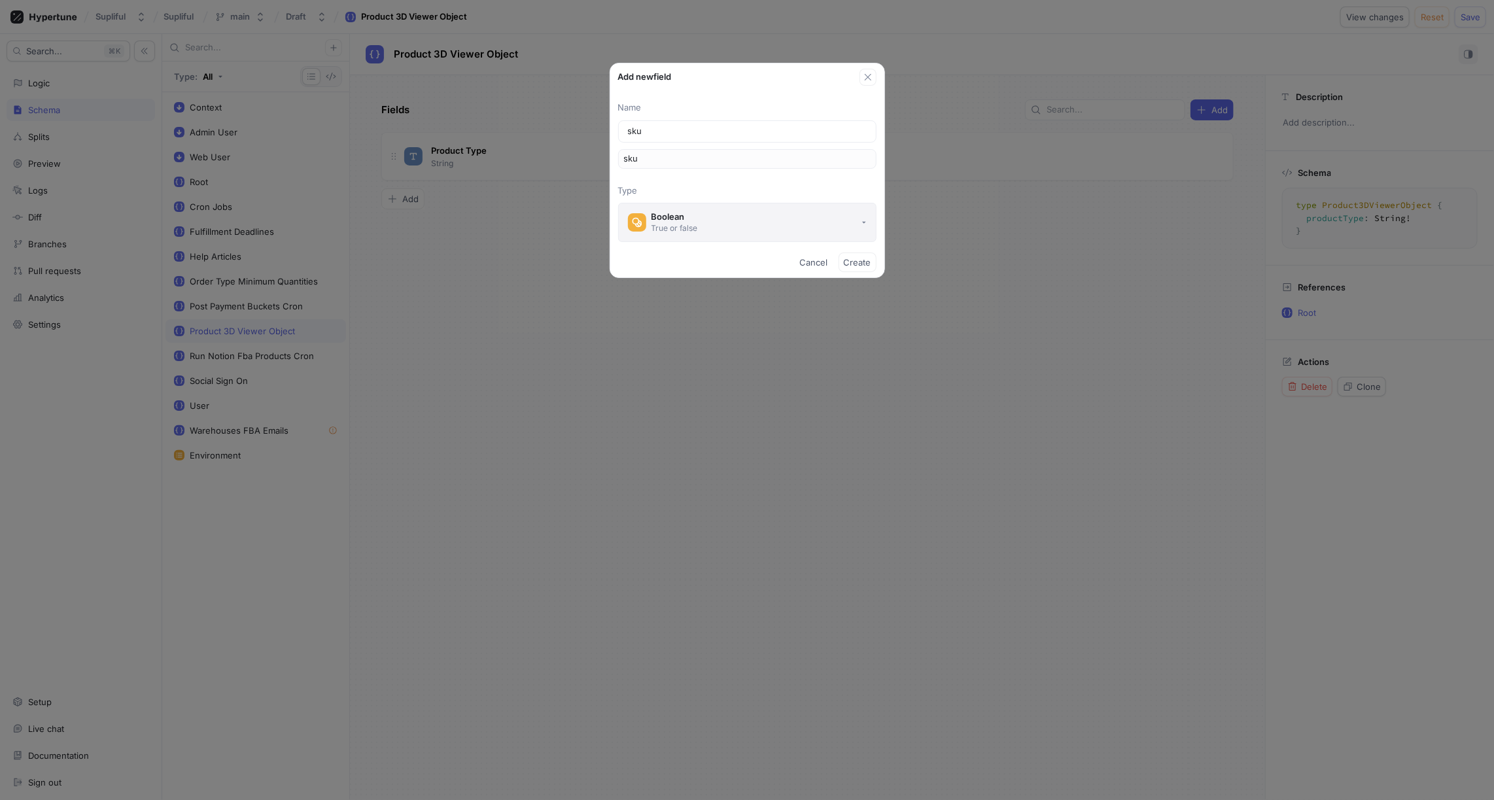
click at [712, 218] on button "Boolean True or false" at bounding box center [747, 222] width 258 height 39
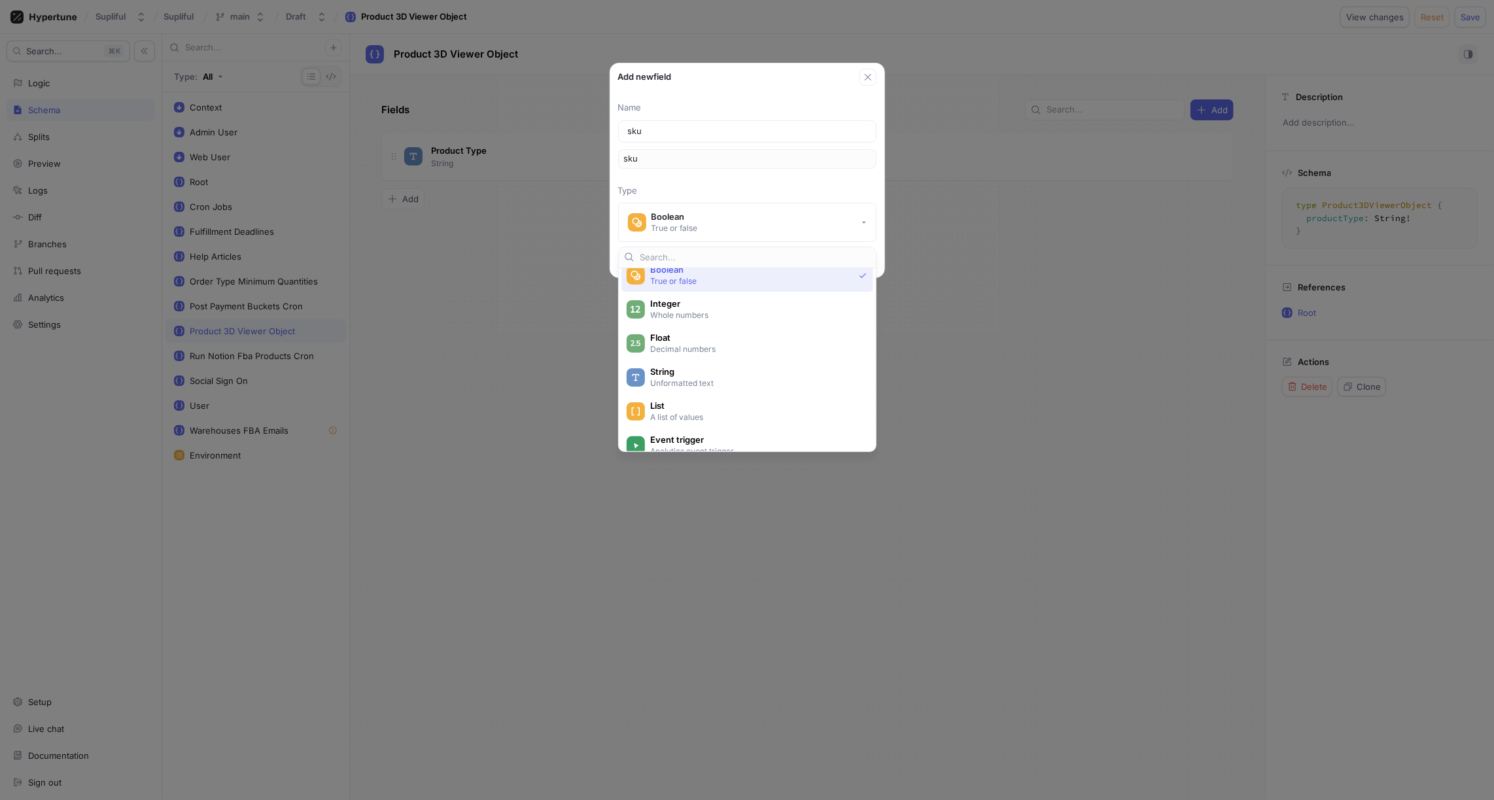
scroll to position [29, 0]
click at [675, 409] on span "List" at bounding box center [755, 406] width 211 height 11
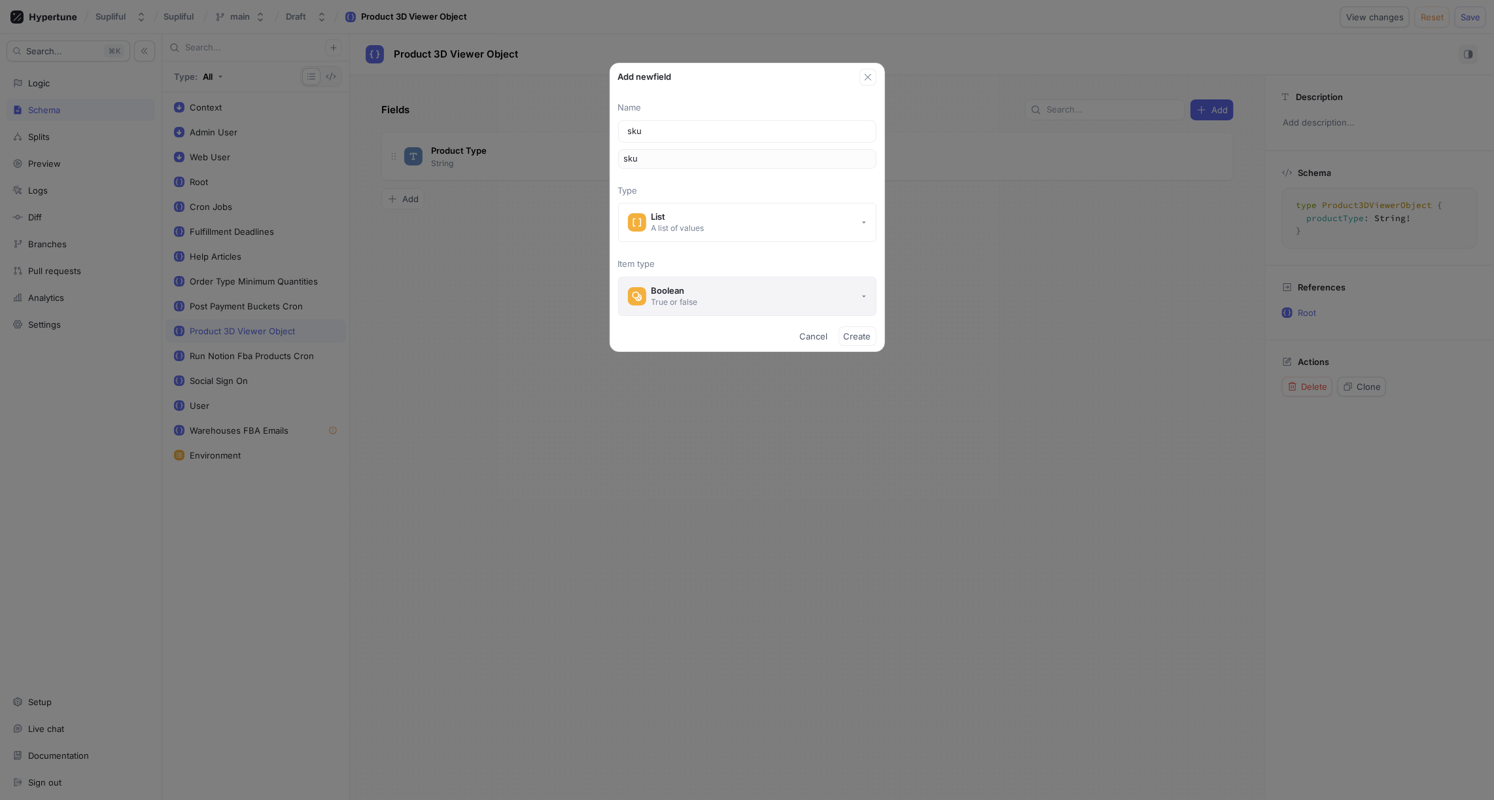
click at [708, 290] on button "Boolean True or false" at bounding box center [747, 296] width 258 height 39
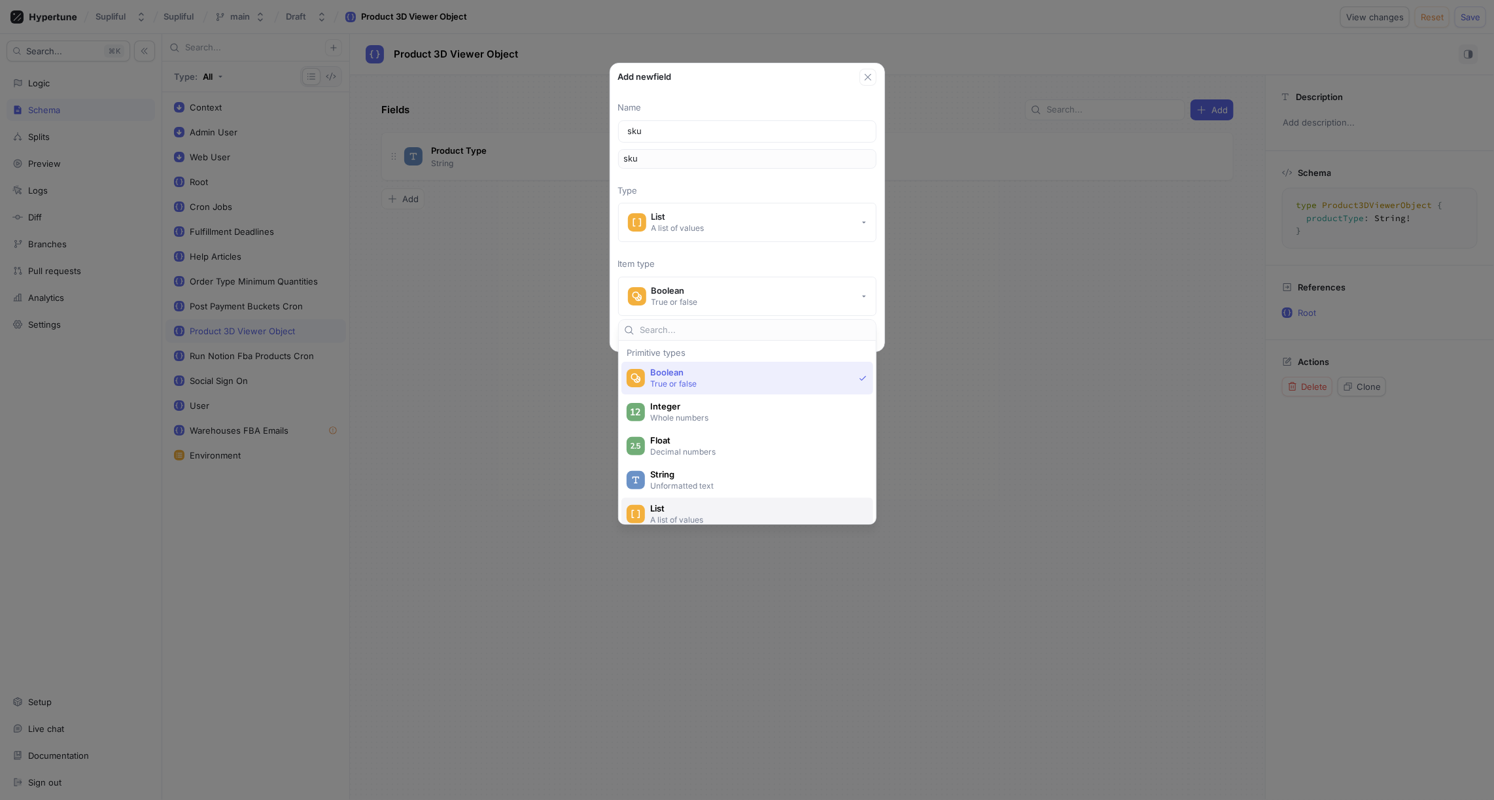
click at [681, 503] on span "List" at bounding box center [755, 508] width 211 height 11
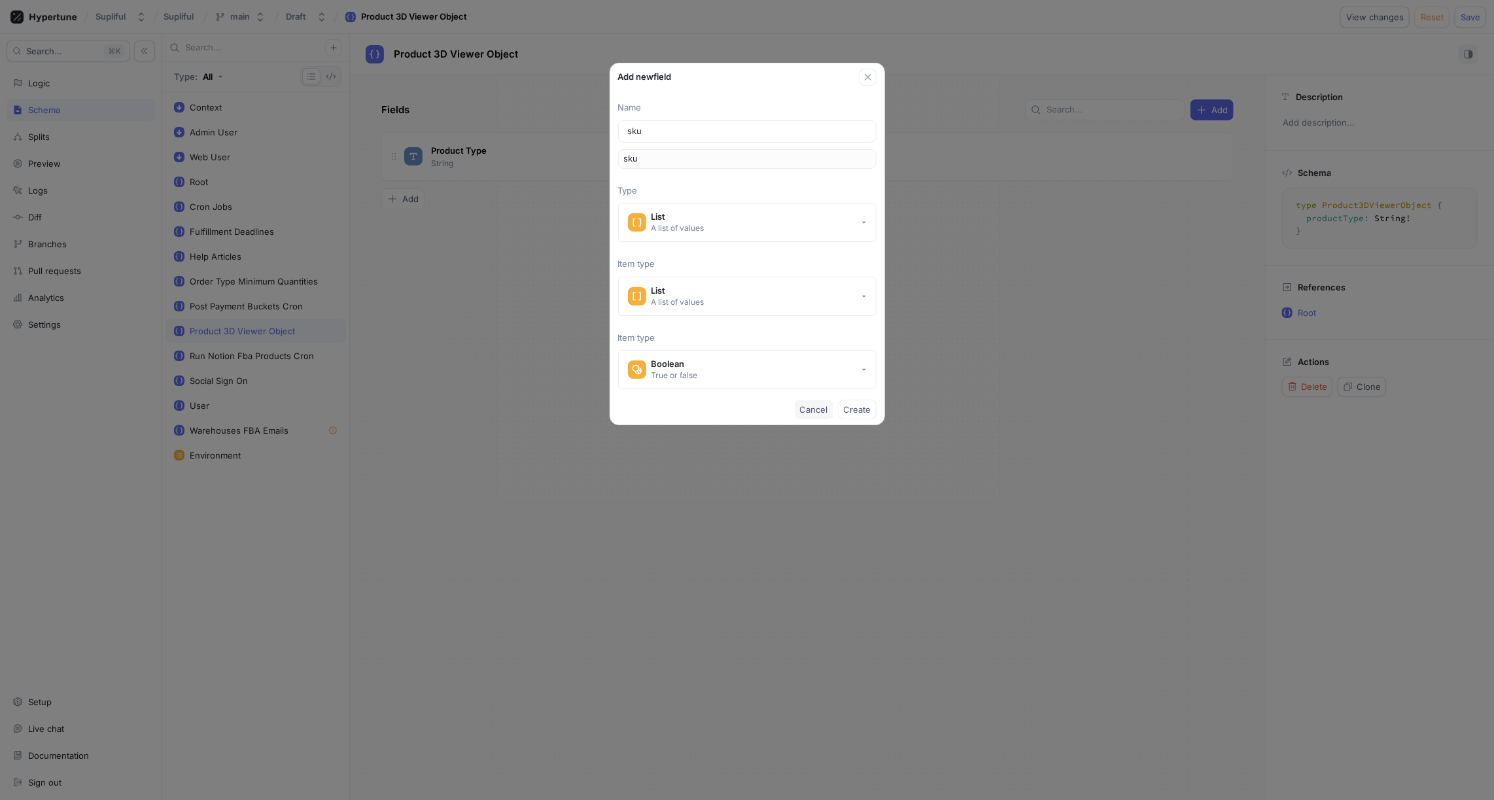
click at [814, 407] on span "Cancel" at bounding box center [814, 409] width 28 height 8
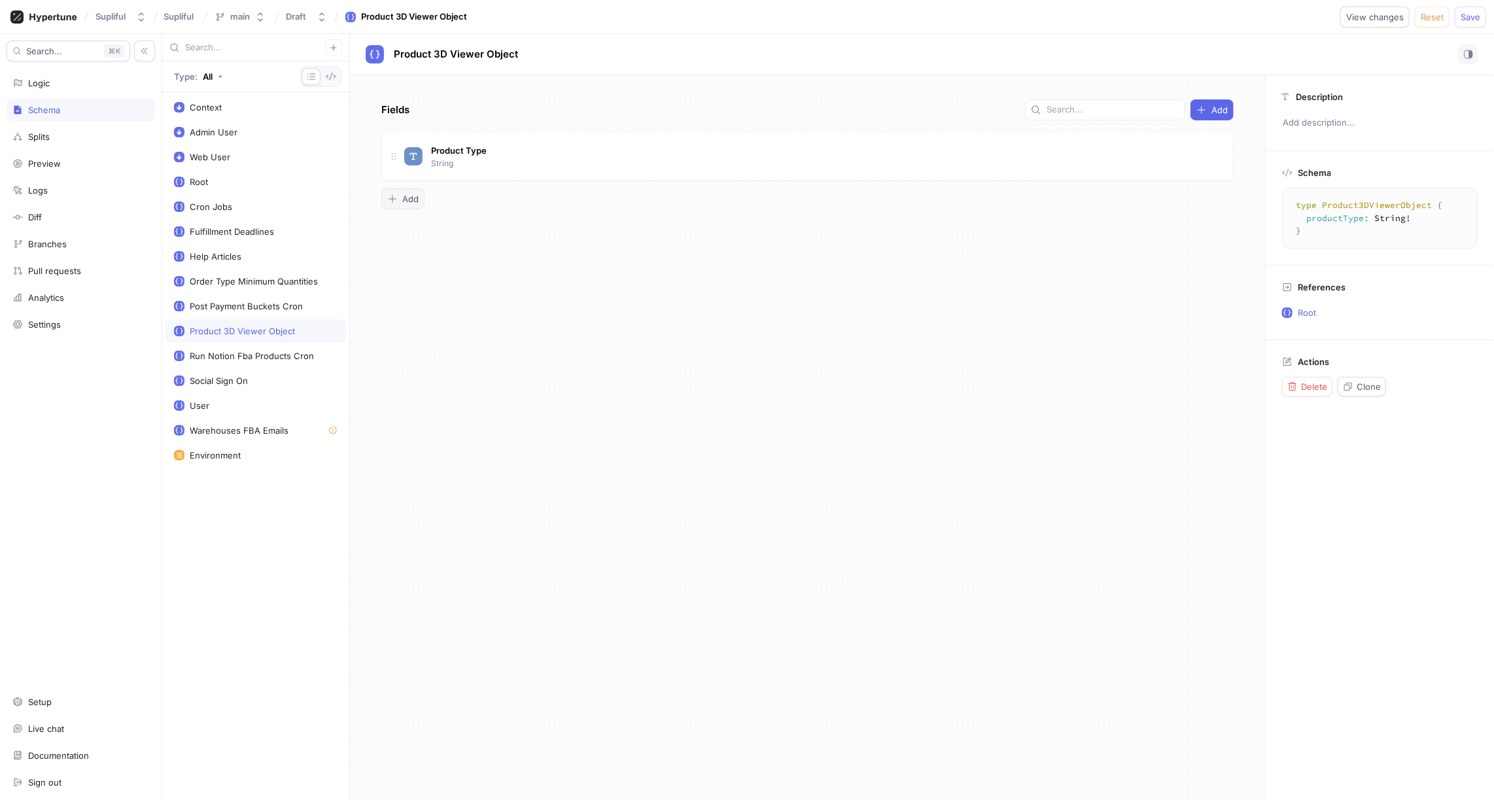
click at [407, 199] on span "Add" at bounding box center [410, 199] width 16 height 8
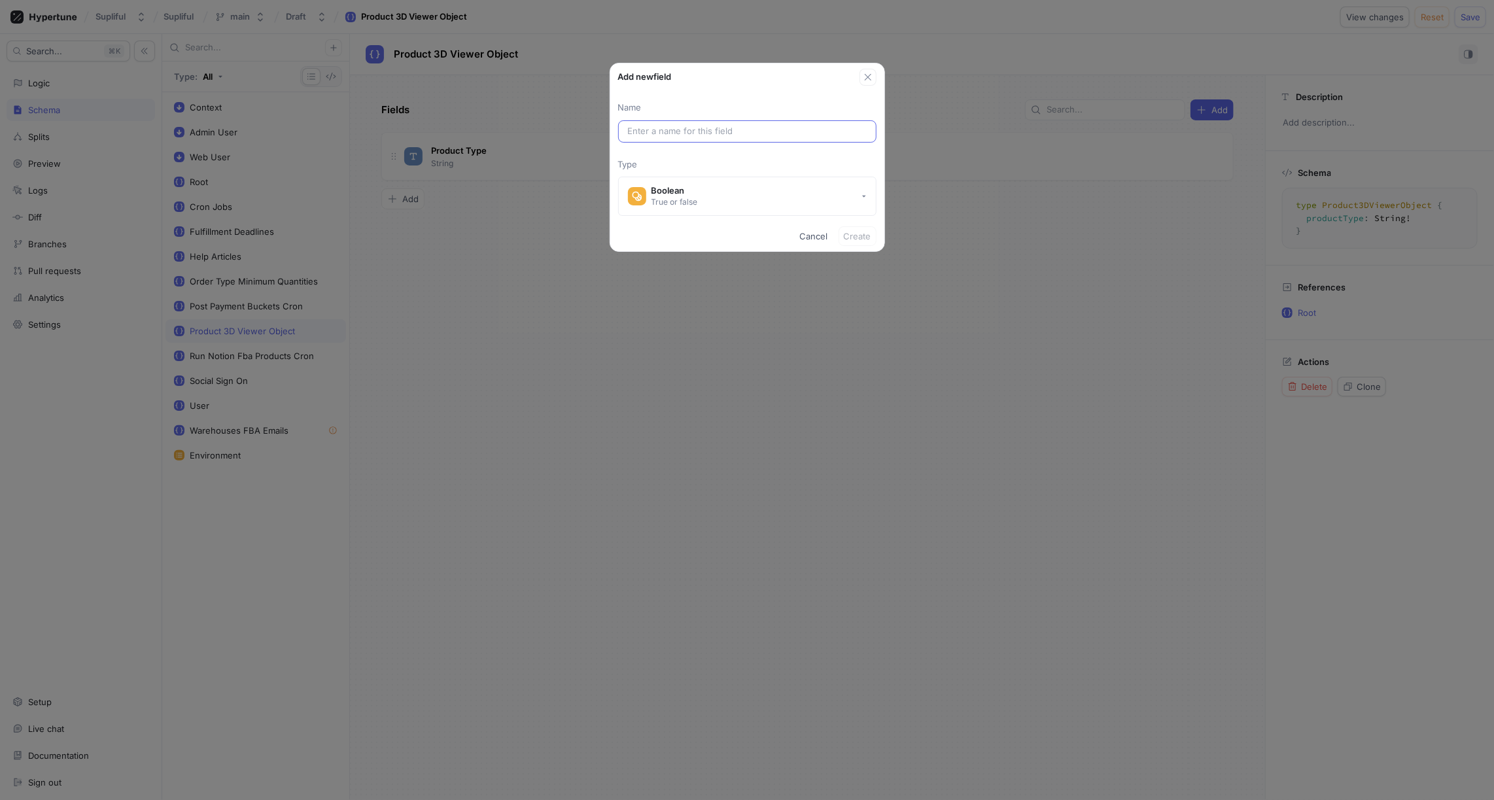
click at [674, 133] on input "text" at bounding box center [747, 131] width 239 height 13
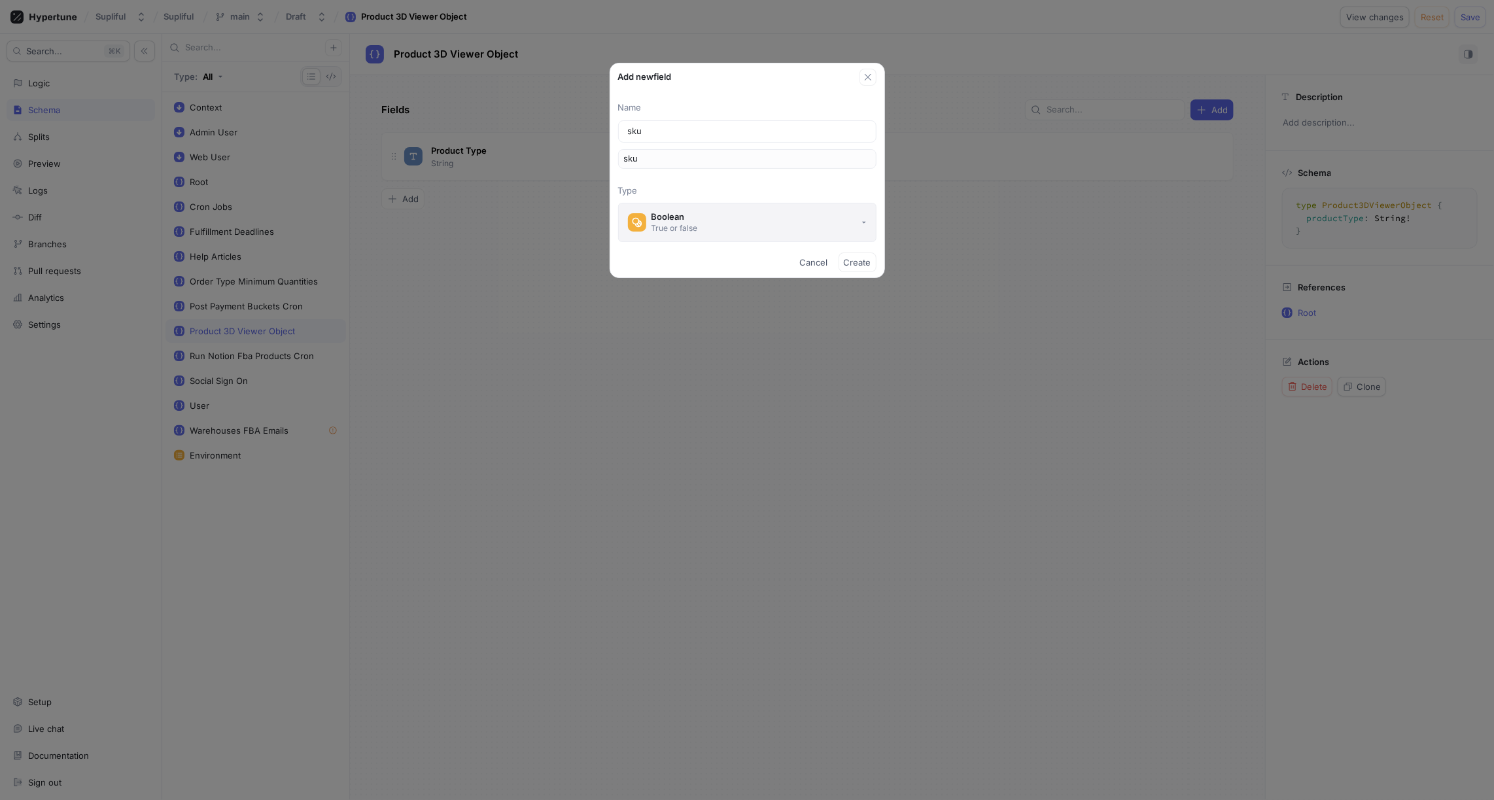
click at [705, 222] on button "Boolean True or false" at bounding box center [747, 222] width 258 height 39
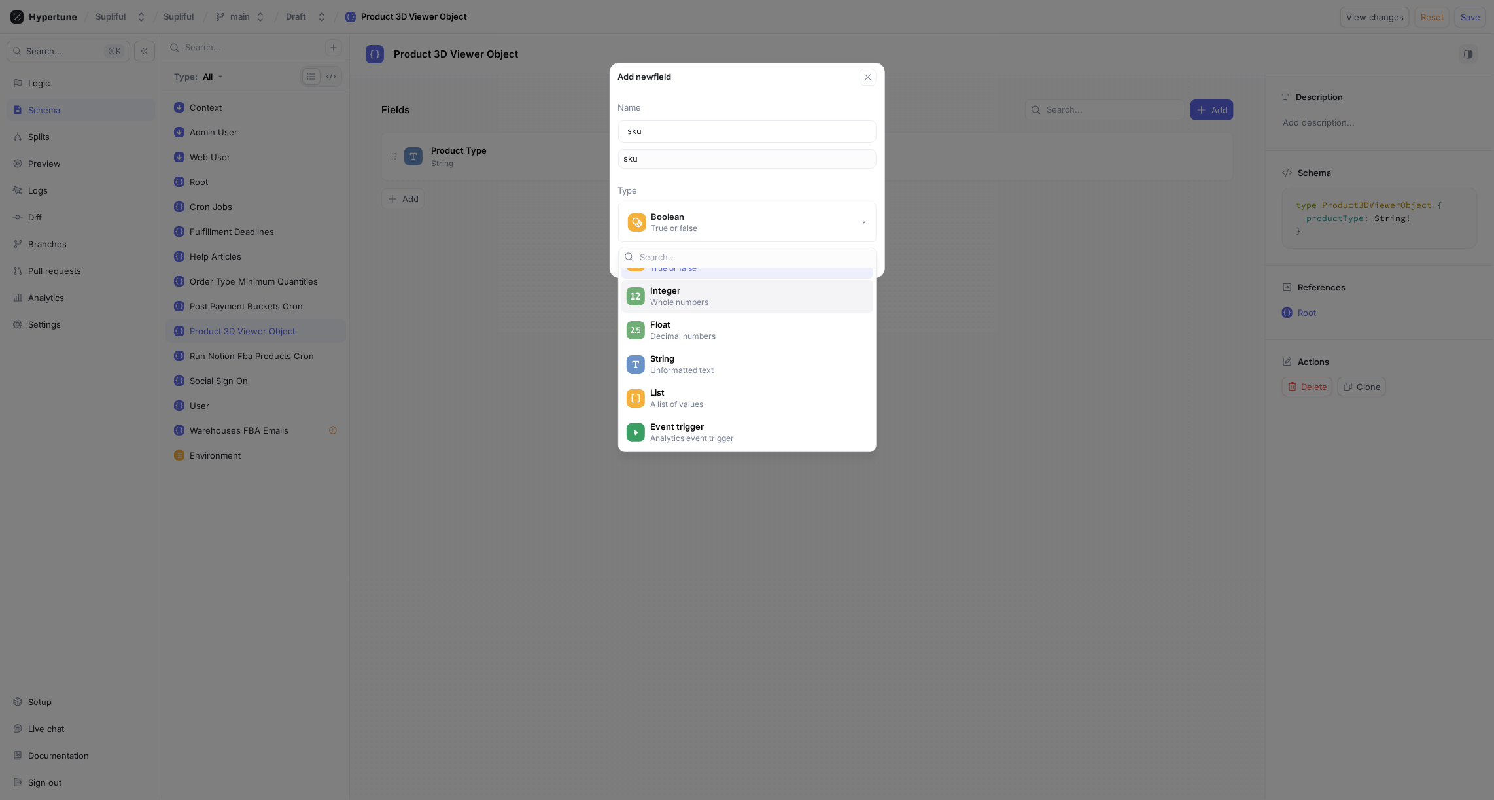
scroll to position [44, 0]
click at [683, 389] on span "List" at bounding box center [755, 391] width 211 height 11
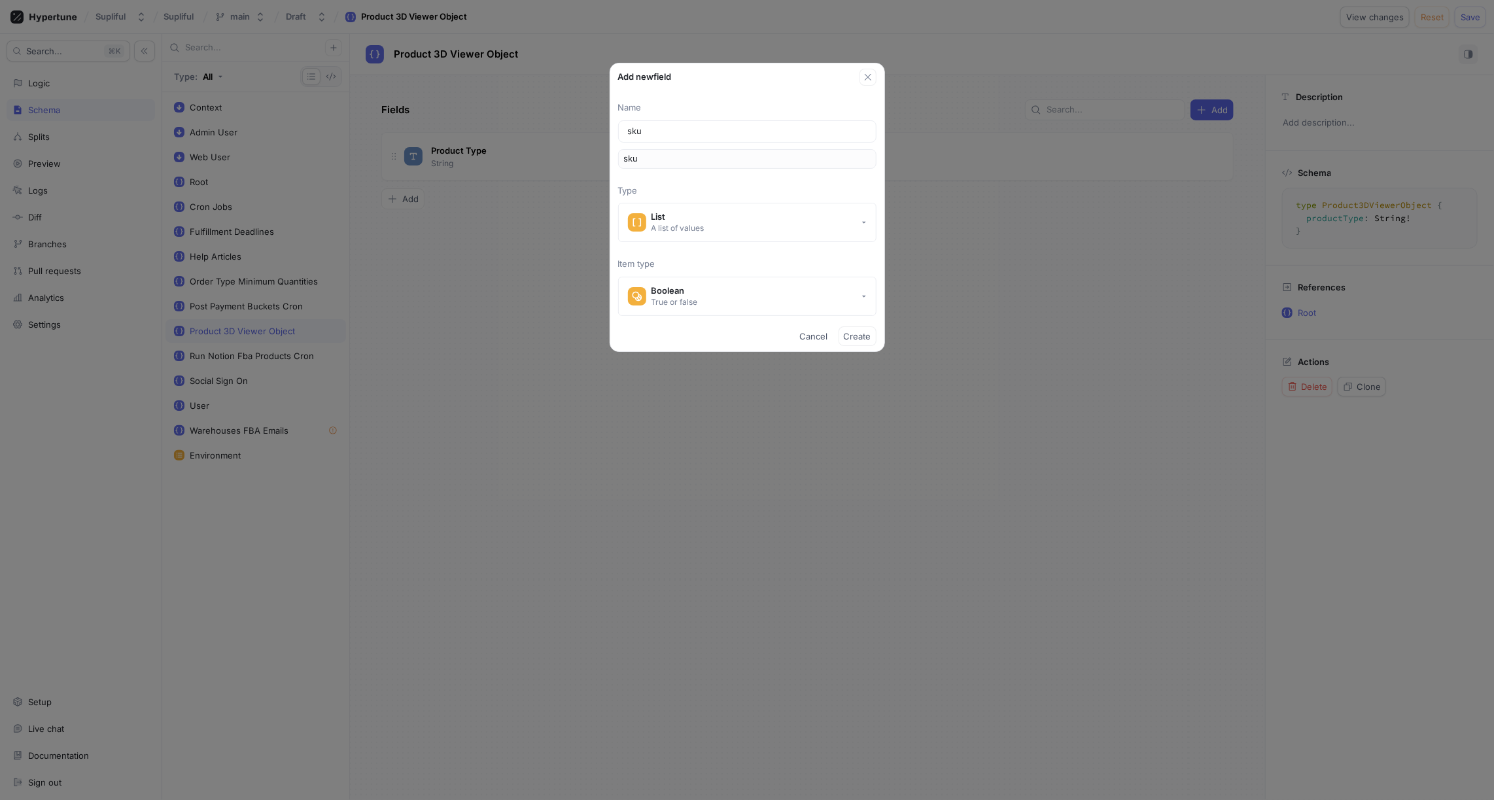
click at [718, 258] on p "Item type" at bounding box center [747, 264] width 258 height 13
click at [706, 285] on button "Boolean True or false" at bounding box center [747, 296] width 258 height 39
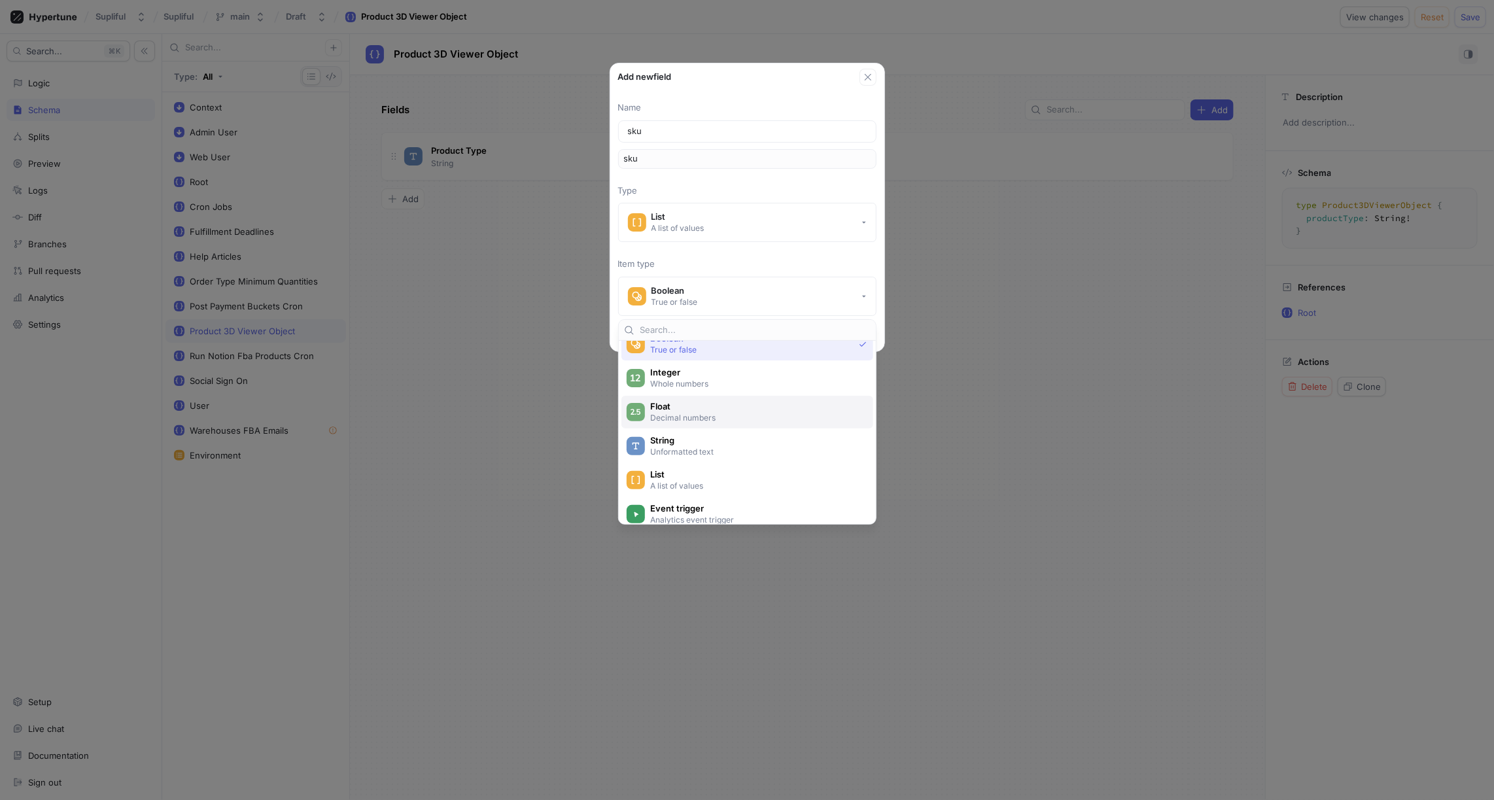
scroll to position [37, 0]
click at [679, 438] on span "String" at bounding box center [755, 437] width 211 height 11
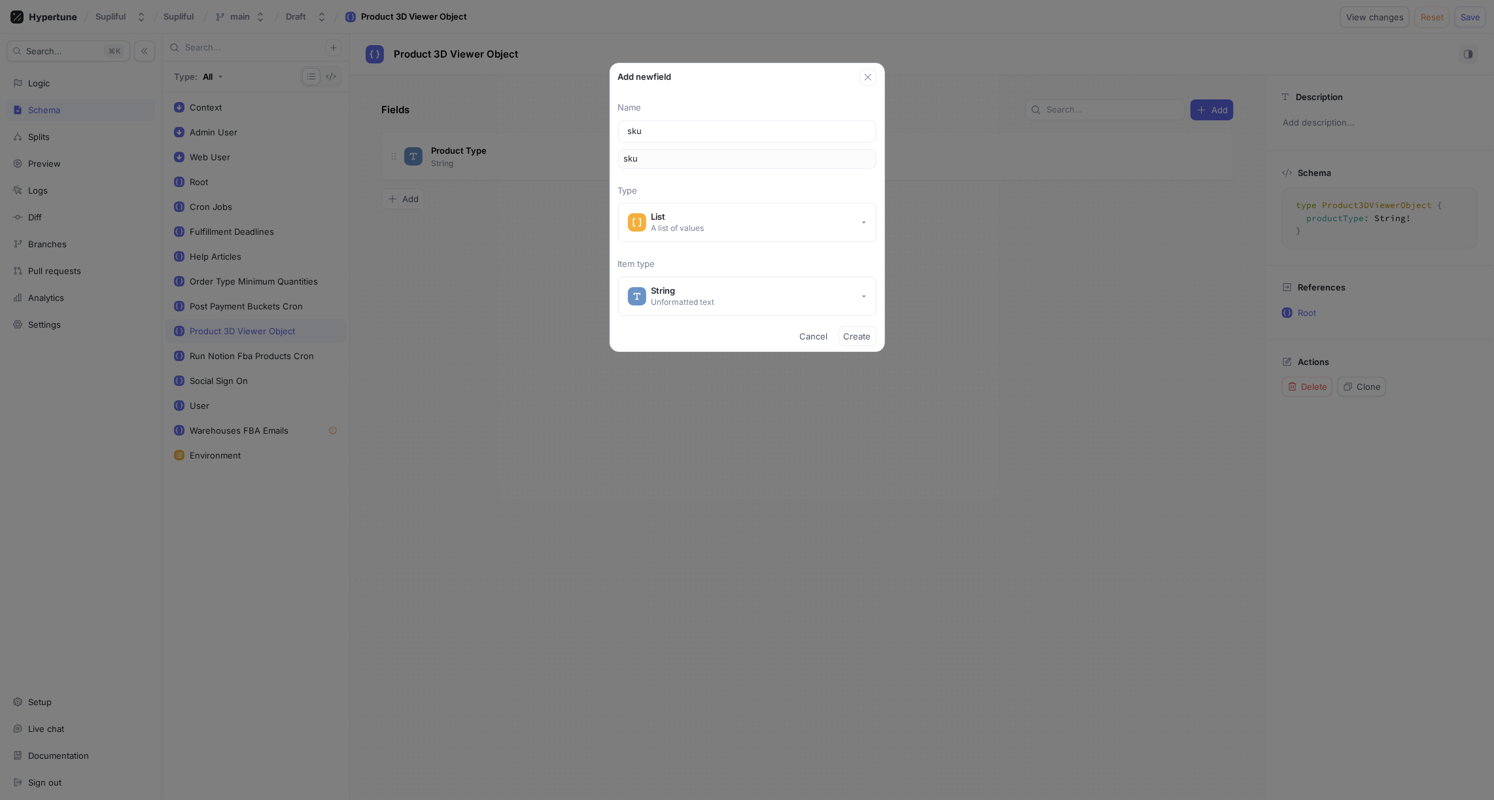
click at [722, 260] on p "Item type" at bounding box center [747, 264] width 258 height 13
click at [853, 333] on span "Create" at bounding box center [857, 336] width 27 height 8
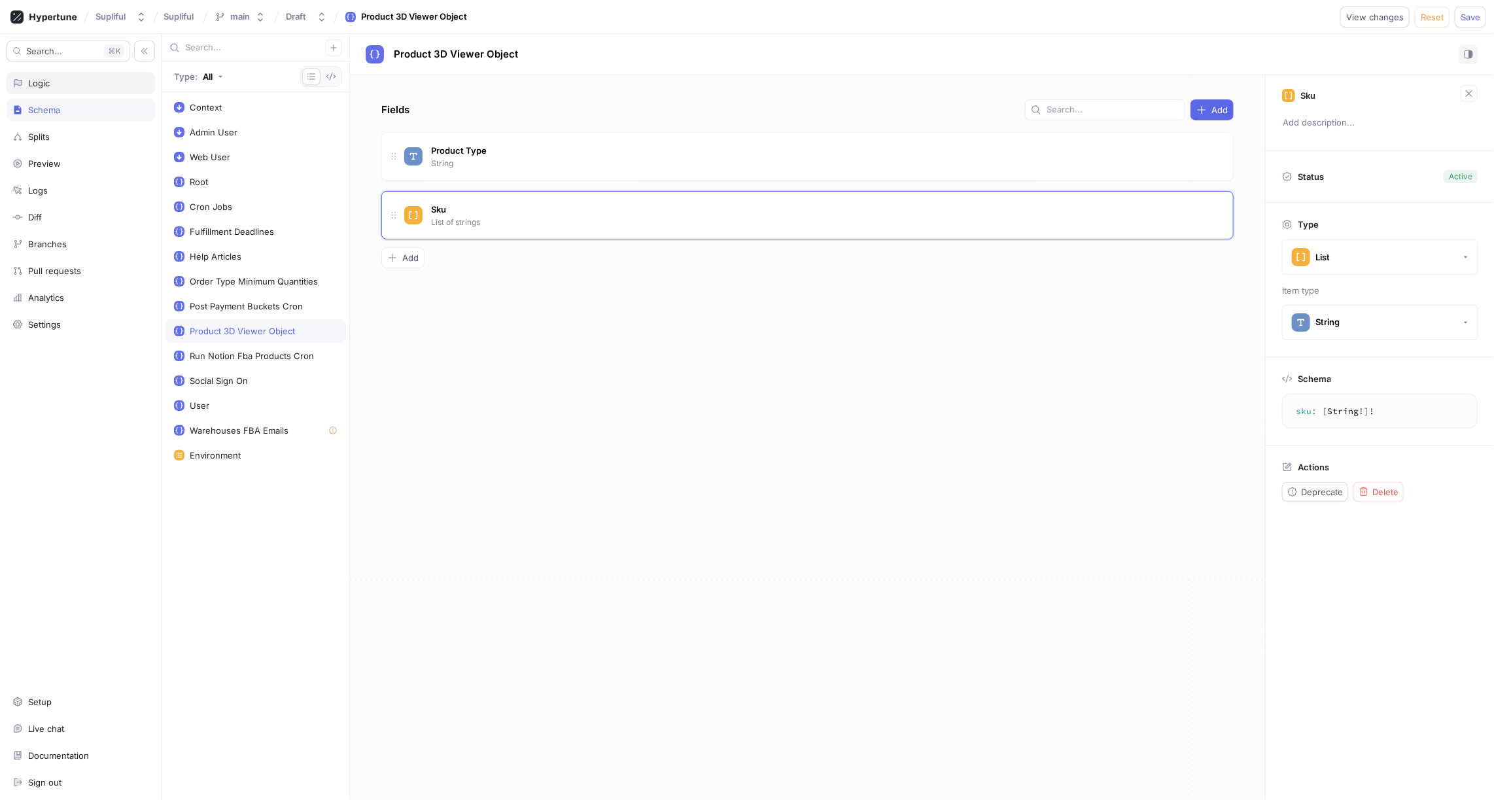
click at [92, 84] on div "Logic" at bounding box center [80, 83] width 137 height 10
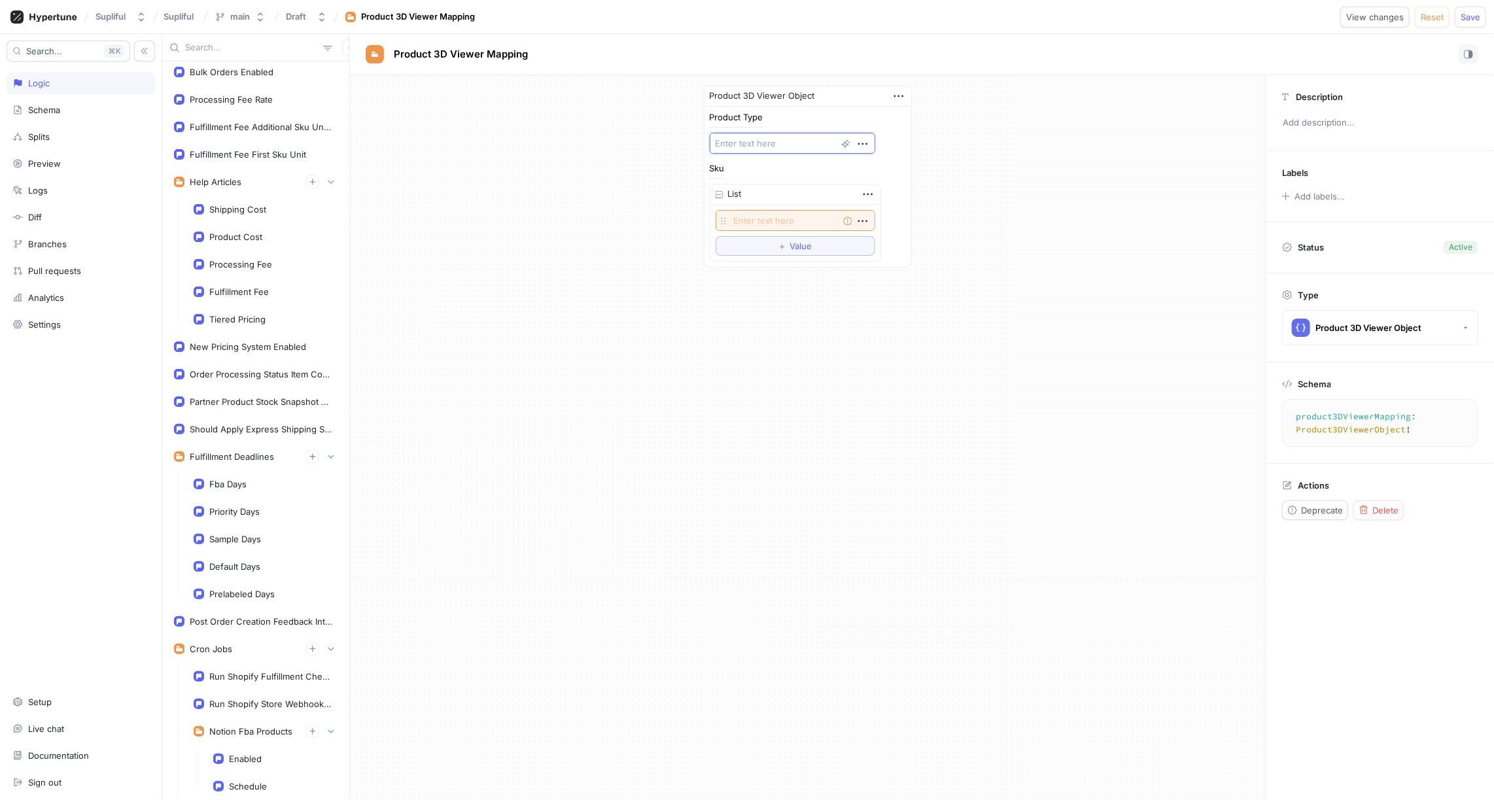
click at [770, 143] on textarea at bounding box center [791, 143] width 165 height 21
click at [742, 142] on textarea at bounding box center [791, 143] width 165 height 21
paste textarea "CoffeeBox12oz"
click at [754, 214] on textarea at bounding box center [795, 220] width 160 height 21
paste textarea "ROCOGNDGUASO12OBOX"
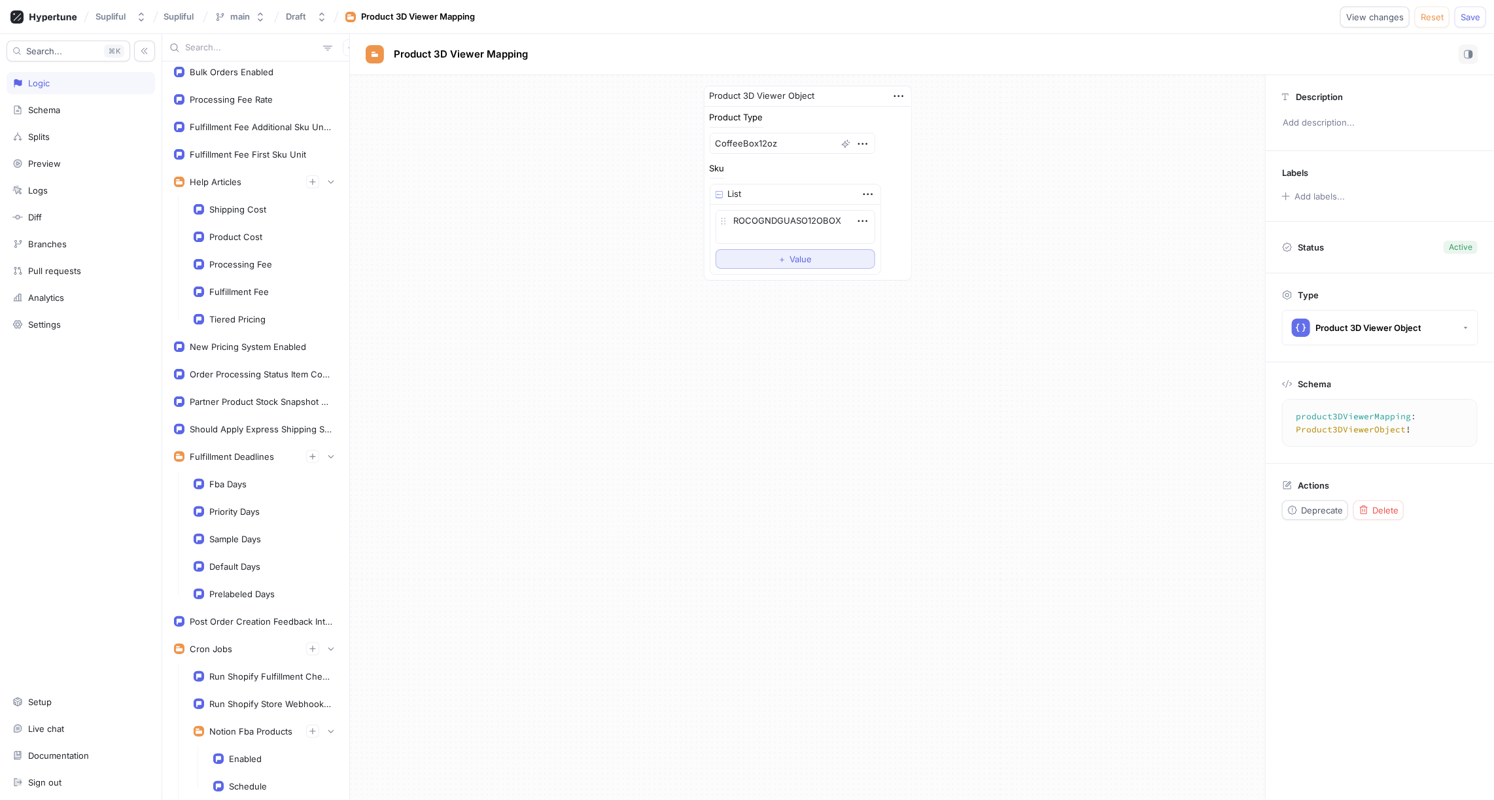
click at [790, 256] on span "Value" at bounding box center [801, 259] width 22 height 8
click at [749, 258] on textarea at bounding box center [795, 257] width 160 height 21
paste textarea "ROCOWHBGUASO12OBOX"
click at [965, 189] on div "Product 3D Viewer Object Product Type CoffeeBox12oz Sku List ROCOGNDGUASO12OBOX…" at bounding box center [807, 201] width 915 height 252
click at [957, 189] on div "Product 3D Viewer Object Product Type CoffeeBox12oz Sku List ROCOGNDGUASO12OBOX…" at bounding box center [807, 201] width 915 height 252
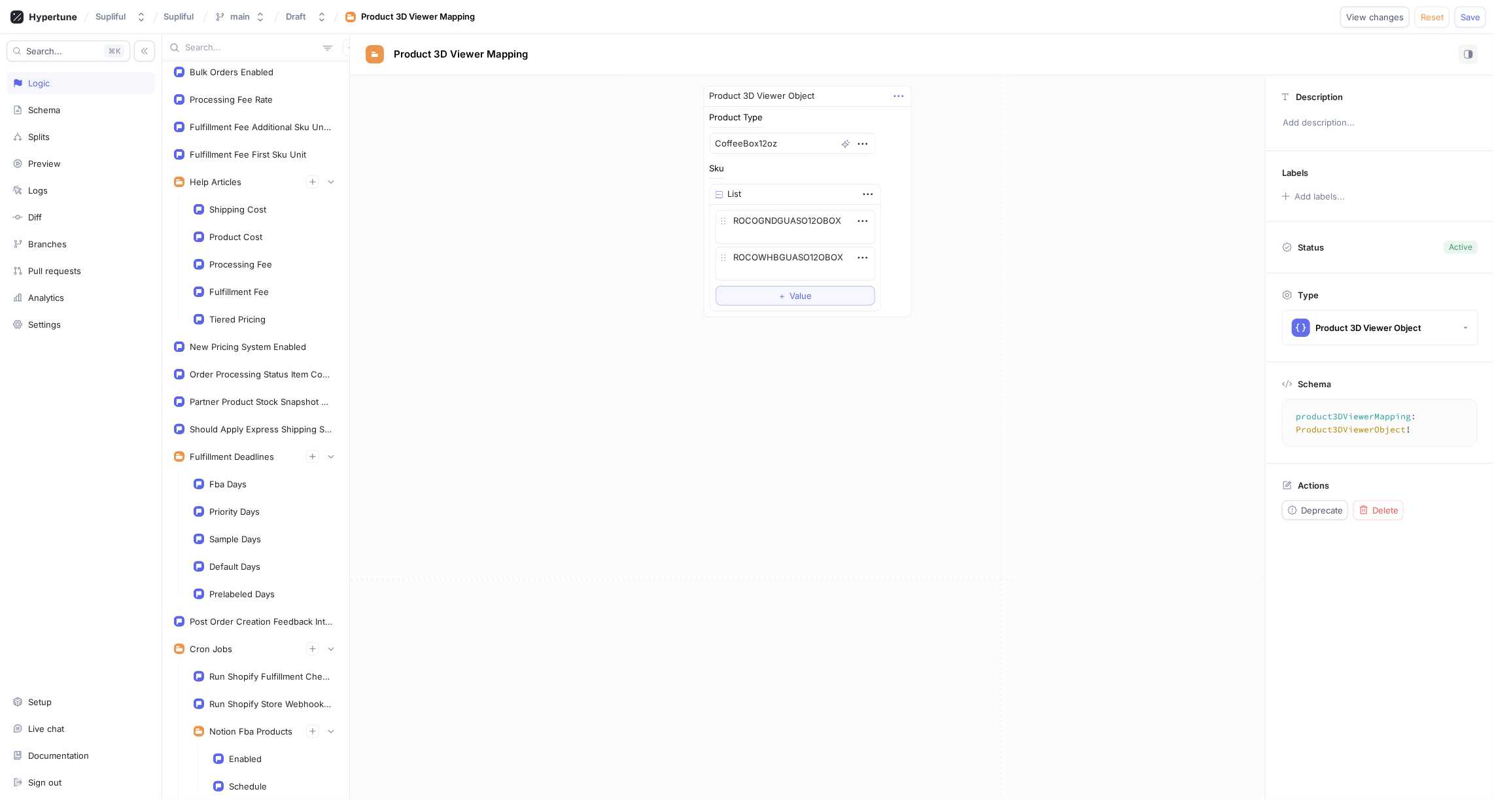
click at [902, 94] on icon "button" at bounding box center [898, 96] width 14 height 14
click at [1071, 158] on div "Product 3D Viewer Object Product Type CoffeeBox12oz Sku List ROCOGNDGUASO12OBOX…" at bounding box center [807, 201] width 915 height 252
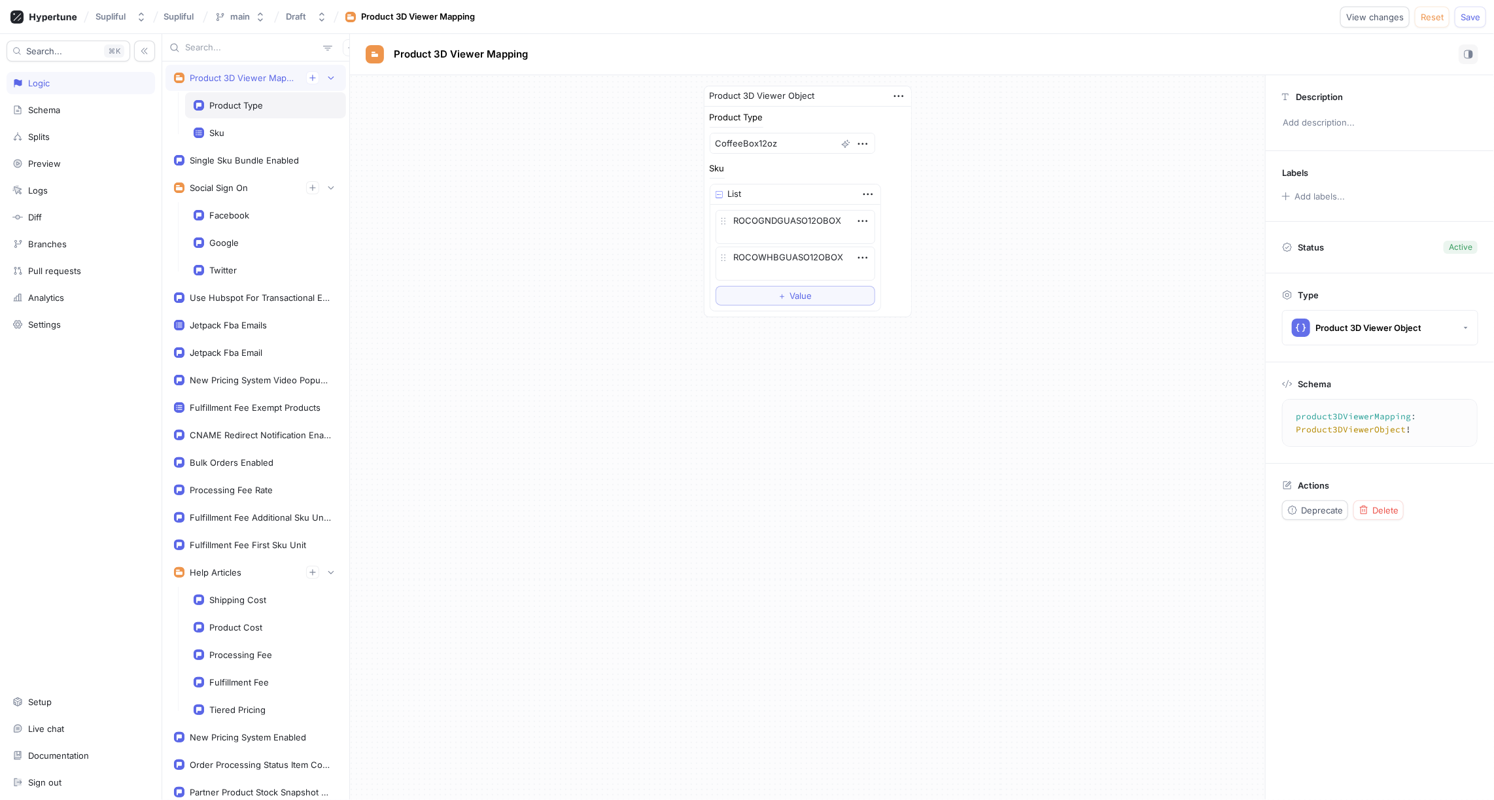
click at [237, 106] on div "Product Type" at bounding box center [236, 105] width 54 height 10
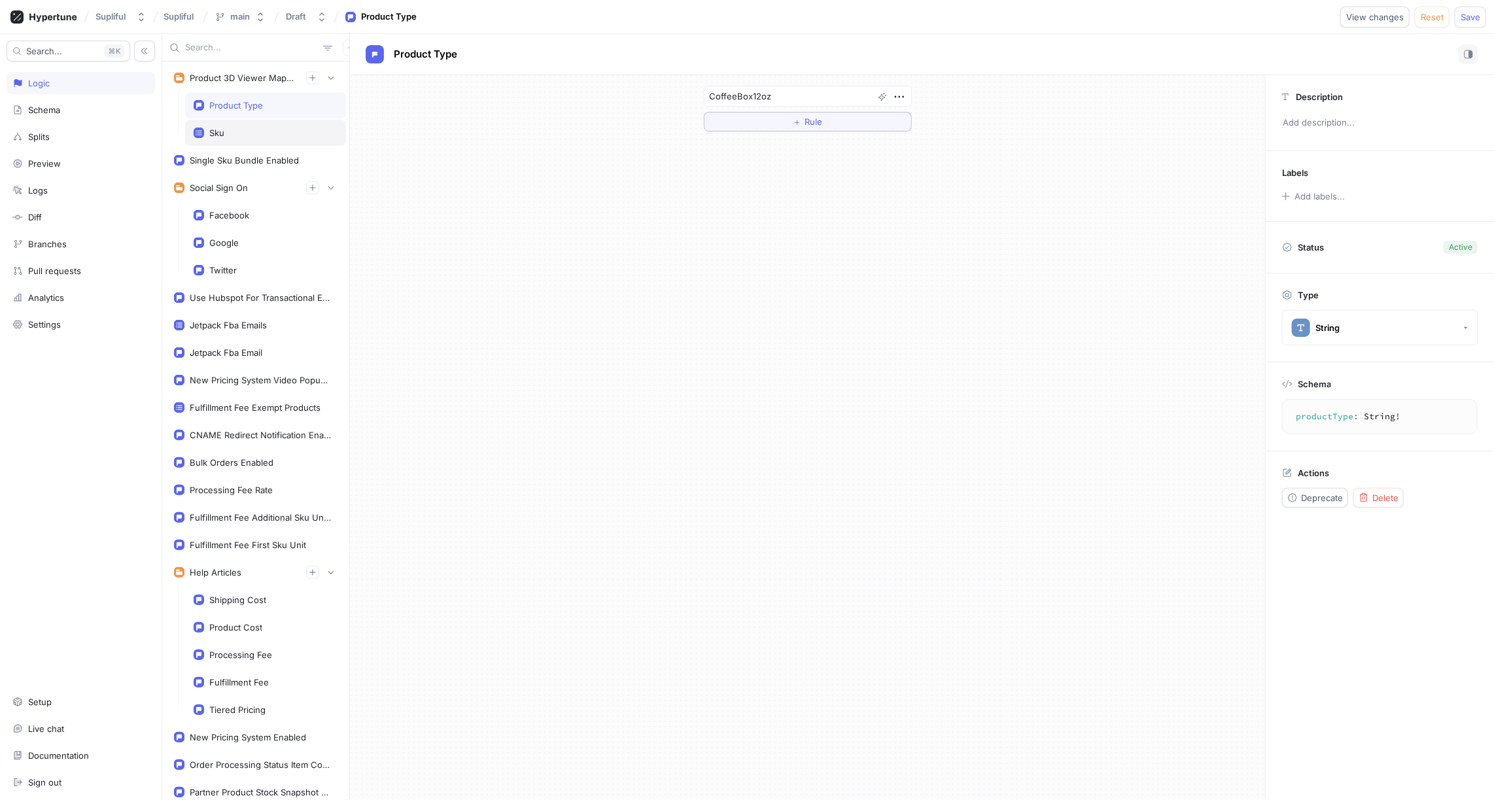
click at [235, 135] on div "Sku" at bounding box center [266, 133] width 144 height 10
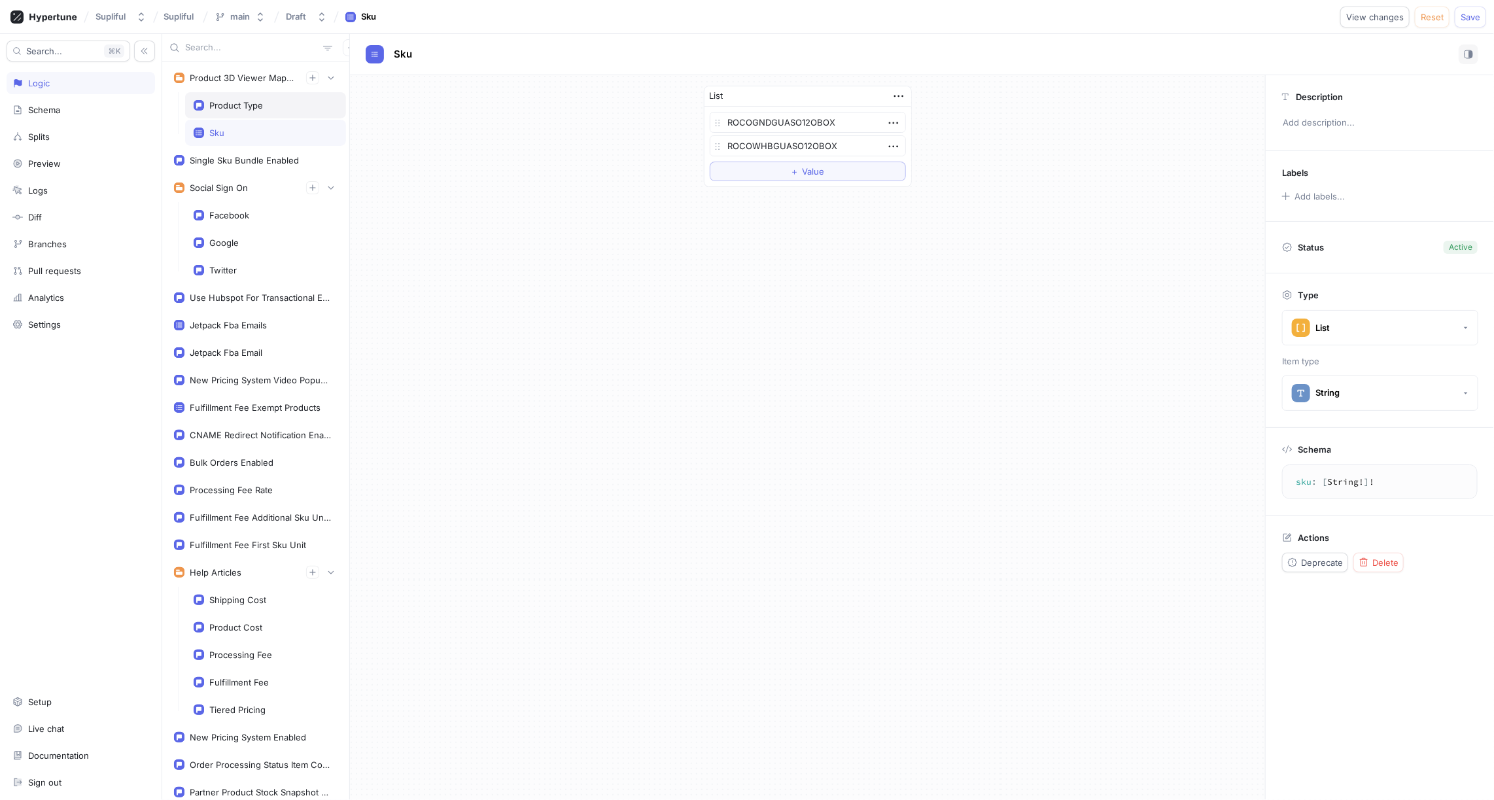
click at [234, 105] on div "Product Type" at bounding box center [236, 105] width 54 height 10
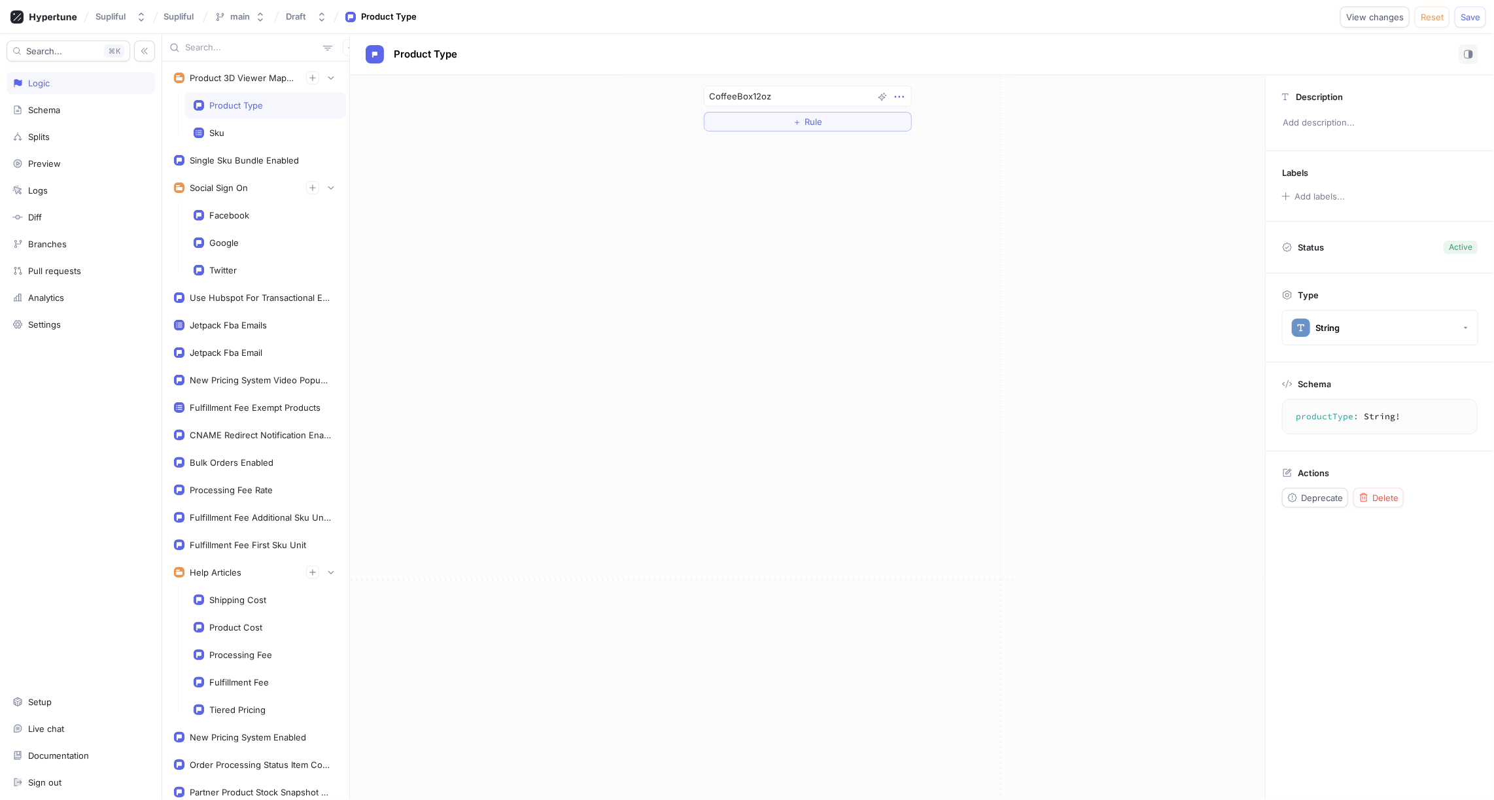
click at [902, 96] on icon "button" at bounding box center [898, 97] width 9 height 2
click at [815, 180] on div "CoffeeBox12oz ＋ Rule" at bounding box center [807, 437] width 915 height 725
click at [245, 78] on div "Product 3D Viewer Mapping" at bounding box center [243, 78] width 106 height 10
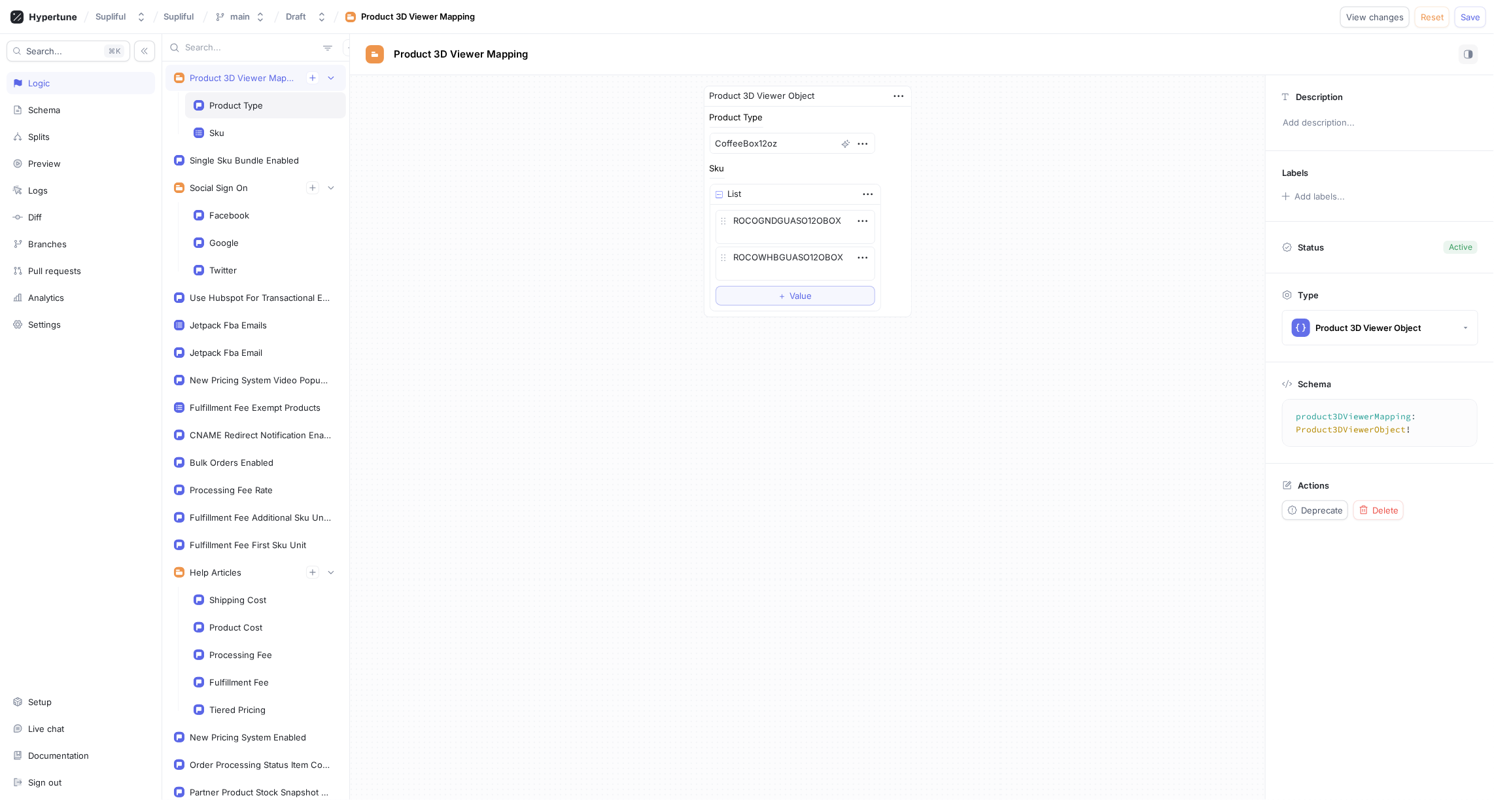
click at [241, 104] on div "Product Type" at bounding box center [236, 105] width 54 height 10
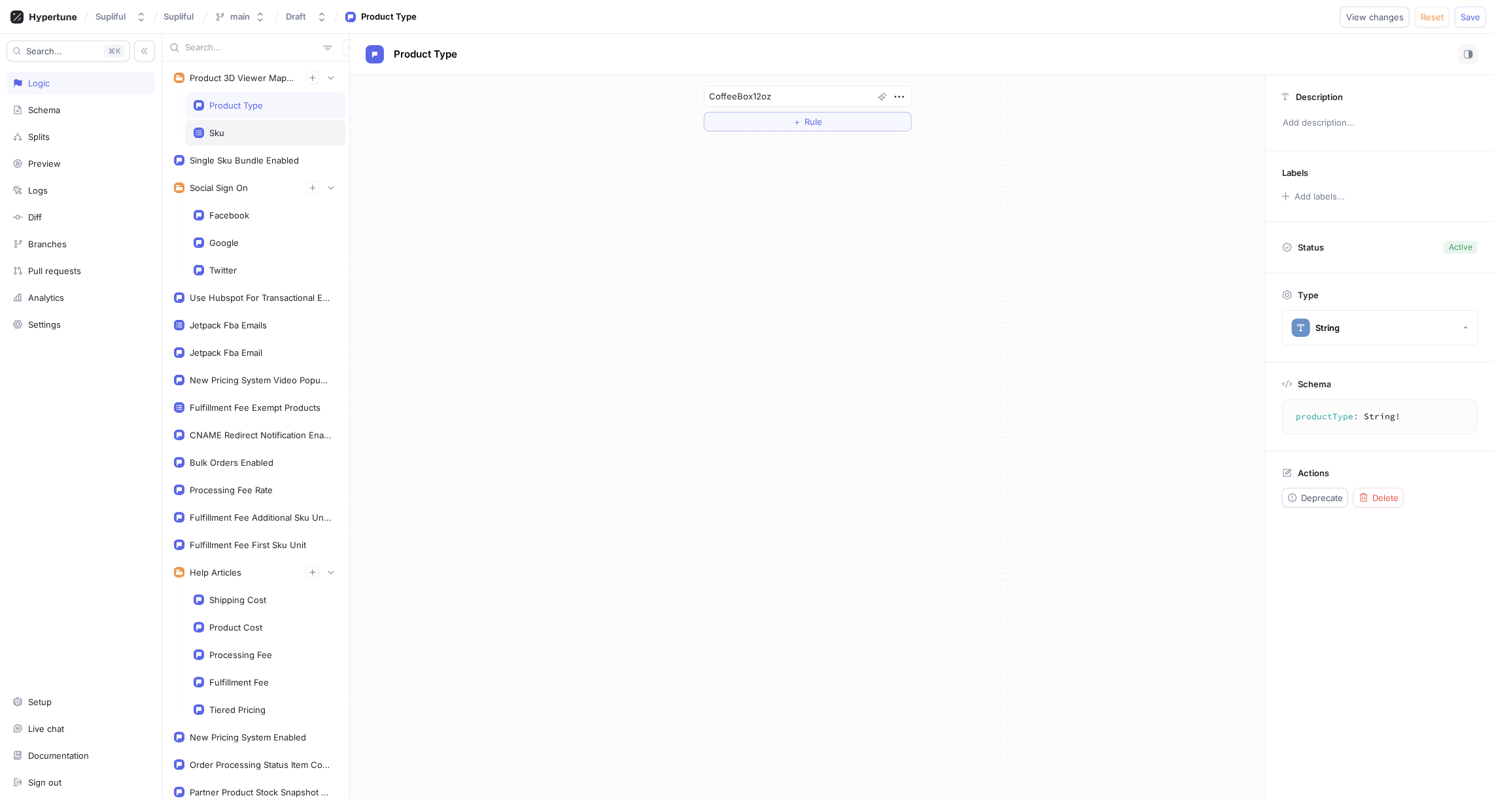
click at [243, 133] on div "Sku" at bounding box center [266, 133] width 144 height 10
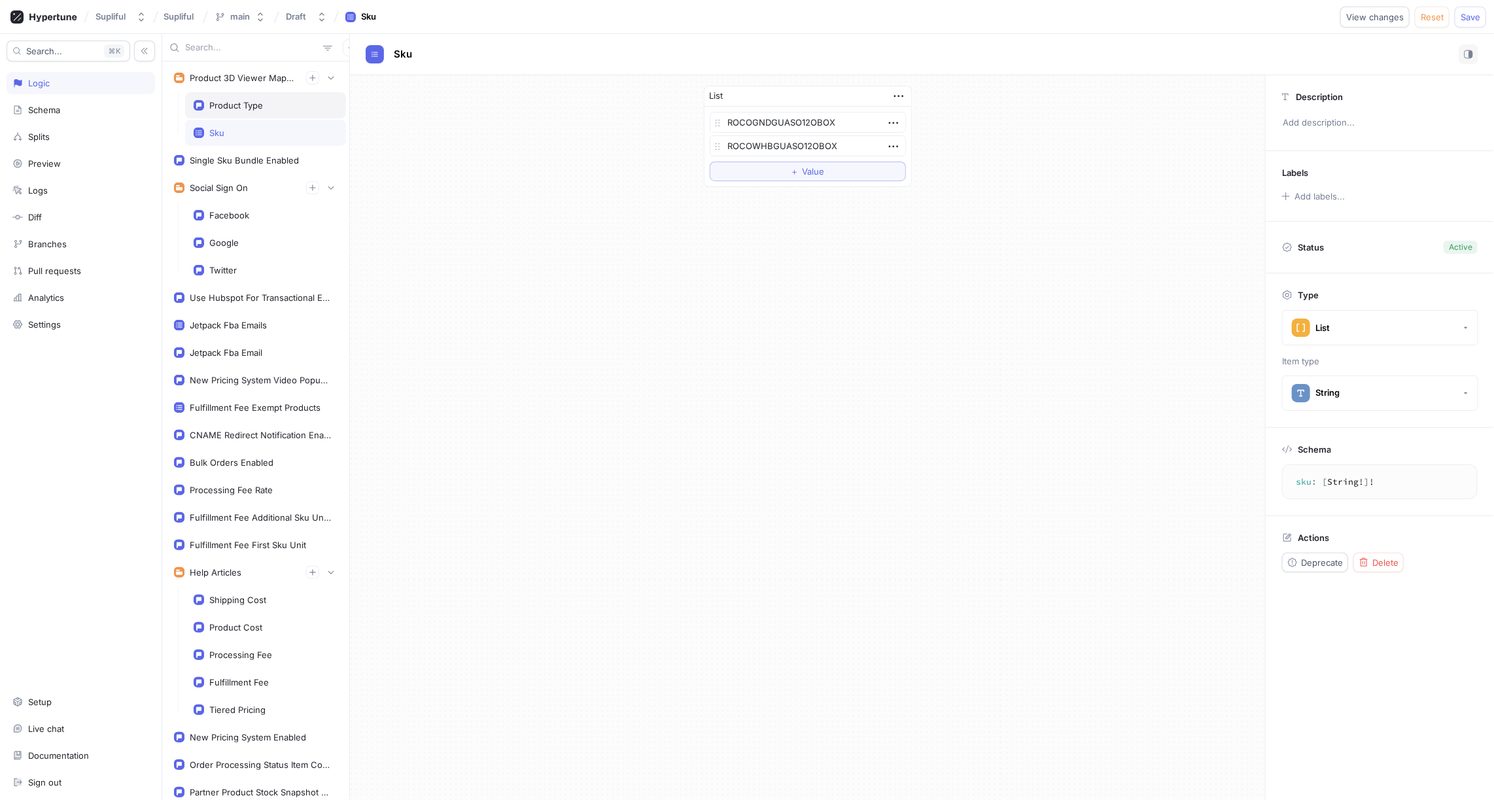
click at [235, 107] on div "Product Type" at bounding box center [236, 105] width 54 height 10
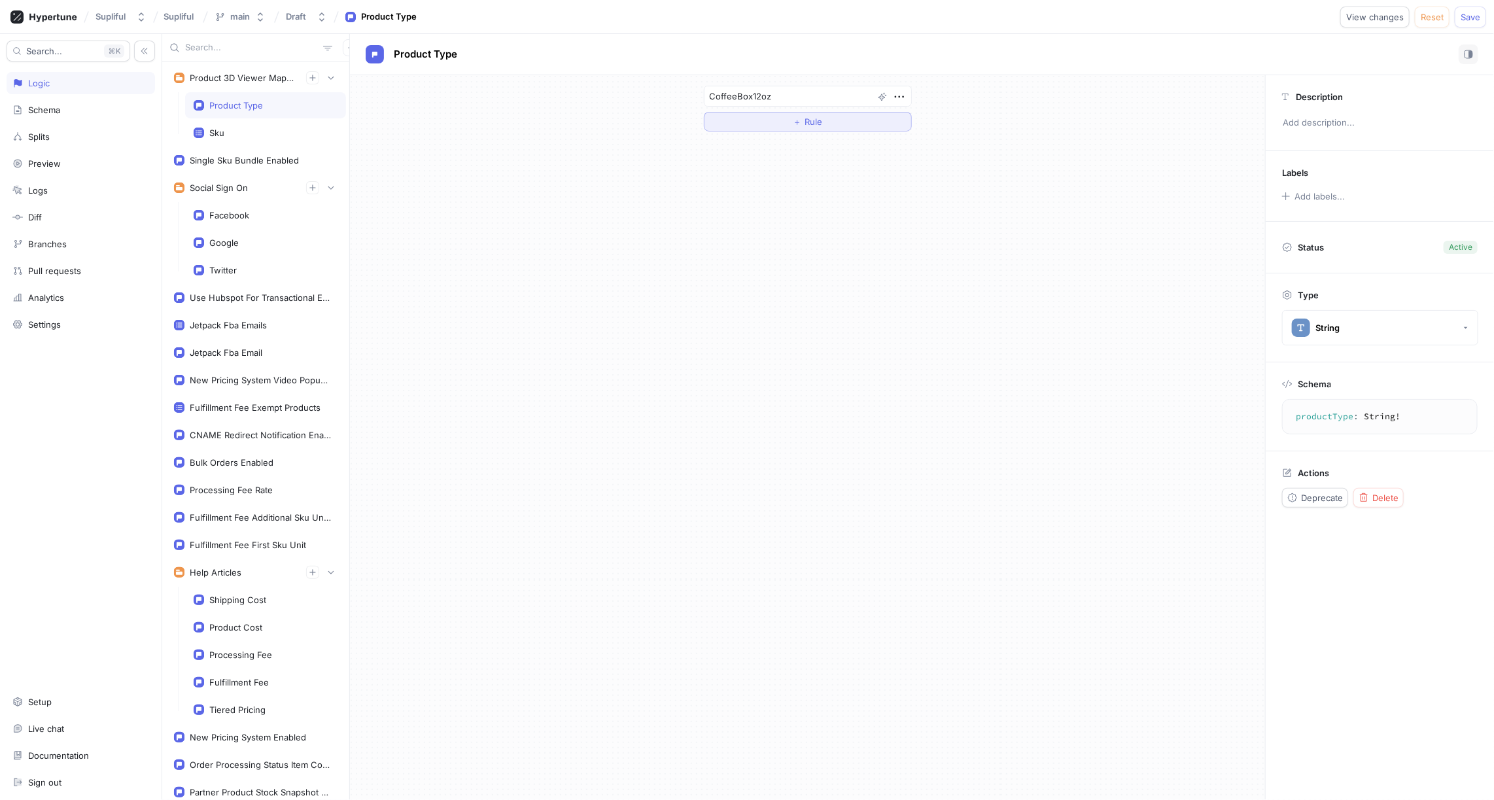
click at [783, 122] on button "＋ Rule" at bounding box center [808, 122] width 208 height 20
click at [761, 119] on div "Select variable..." at bounding box center [742, 120] width 67 height 11
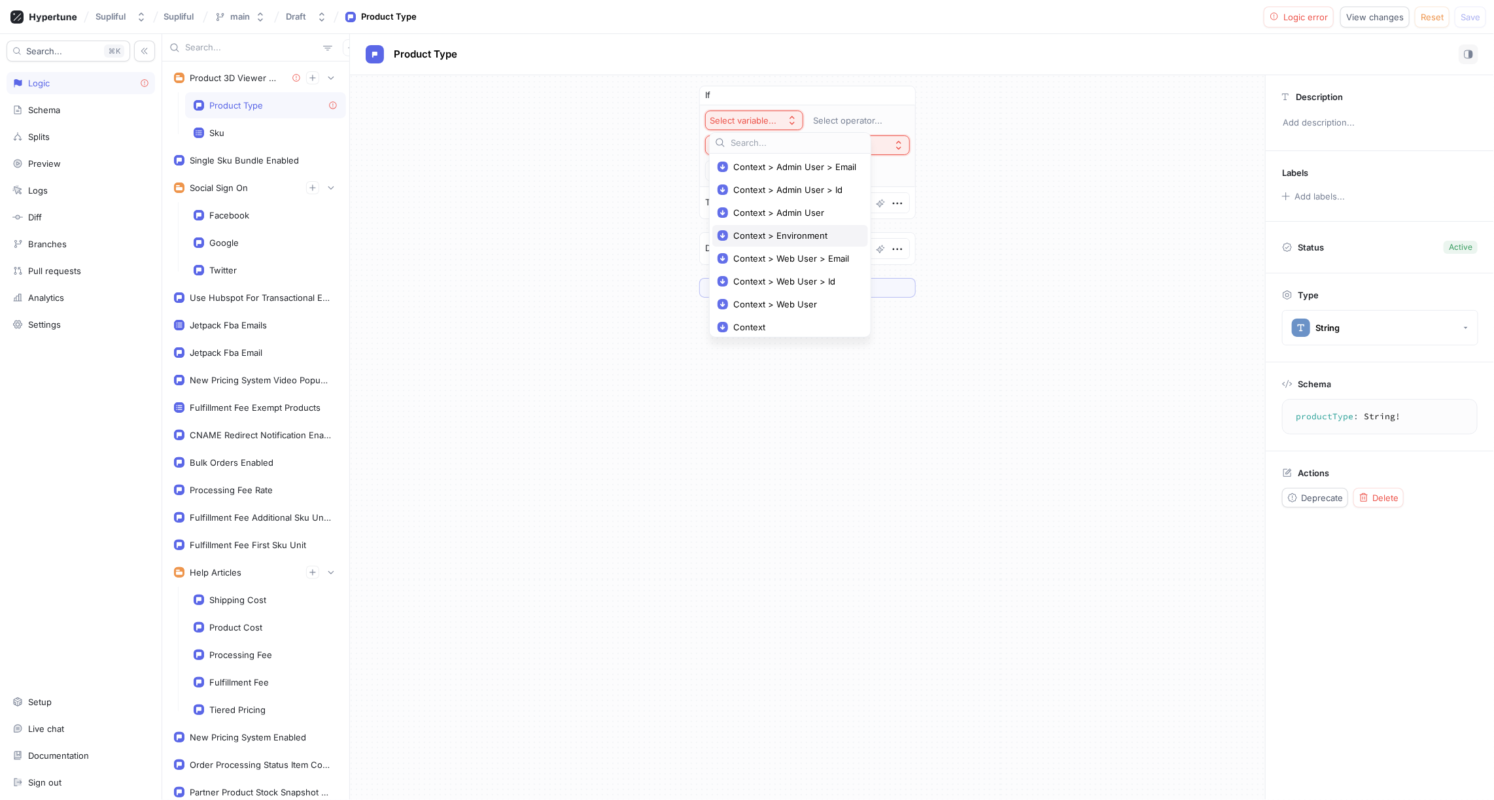
click at [775, 233] on span "Context > Environment" at bounding box center [794, 235] width 123 height 11
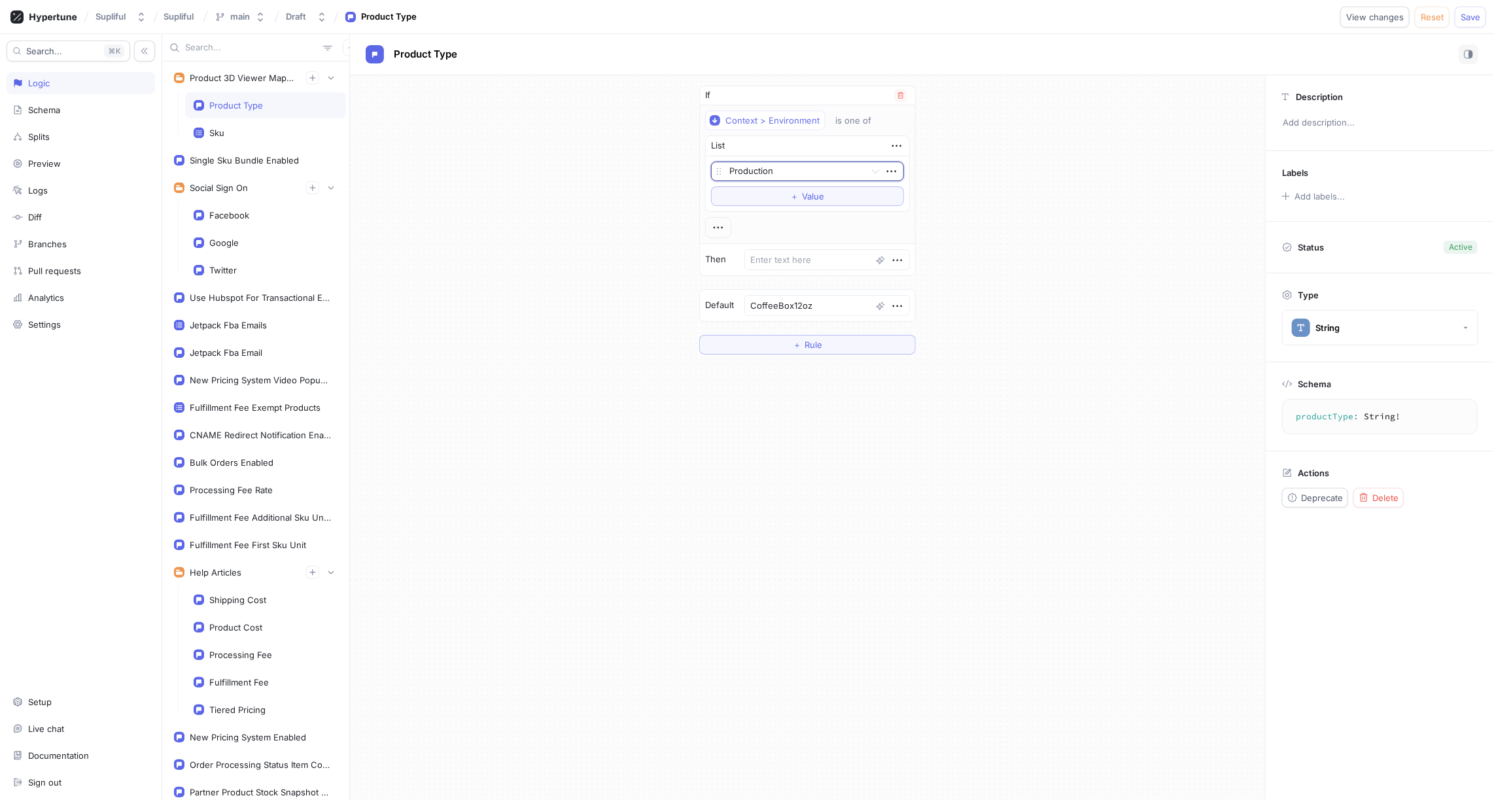
click at [784, 169] on div at bounding box center [794, 172] width 131 height 16
click at [772, 211] on div "Staging" at bounding box center [807, 218] width 192 height 21
click at [789, 194] on button "＋ Value" at bounding box center [807, 196] width 193 height 20
click at [771, 196] on div at bounding box center [794, 194] width 131 height 16
click at [763, 234] on div "Development" at bounding box center [807, 240] width 192 height 21
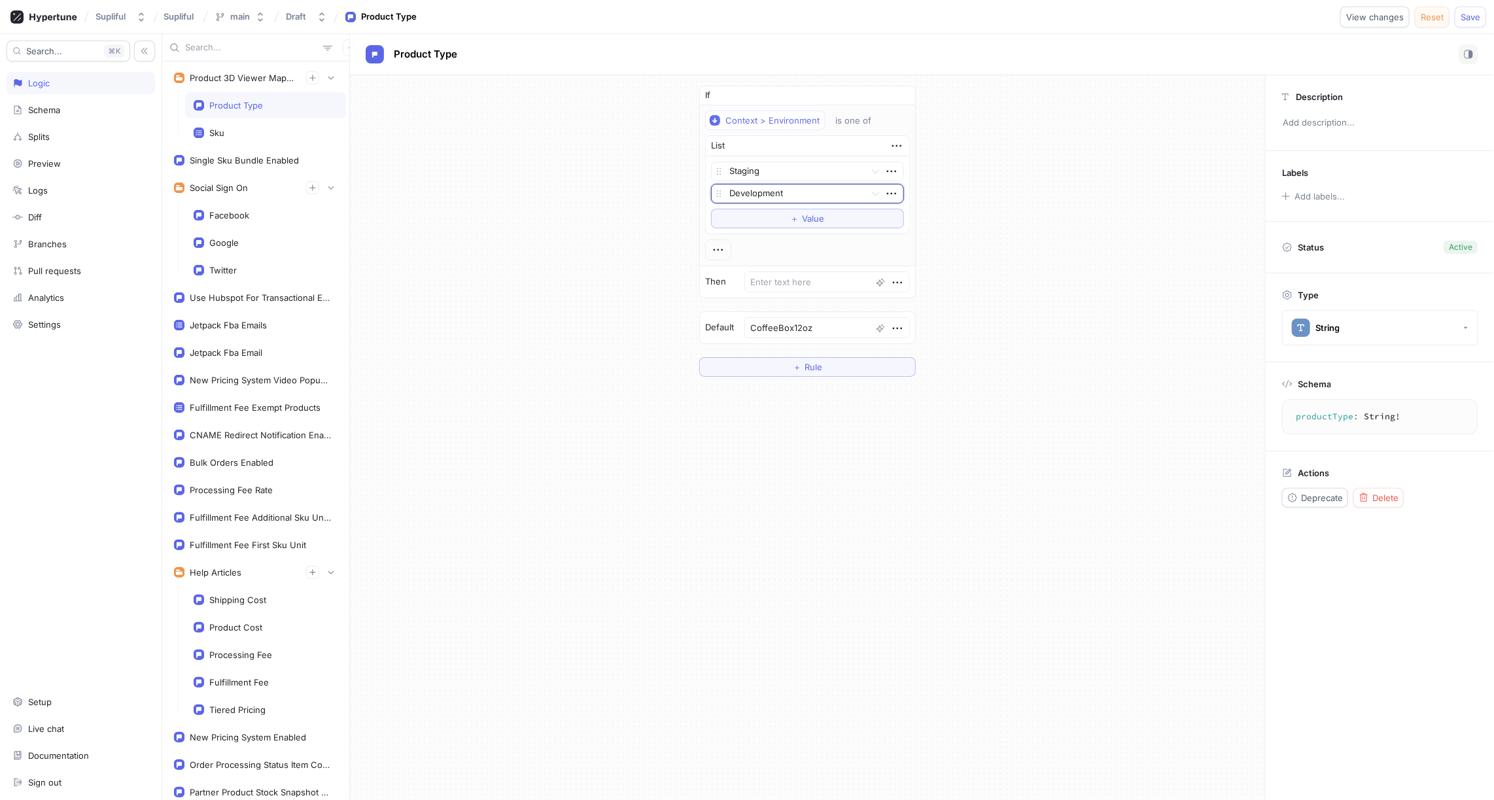
click at [1430, 21] on span "Reset" at bounding box center [1431, 17] width 23 height 8
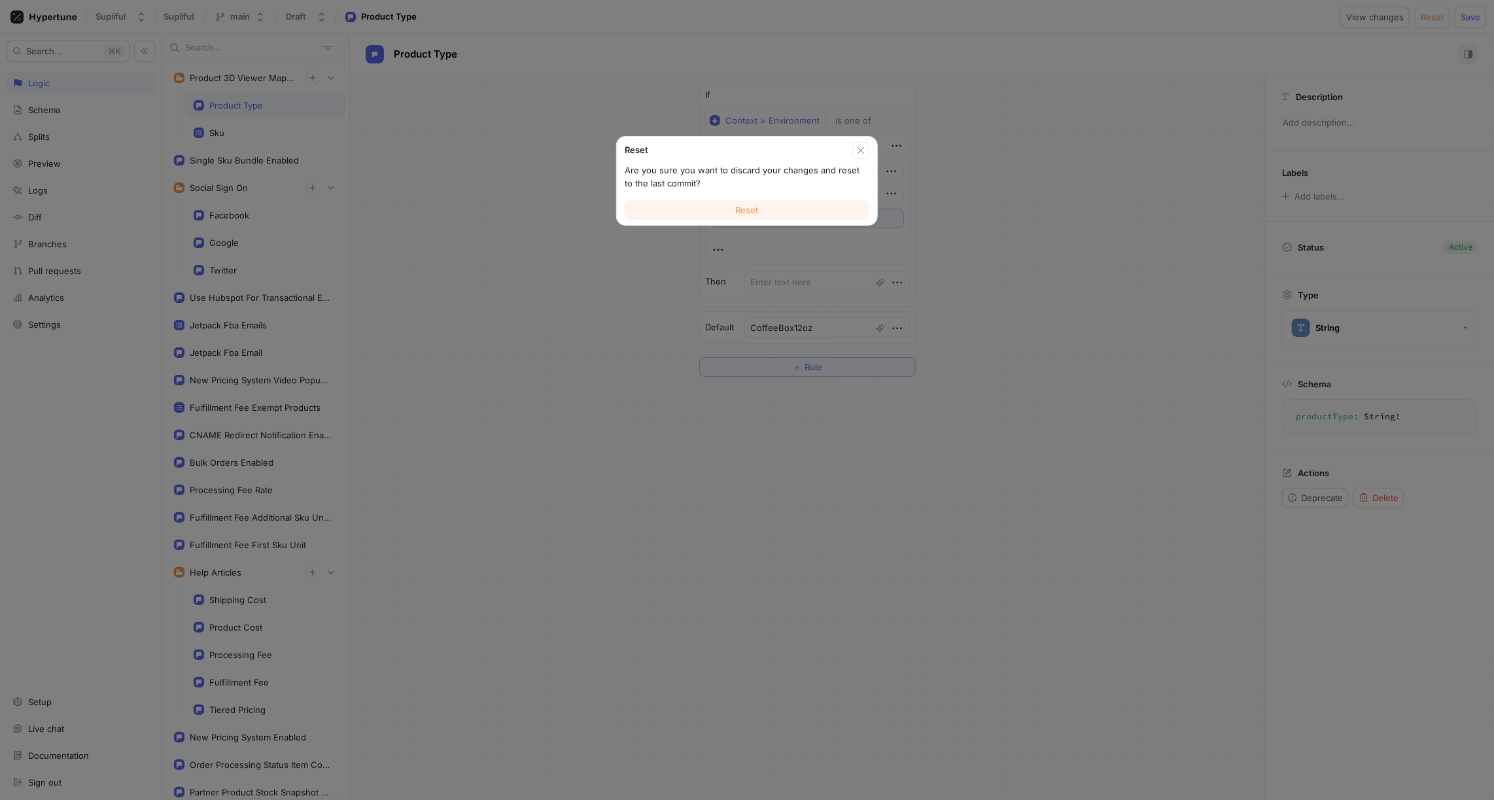
click at [758, 211] on span "Reset" at bounding box center [747, 210] width 23 height 8
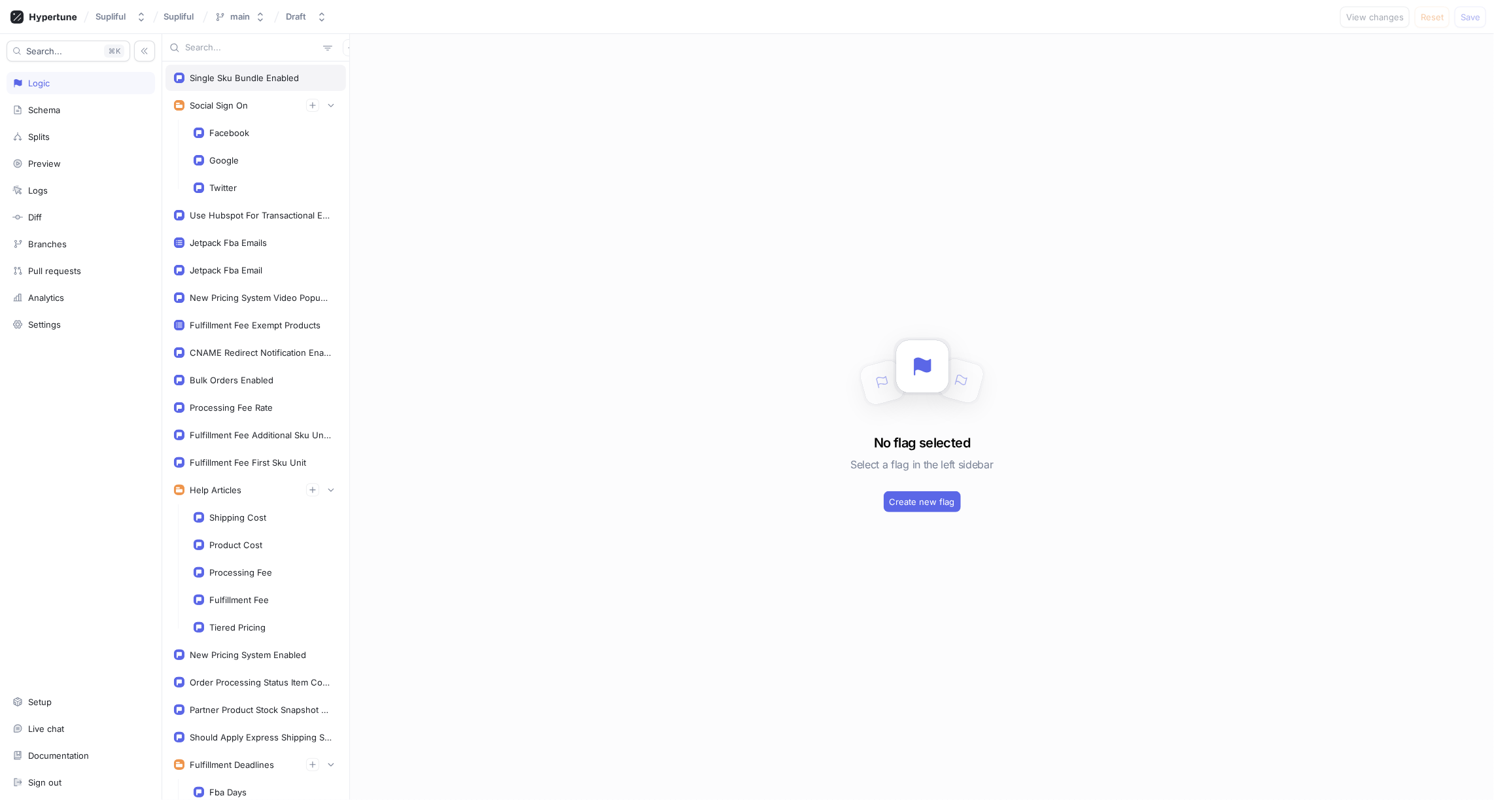
click at [238, 79] on div "Single Sku Bundle Enabled" at bounding box center [244, 78] width 109 height 10
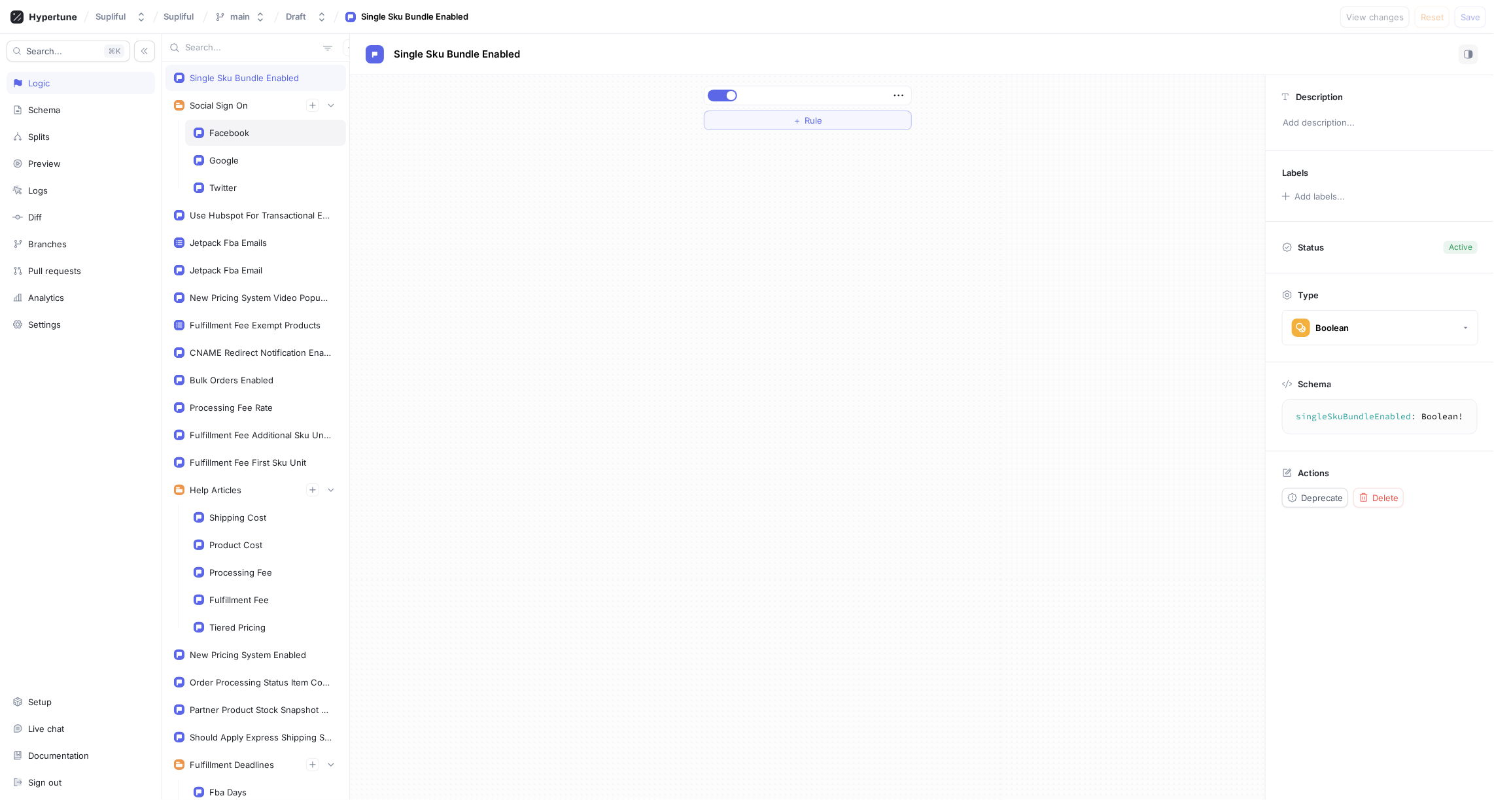
click at [245, 133] on div "Facebook" at bounding box center [229, 133] width 40 height 10
click at [243, 155] on div "Google" at bounding box center [266, 160] width 144 height 10
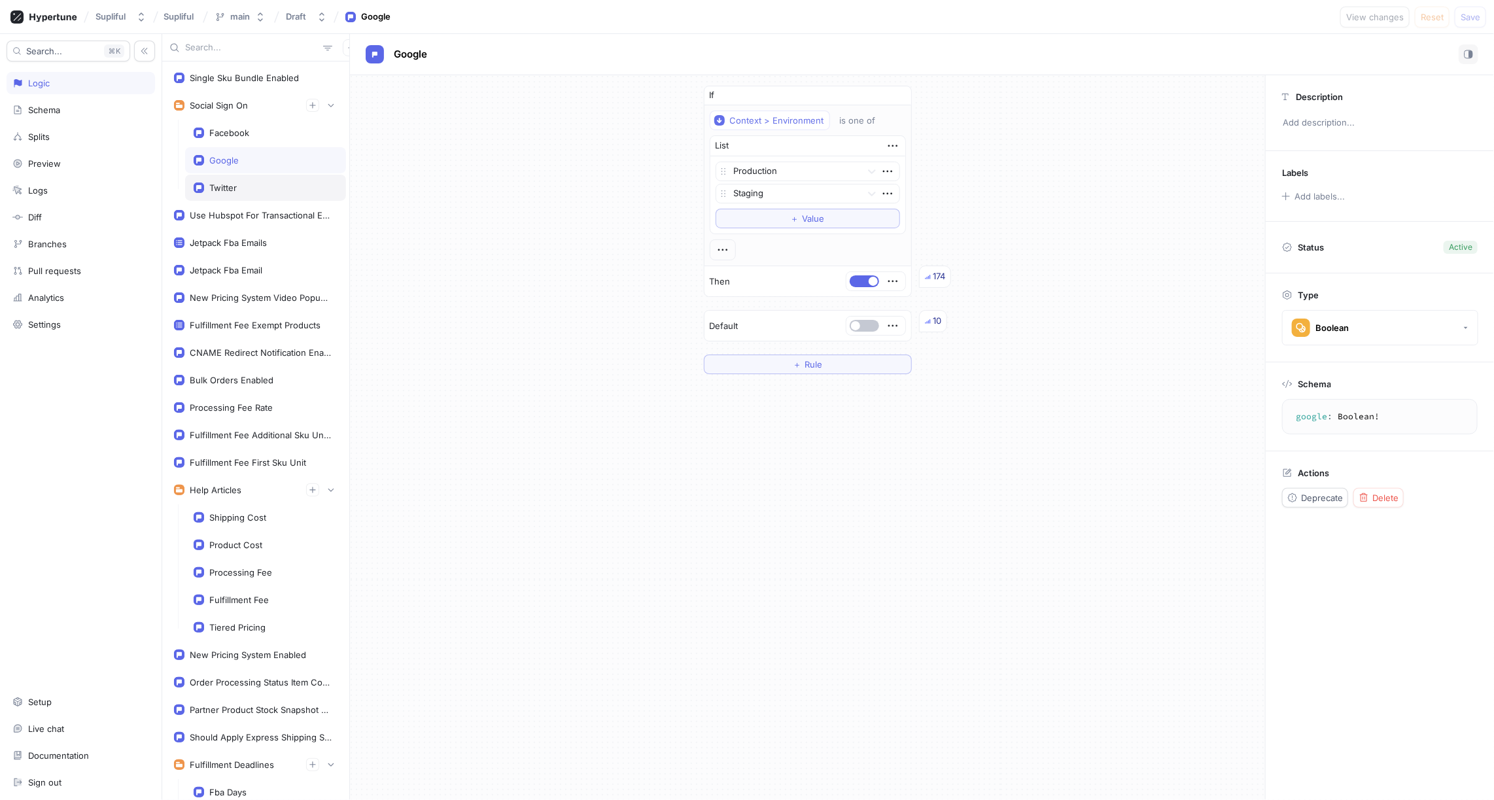
click at [239, 179] on div "Twitter" at bounding box center [265, 188] width 161 height 26
click at [246, 210] on div "Use Hubspot For Transactional Emails" at bounding box center [261, 215] width 143 height 10
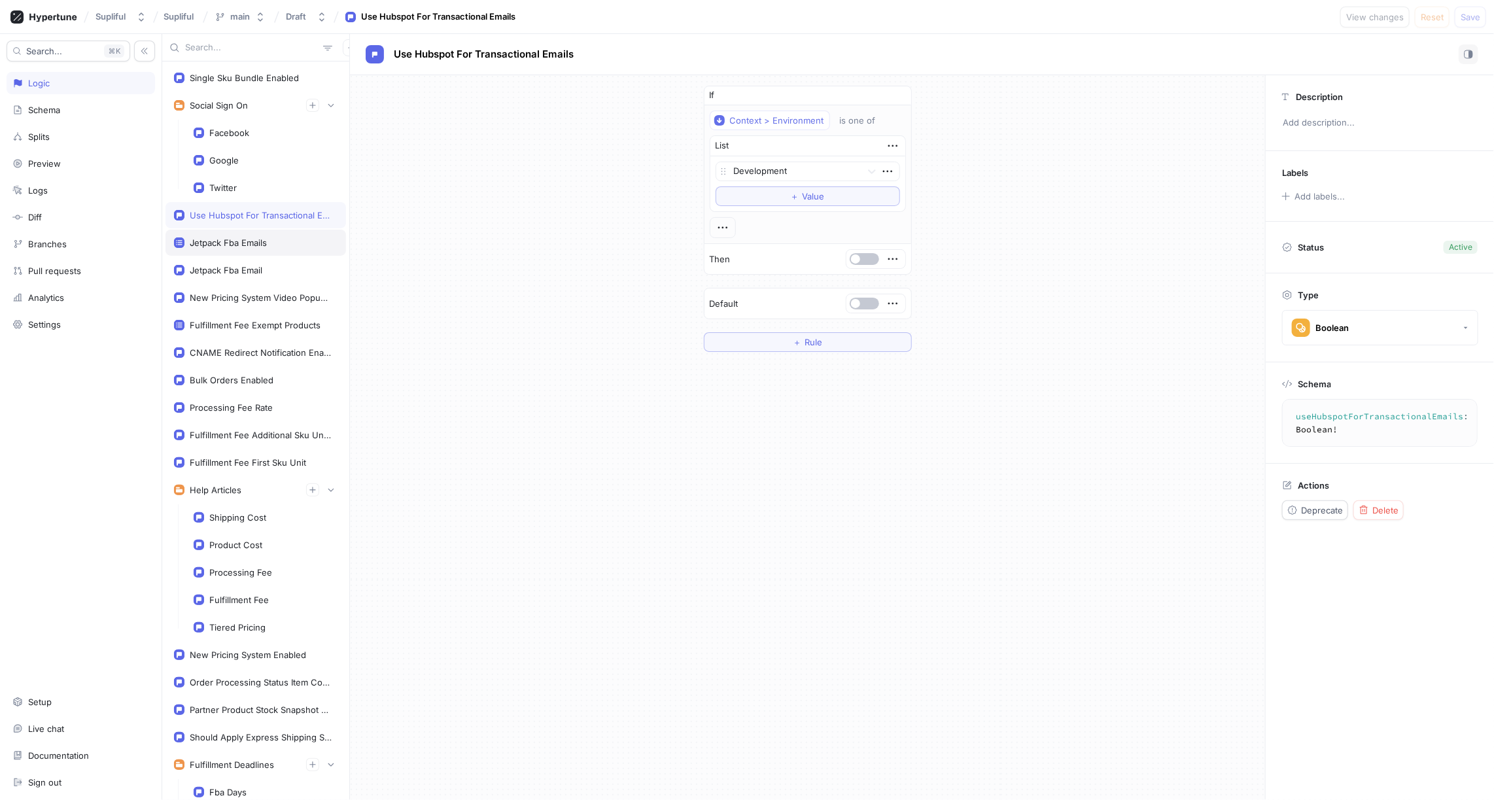
click at [249, 237] on div "Jetpack Fba Emails" at bounding box center [228, 242] width 77 height 10
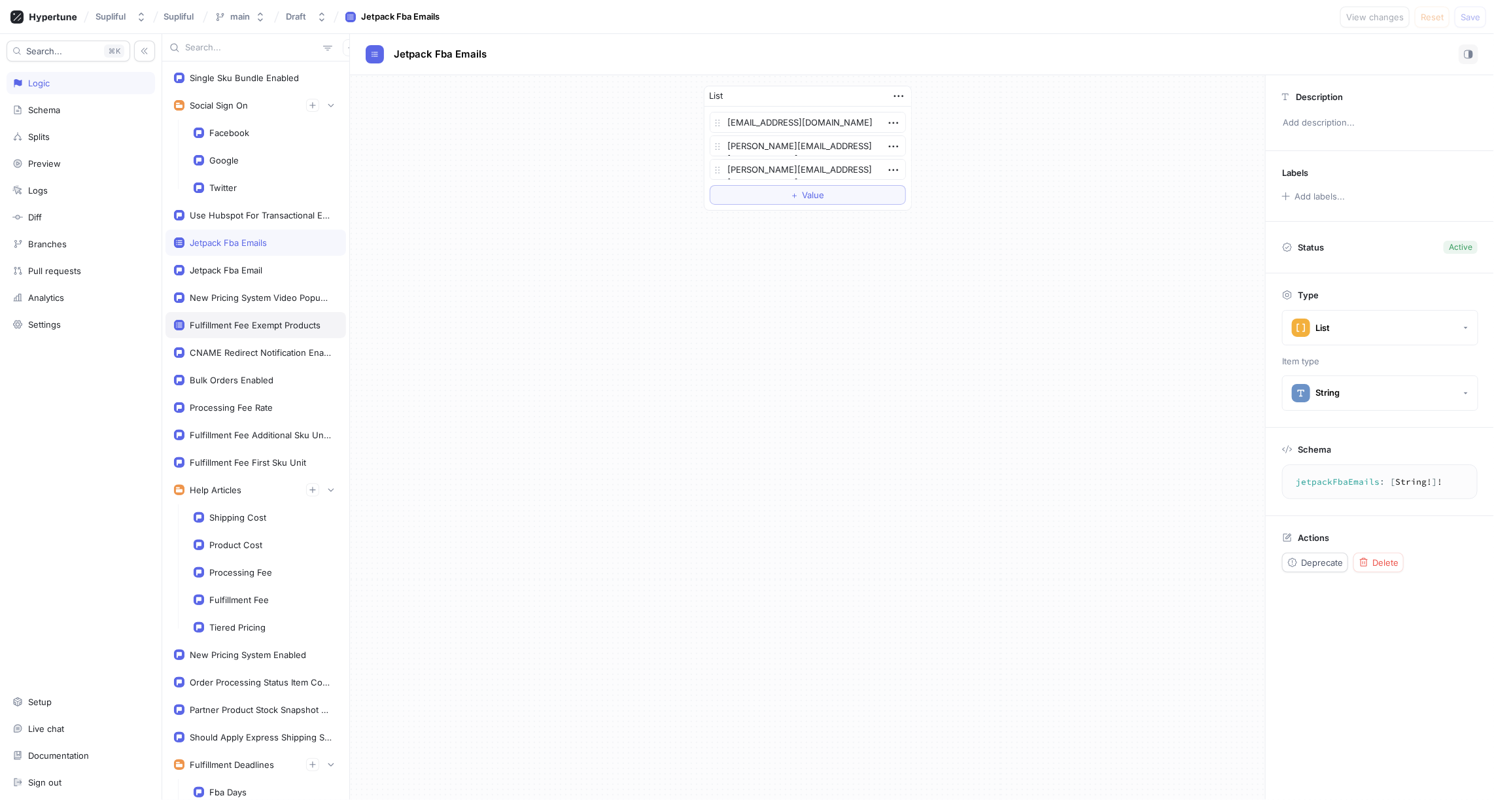
click at [231, 320] on div "Fulfillment Fee Exempt Products" at bounding box center [255, 325] width 131 height 10
